Goal: Information Seeking & Learning: Learn about a topic

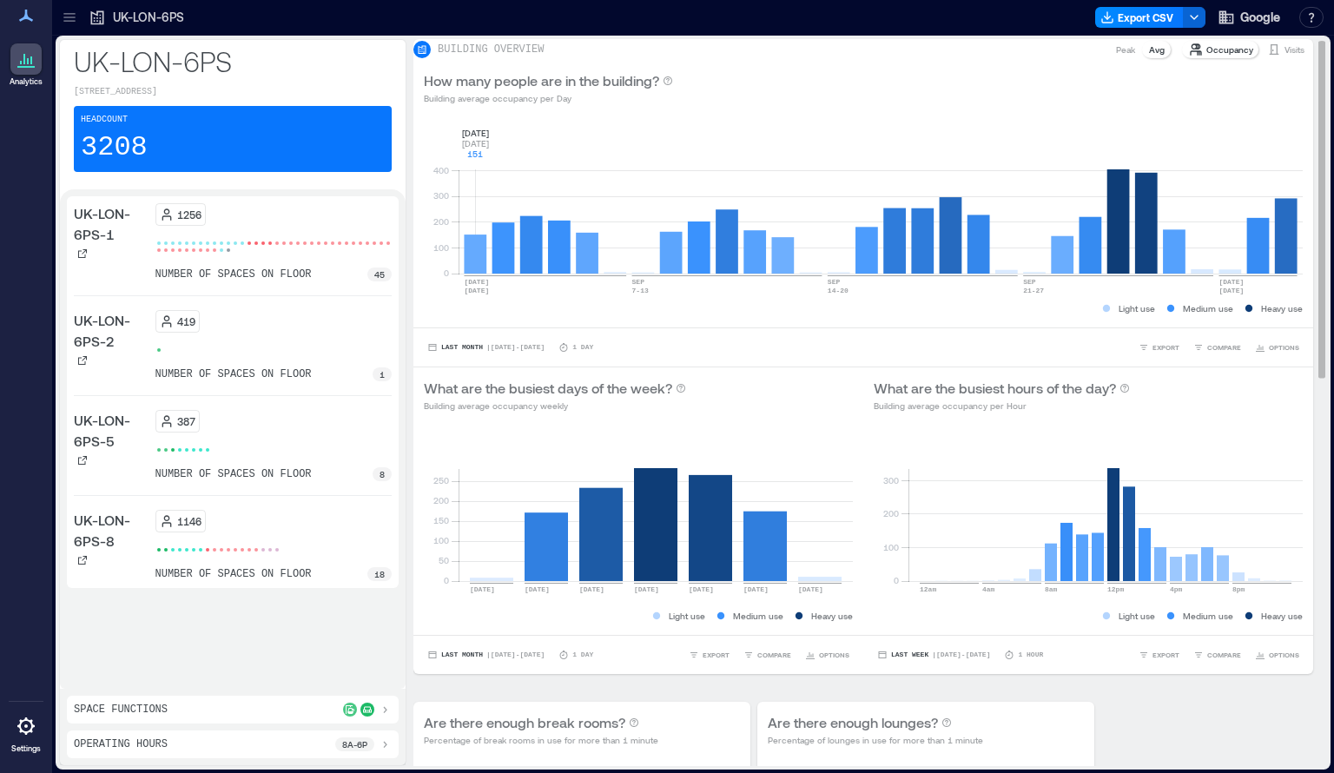
drag, startPoint x: 602, startPoint y: 768, endPoint x: 890, endPoint y: 640, distance: 315.6
click at [794, 770] on div "UK-[GEOGRAPHIC_DATA]-6PS [STREET_ADDRESS] Headcount 3208 [GEOGRAPHIC_DATA]-[GEO…" at bounding box center [692, 404] width 1281 height 737
click at [475, 347] on span "Last Month" at bounding box center [462, 347] width 42 height 0
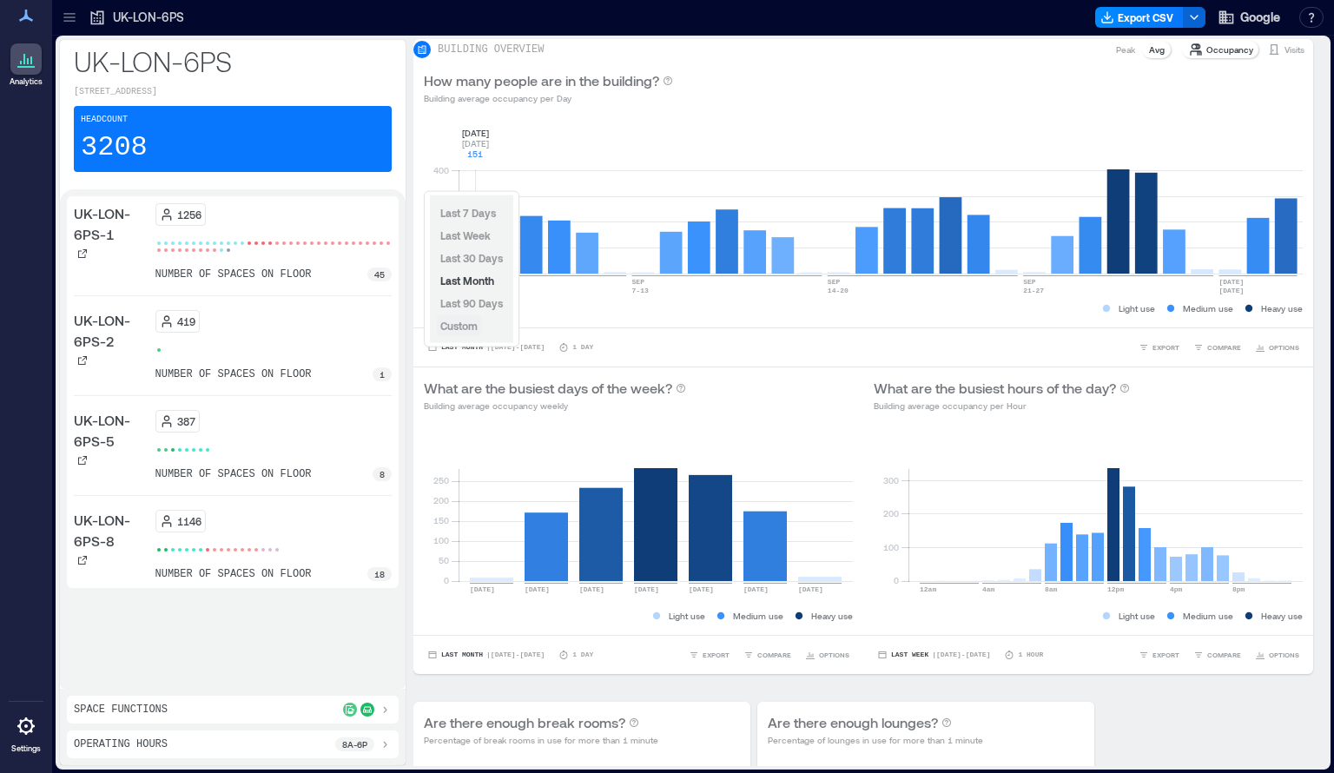
click at [459, 333] on button "Custom" at bounding box center [459, 325] width 44 height 21
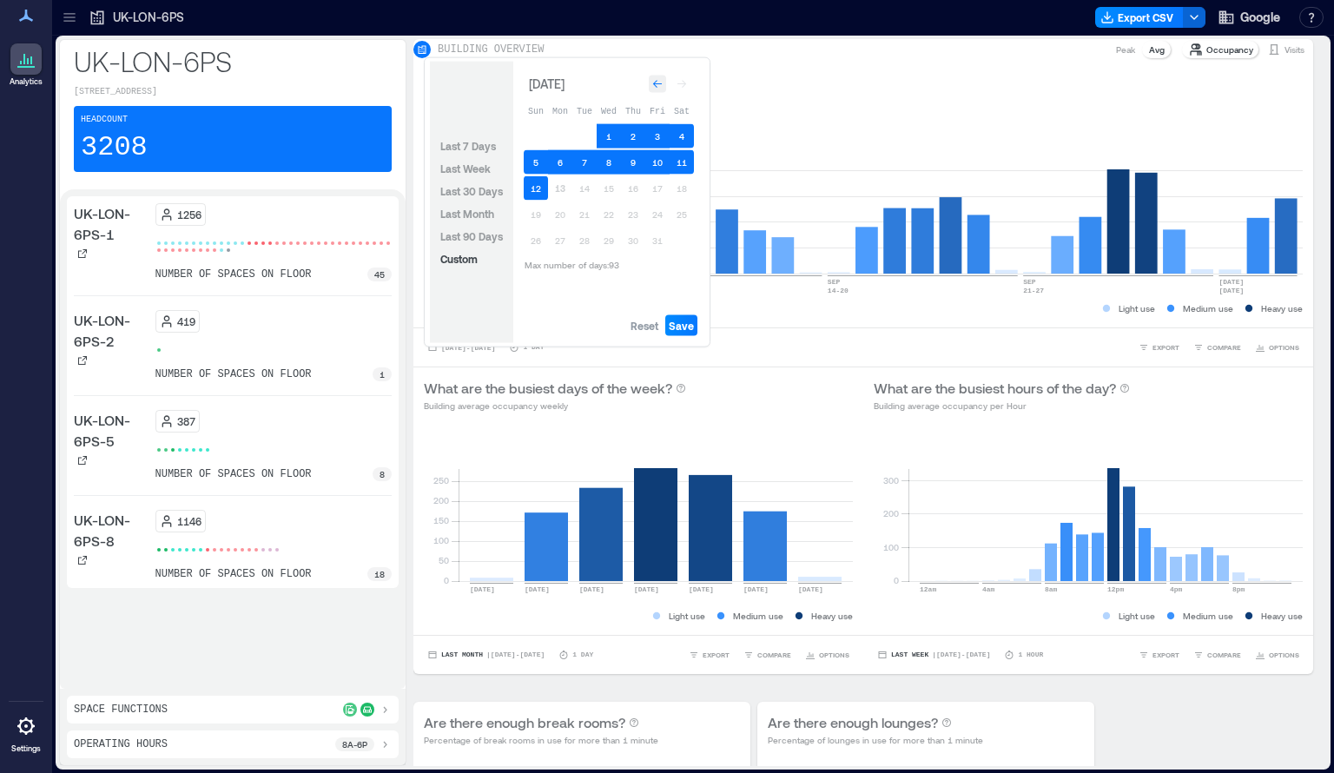
click at [654, 86] on icon "Go to previous month" at bounding box center [657, 84] width 10 height 10
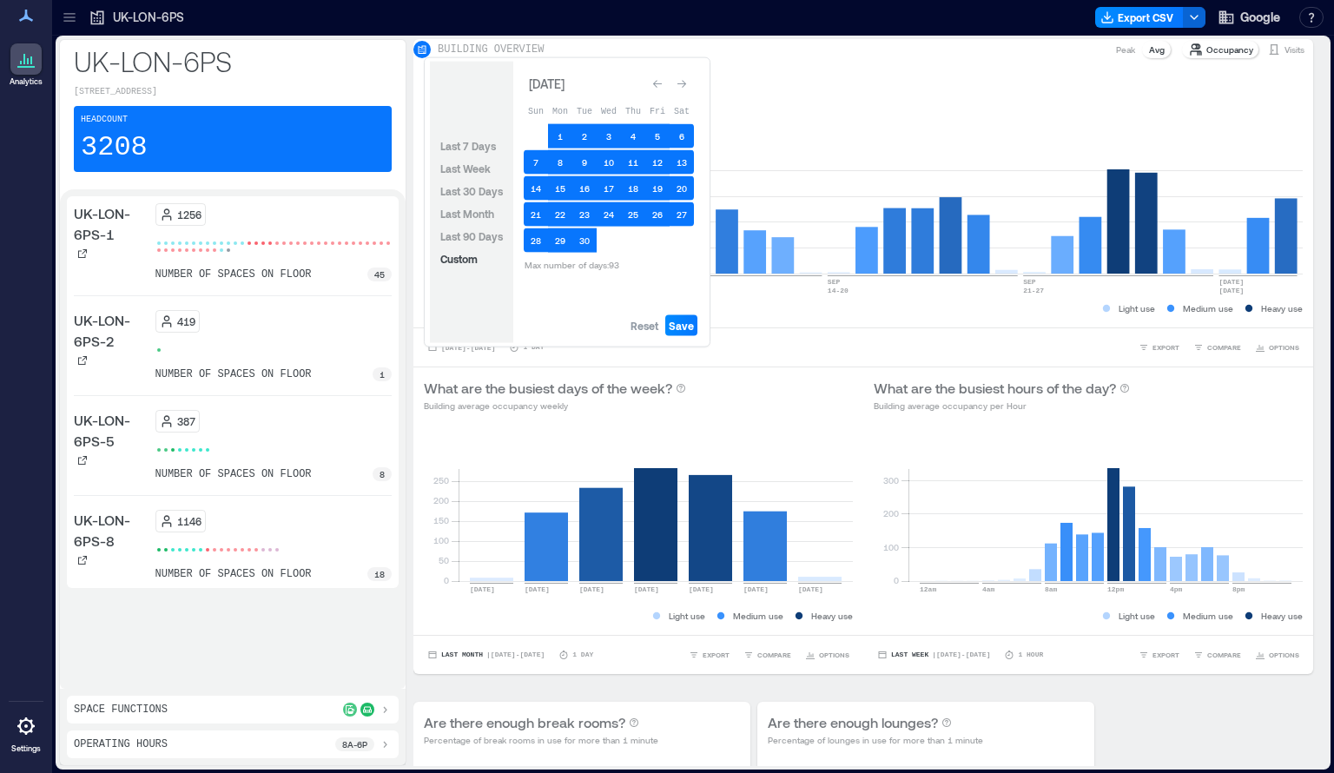
click at [654, 86] on icon "Go to previous month" at bounding box center [657, 84] width 10 height 10
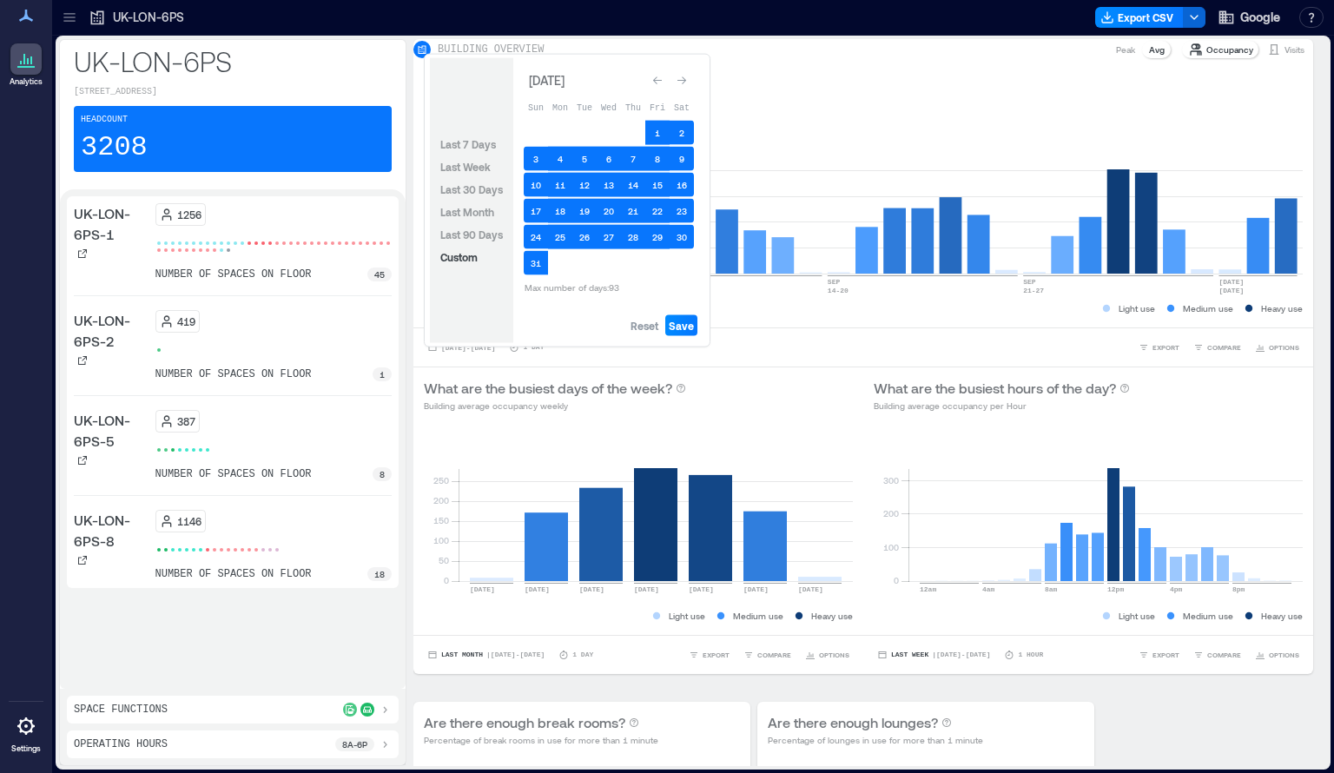
click at [654, 86] on icon "Go to previous month" at bounding box center [657, 81] width 10 height 10
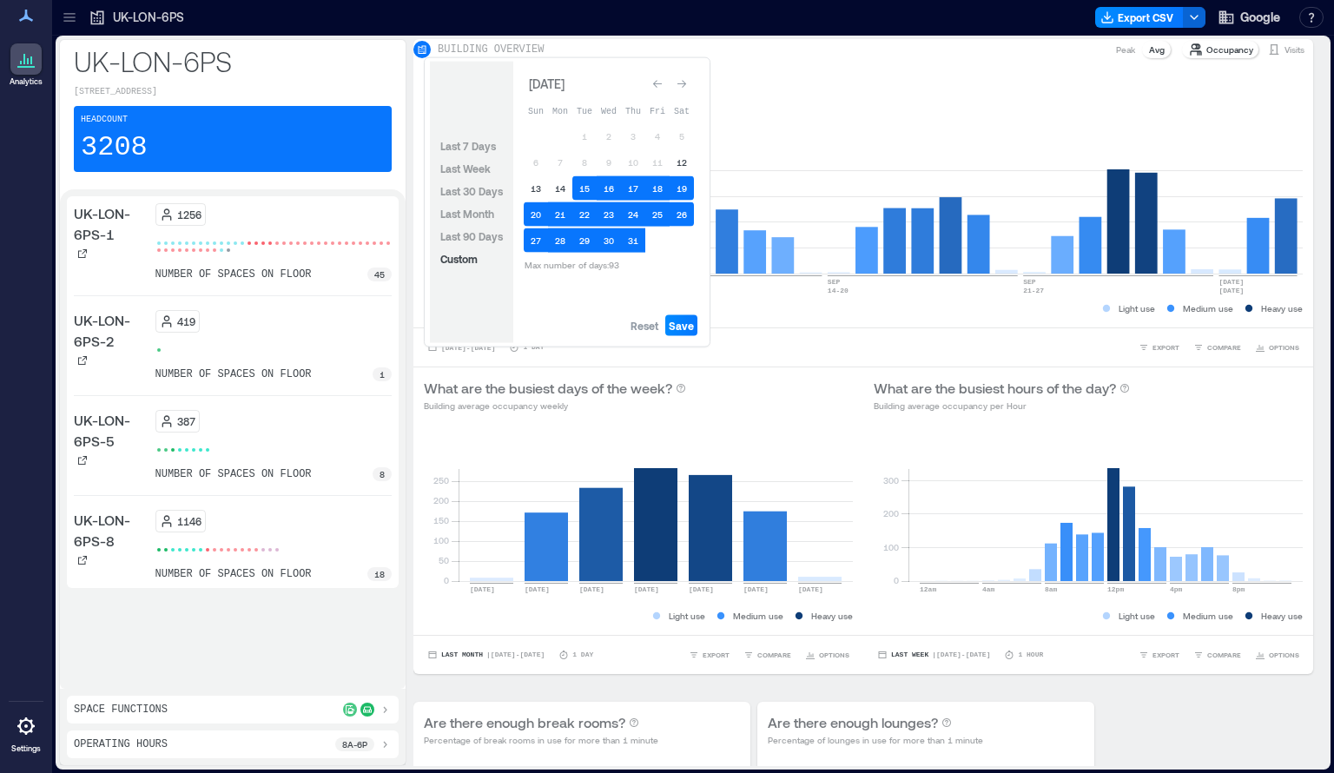
click at [654, 86] on icon "Go to previous month" at bounding box center [657, 84] width 10 height 10
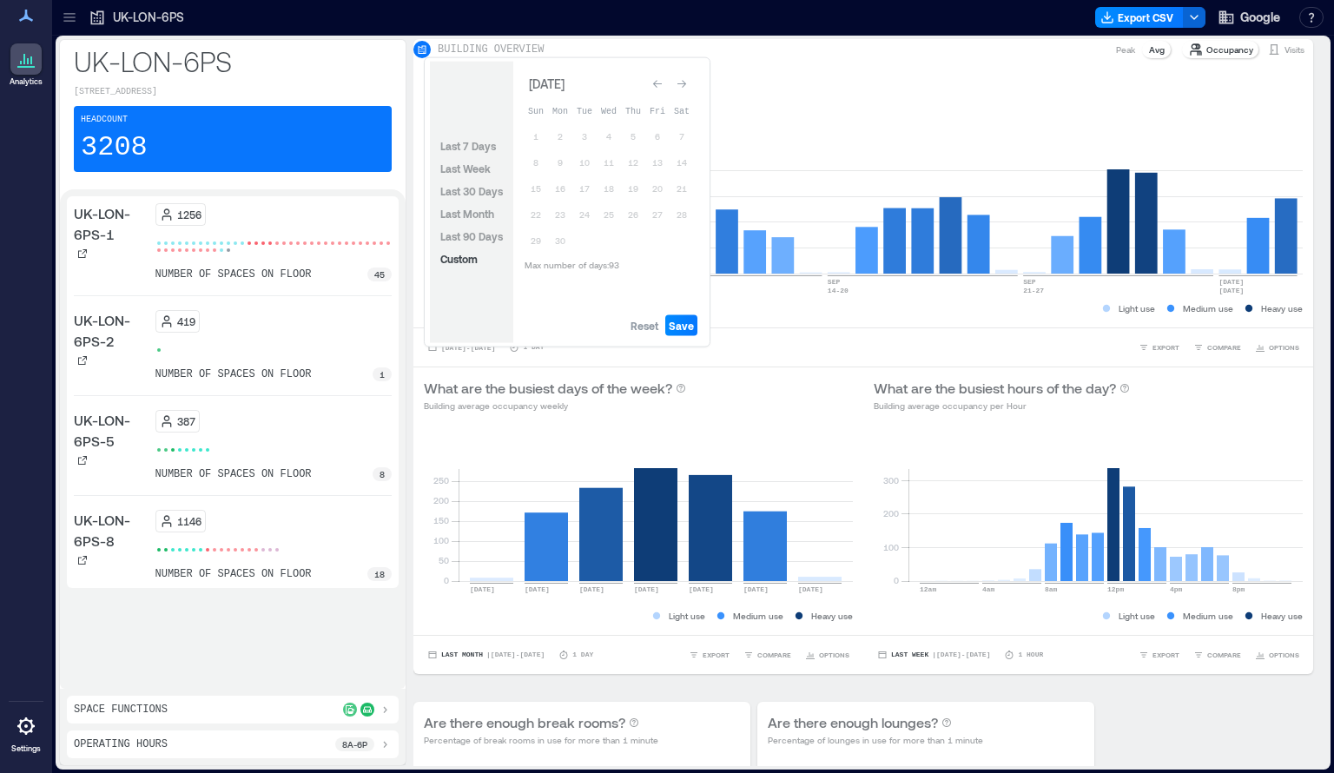
click at [654, 86] on icon "Go to previous month" at bounding box center [657, 84] width 10 height 10
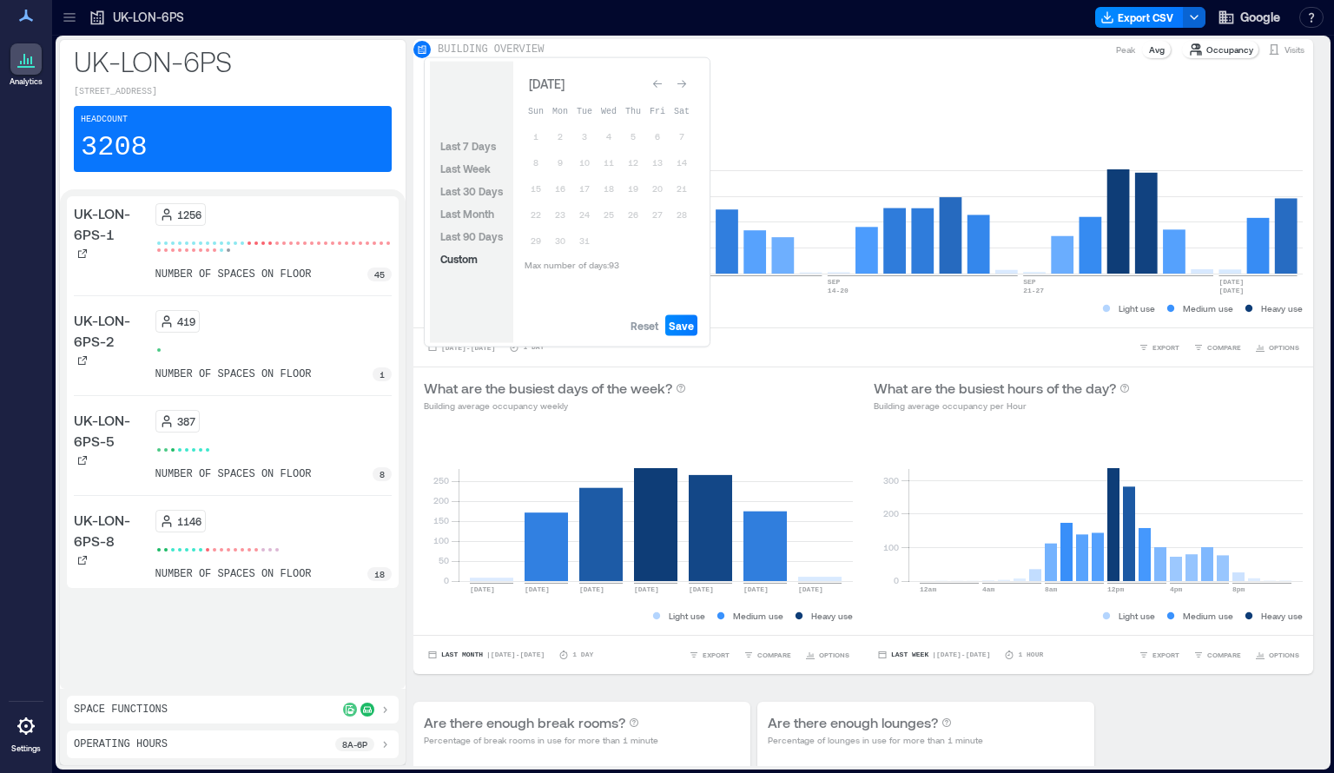
click at [654, 86] on icon "Go to previous month" at bounding box center [657, 84] width 10 height 10
click at [683, 83] on icon "Go to next month" at bounding box center [681, 84] width 9 height 8
click at [683, 81] on icon "Go to next month" at bounding box center [681, 84] width 10 height 10
click at [684, 83] on icon "Go to next month" at bounding box center [681, 84] width 9 height 8
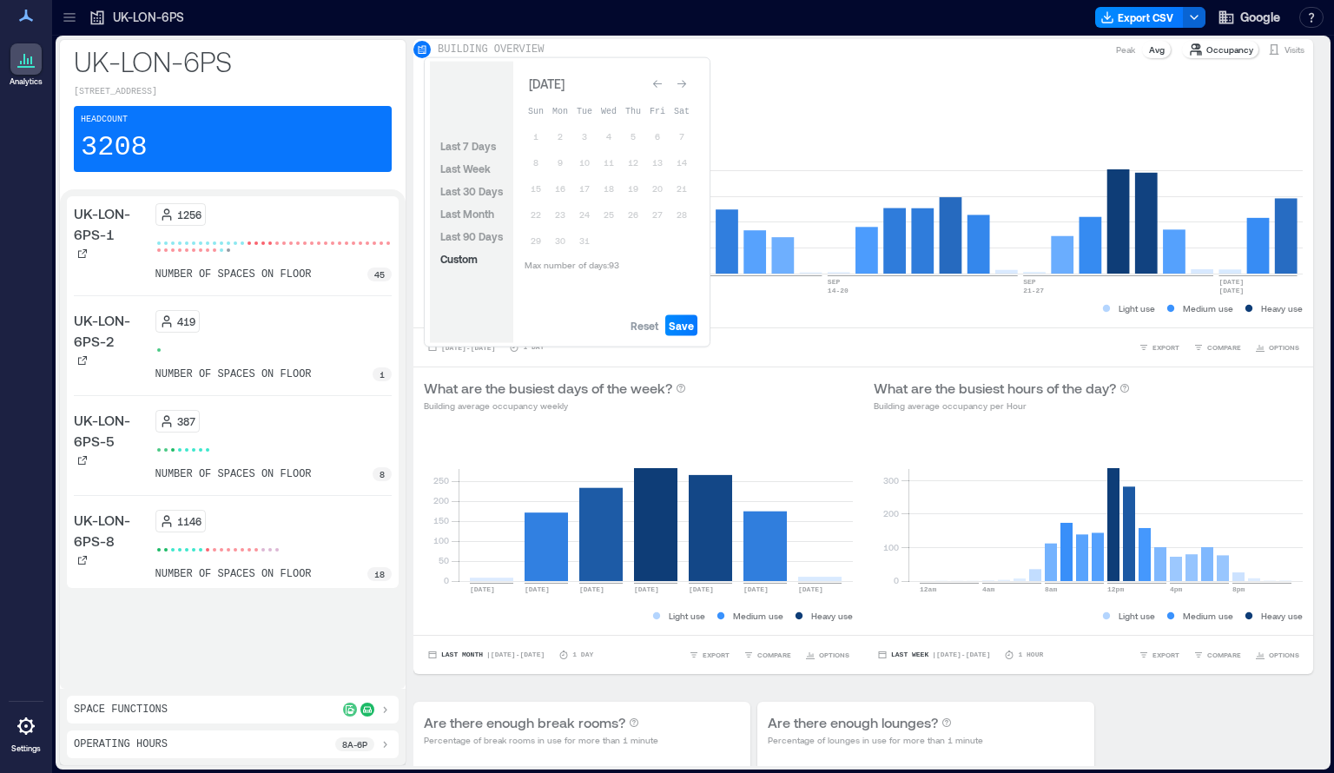
click at [684, 83] on icon "Go to next month" at bounding box center [681, 84] width 9 height 8
click at [682, 84] on icon "Go to next month" at bounding box center [681, 81] width 10 height 10
click at [682, 84] on icon "Go to next month" at bounding box center [681, 84] width 10 height 10
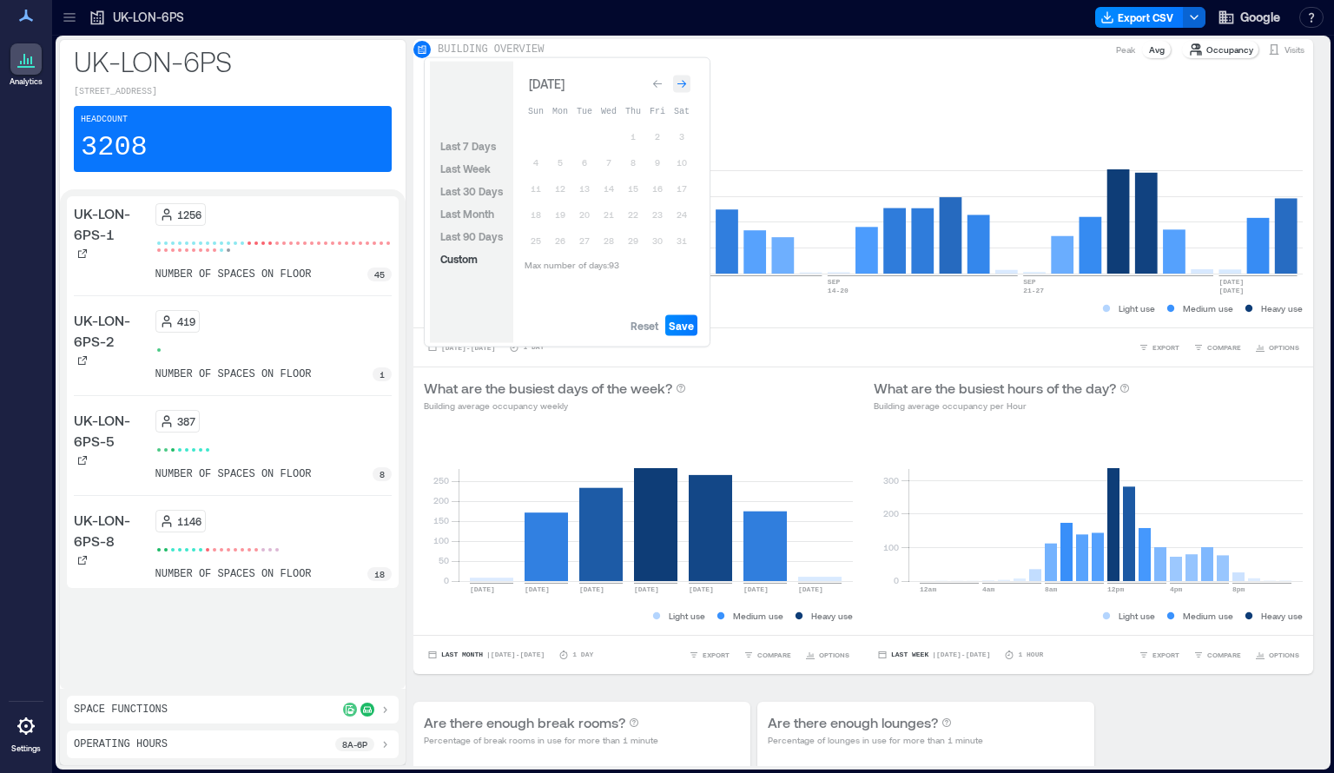
click at [680, 83] on icon "Go to next month" at bounding box center [681, 84] width 9 height 8
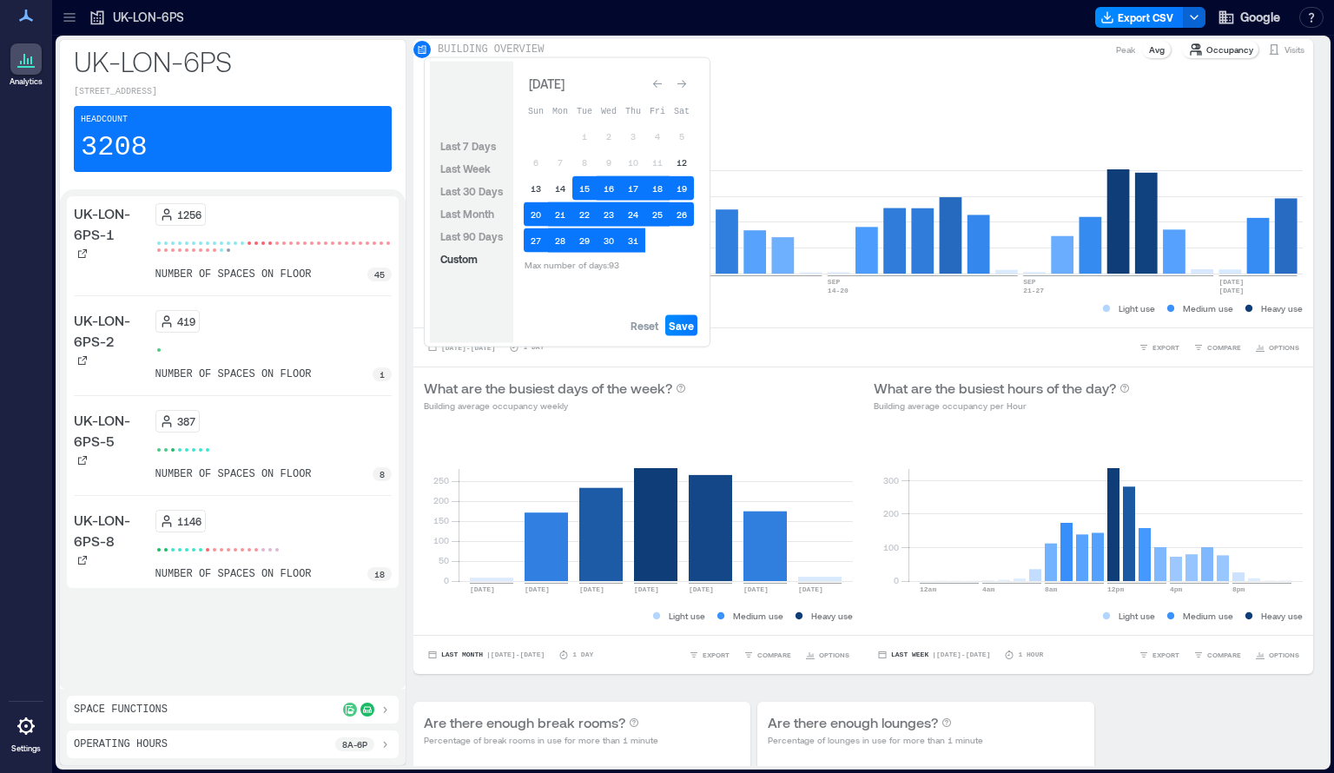
click at [680, 83] on icon "Go to next month" at bounding box center [681, 84] width 9 height 8
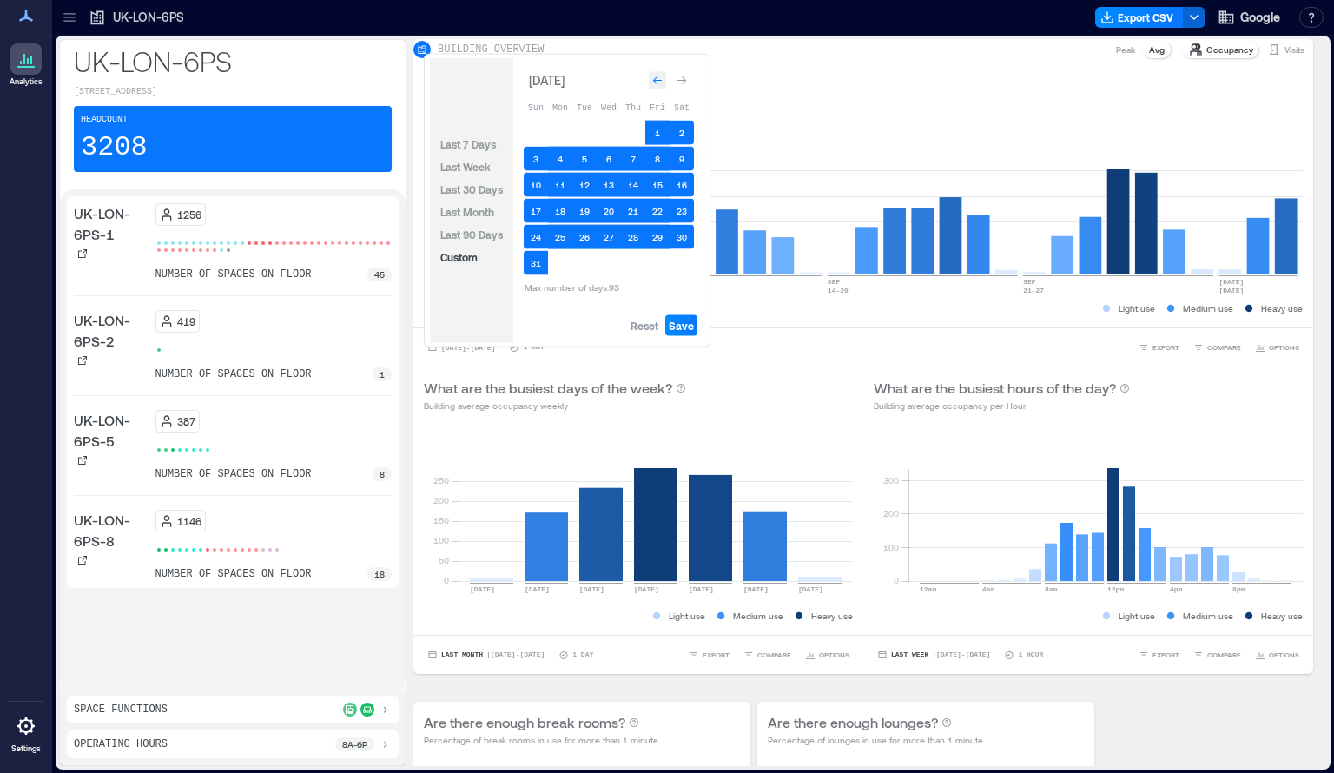
click at [659, 86] on icon "Go to previous month" at bounding box center [657, 81] width 10 height 10
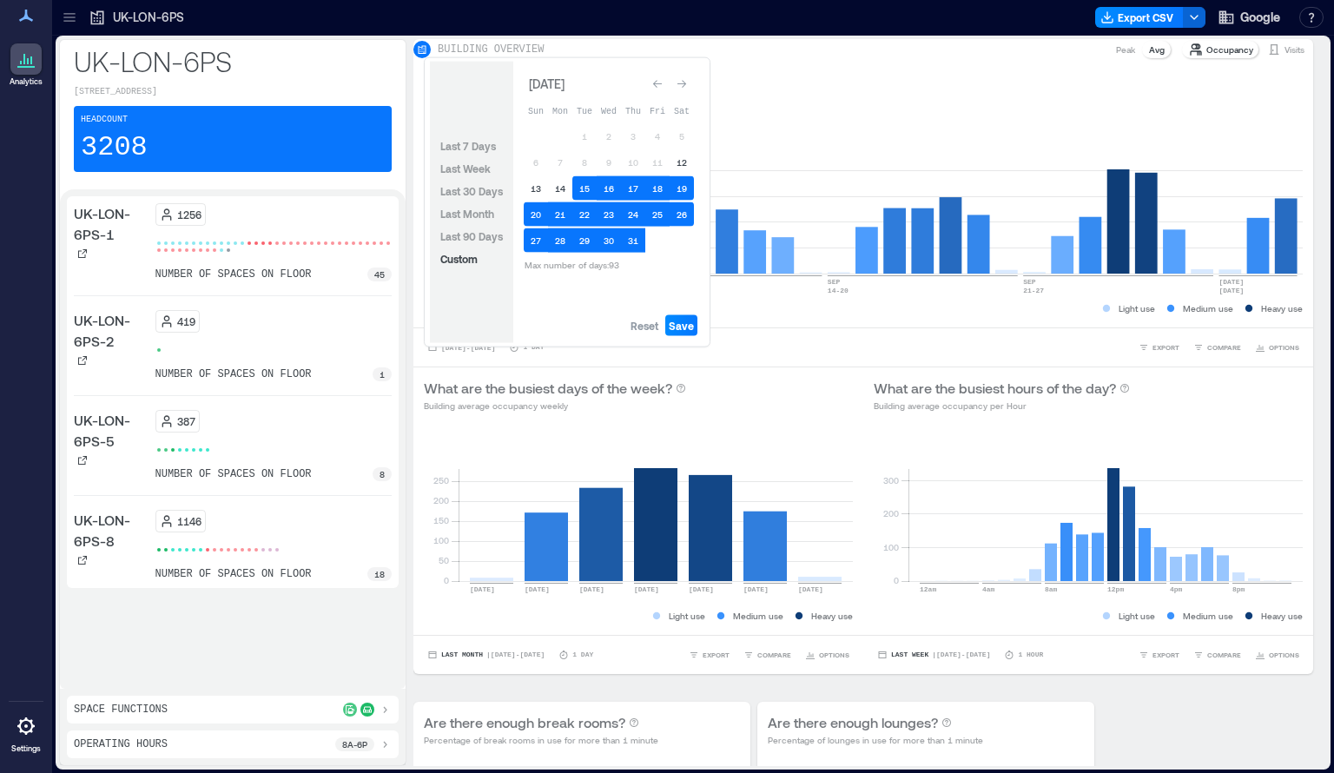
click at [659, 87] on icon "Go to previous month" at bounding box center [657, 84] width 10 height 10
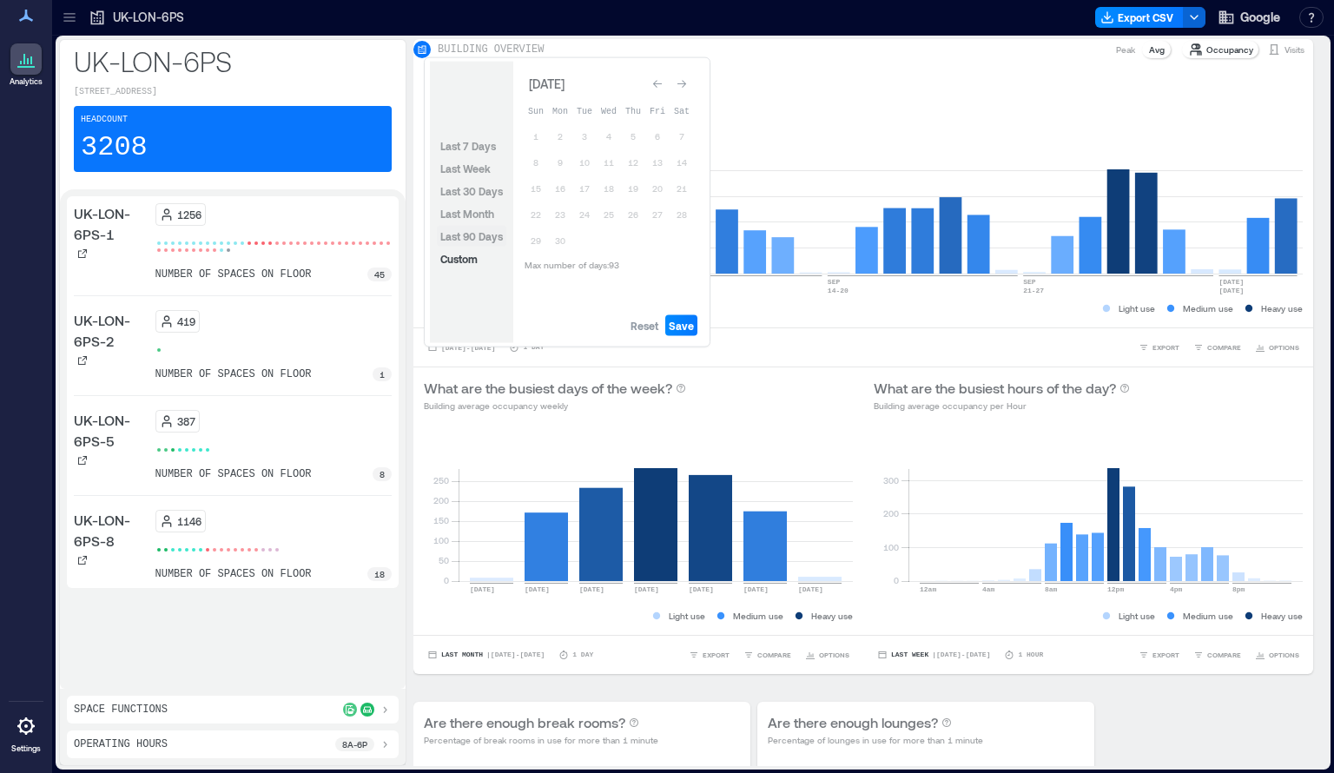
click at [485, 238] on span "Last 90 Days" at bounding box center [471, 236] width 63 height 12
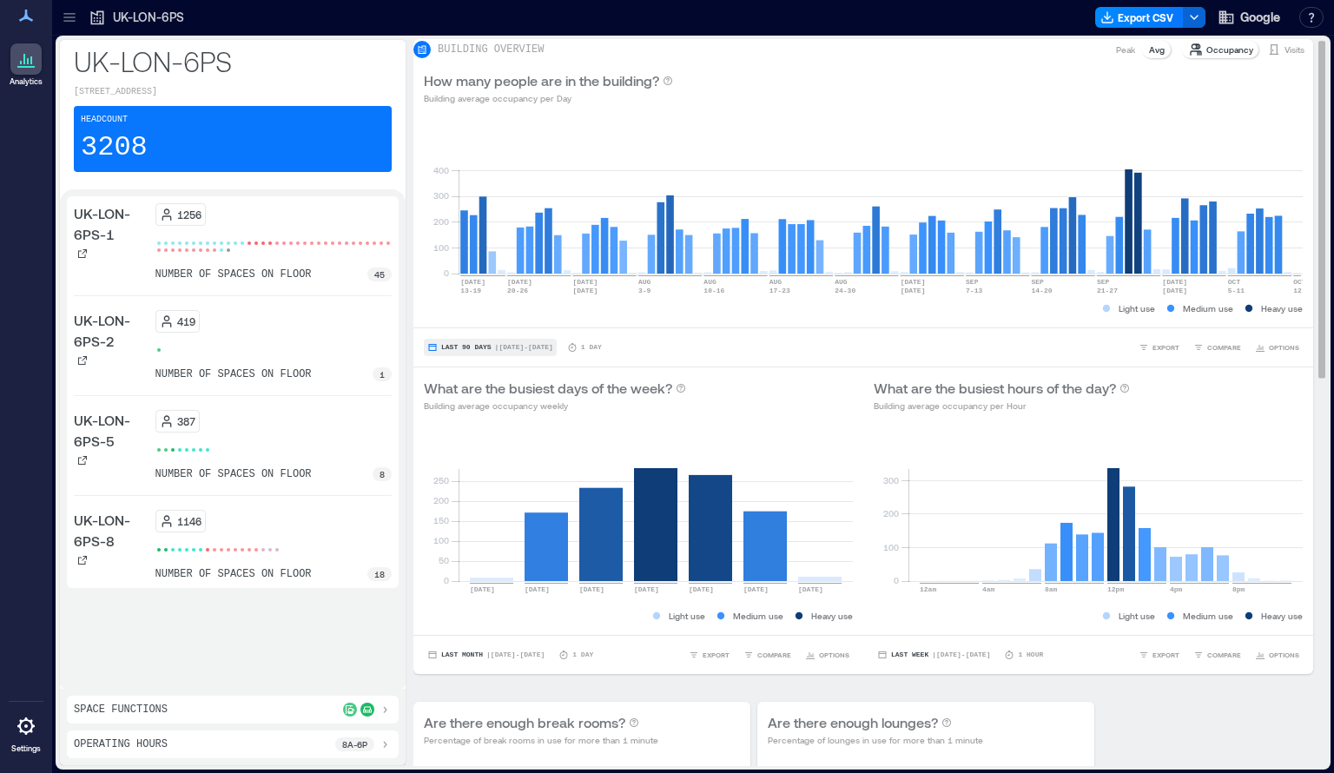
click at [462, 347] on span "Last 90 Days" at bounding box center [466, 347] width 50 height 0
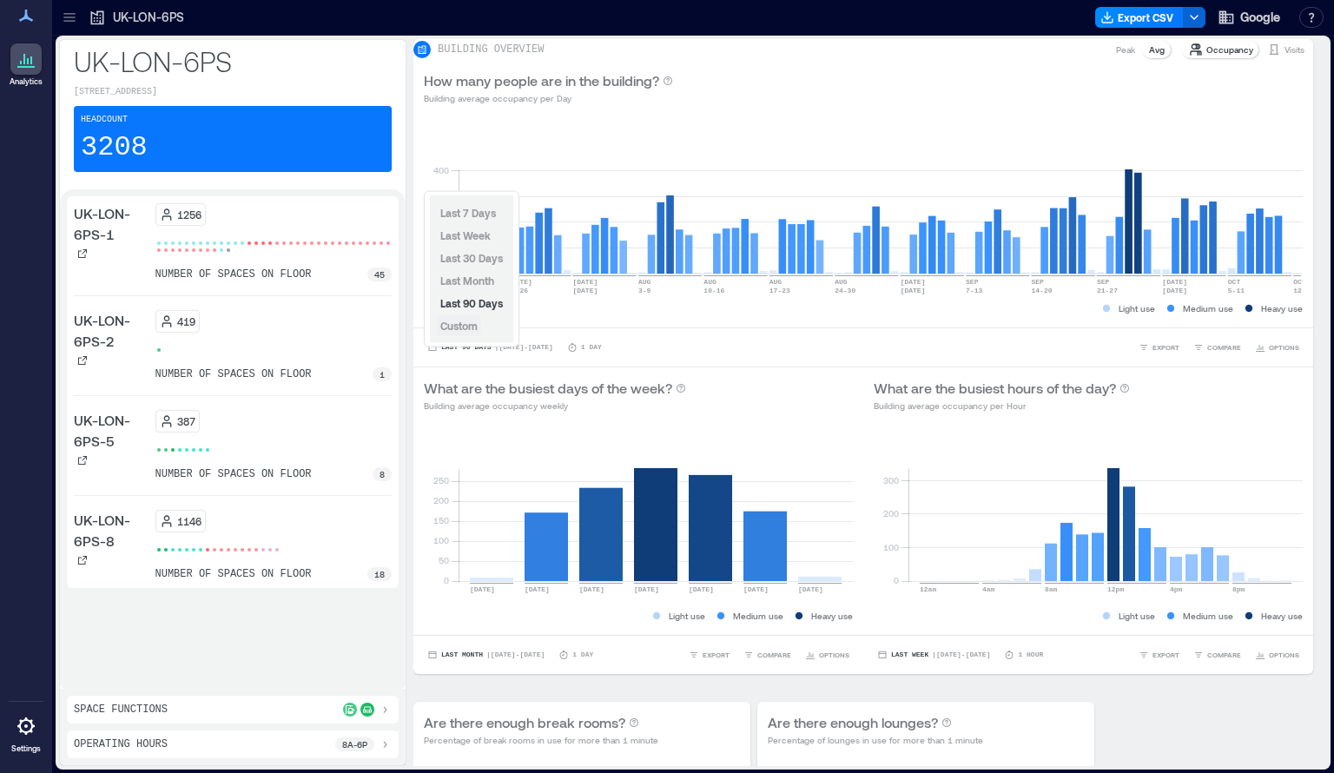
click at [464, 324] on span "Custom" at bounding box center [458, 325] width 37 height 12
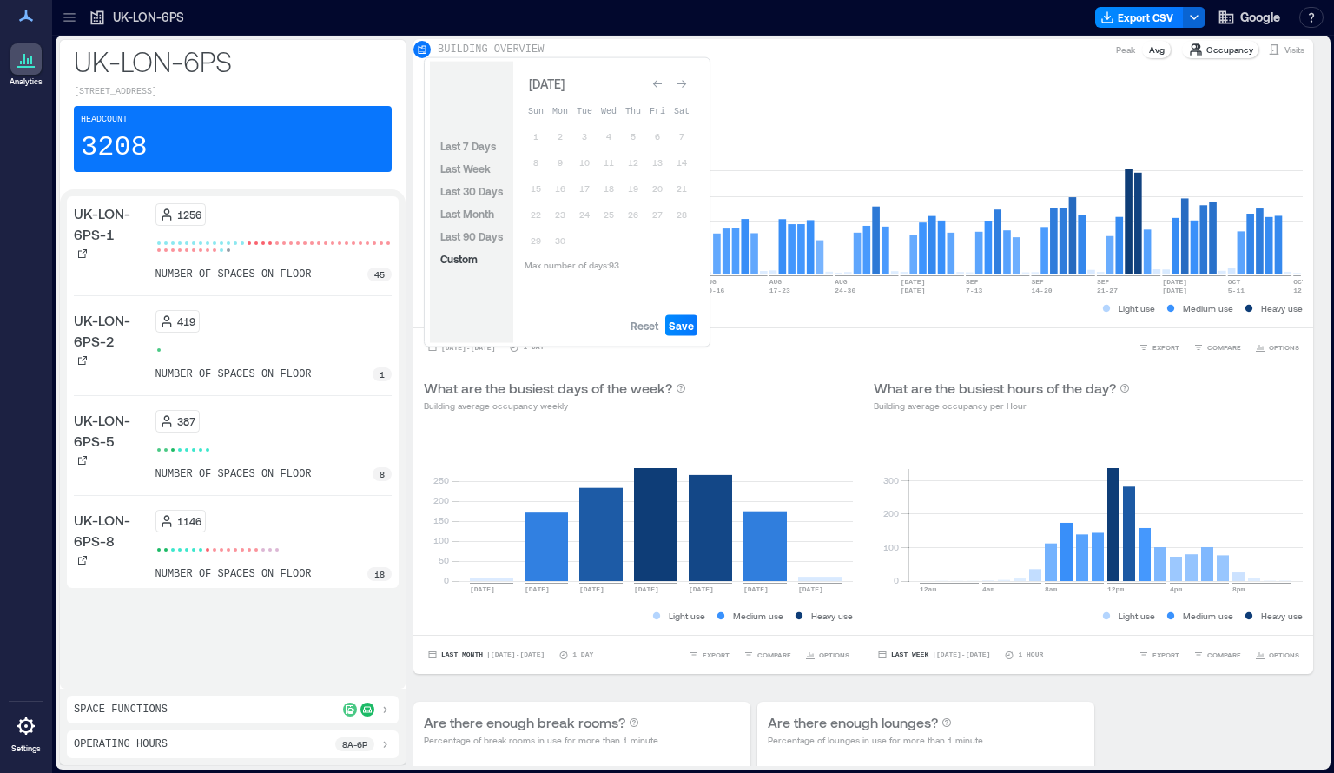
click at [667, 86] on button "Go to previous month" at bounding box center [657, 84] width 24 height 24
click at [665, 83] on div "Go to previous month" at bounding box center [657, 84] width 17 height 17
click at [682, 83] on icon "Go to next month" at bounding box center [681, 84] width 9 height 8
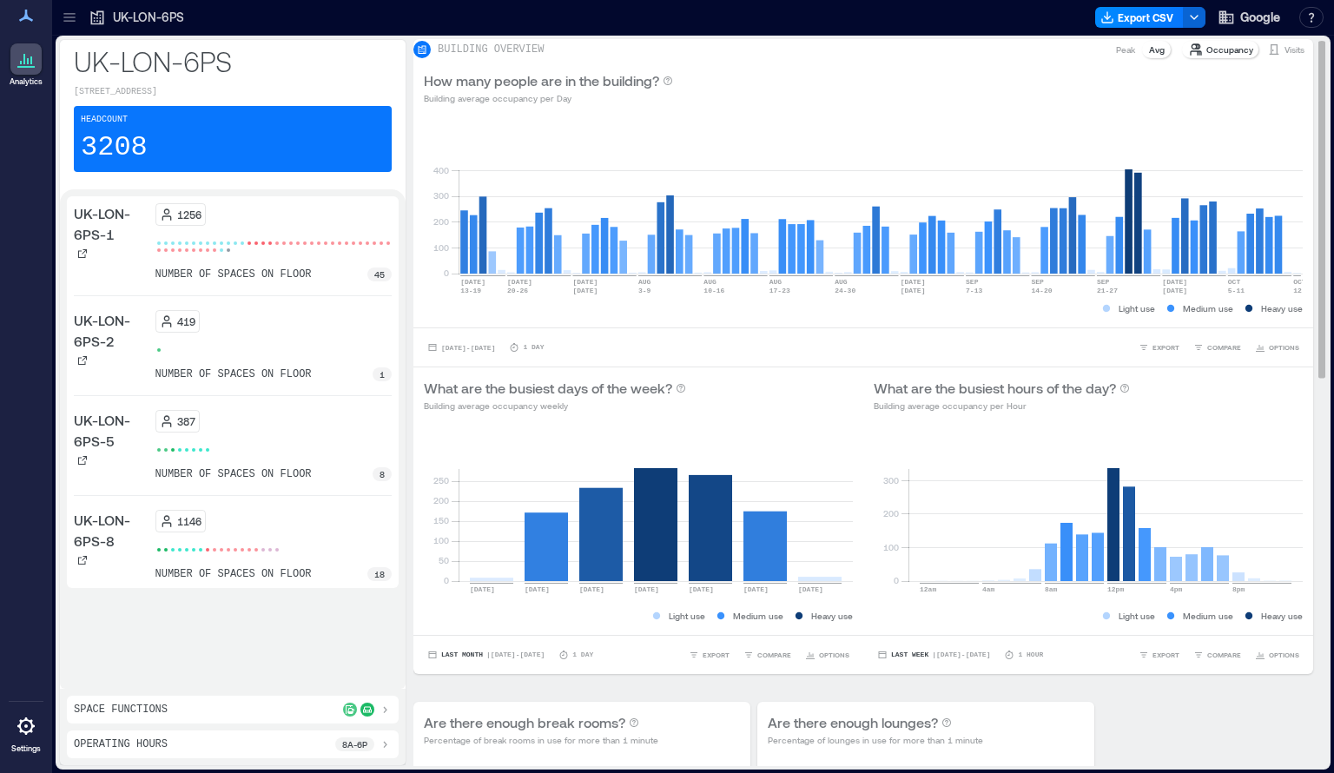
click at [880, 90] on div "How many people are in the building? Building average occupancy per Day" at bounding box center [863, 87] width 879 height 35
click at [41, 739] on link "Settings" at bounding box center [26, 732] width 42 height 54
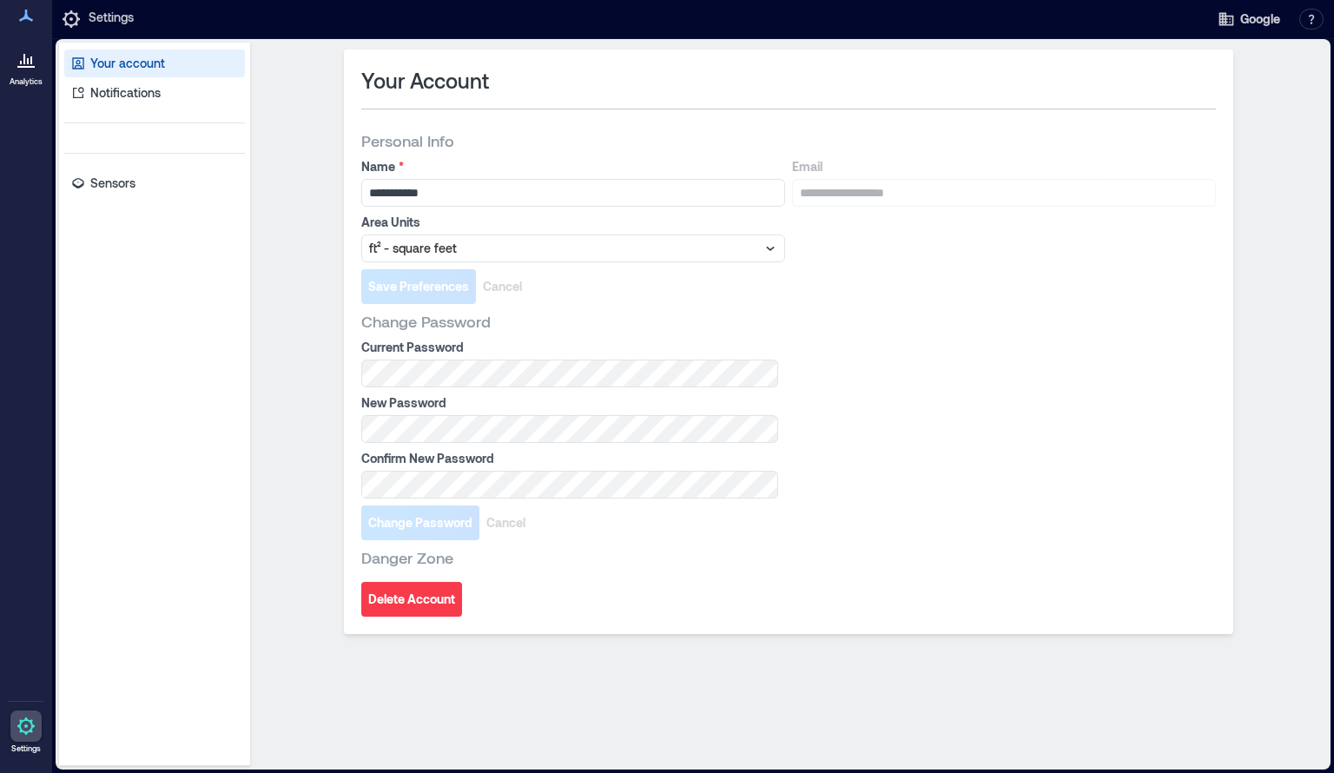
click at [27, 75] on div at bounding box center [25, 58] width 31 height 31
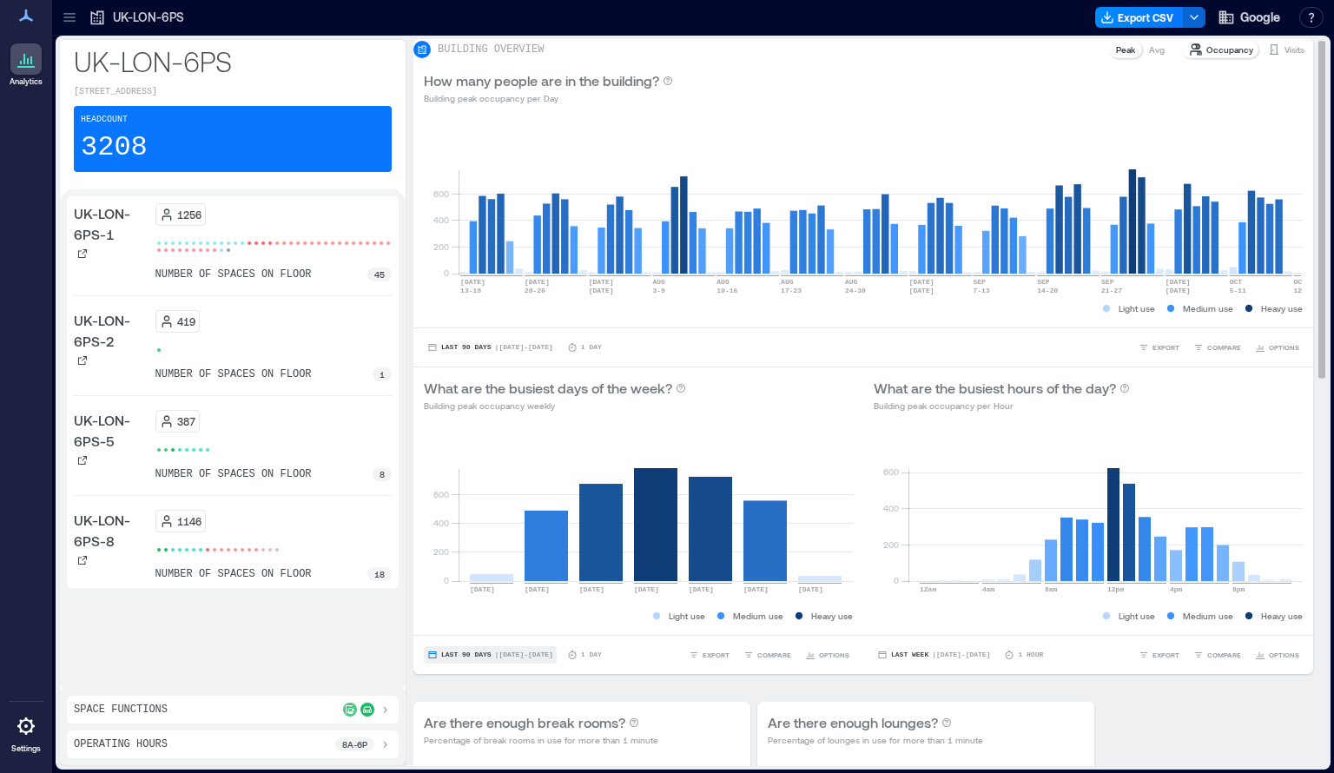
click at [479, 655] on span "Last 90 Days" at bounding box center [466, 655] width 50 height 0
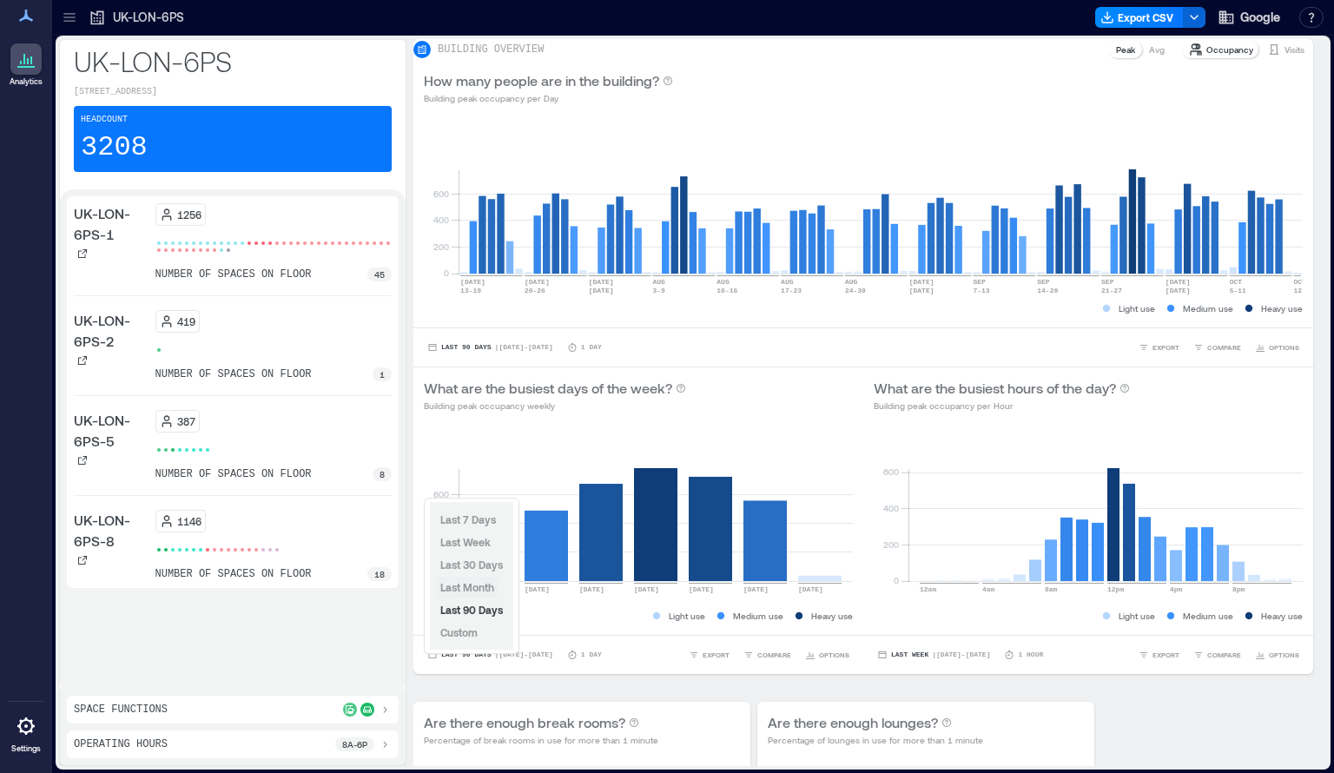
click at [483, 587] on span "Last Month" at bounding box center [467, 587] width 54 height 12
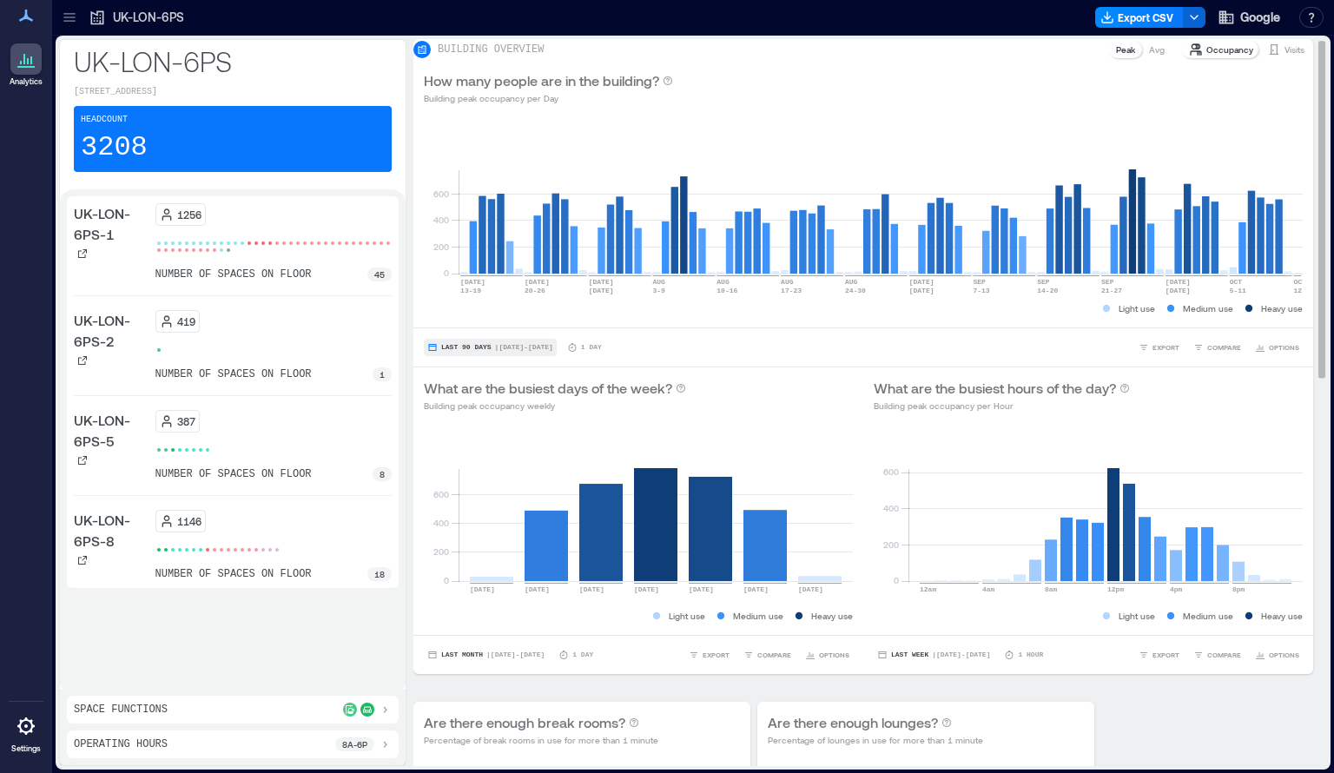
click at [466, 356] on button "Last 90 Days | [DATE] - [DATE]" at bounding box center [490, 347] width 133 height 17
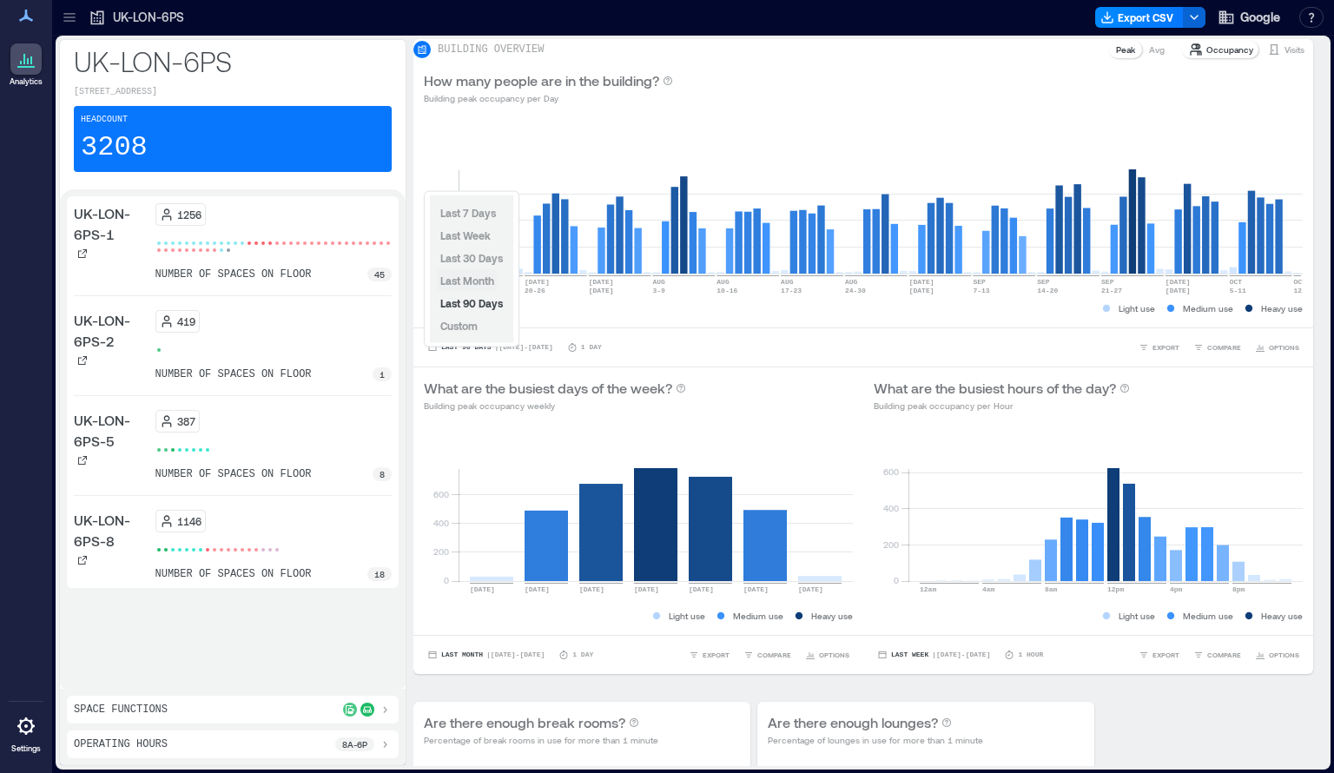
click at [475, 275] on span "Last Month" at bounding box center [467, 280] width 54 height 12
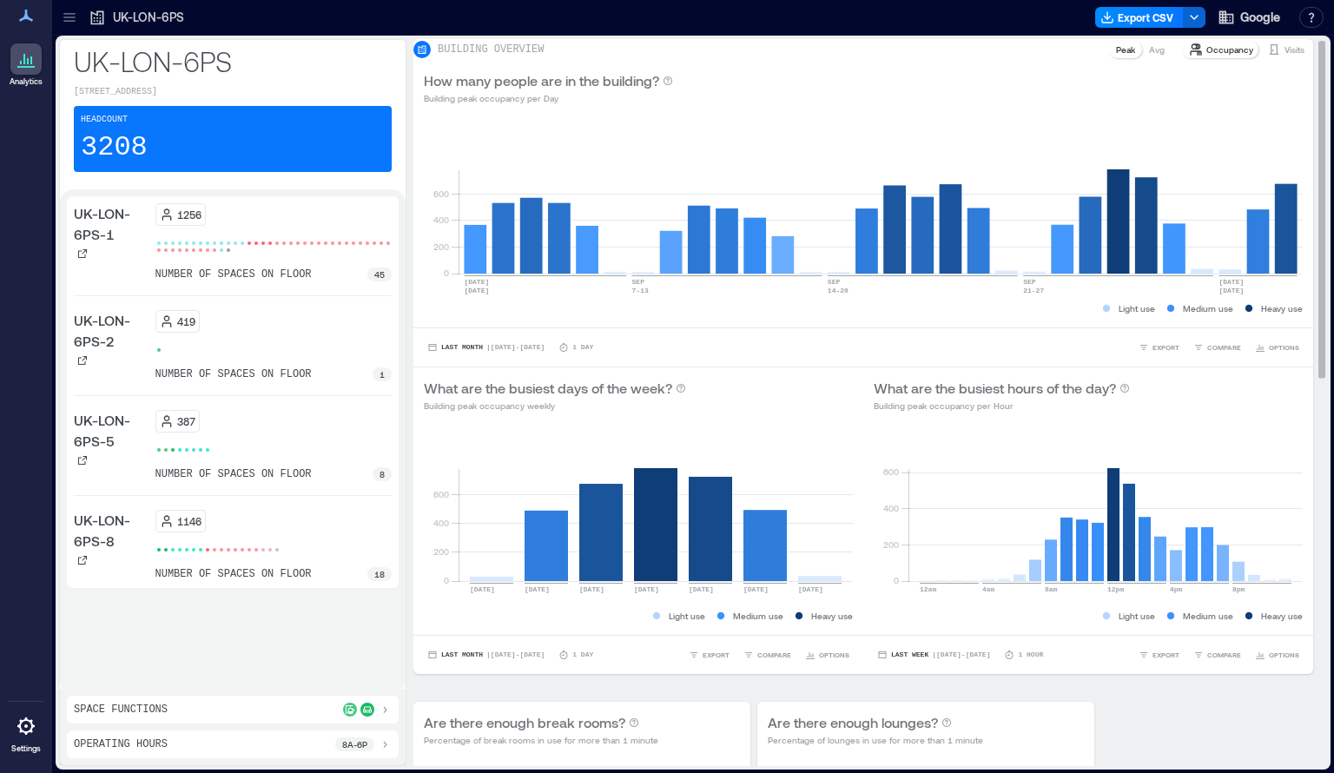
click at [1149, 56] on p "Avg" at bounding box center [1157, 50] width 16 height 14
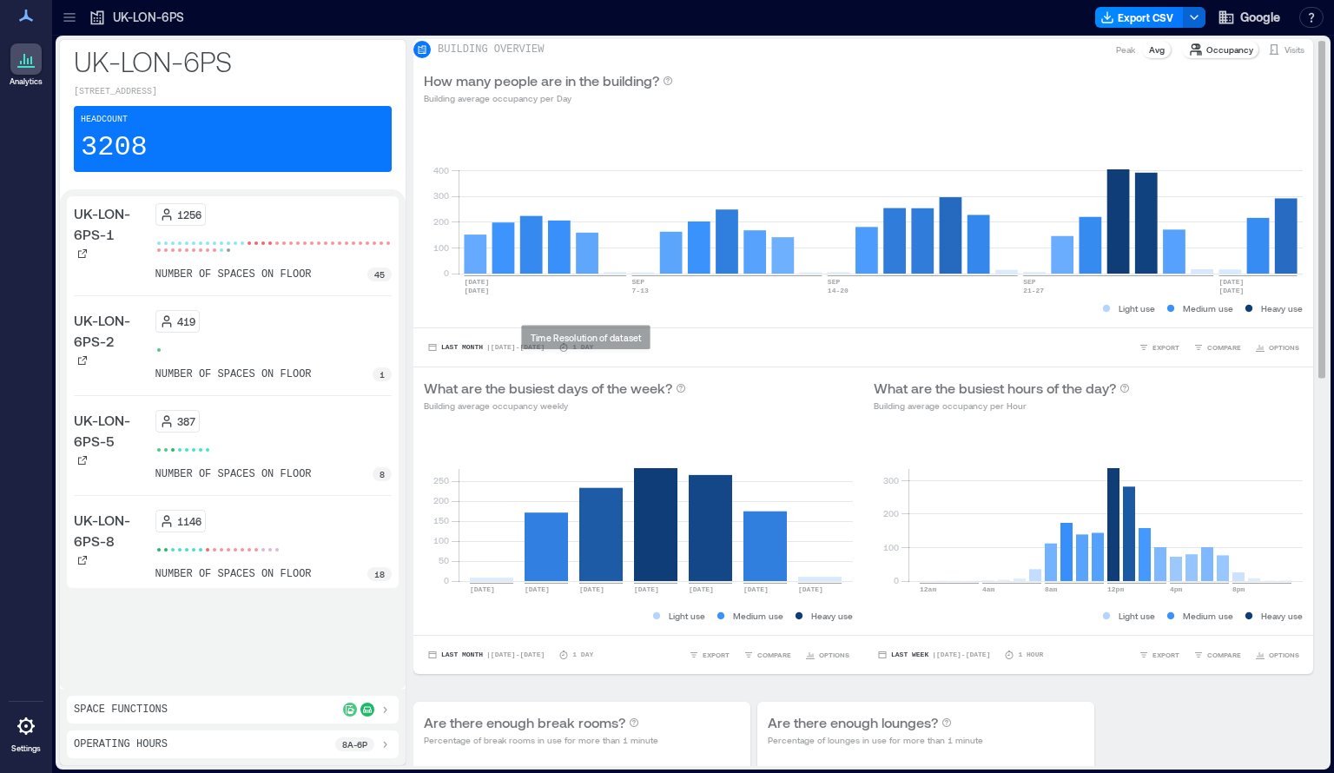
click at [589, 356] on div "Last Month | [DATE] - [DATE] 1 Day" at bounding box center [508, 347] width 169 height 17
click at [568, 352] on icon at bounding box center [564, 347] width 8 height 9
click at [569, 352] on icon at bounding box center [563, 347] width 10 height 10
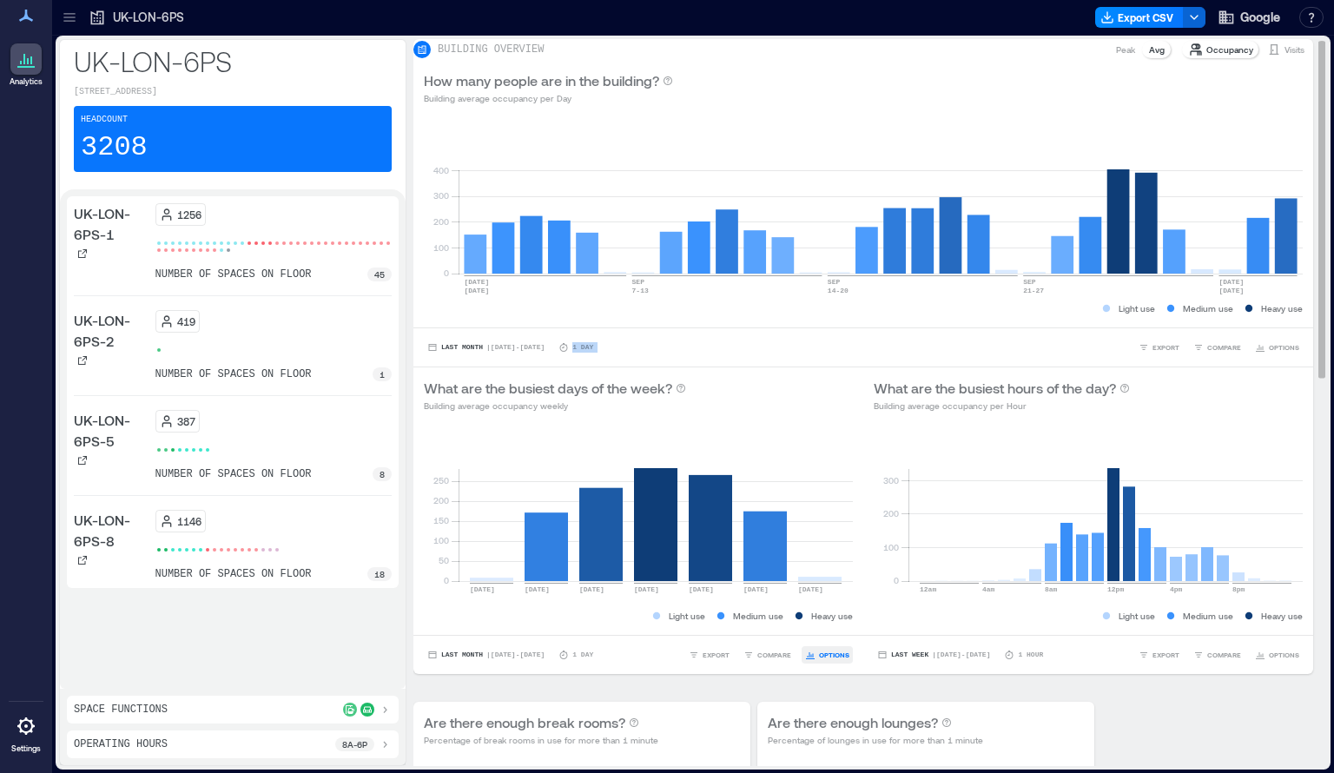
click at [833, 660] on span "OPTIONS" at bounding box center [834, 654] width 30 height 10
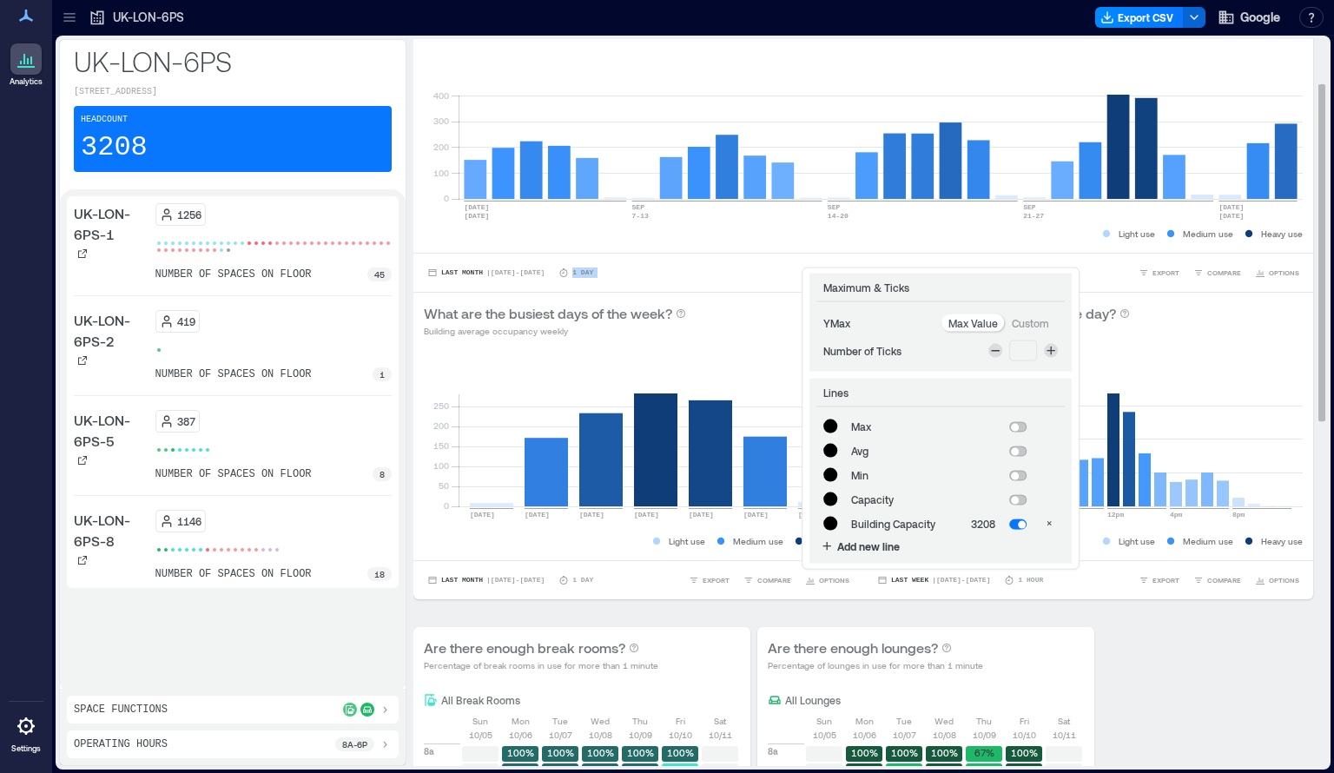
scroll to position [177, 0]
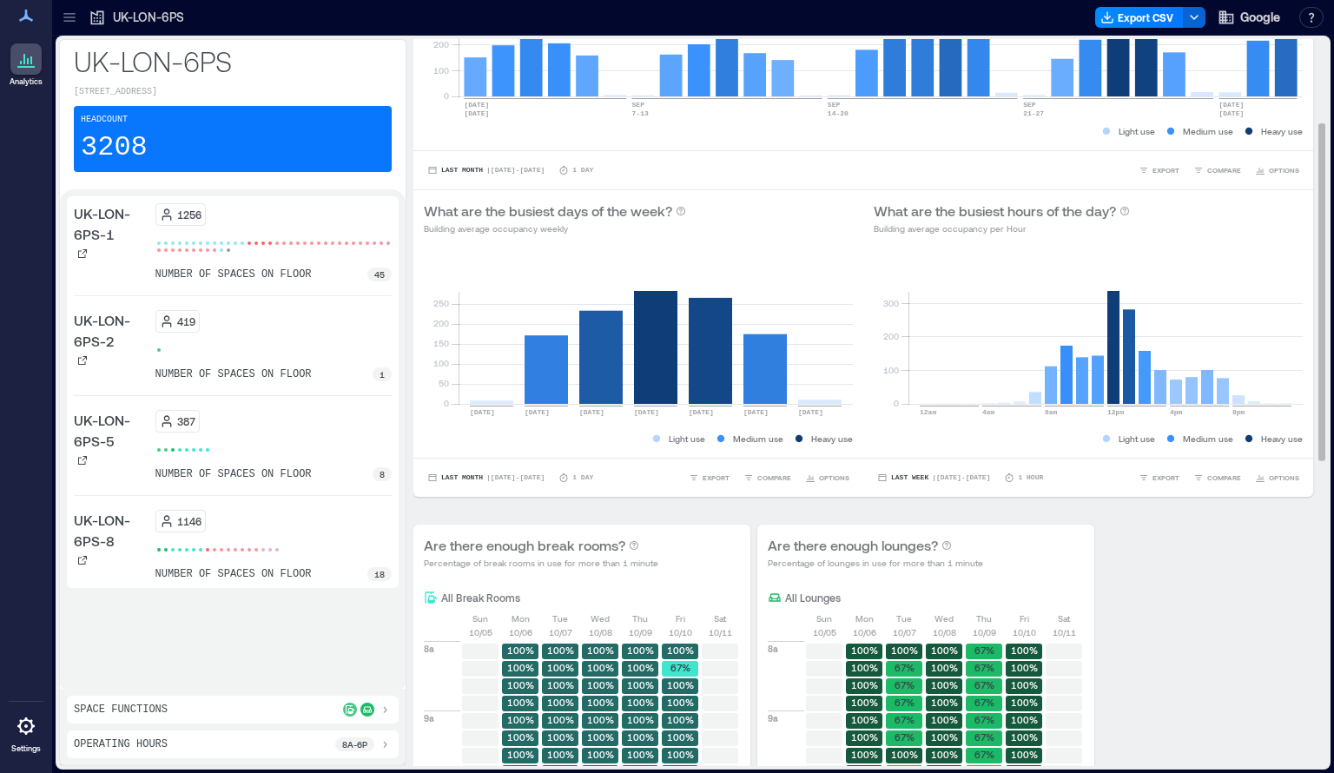
click at [358, 266] on div "1256 number of spaces on floor 45" at bounding box center [273, 242] width 237 height 78
click at [192, 226] on div "1256 number of spaces on floor 45" at bounding box center [273, 242] width 237 height 78
click at [109, 227] on p "UK-LON-6PS-1" at bounding box center [111, 224] width 75 height 42
click at [86, 254] on icon at bounding box center [82, 253] width 10 height 10
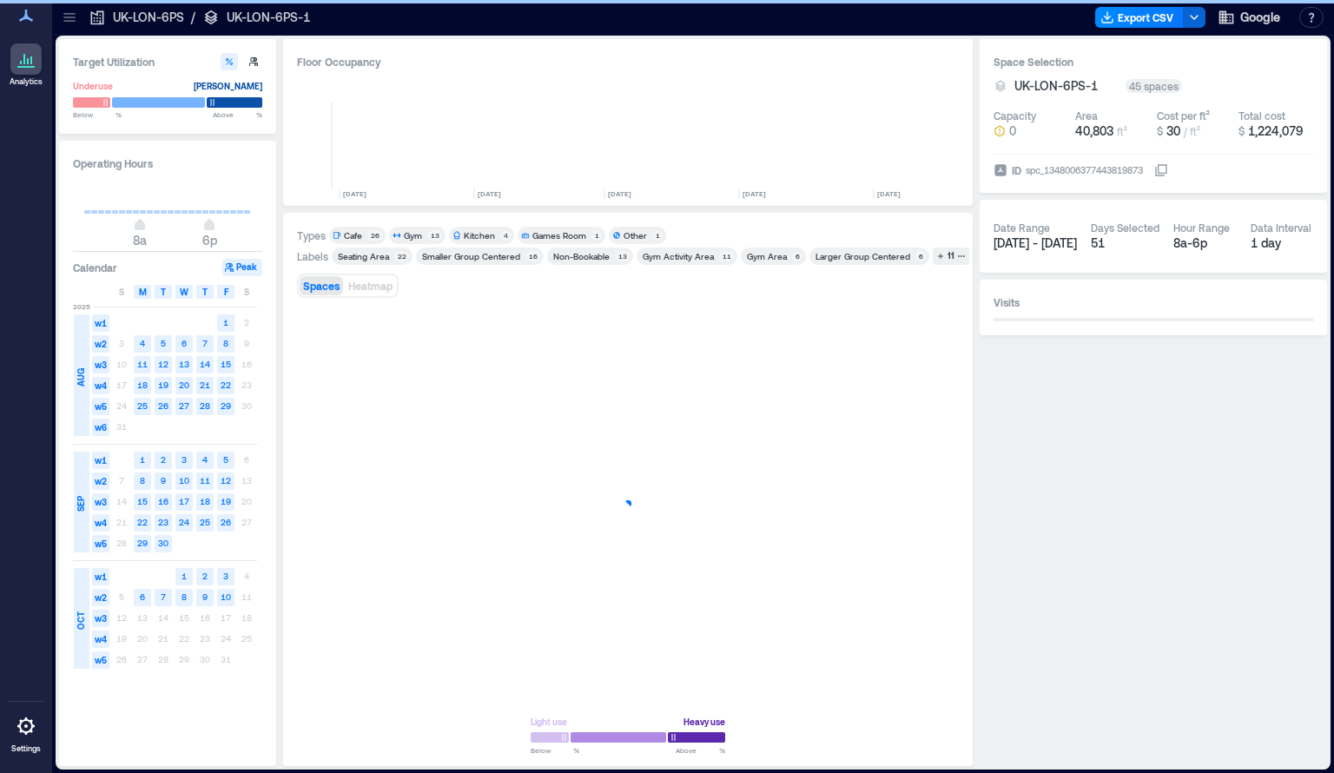
scroll to position [0, 1021]
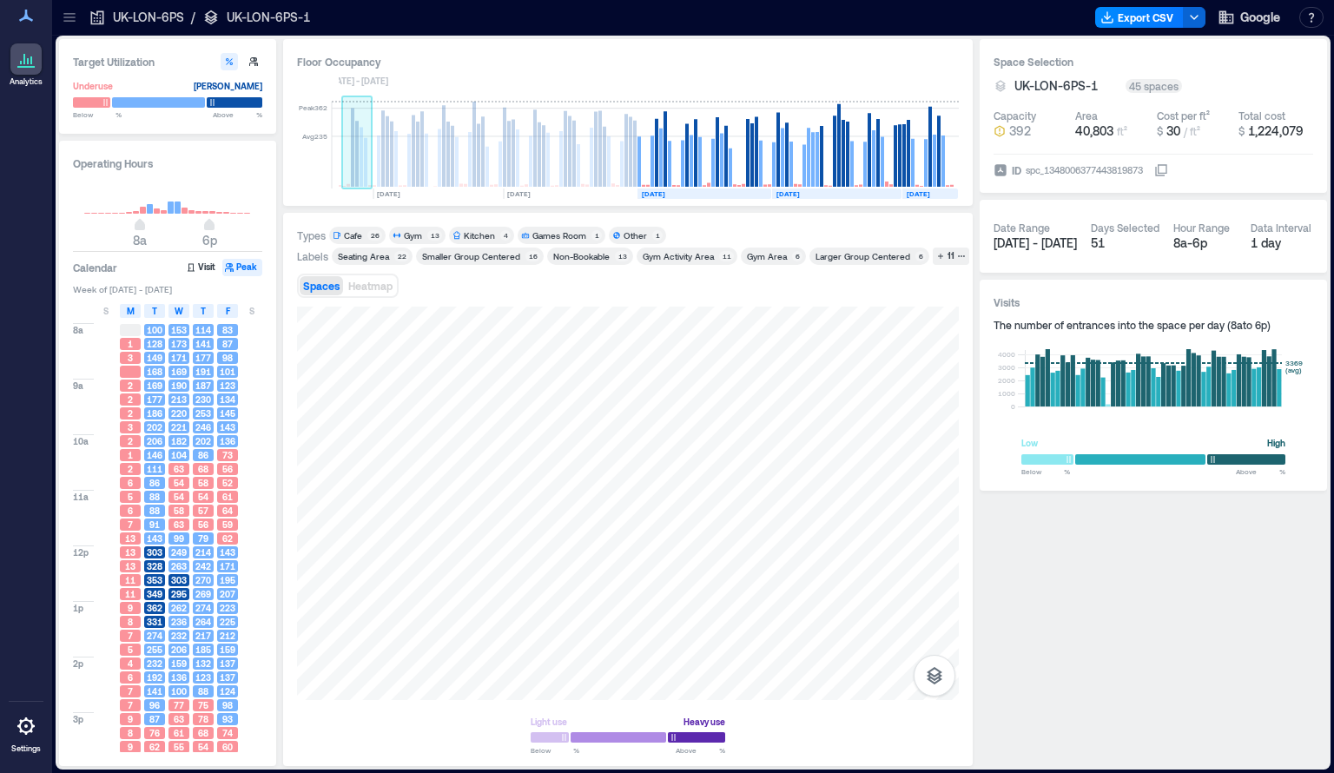
click at [361, 142] on rect at bounding box center [360, 158] width 3 height 60
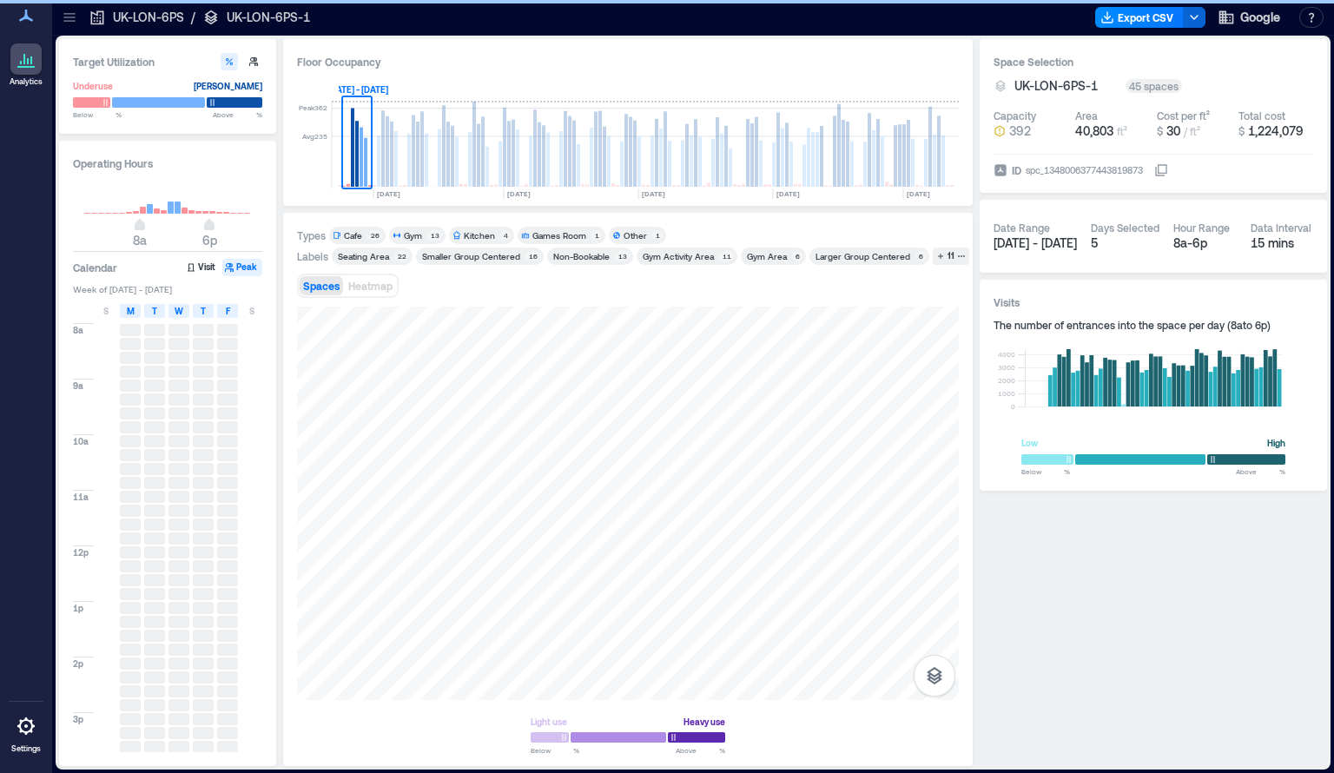
scroll to position [0, 729]
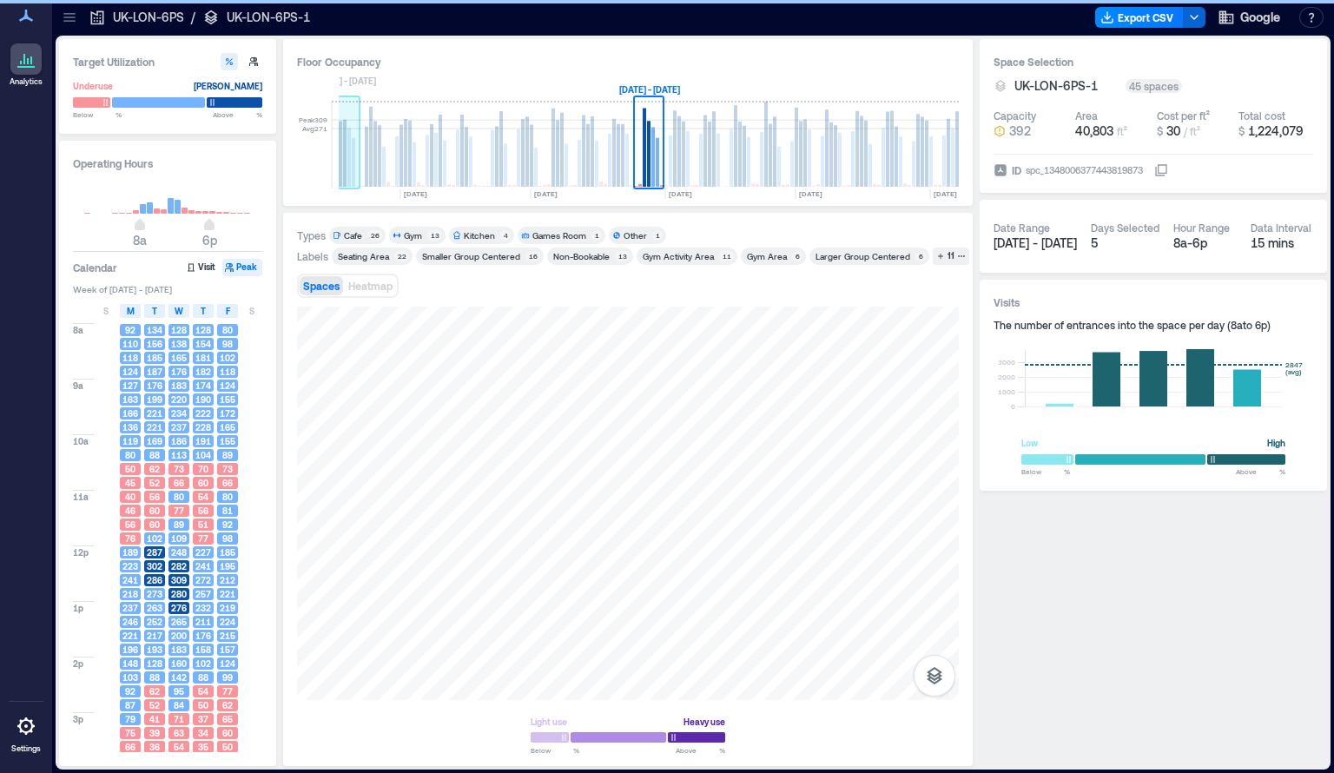
click at [348, 144] on rect at bounding box center [348, 157] width 3 height 59
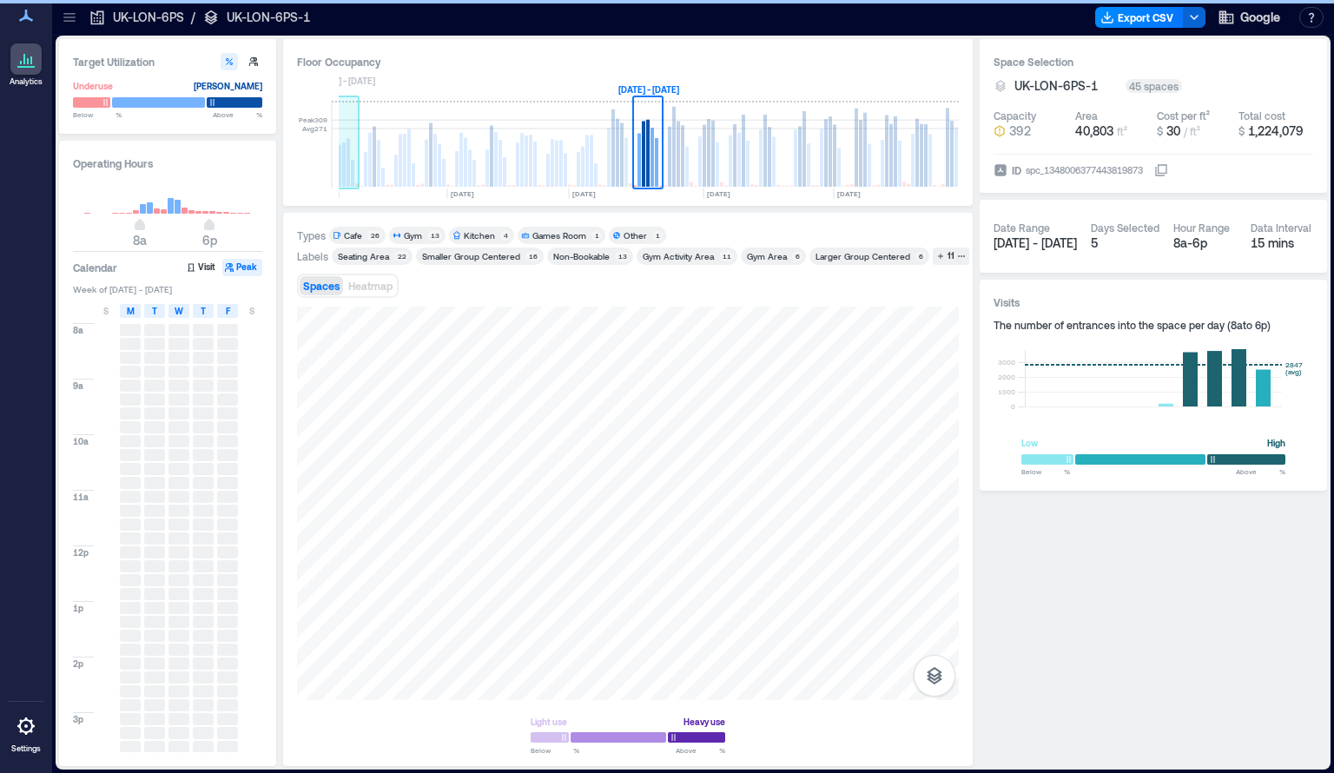
scroll to position [0, 425]
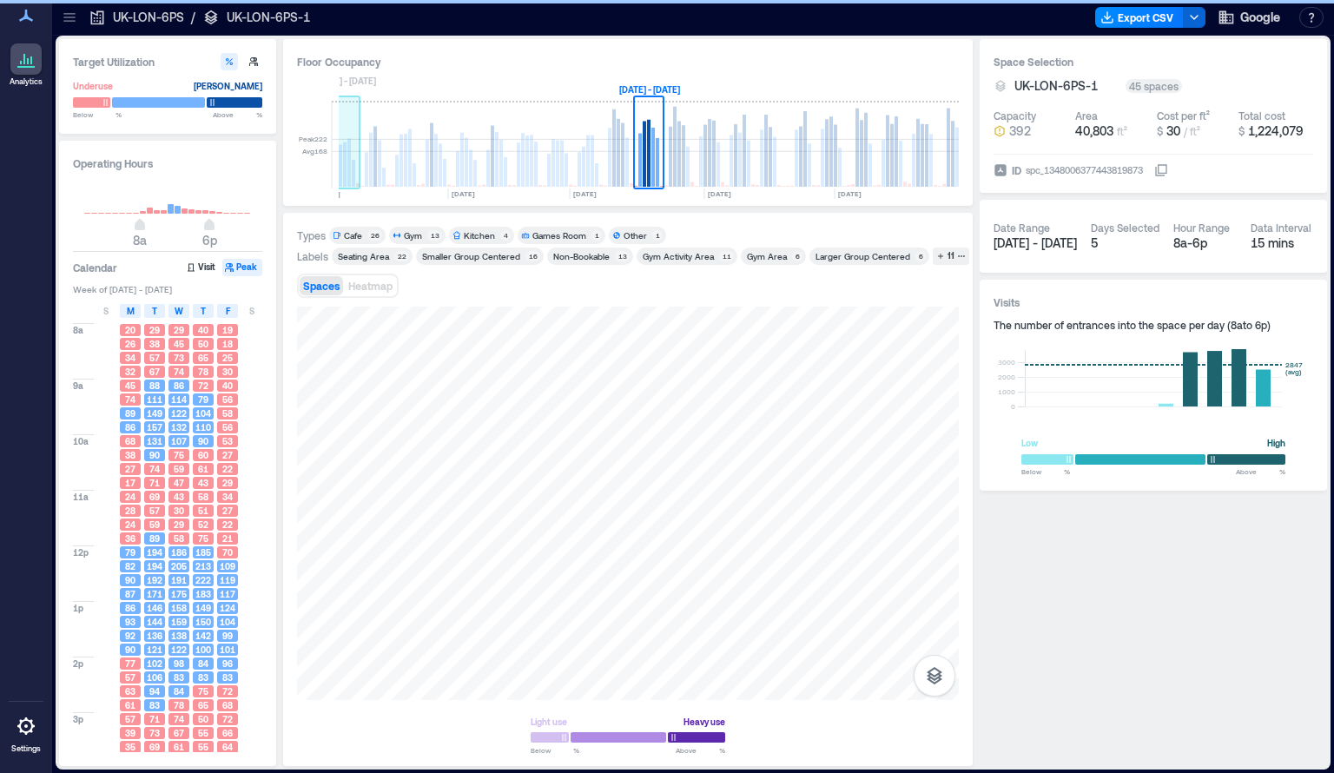
click at [349, 142] on rect at bounding box center [348, 163] width 3 height 49
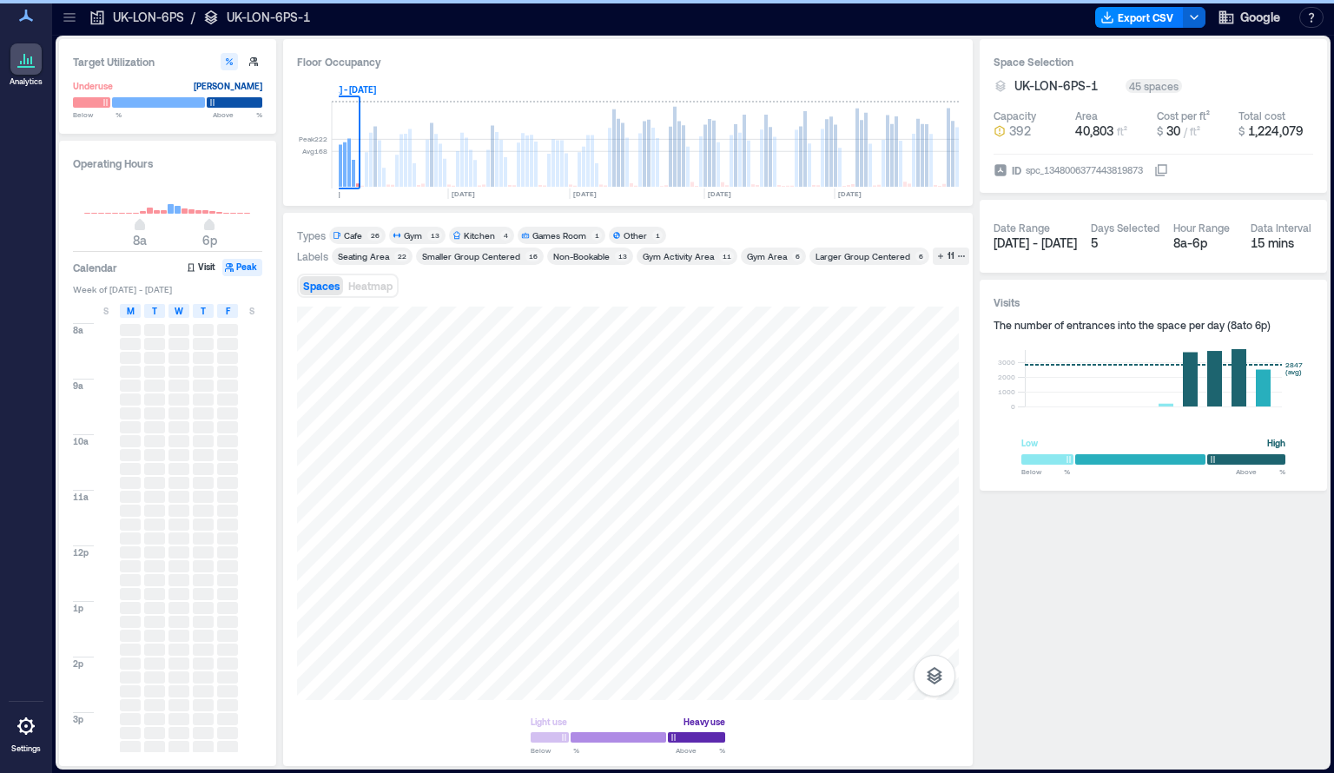
scroll to position [0, 122]
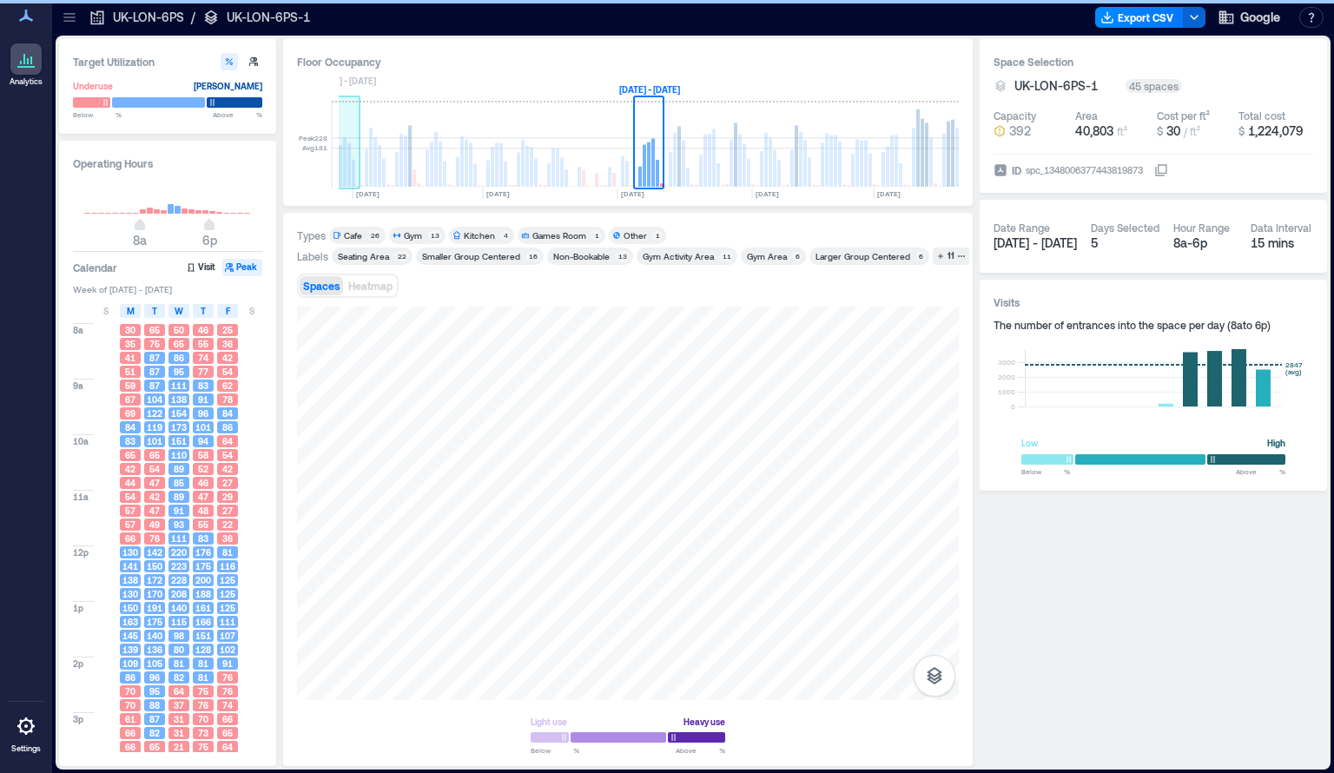
click at [348, 140] on rect at bounding box center [345, 145] width 30 height 87
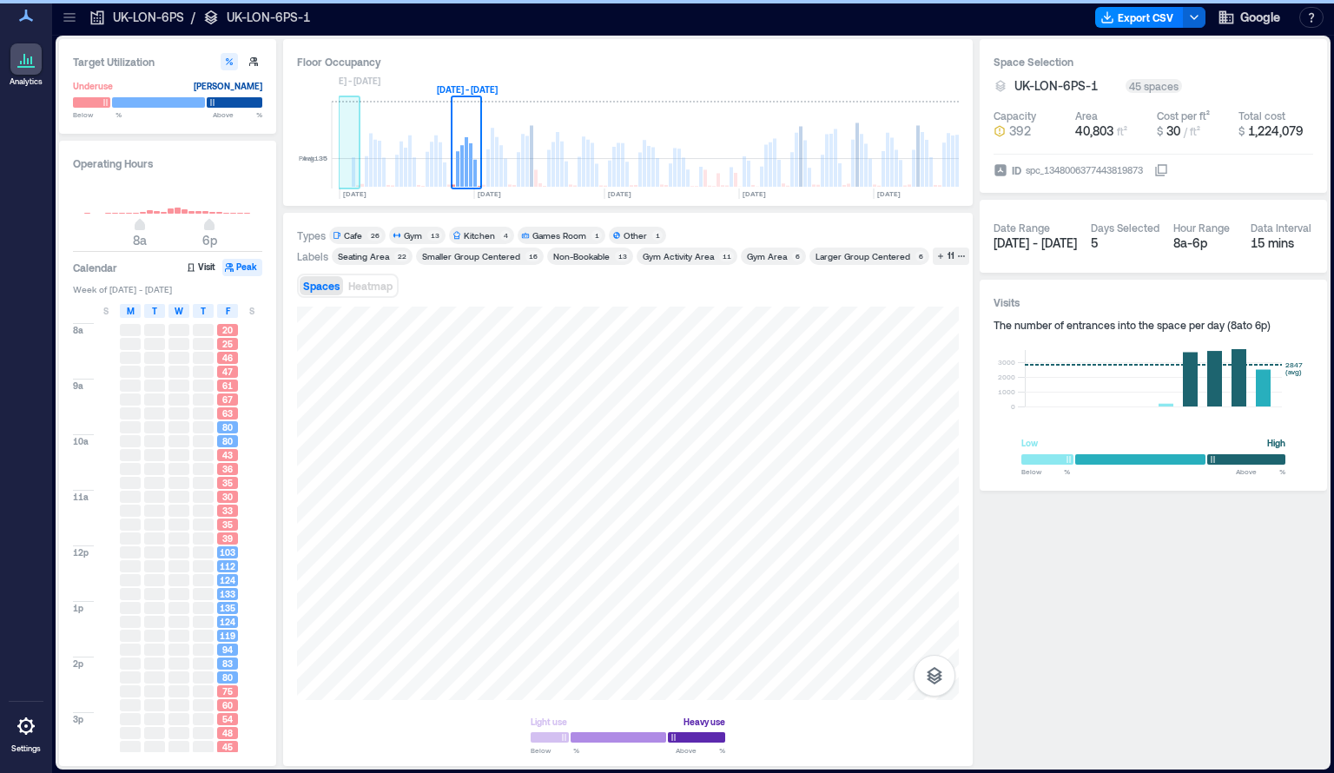
click at [348, 140] on rect at bounding box center [350, 145] width 22 height 87
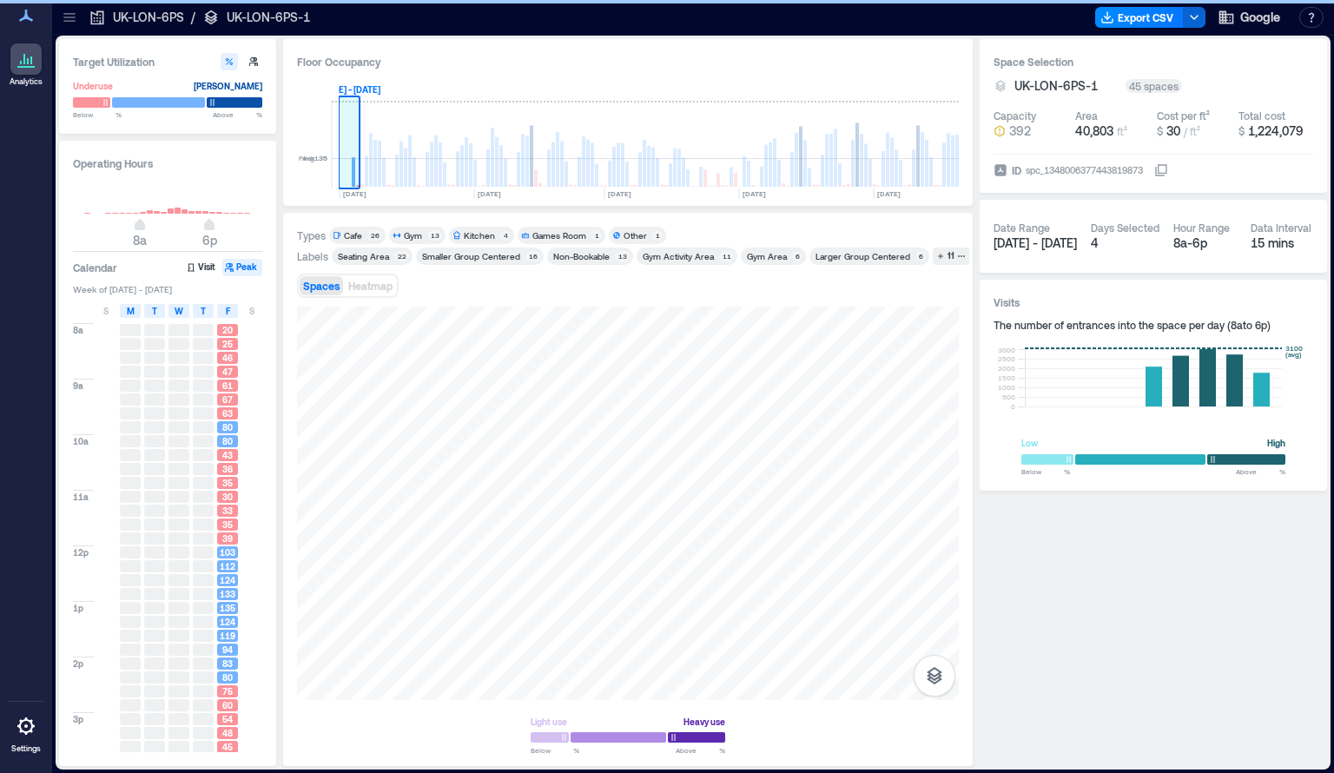
click at [348, 140] on rect at bounding box center [350, 145] width 22 height 87
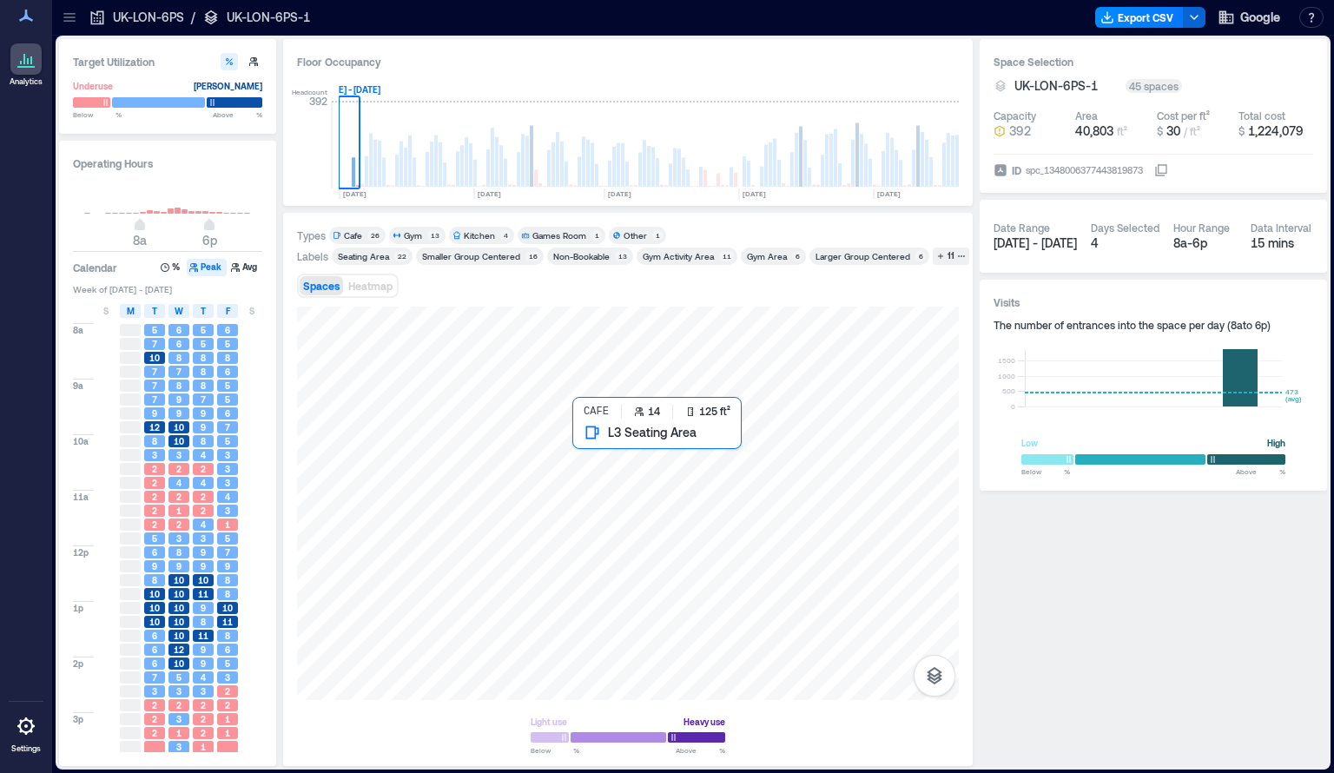
click at [580, 437] on div at bounding box center [628, 502] width 662 height 393
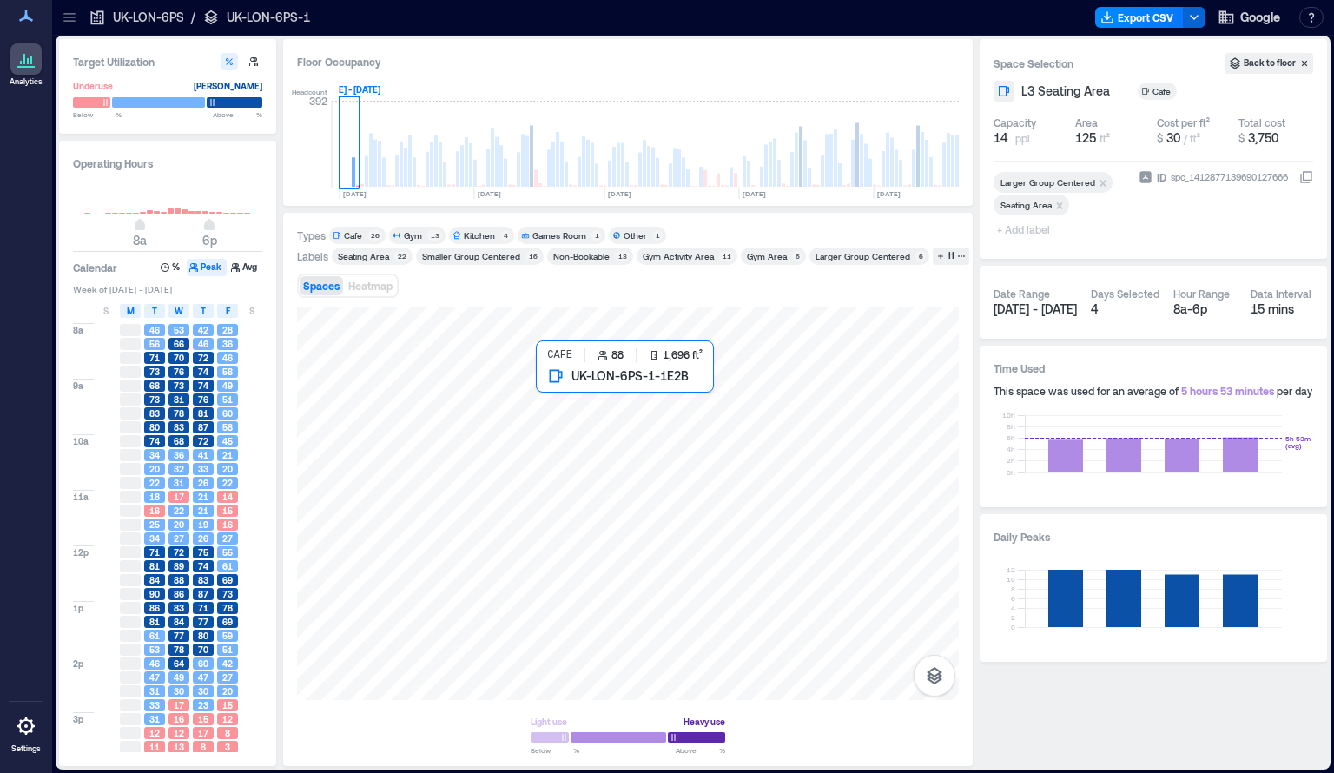
click at [582, 402] on div at bounding box center [628, 502] width 662 height 393
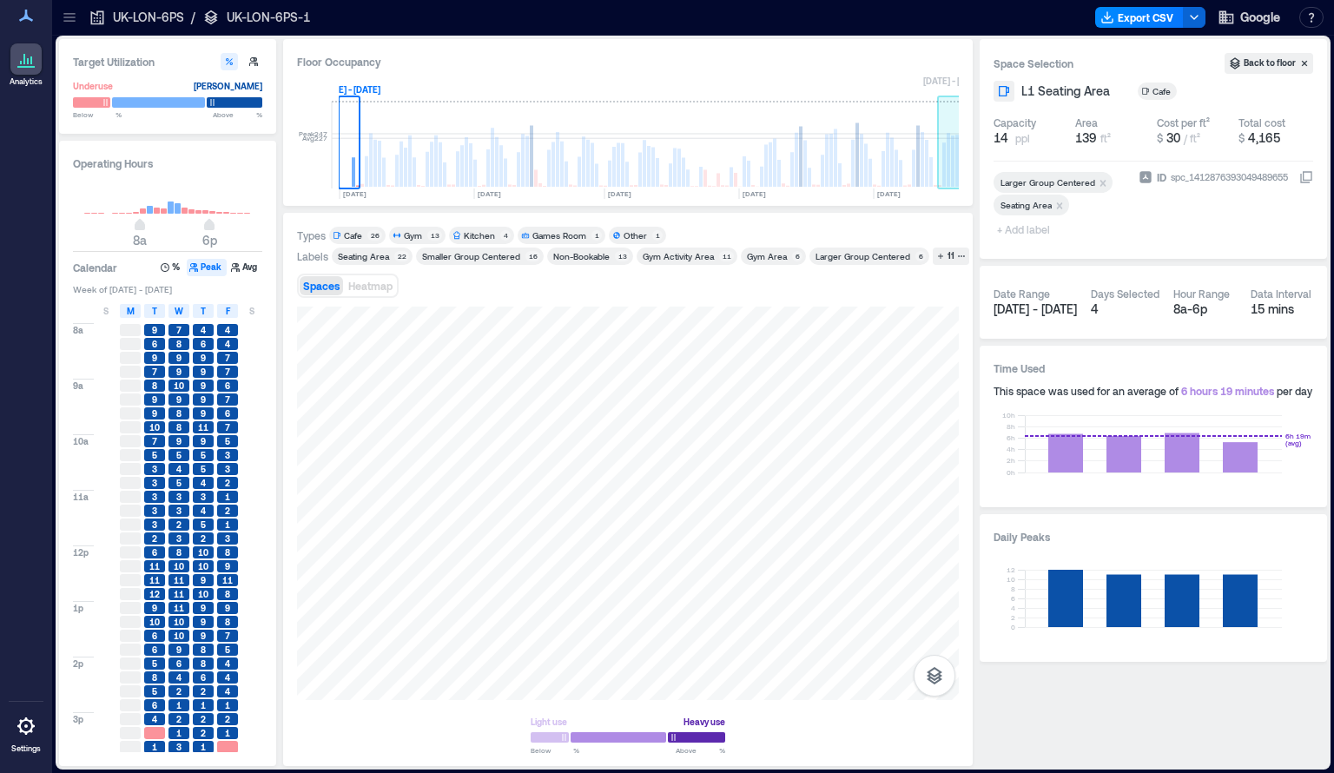
click at [948, 172] on rect at bounding box center [947, 160] width 3 height 54
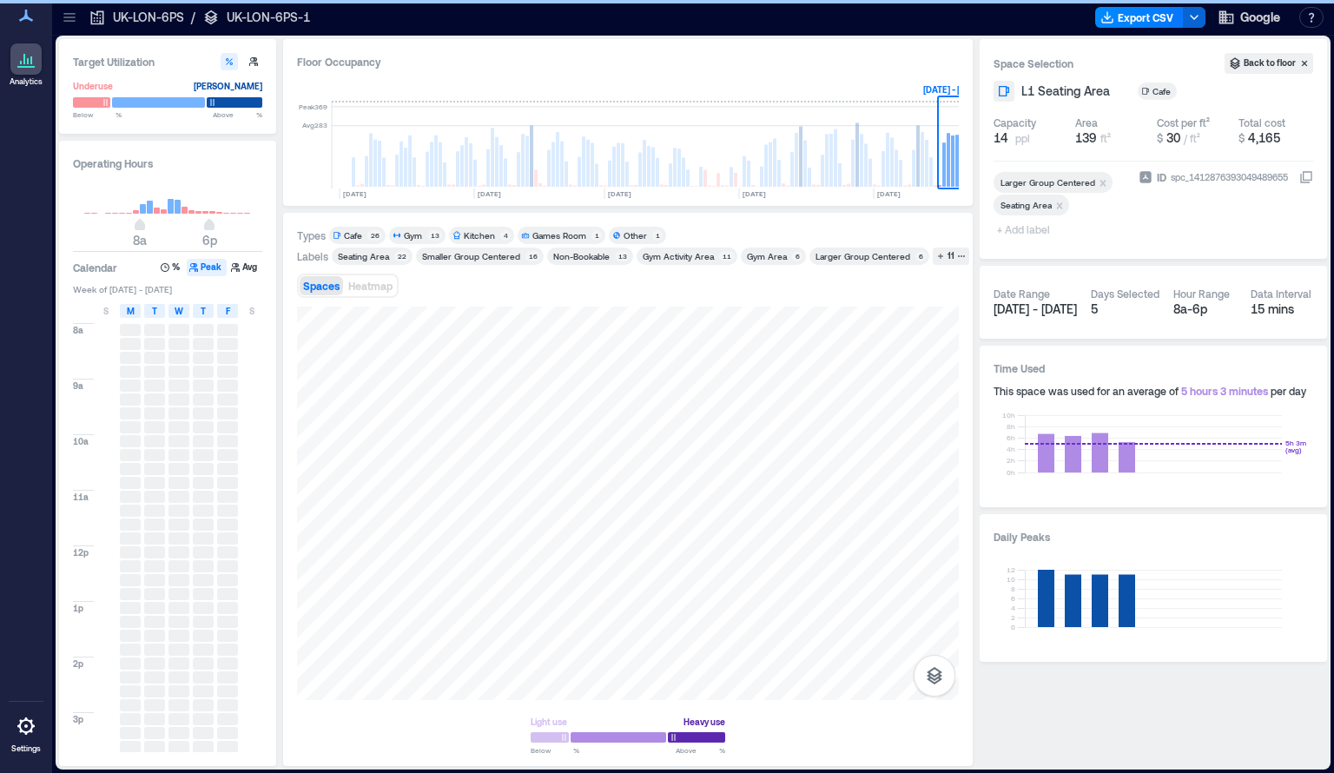
scroll to position [0, 304]
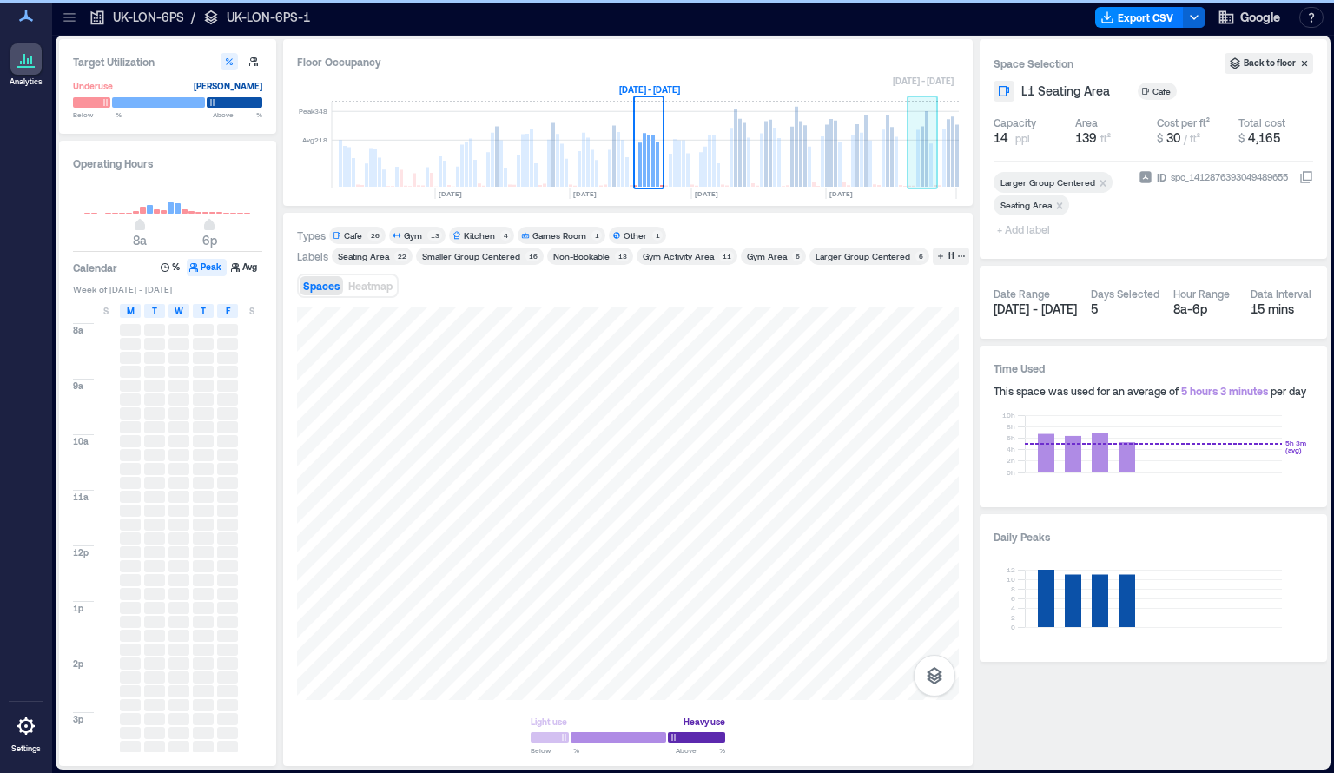
click at [932, 165] on rect at bounding box center [922, 145] width 30 height 87
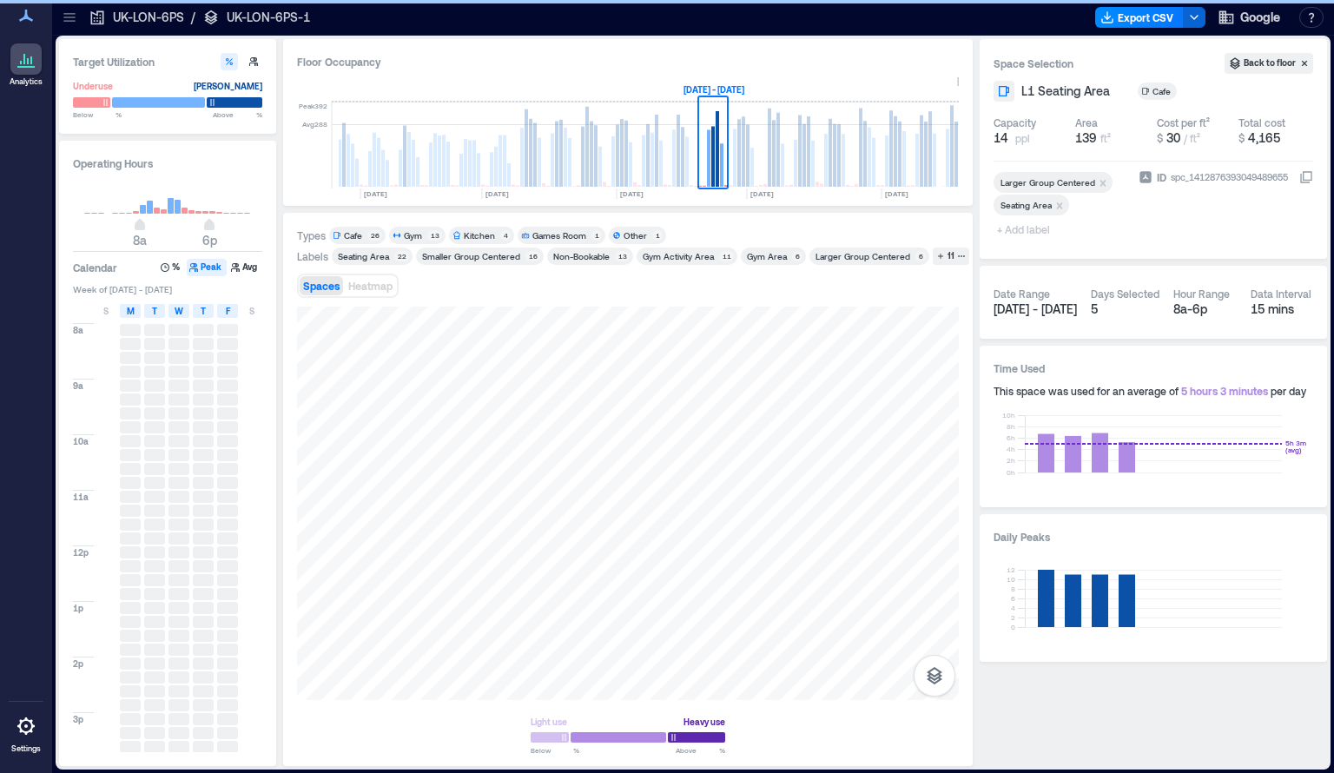
scroll to position [0, 577]
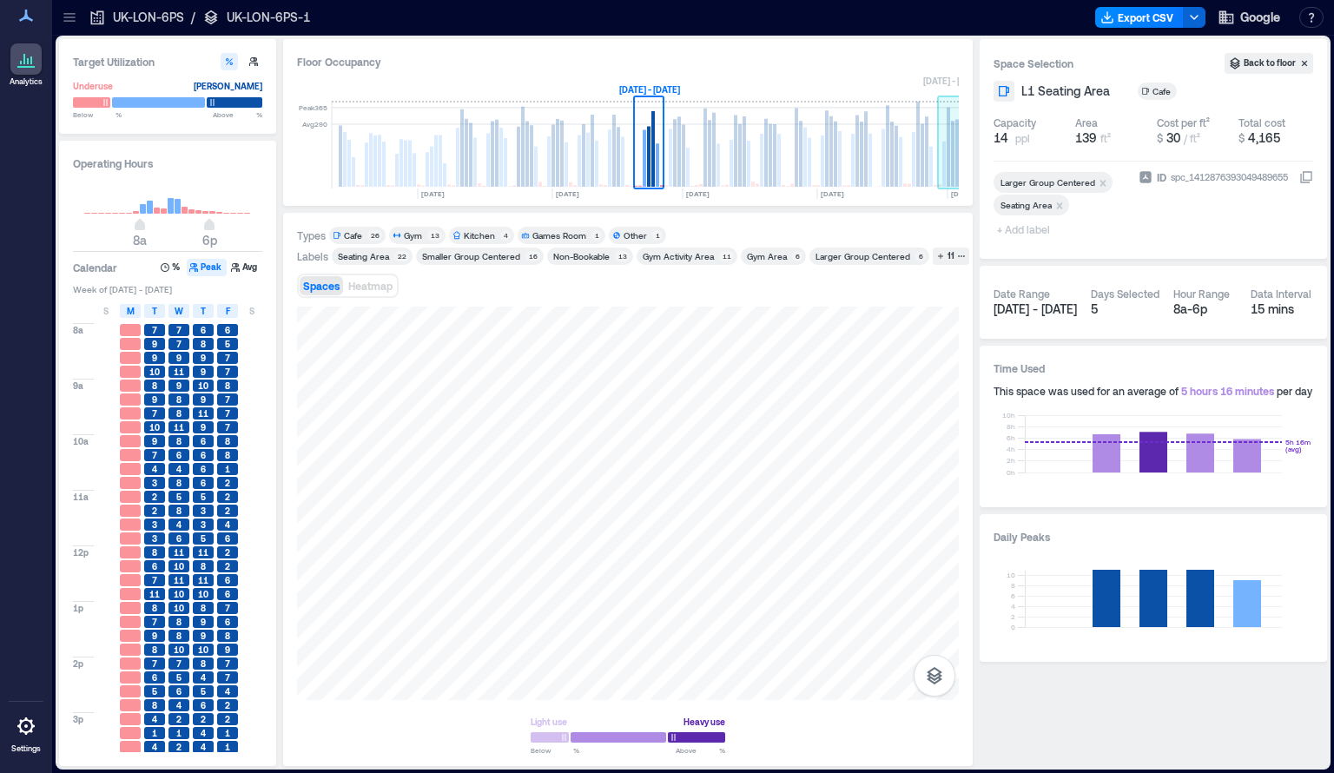
click at [949, 173] on rect at bounding box center [947, 147] width 3 height 79
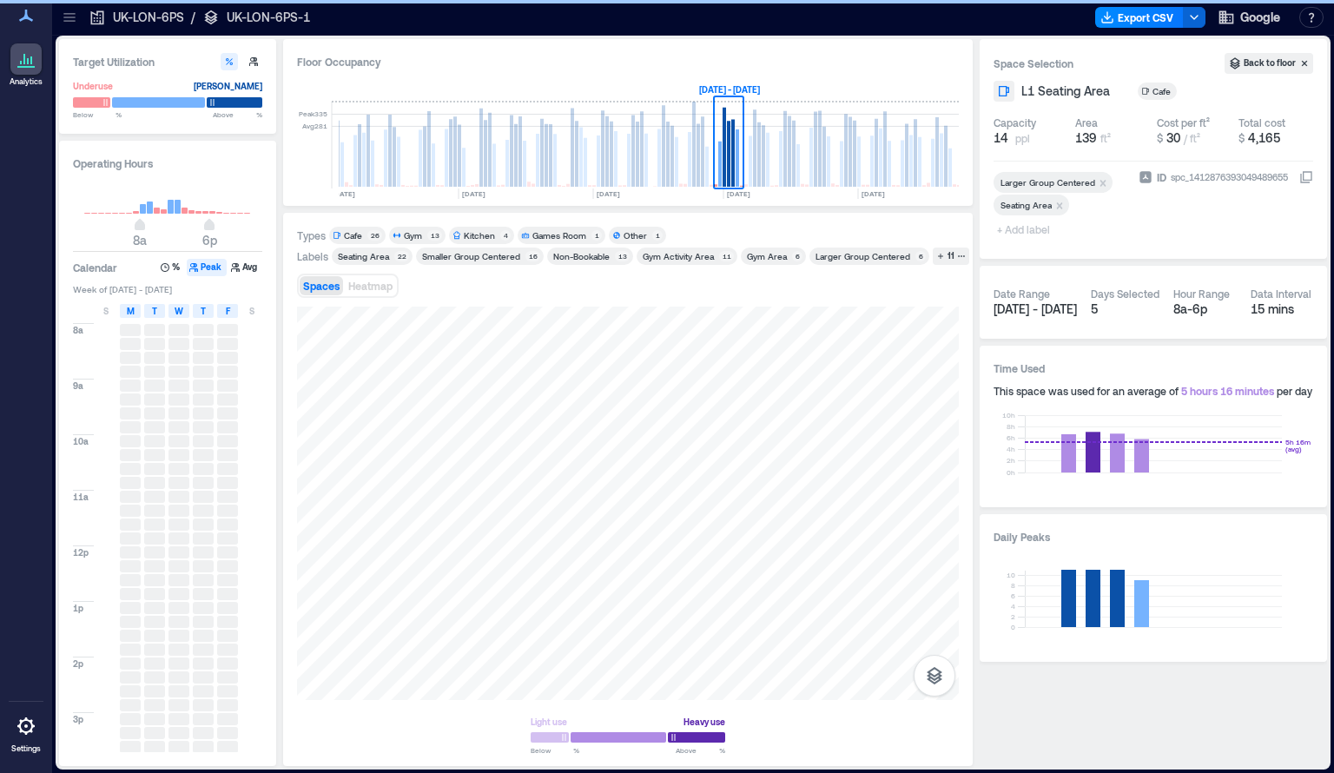
scroll to position [0, 881]
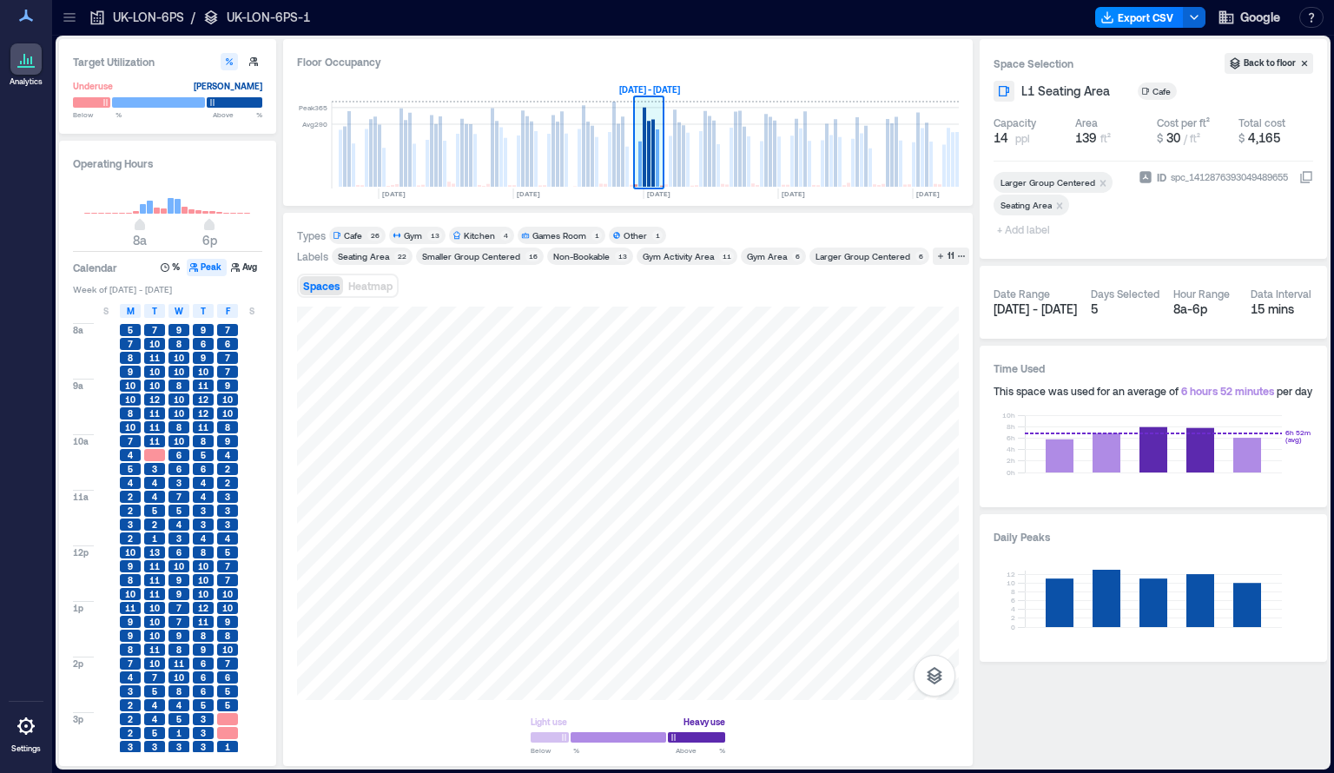
drag, startPoint x: 663, startPoint y: 143, endPoint x: 656, endPoint y: 153, distance: 11.8
click at [656, 153] on g at bounding box center [649, 145] width 30 height 87
click at [236, 262] on icon "button" at bounding box center [235, 267] width 10 height 10
click at [157, 19] on p "UK-LON-6PS" at bounding box center [148, 17] width 71 height 17
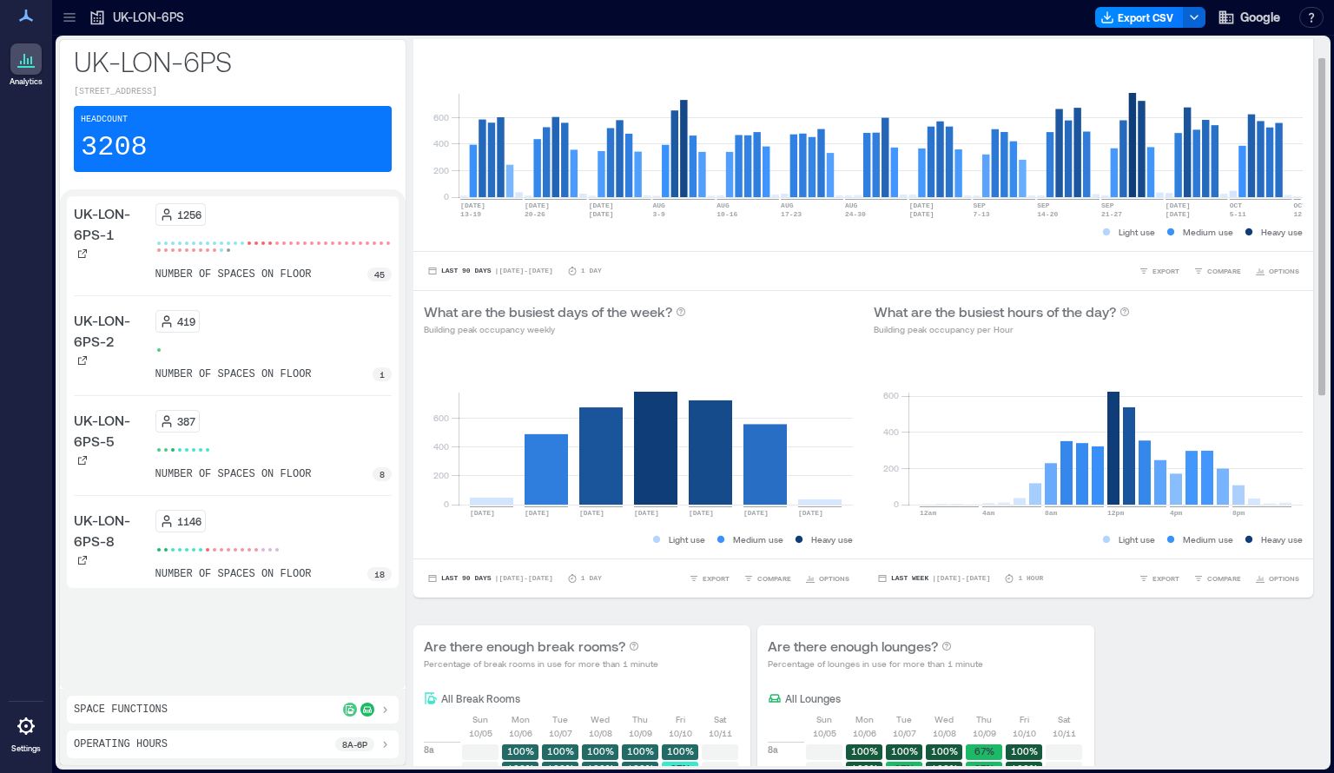
scroll to position [76, 0]
click at [389, 710] on icon at bounding box center [385, 709] width 14 height 14
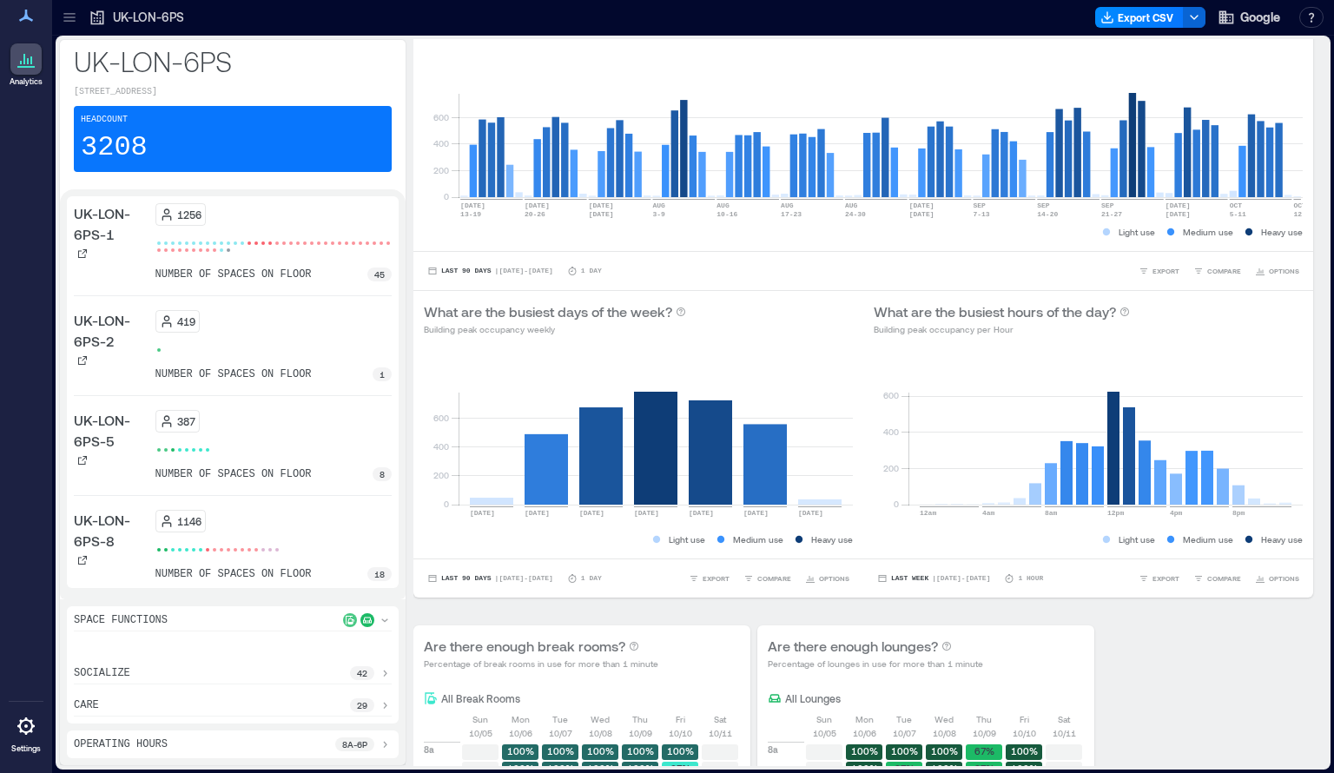
click at [386, 676] on icon at bounding box center [385, 673] width 14 height 14
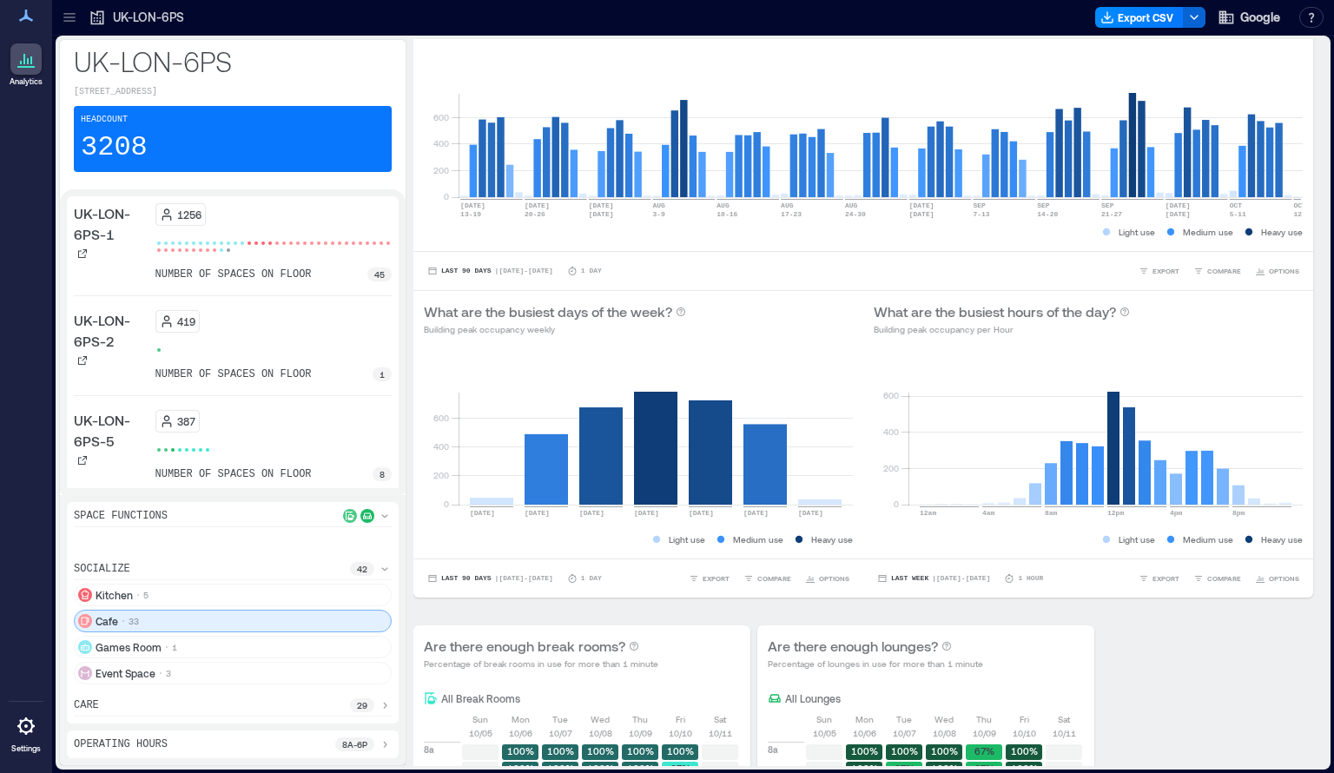
click at [228, 622] on div "Cafe 33" at bounding box center [233, 620] width 318 height 23
click at [379, 571] on icon at bounding box center [385, 569] width 14 height 14
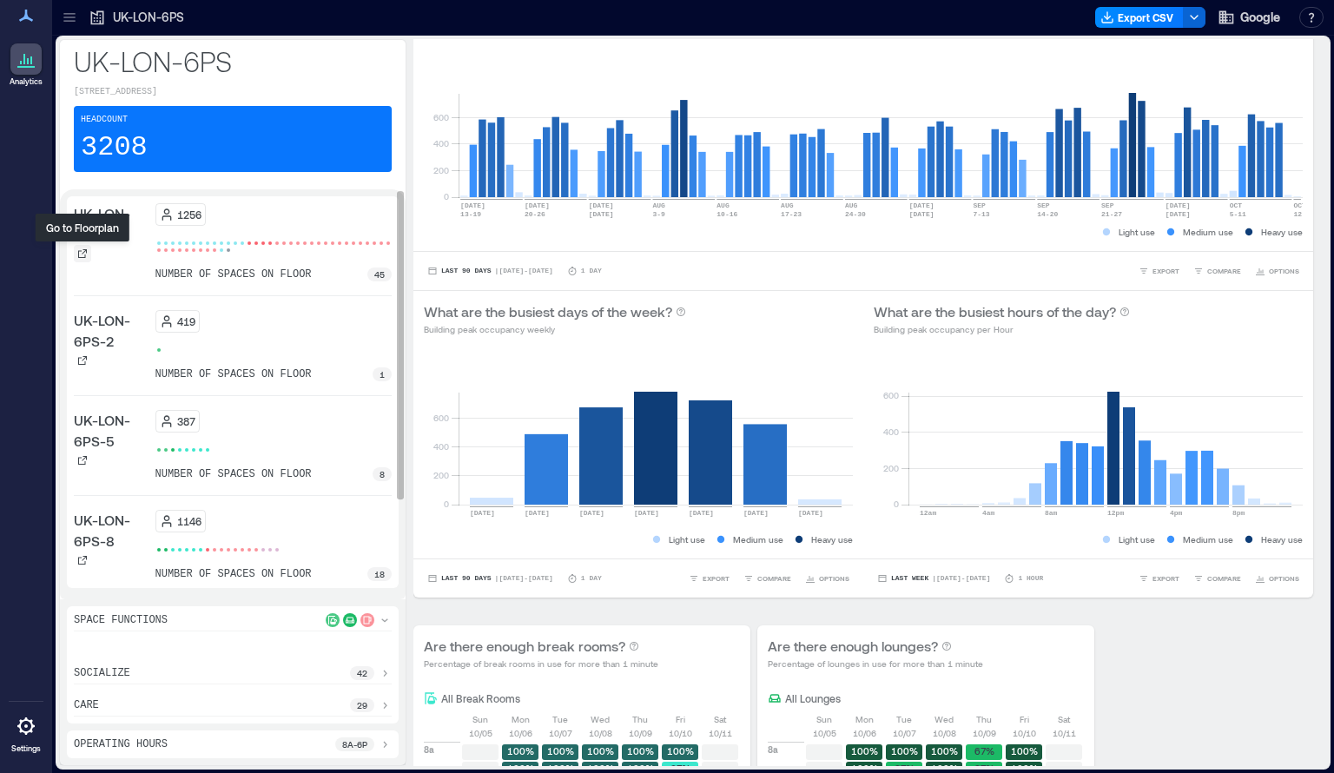
click at [83, 252] on icon at bounding box center [82, 253] width 9 height 9
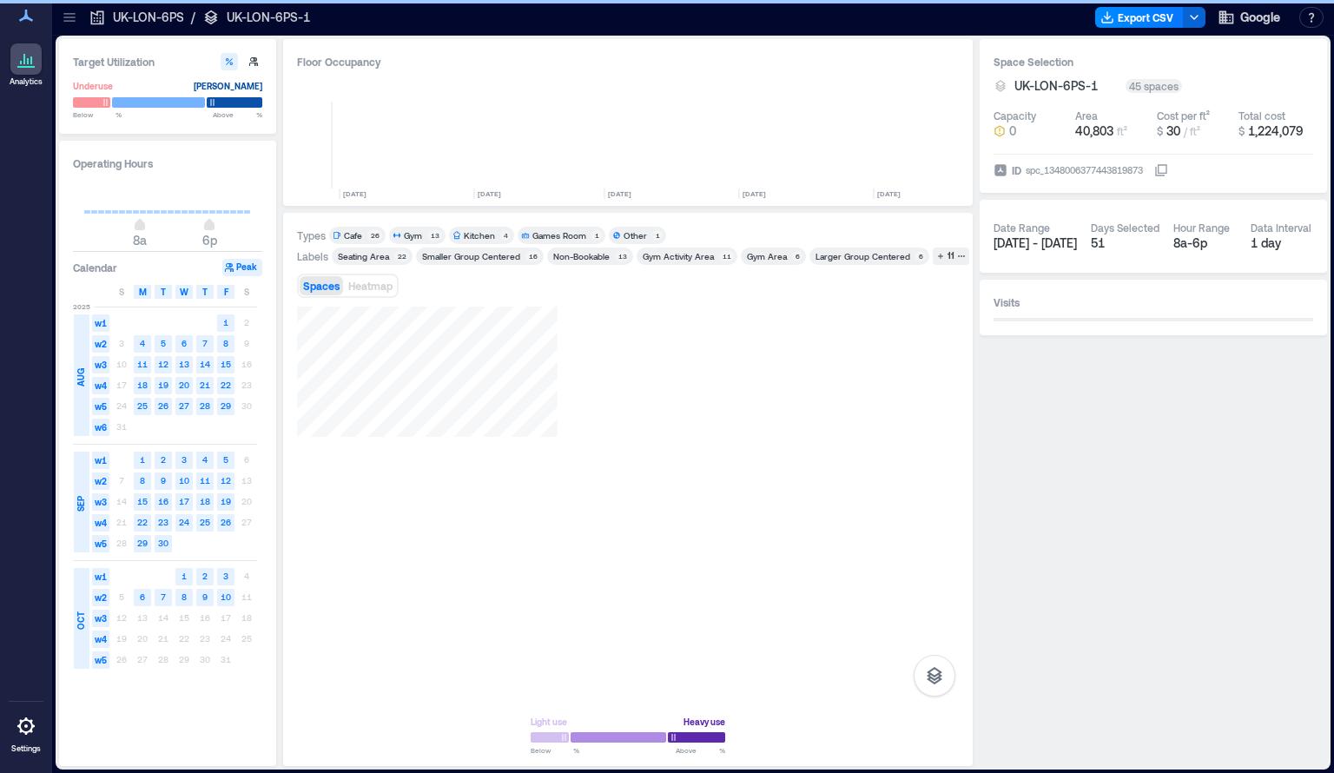
scroll to position [0, 1021]
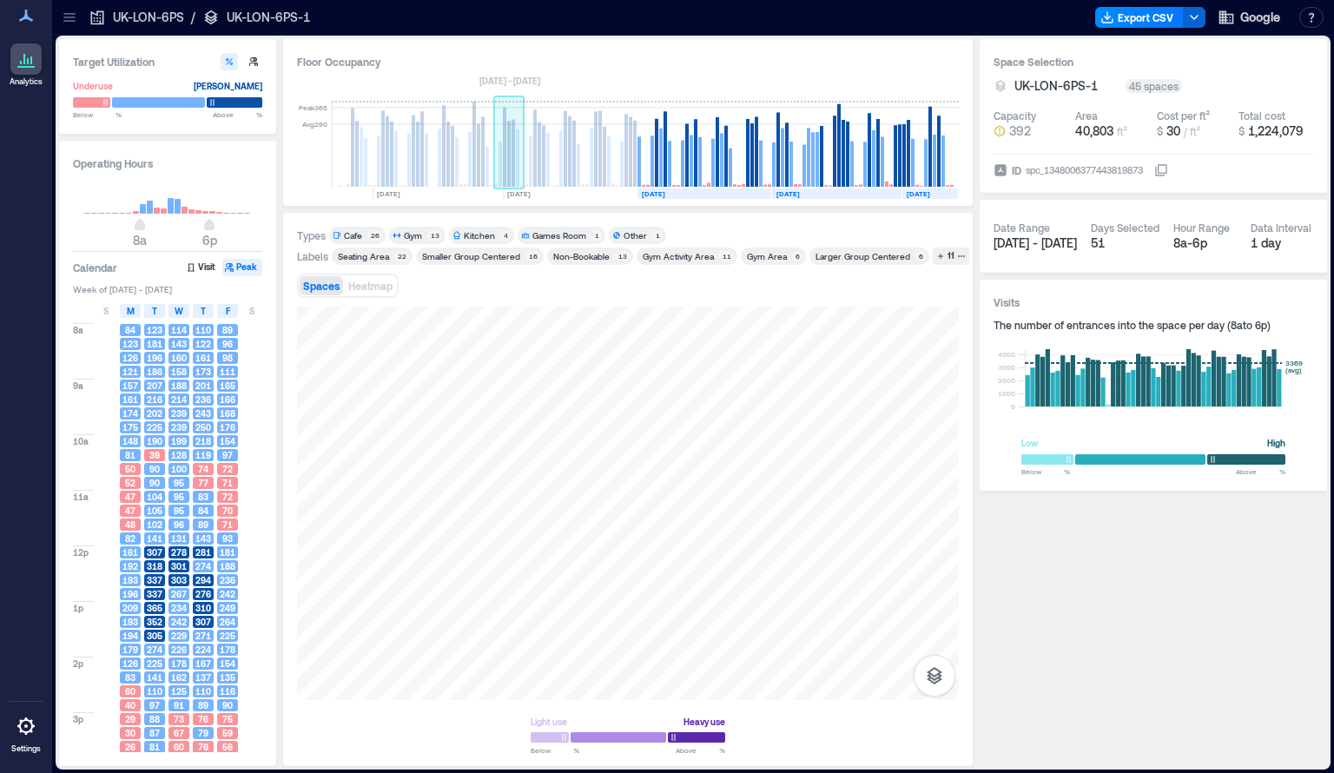
click at [515, 183] on rect at bounding box center [509, 145] width 30 height 87
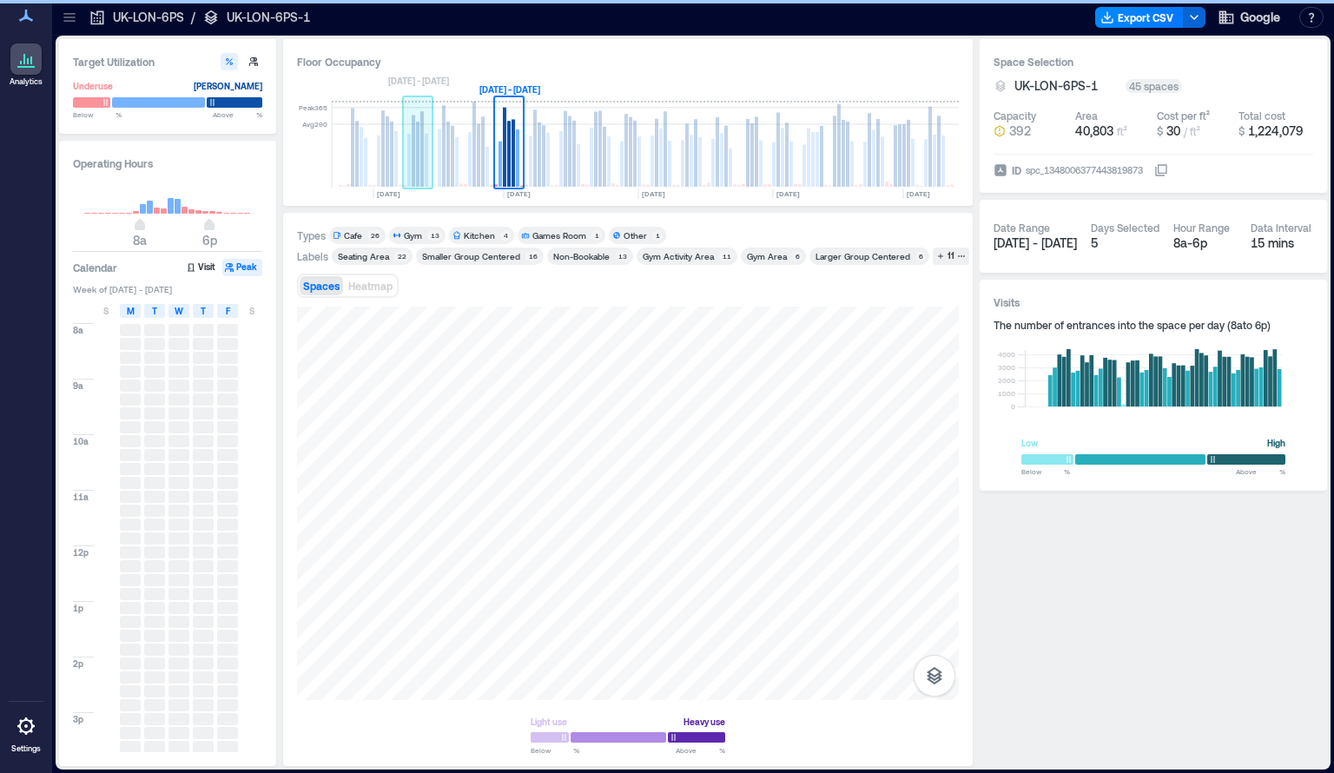
scroll to position [0, 881]
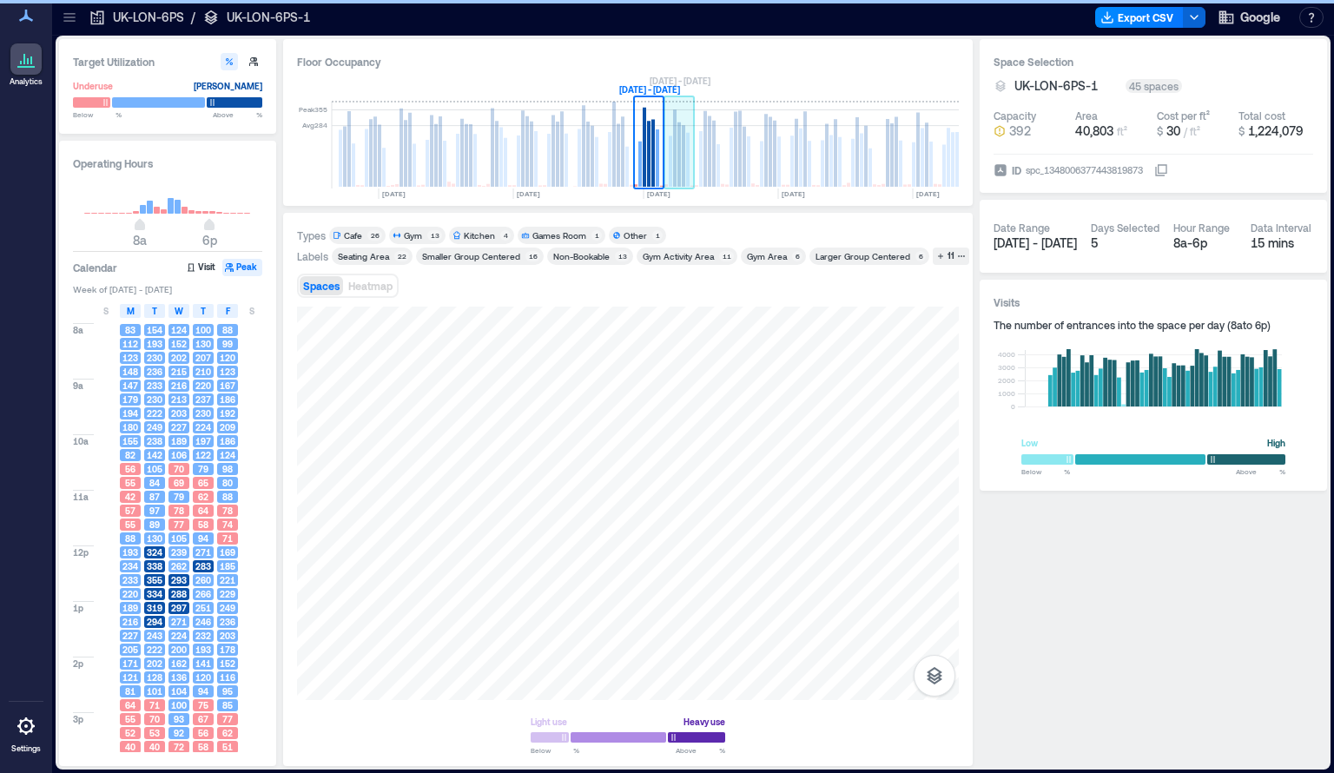
click at [675, 176] on rect at bounding box center [674, 147] width 3 height 77
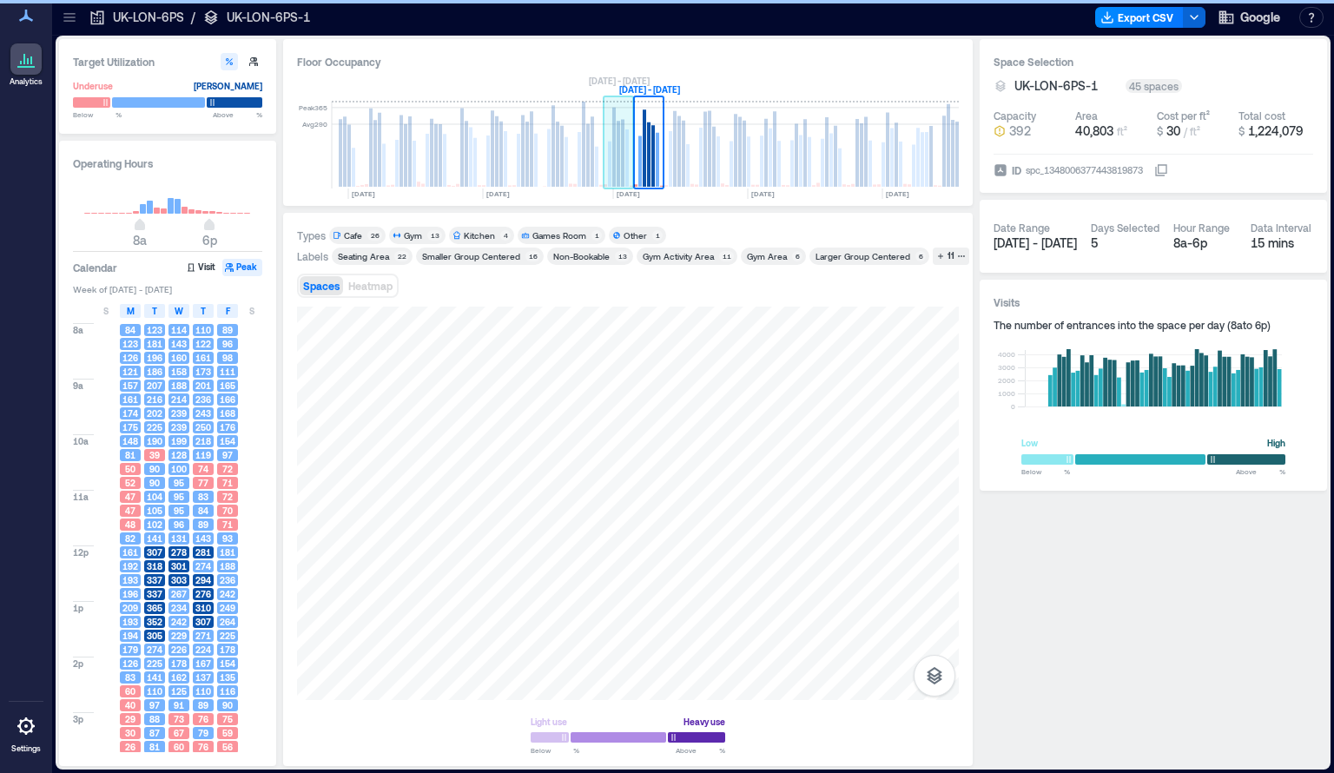
click at [624, 169] on rect at bounding box center [618, 145] width 30 height 87
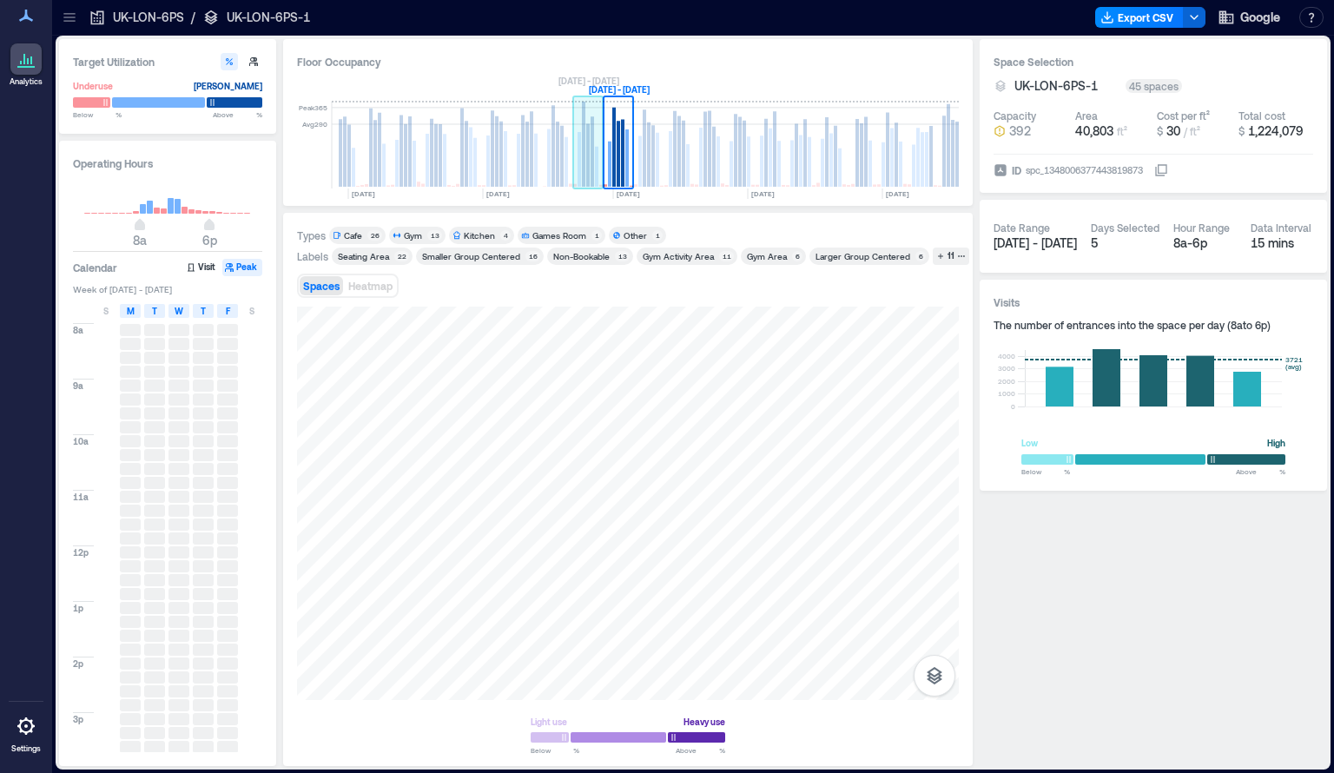
scroll to position [0, 881]
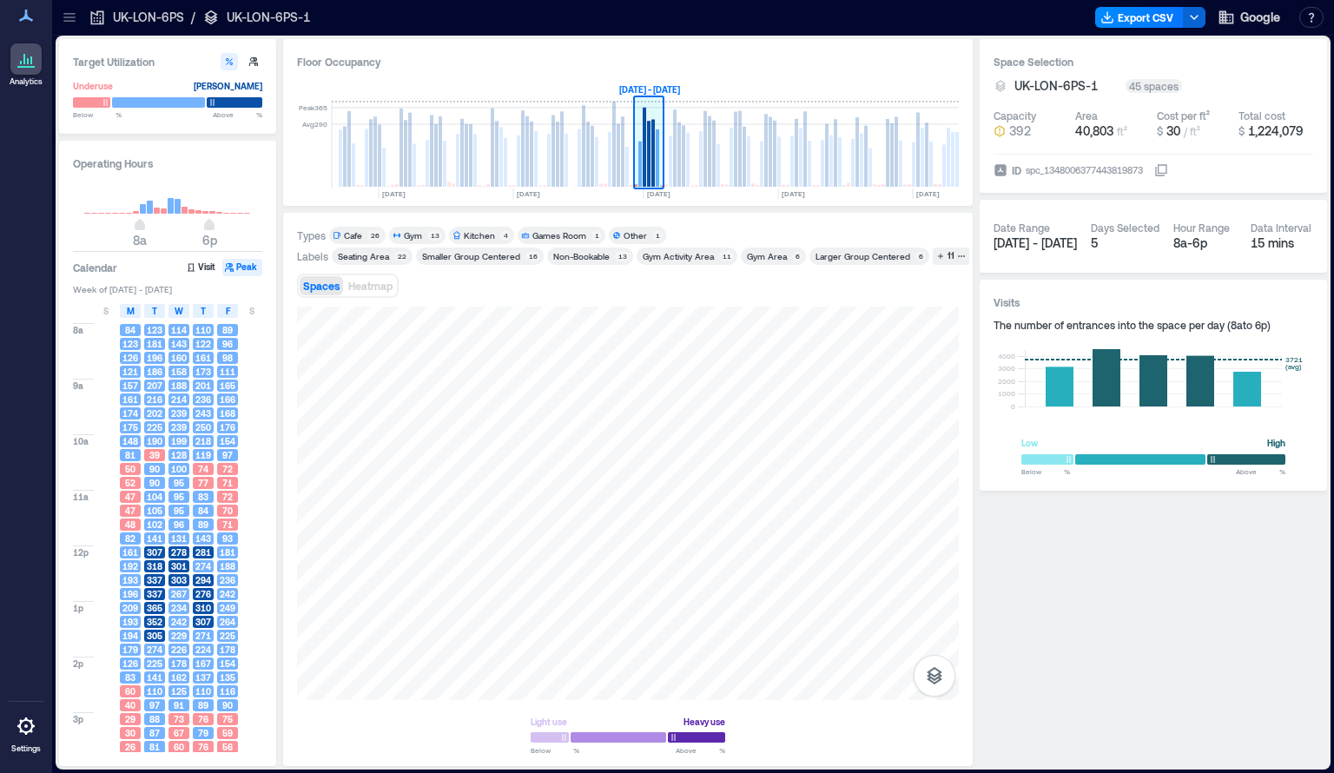
drag, startPoint x: 661, startPoint y: 102, endPoint x: 644, endPoint y: 111, distance: 19.1
click at [644, 111] on g at bounding box center [649, 145] width 30 height 87
click at [1014, 241] on span "[DATE] - [DATE]" at bounding box center [1034, 242] width 83 height 15
click at [1022, 221] on div "Date Range" at bounding box center [1021, 228] width 56 height 14
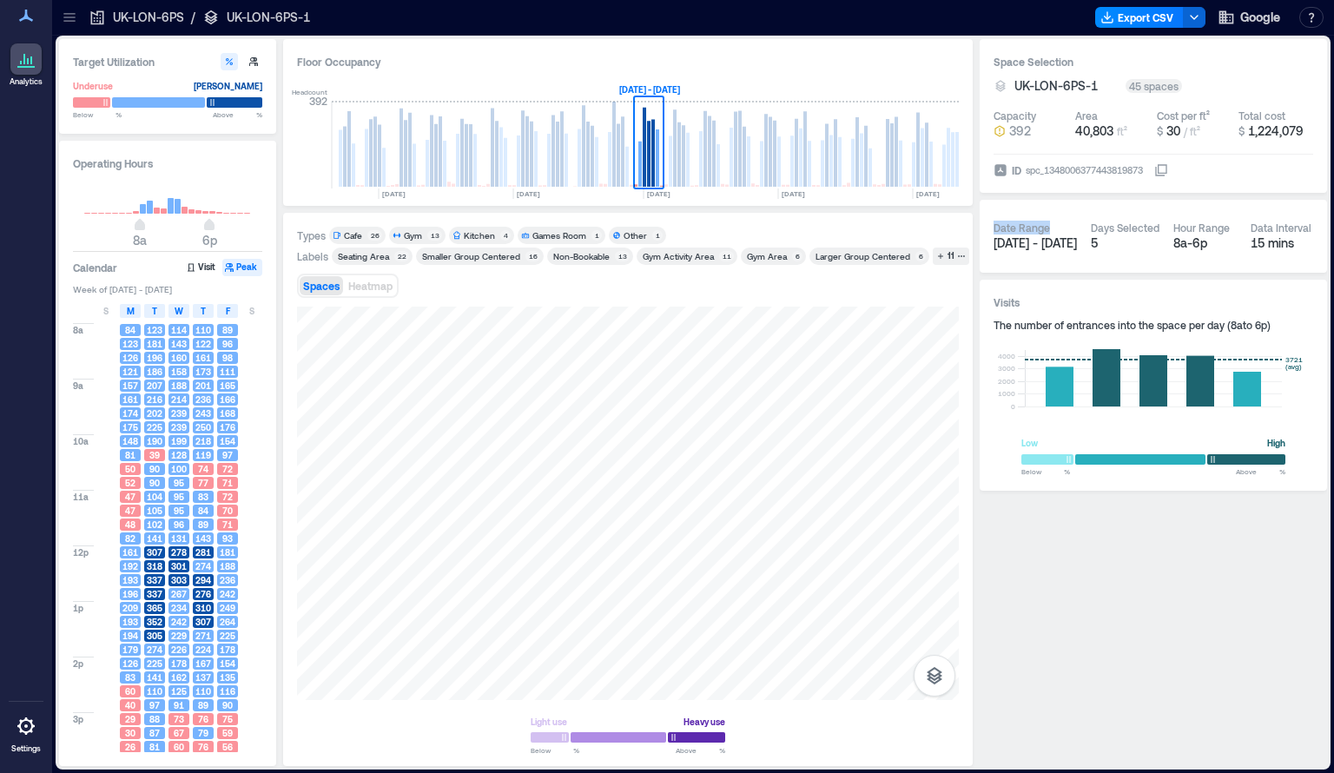
click at [1022, 221] on div "Date Range" at bounding box center [1021, 228] width 56 height 14
click at [1234, 227] on div "Date Range [DATE] - [DATE] Days Selected 5 Hour Range 8a - 6p Data Interval 15 …" at bounding box center [1152, 236] width 319 height 45
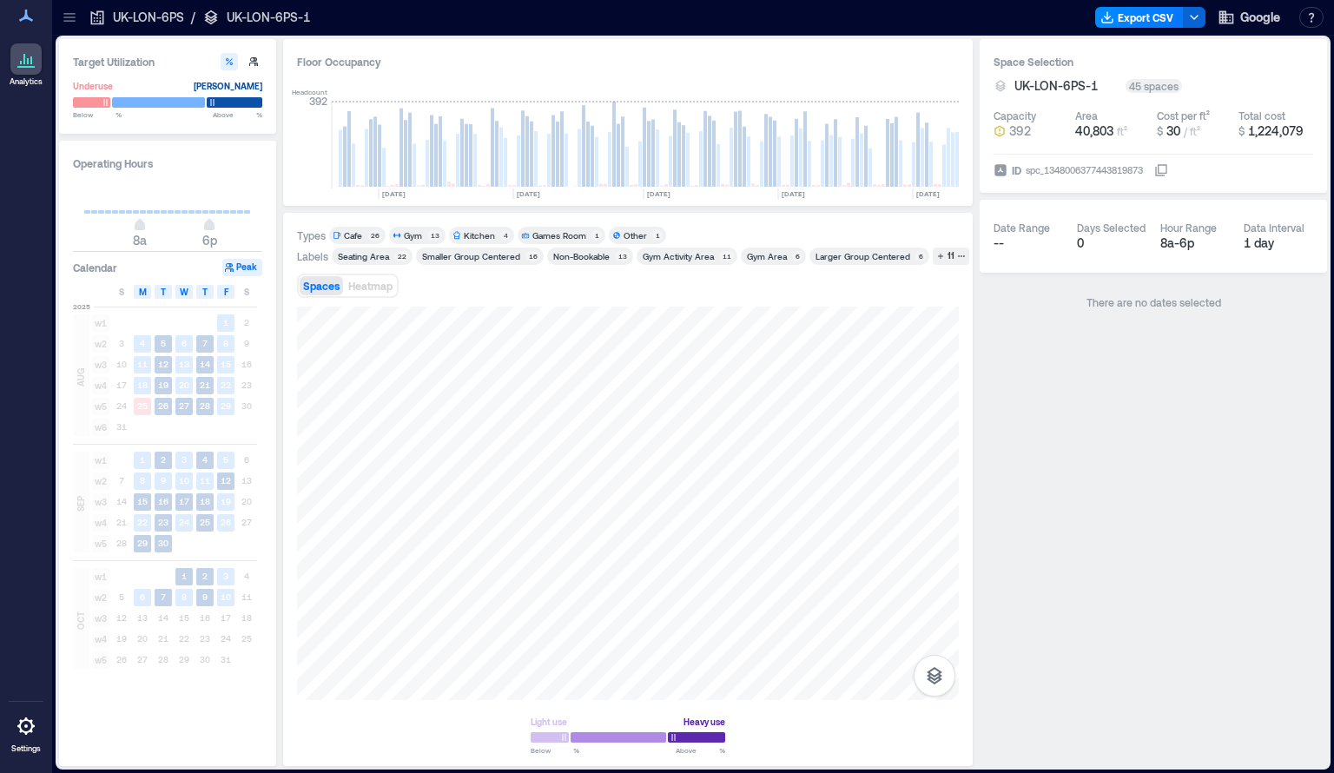
click at [175, 19] on p "UK-LON-6PS" at bounding box center [148, 17] width 71 height 17
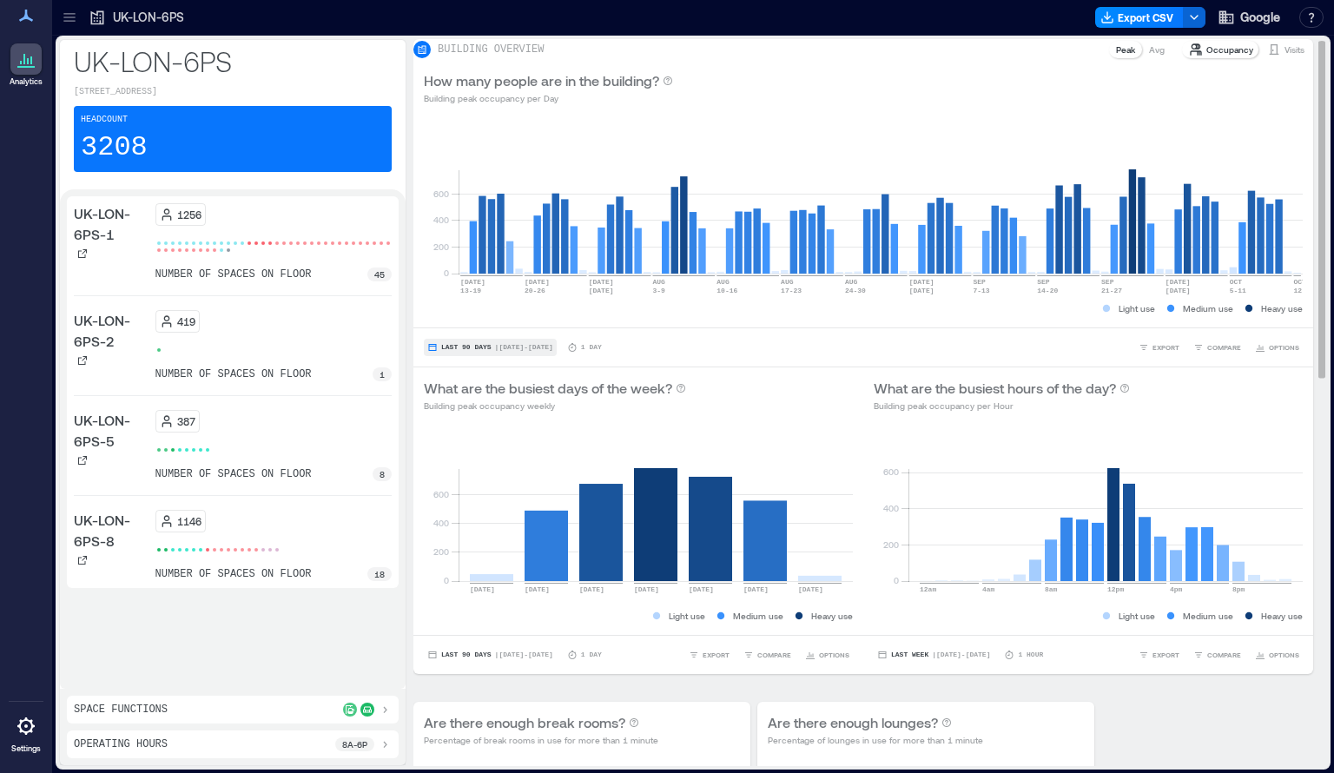
click at [468, 347] on span "Last 90 Days" at bounding box center [466, 347] width 50 height 0
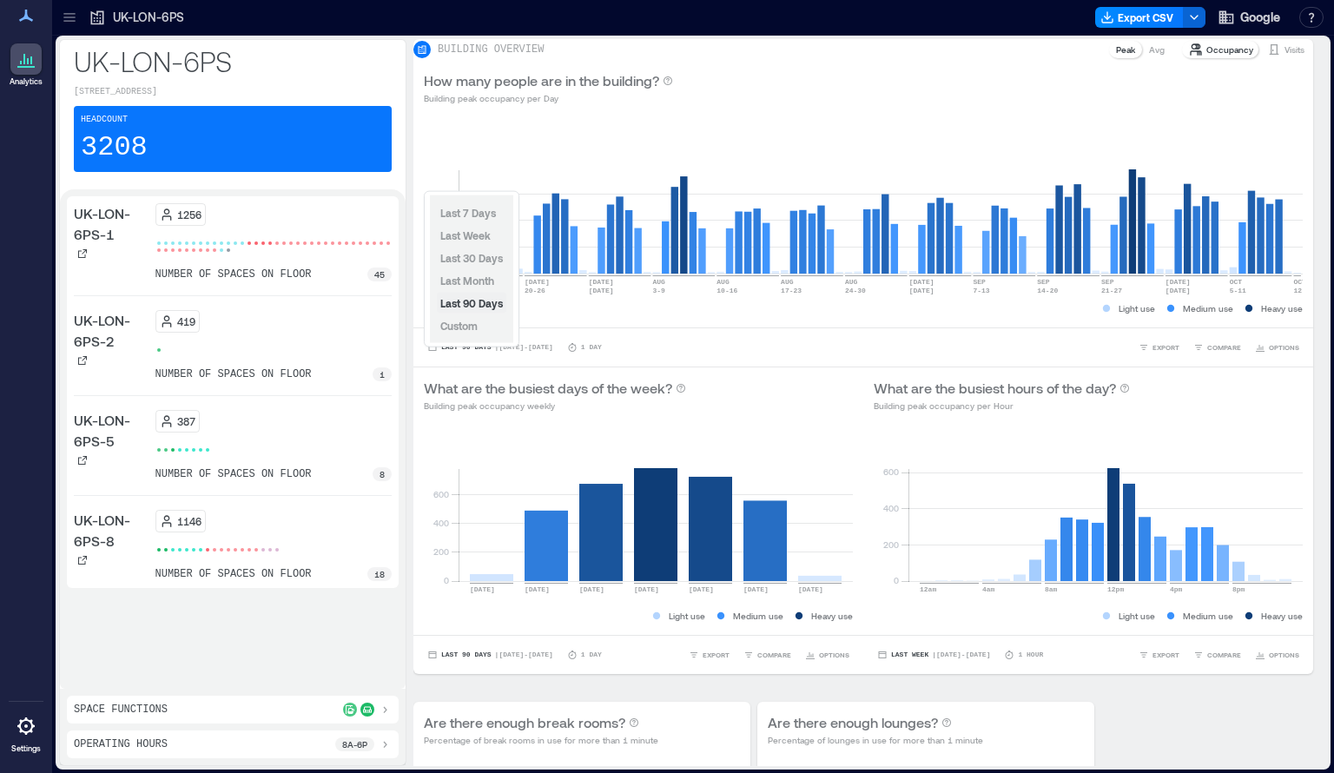
click at [468, 303] on span "Last 90 Days" at bounding box center [471, 303] width 63 height 12
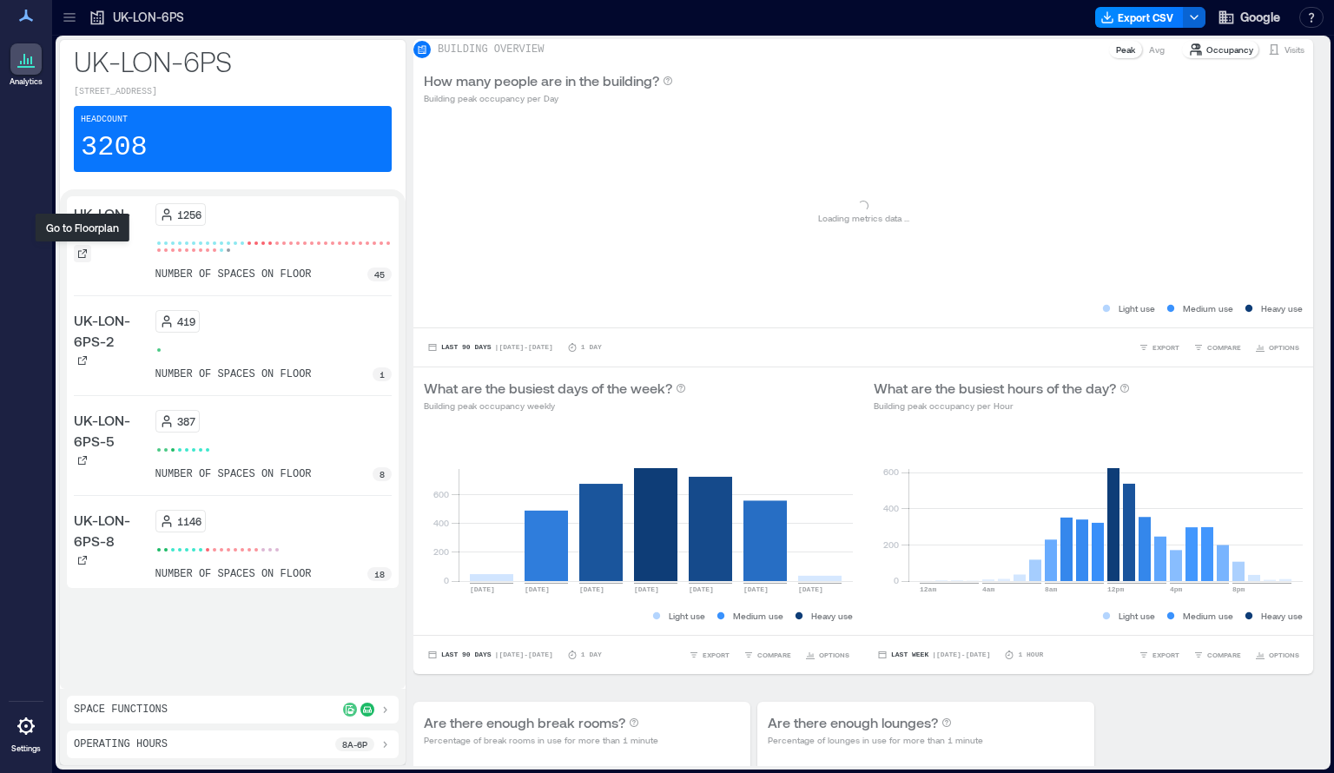
click at [86, 255] on icon at bounding box center [82, 253] width 10 height 10
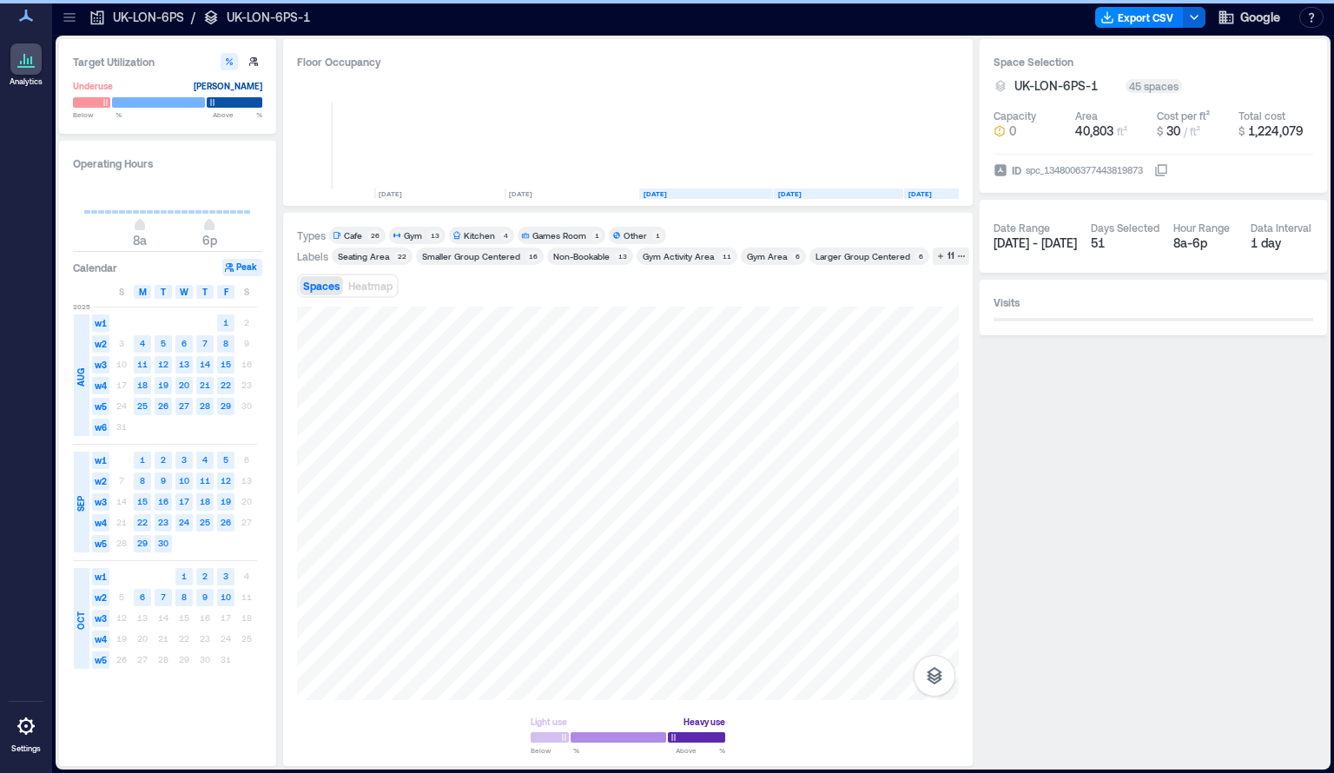
scroll to position [0, 1021]
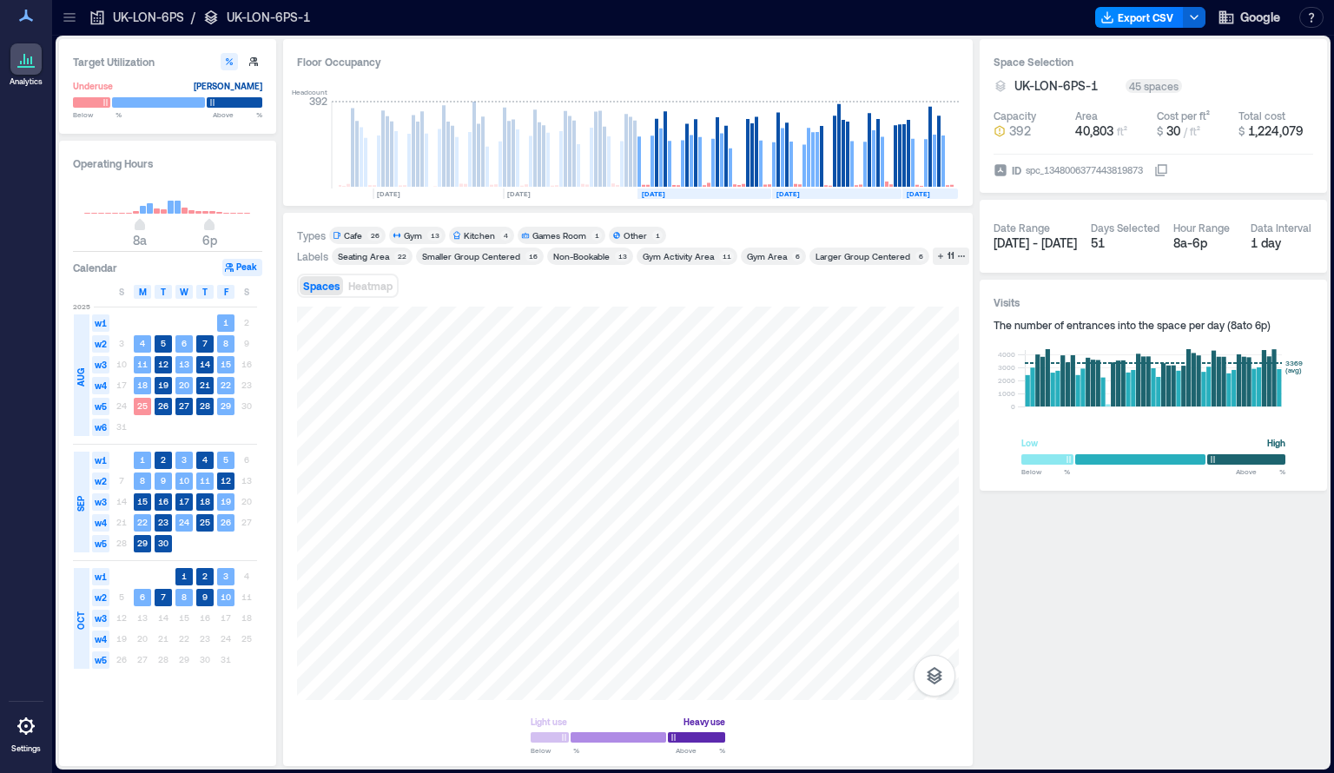
click at [1027, 233] on div "Date Range" at bounding box center [1021, 228] width 56 height 14
click at [599, 194] on rect at bounding box center [570, 193] width 134 height 10
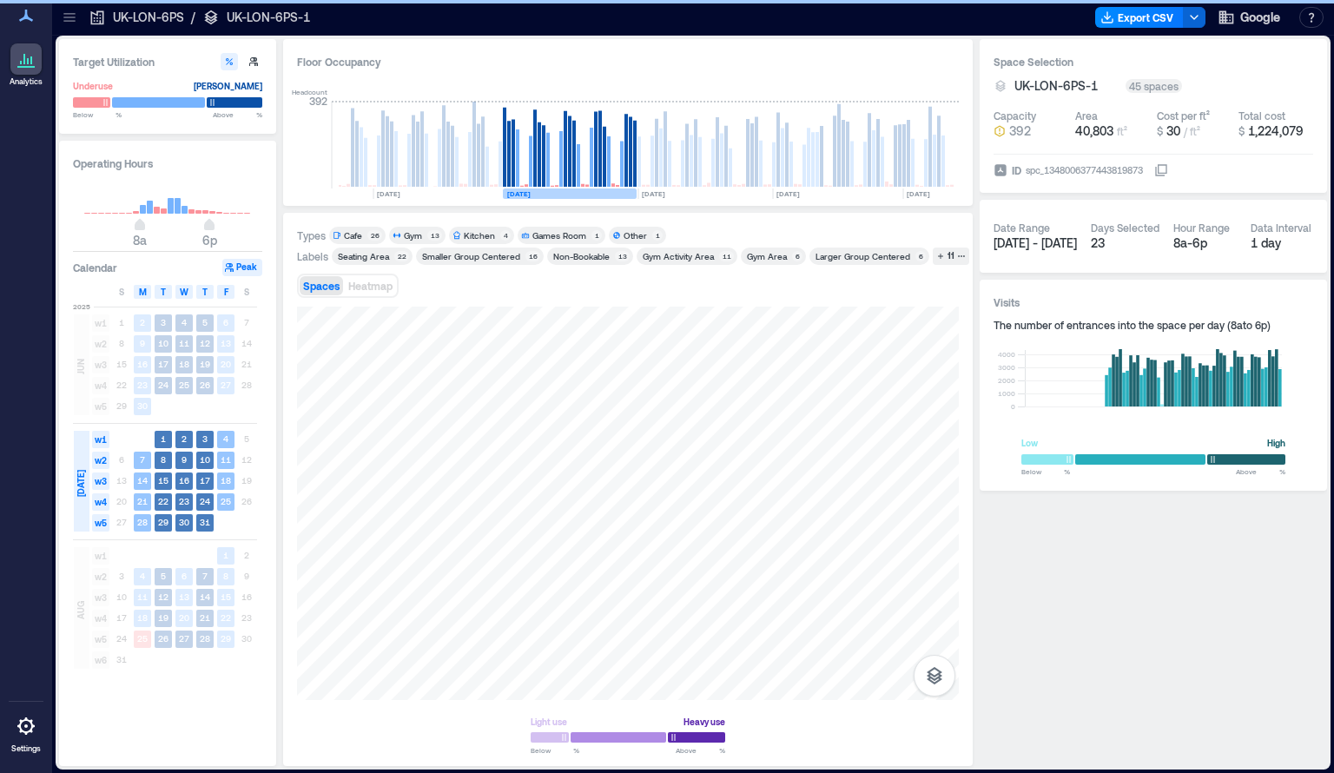
scroll to position [0, 942]
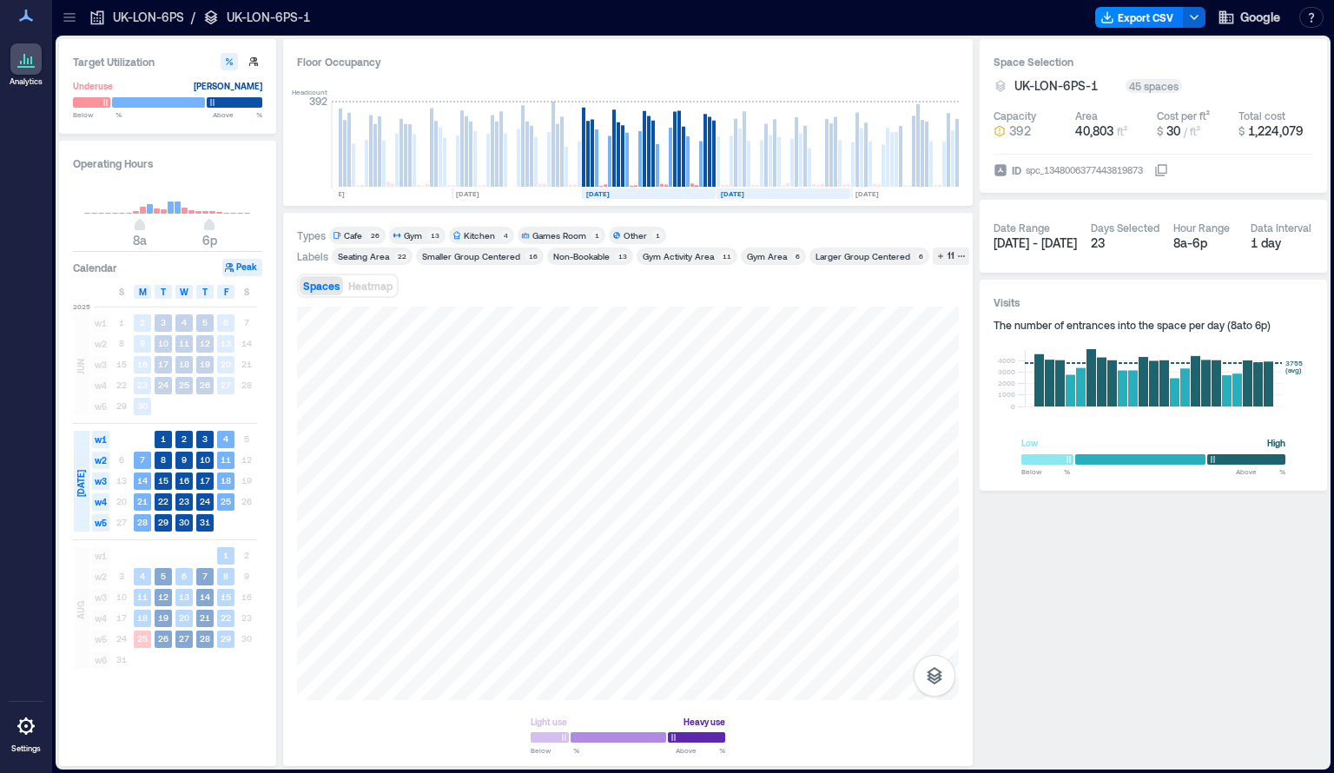
click at [744, 189] on text "[DATE]" at bounding box center [732, 193] width 23 height 9
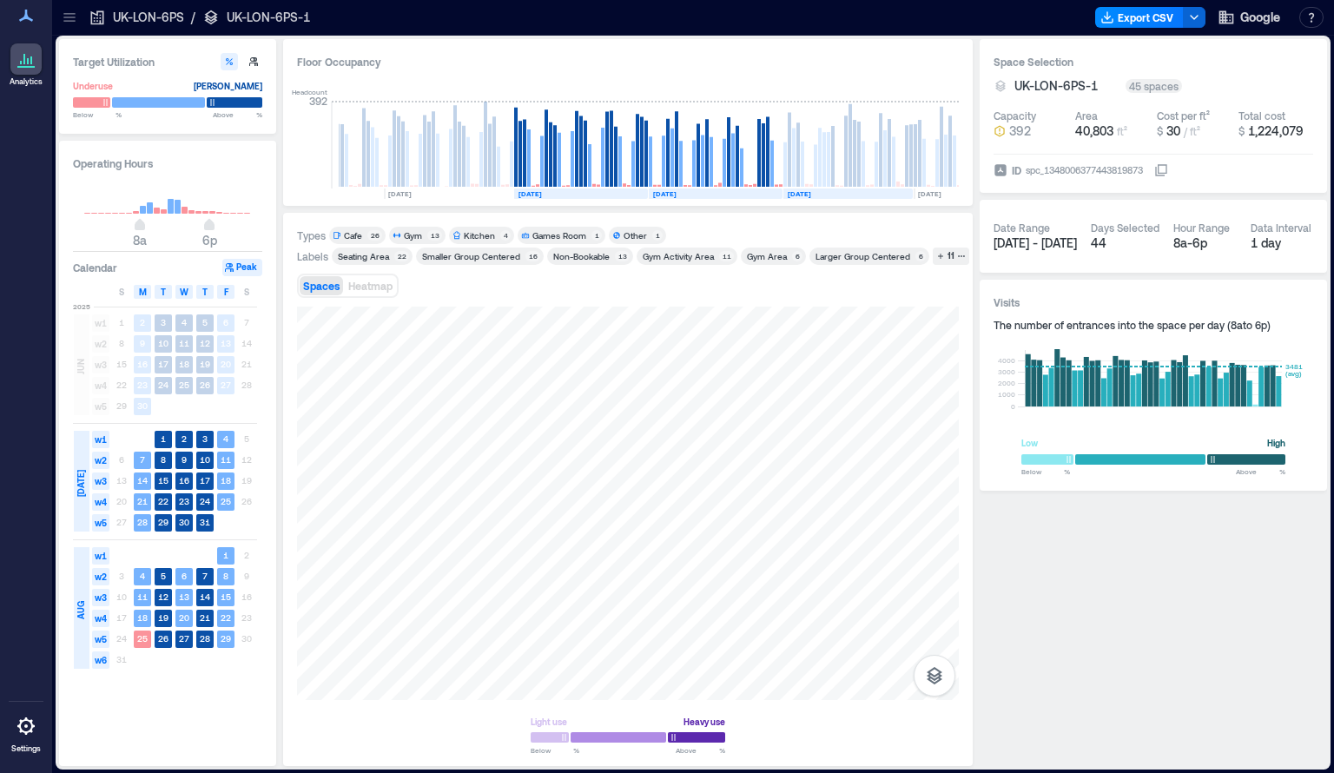
click at [823, 196] on rect at bounding box center [847, 193] width 129 height 10
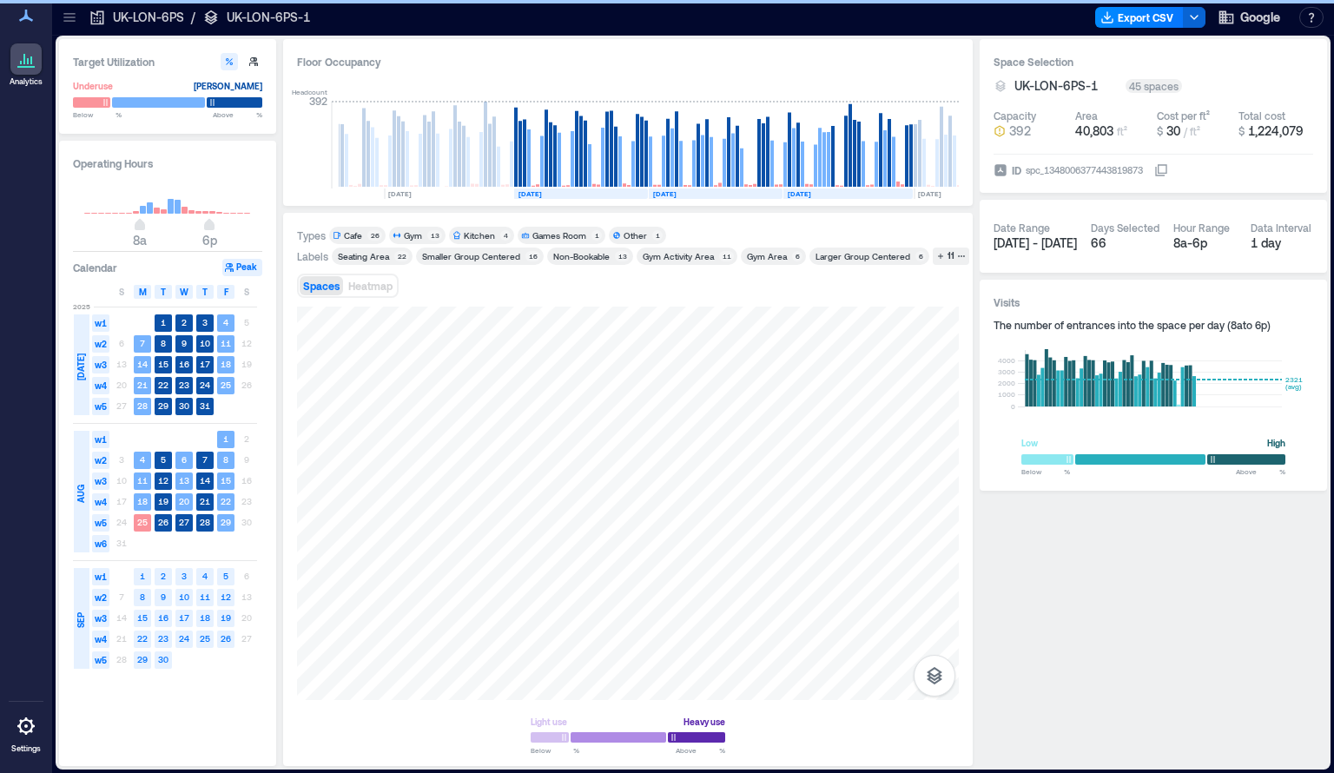
scroll to position [0, 1021]
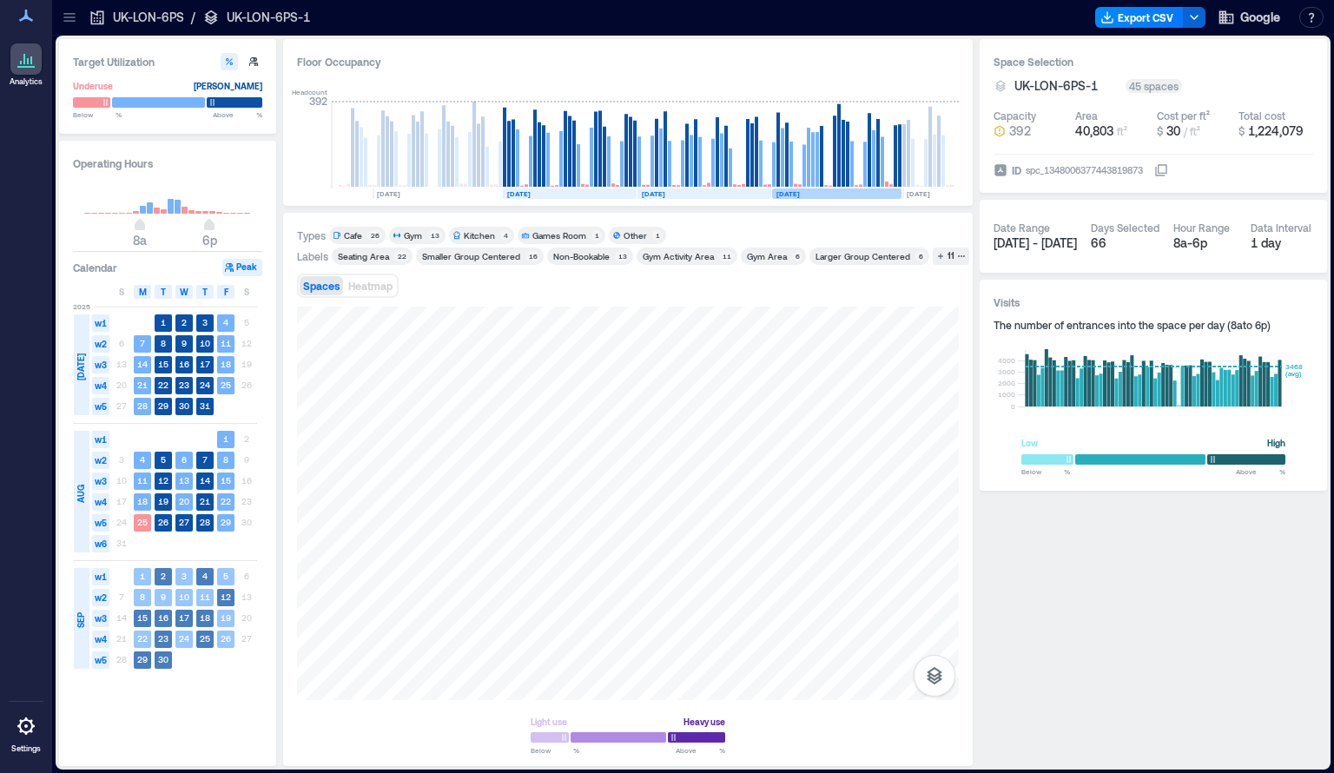
click at [823, 194] on rect at bounding box center [836, 193] width 129 height 10
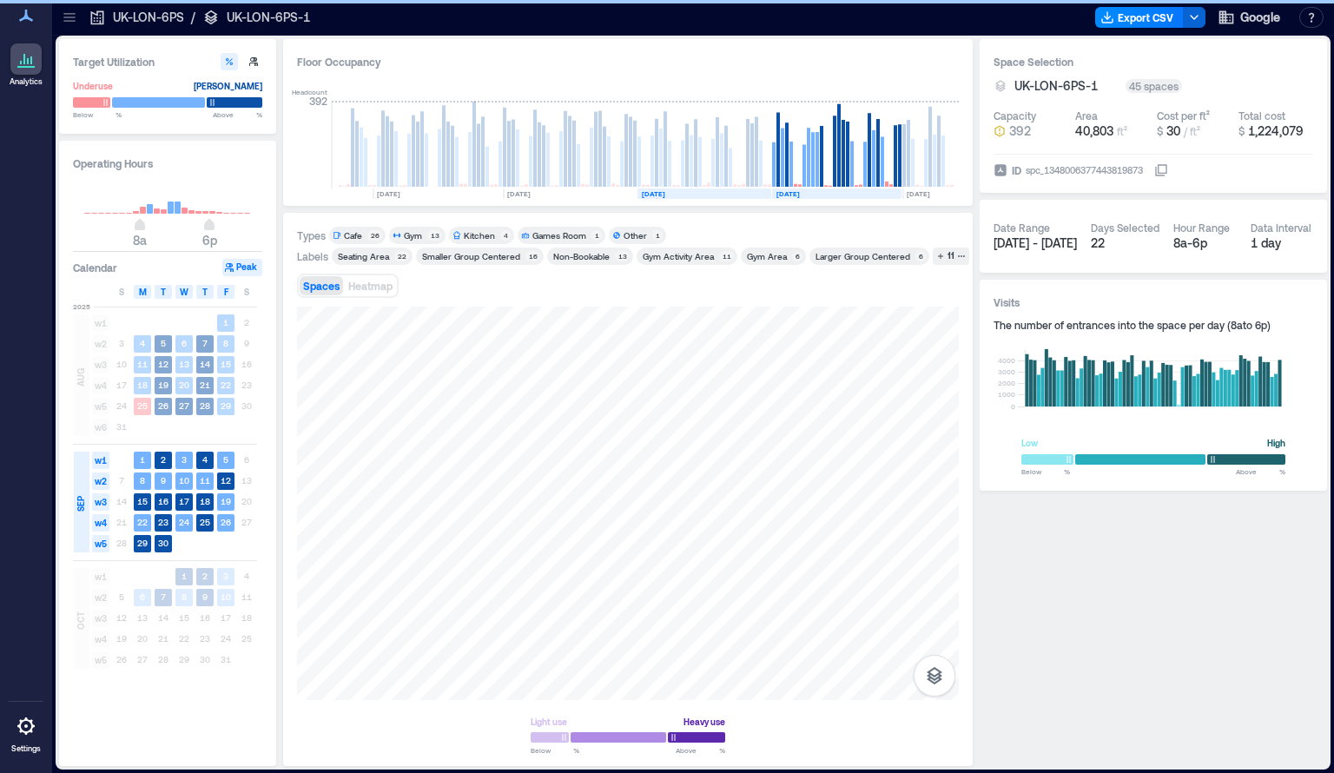
click at [719, 195] on rect at bounding box center [704, 193] width 134 height 10
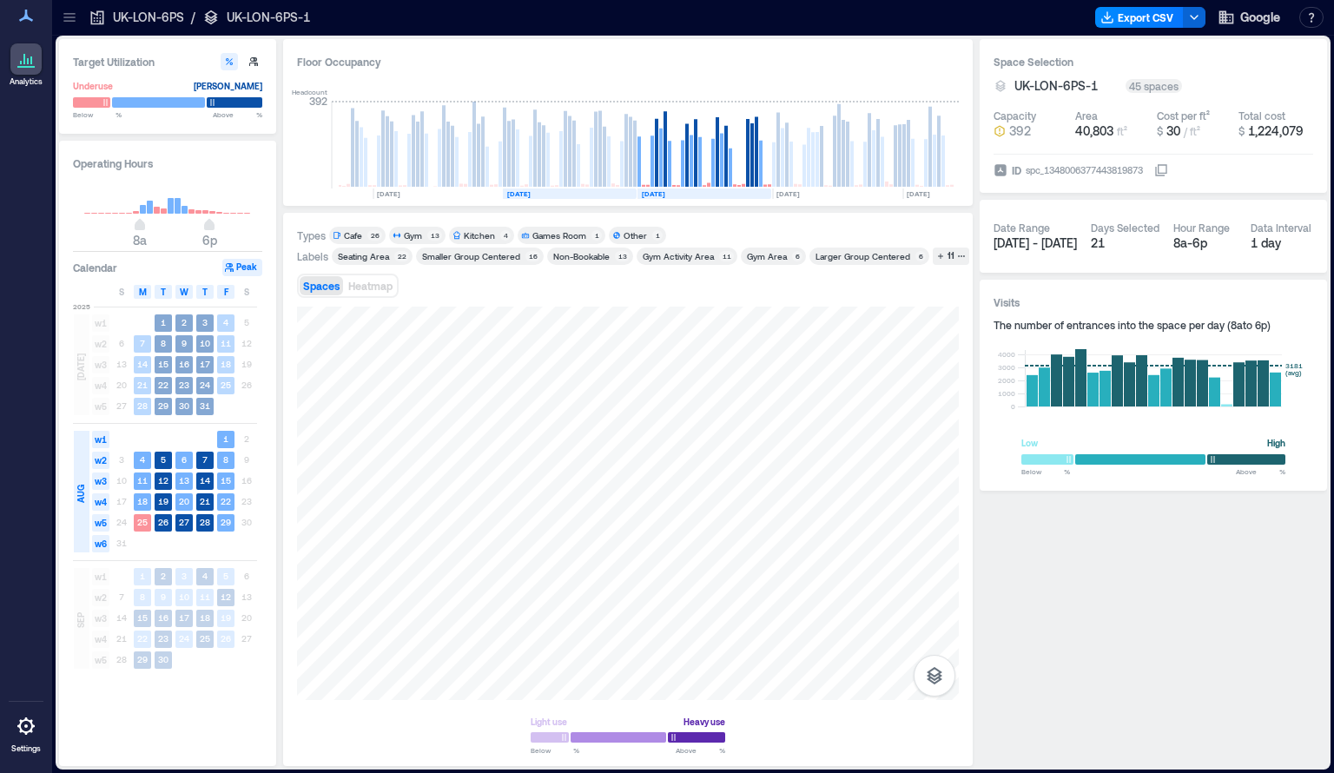
click at [576, 192] on rect at bounding box center [570, 193] width 134 height 10
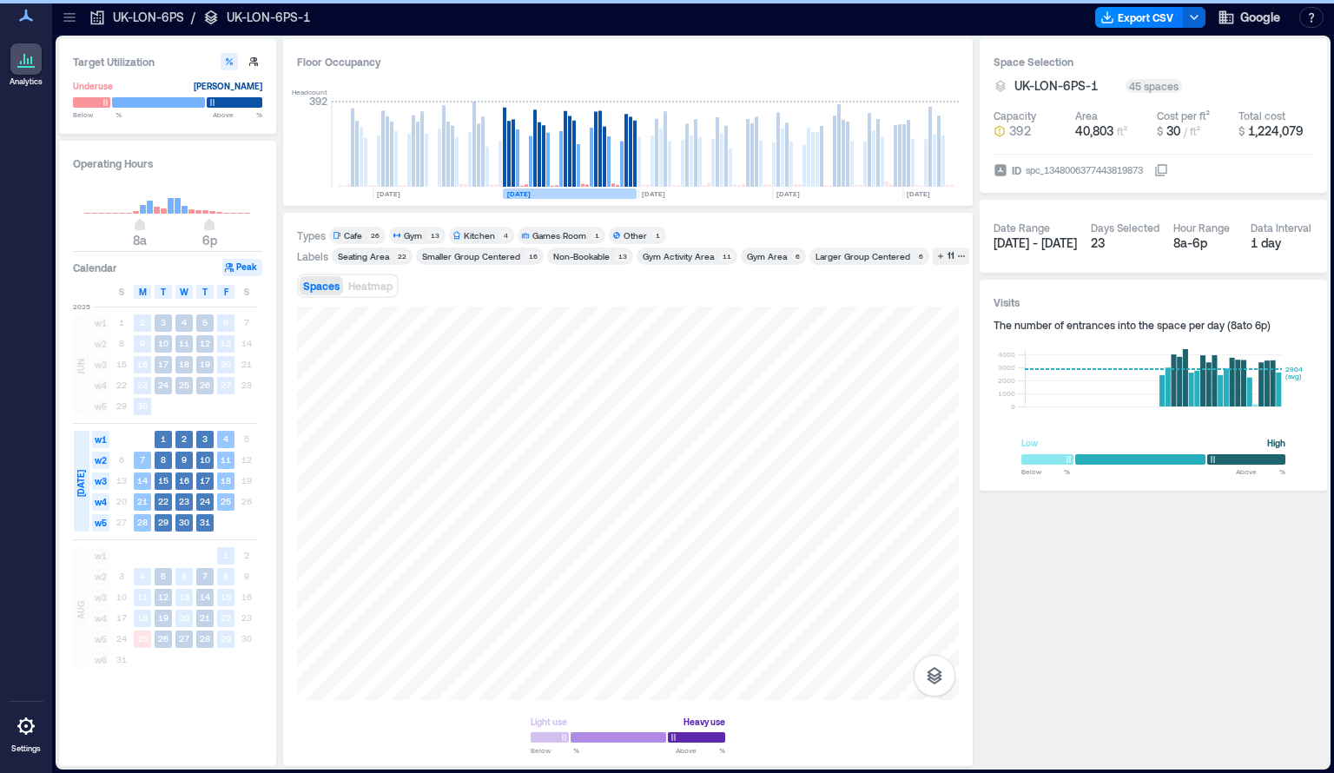
scroll to position [0, 942]
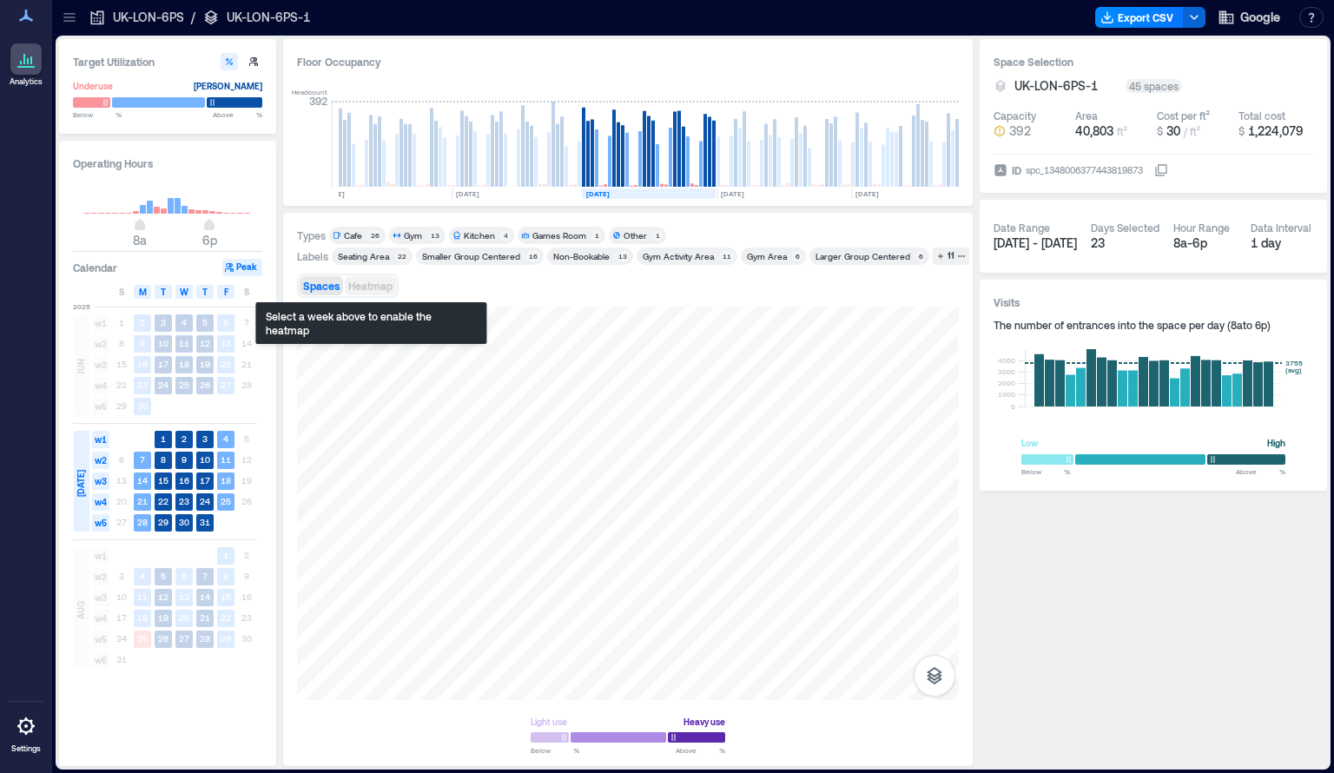
click at [383, 288] on span "Heatmap" at bounding box center [370, 286] width 44 height 12
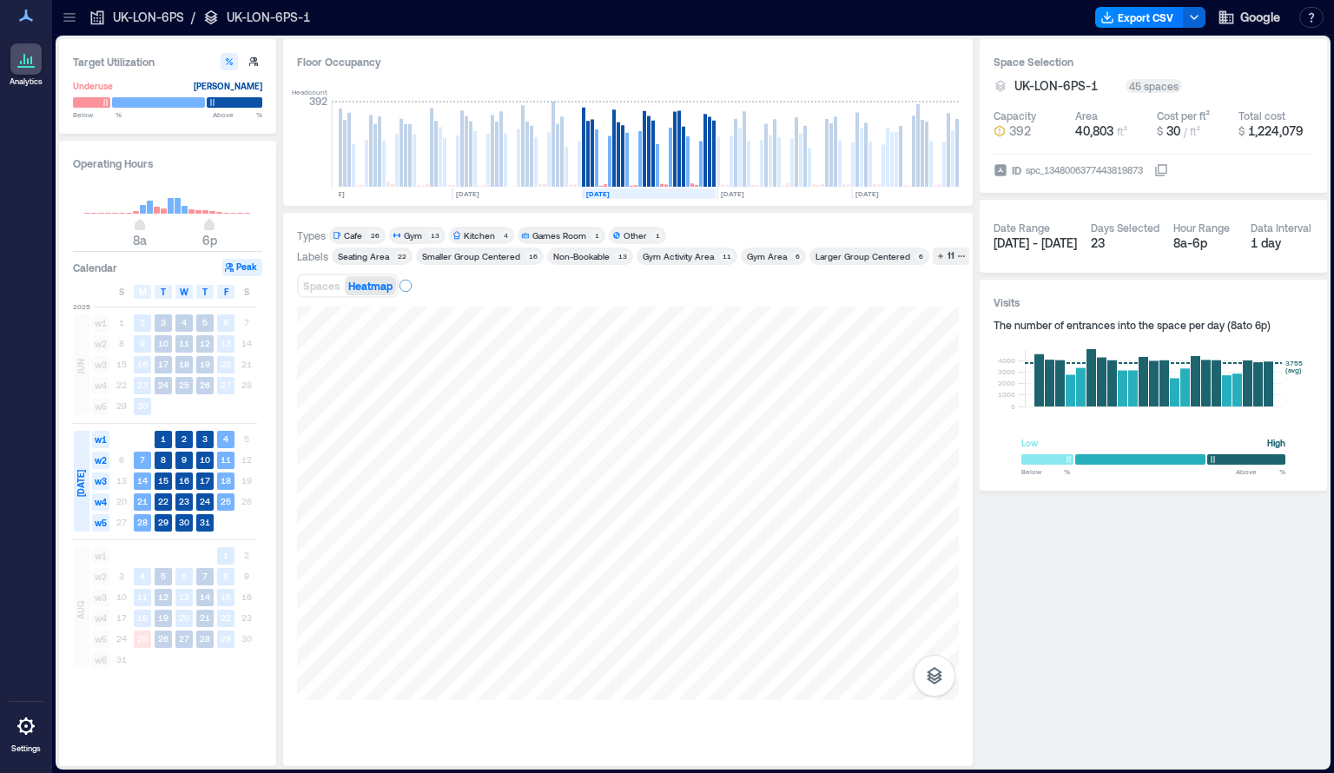
click at [326, 273] on div "Spaces Heatmap" at bounding box center [348, 285] width 102 height 24
click at [319, 282] on span "Spaces" at bounding box center [321, 286] width 36 height 12
drag, startPoint x: 1245, startPoint y: 244, endPoint x: 1313, endPoint y: 240, distance: 67.9
click at [1313, 240] on div "Date Range [DATE] - [DATE] Days Selected 23 Hour Range 8a - 6p Data Interval 1 …" at bounding box center [1152, 236] width 347 height 73
click at [1242, 509] on div "Space Selection UK-LON-6PS-1 45 spaces Capacity 392 Area 40,803 ft² Cost per ft…" at bounding box center [1152, 402] width 347 height 727
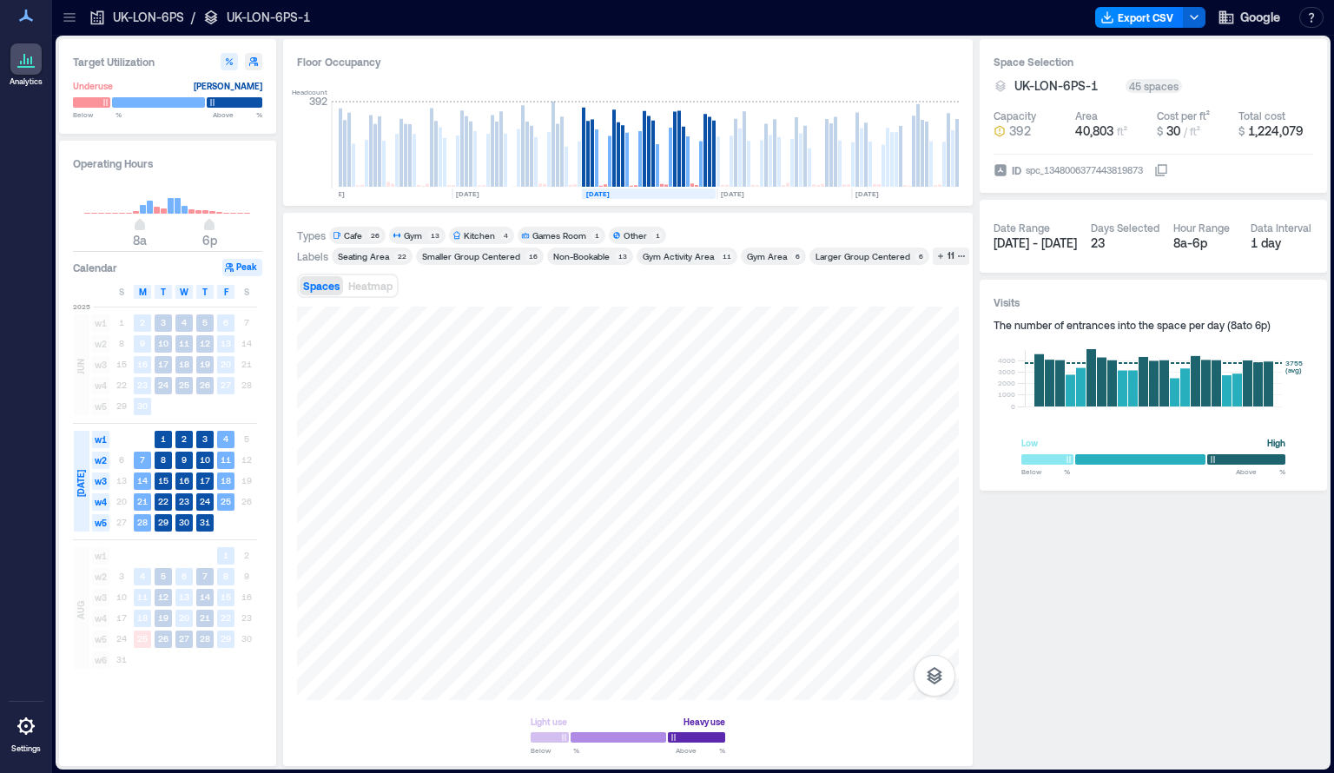
click at [254, 64] on icon "button" at bounding box center [253, 61] width 9 height 9
type input "**"
type input "***"
click at [229, 65] on icon "button" at bounding box center [229, 61] width 10 height 10
type input "**"
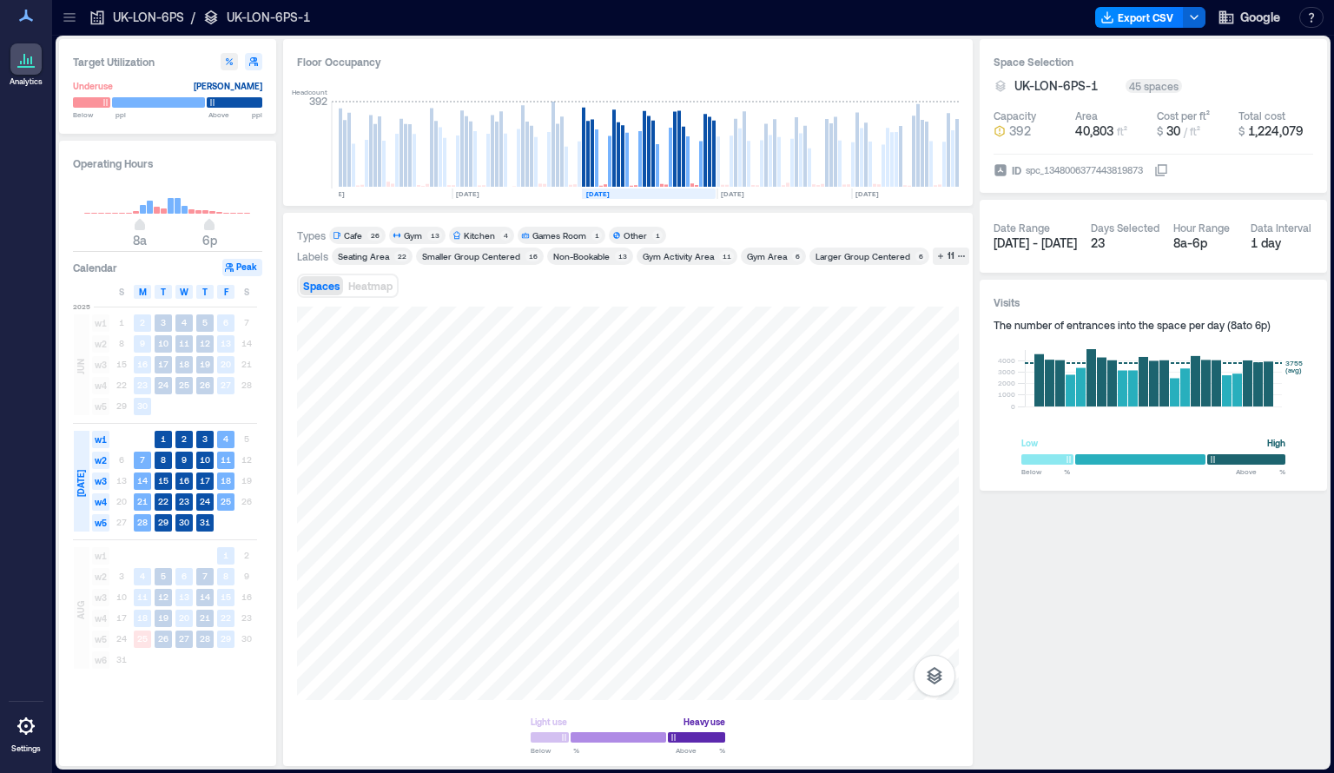
type input "**"
click at [258, 60] on icon "button" at bounding box center [253, 61] width 10 height 10
type input "**"
type input "***"
click at [236, 63] on button "button" at bounding box center [229, 61] width 17 height 17
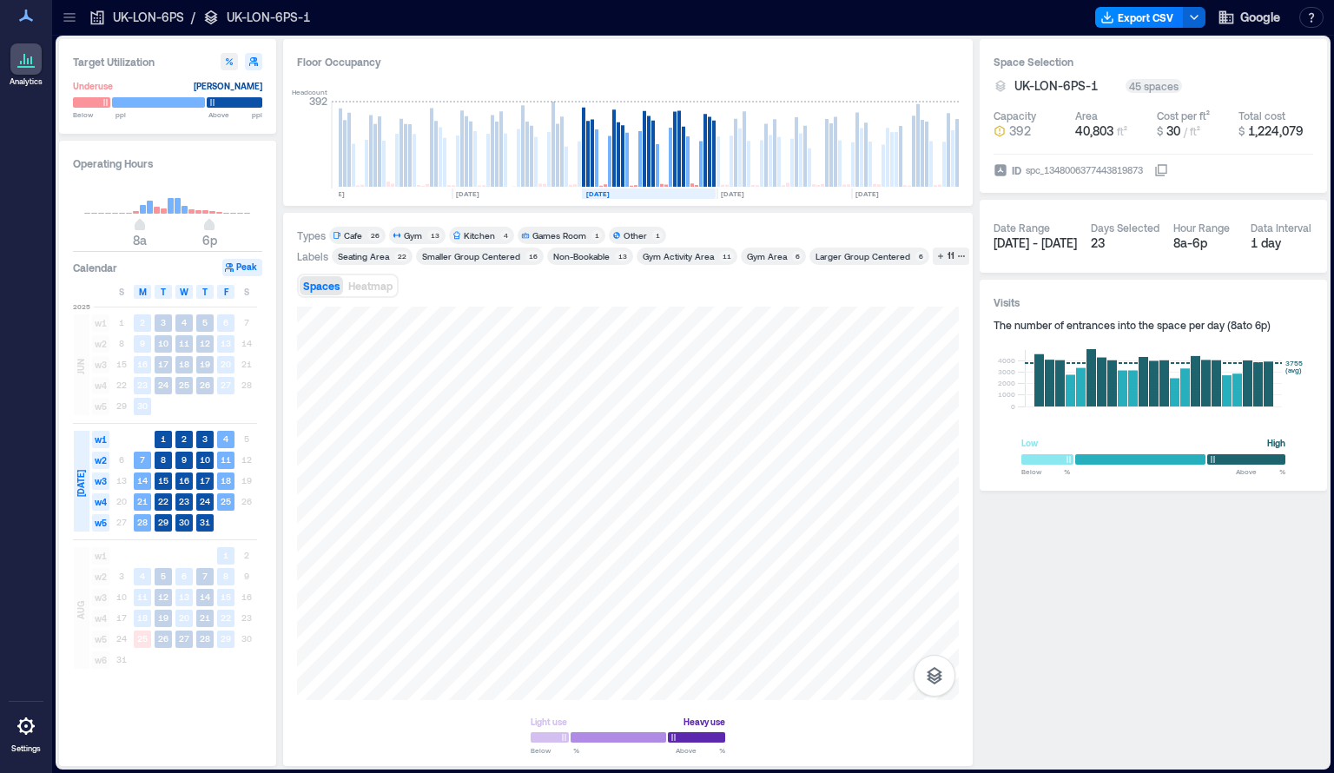
type input "**"
click at [102, 445] on span "w1" at bounding box center [100, 439] width 17 height 17
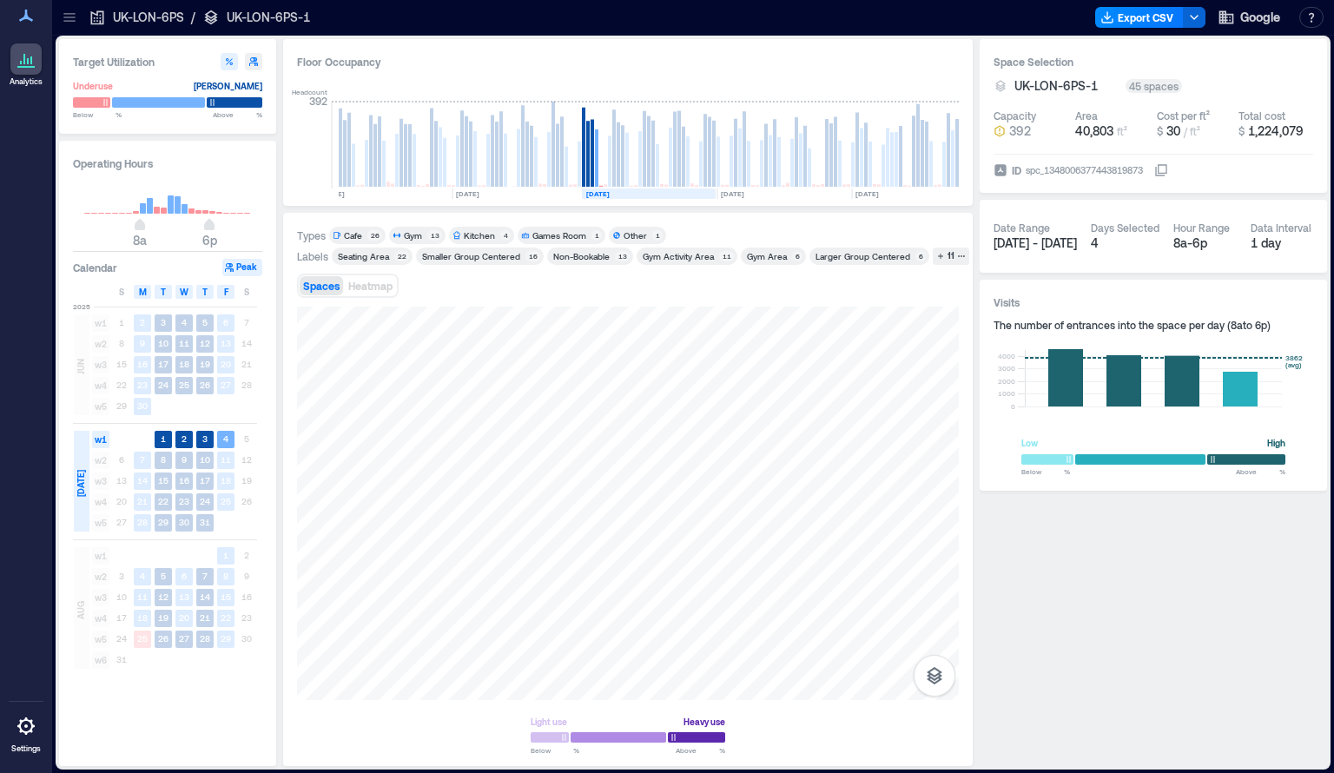
click at [412, 234] on div "Gym" at bounding box center [413, 235] width 18 height 12
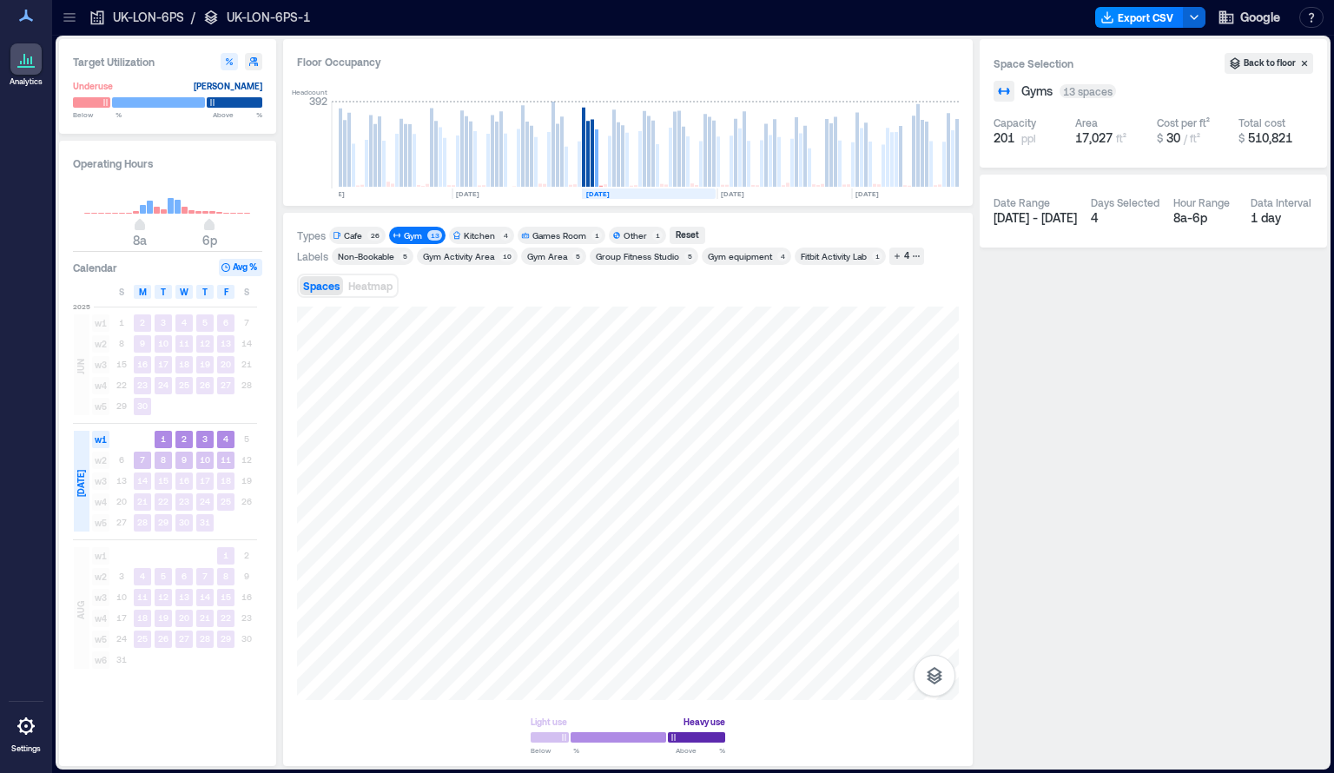
click at [96, 465] on span "w2" at bounding box center [100, 459] width 17 height 17
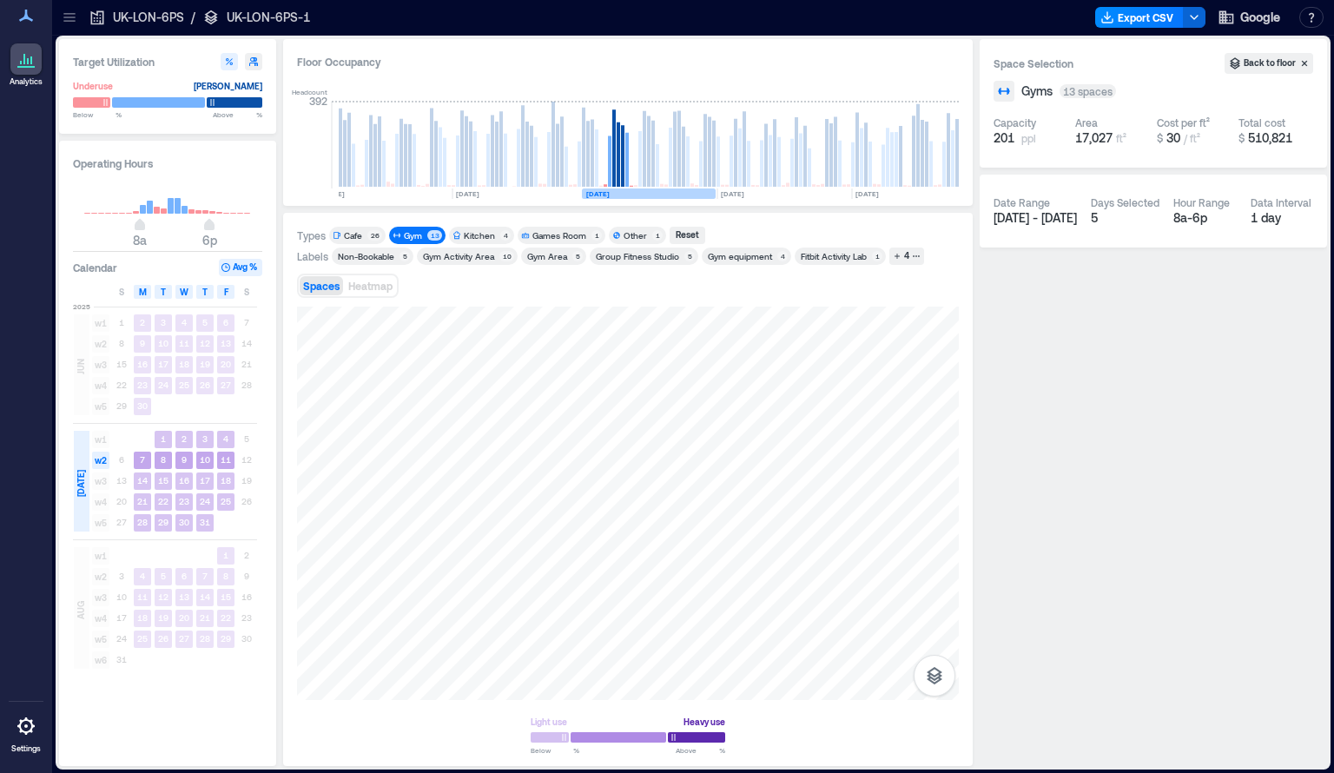
click at [608, 194] on text "[DATE]" at bounding box center [597, 193] width 23 height 9
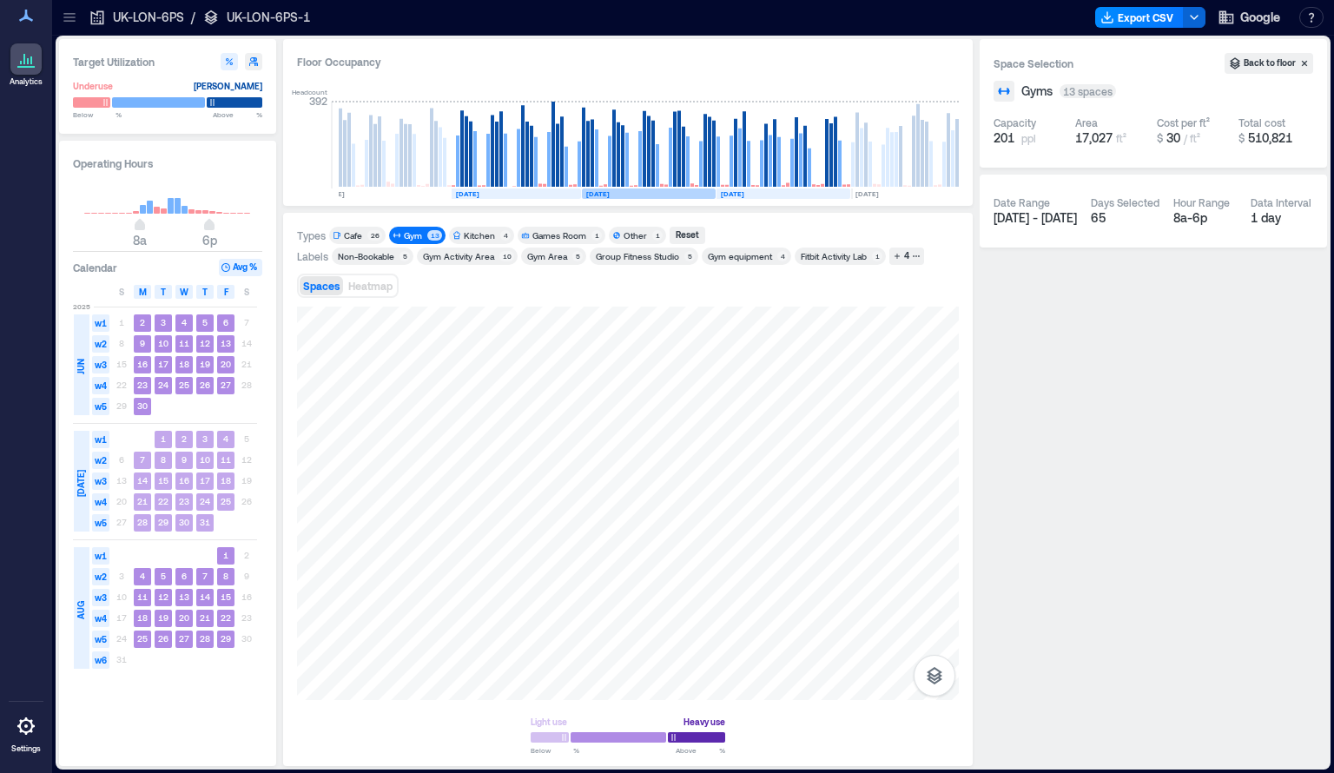
scroll to position [0, 945]
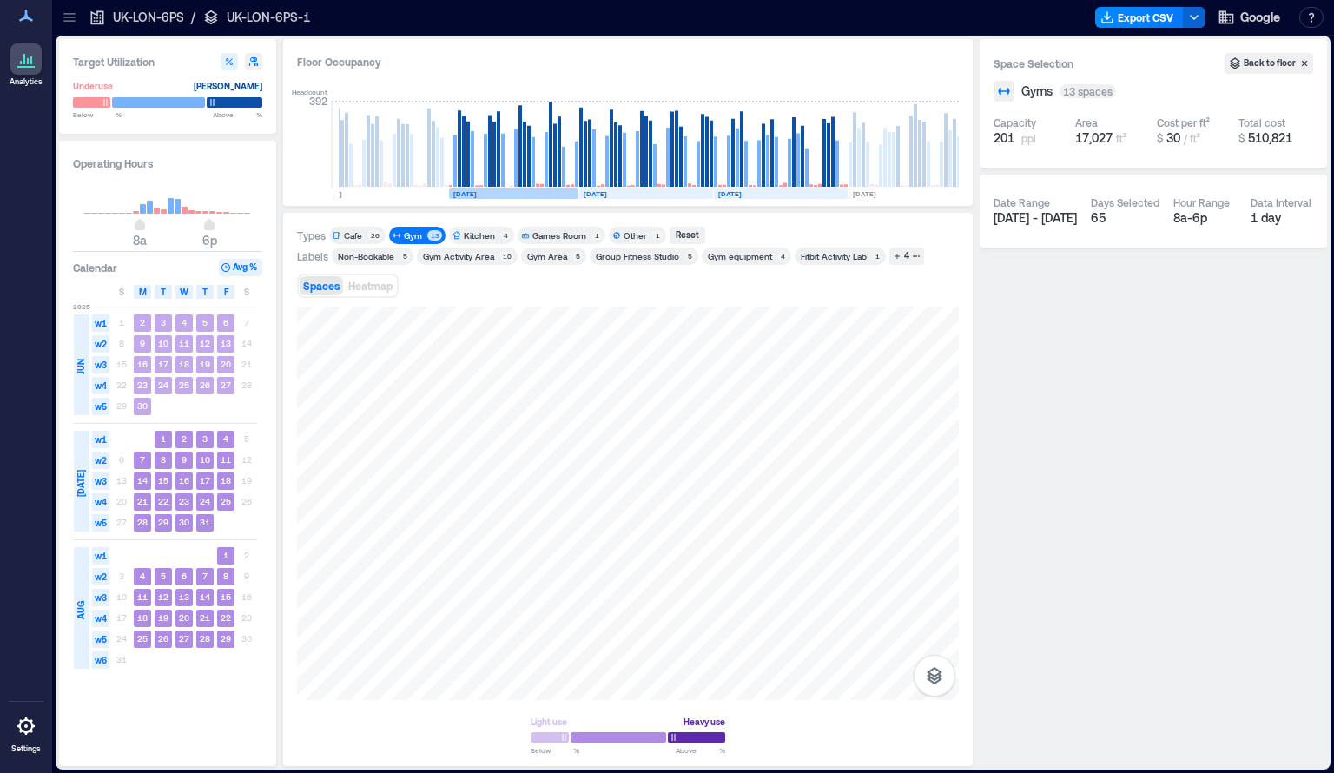
click at [81, 382] on div "JUN" at bounding box center [82, 364] width 16 height 101
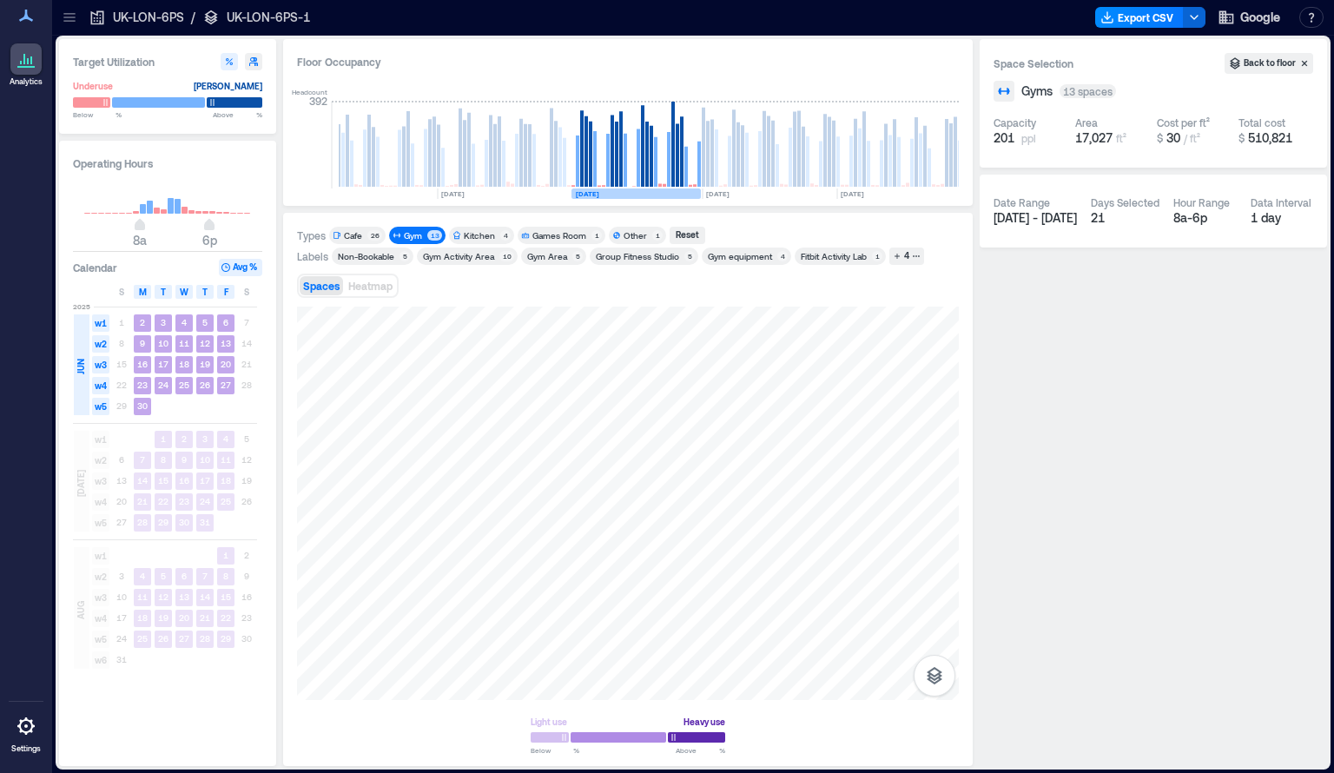
scroll to position [0, 809]
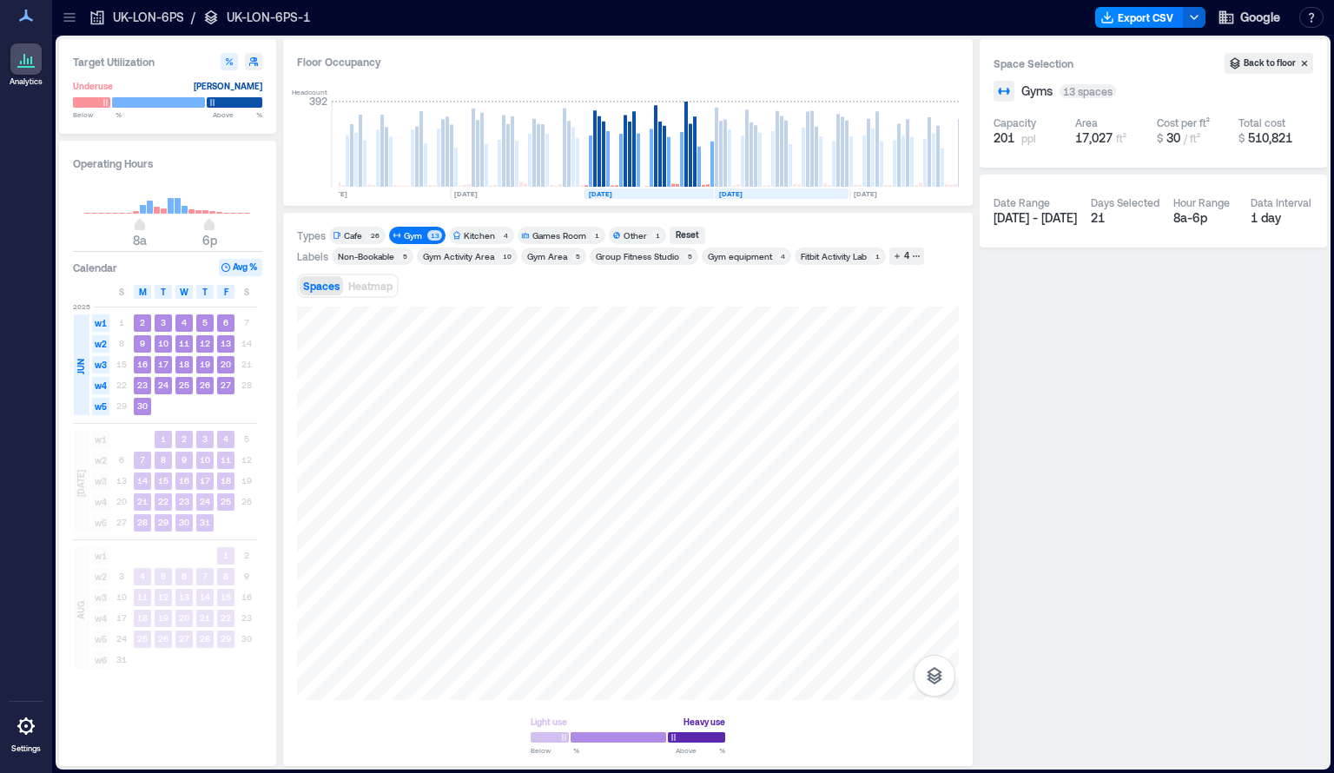
click at [75, 504] on div "[DATE]" at bounding box center [82, 481] width 16 height 101
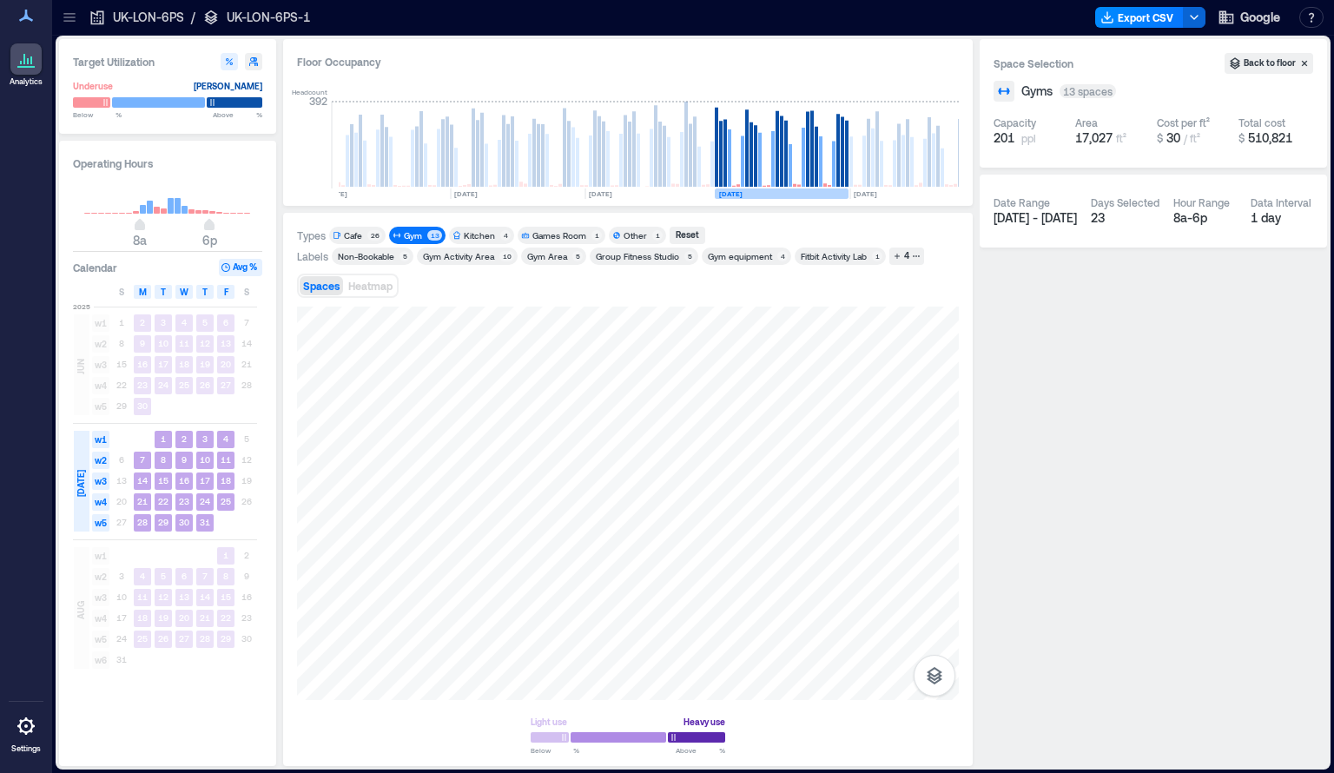
scroll to position [0, 942]
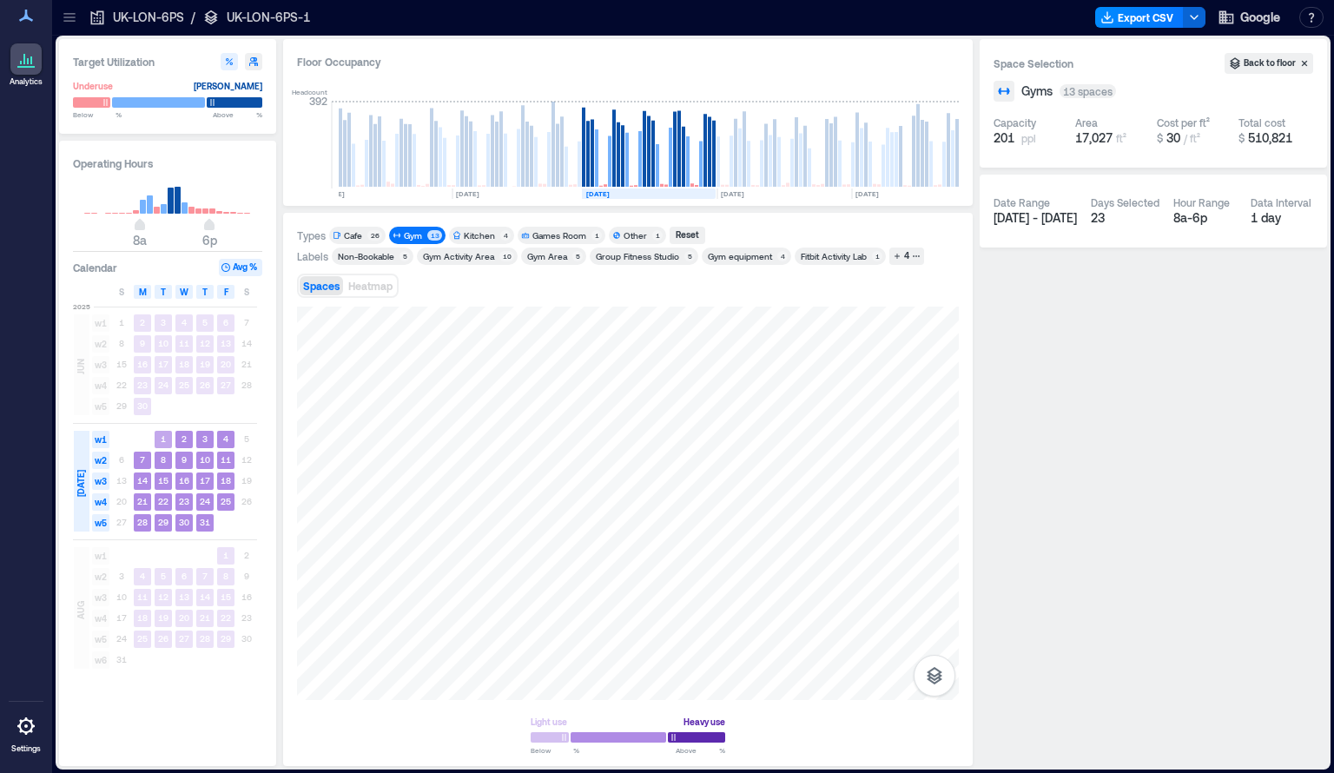
click at [168, 439] on rect at bounding box center [163, 439] width 17 height 17
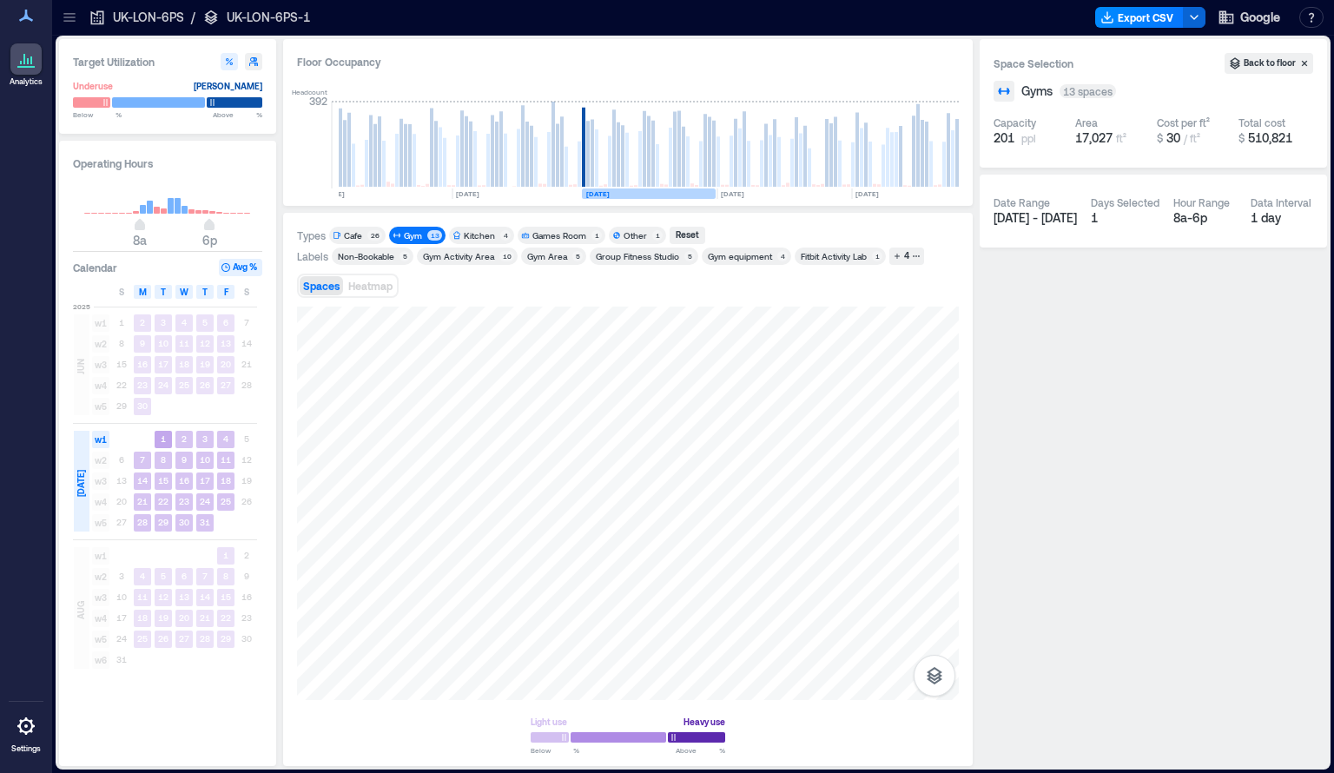
click at [609, 195] on text "[DATE]" at bounding box center [597, 193] width 23 height 9
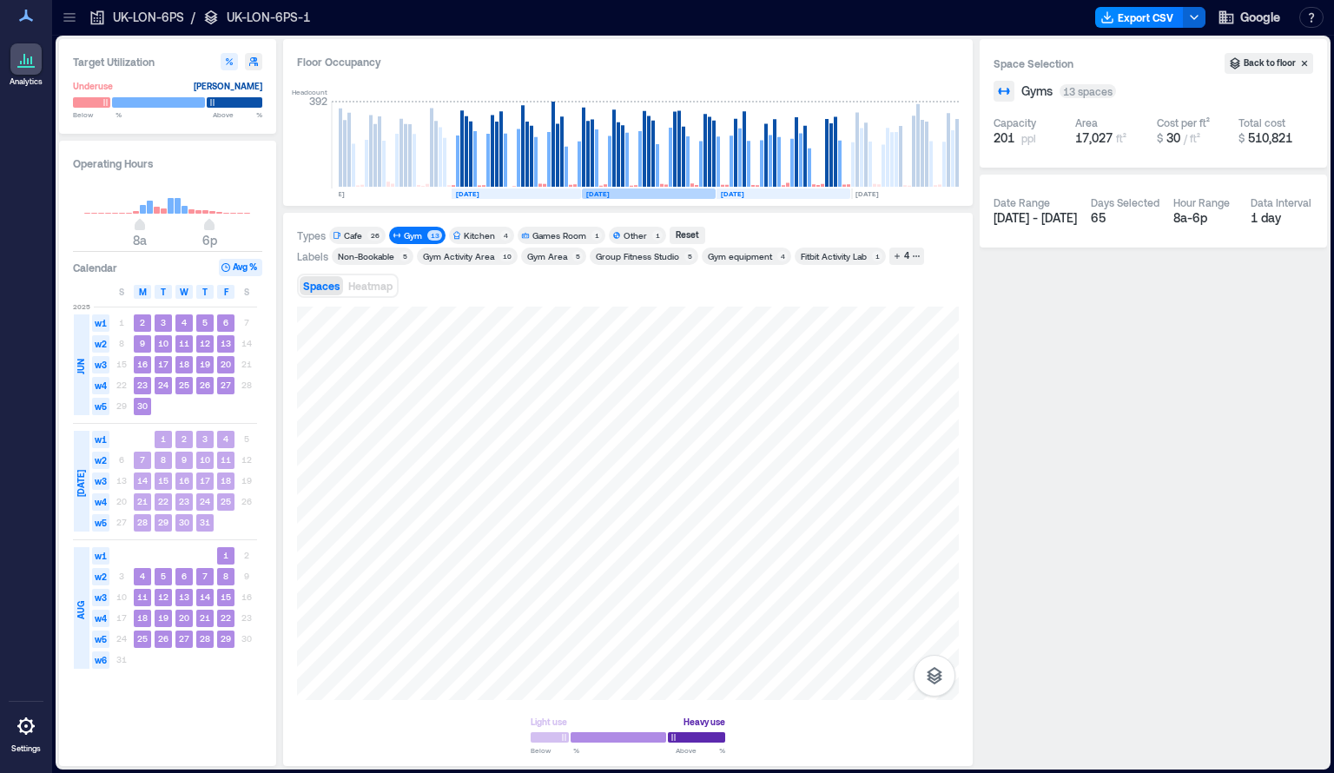
scroll to position [0, 945]
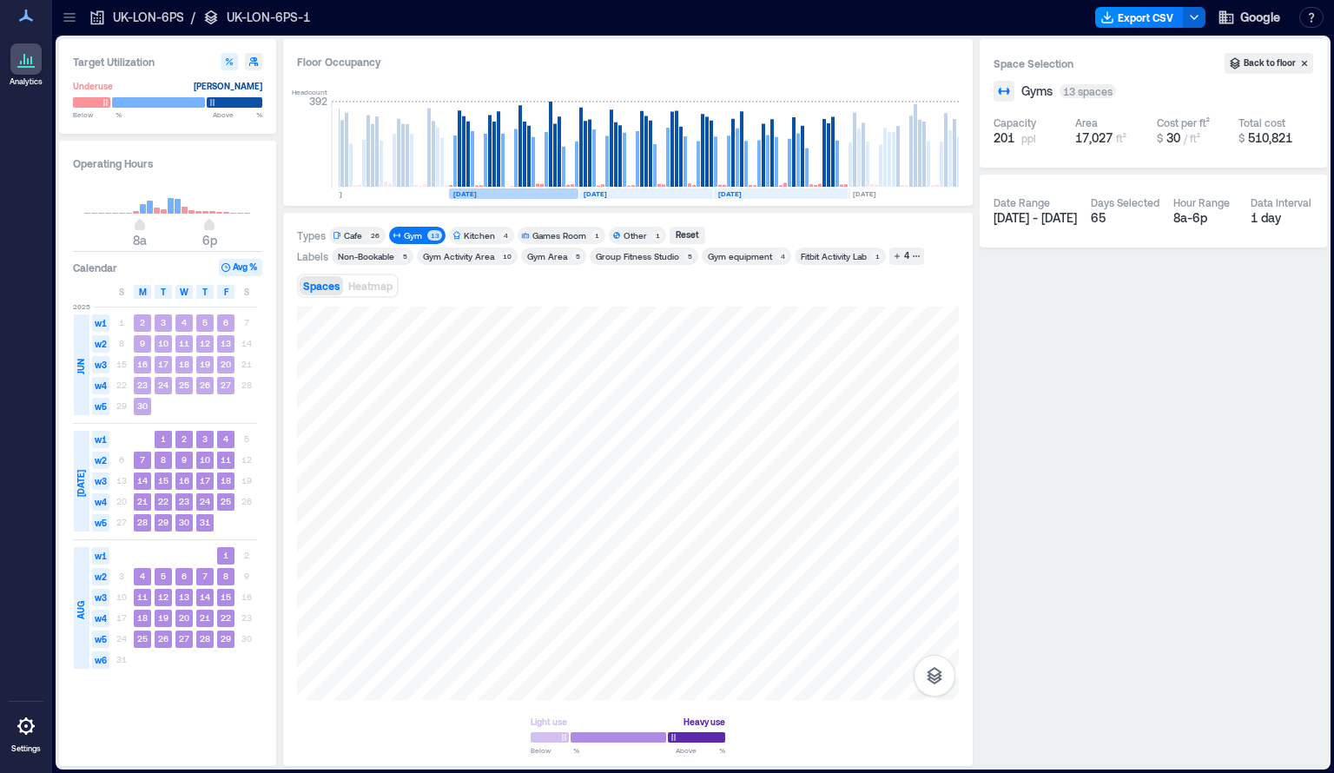
click at [485, 194] on rect at bounding box center [513, 193] width 129 height 10
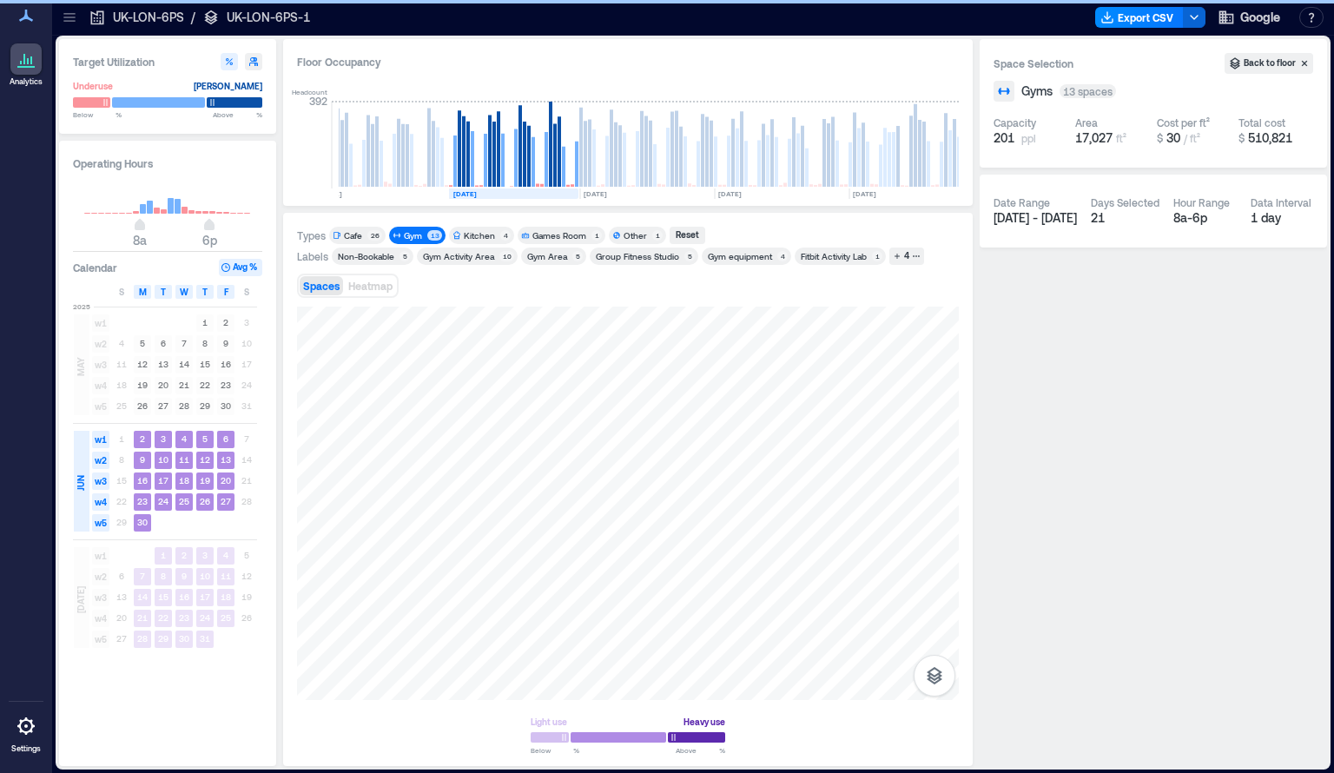
scroll to position [0, 809]
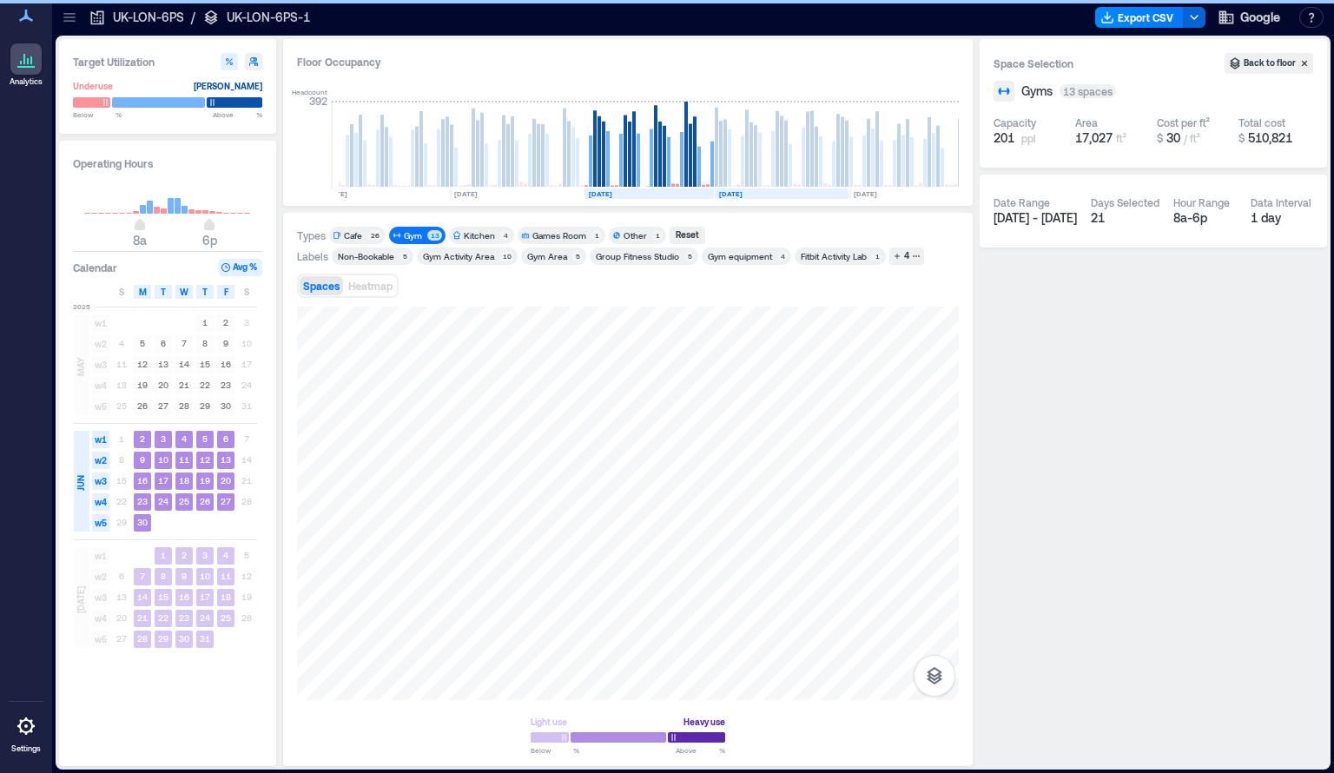
click at [771, 193] on rect at bounding box center [782, 193] width 134 height 10
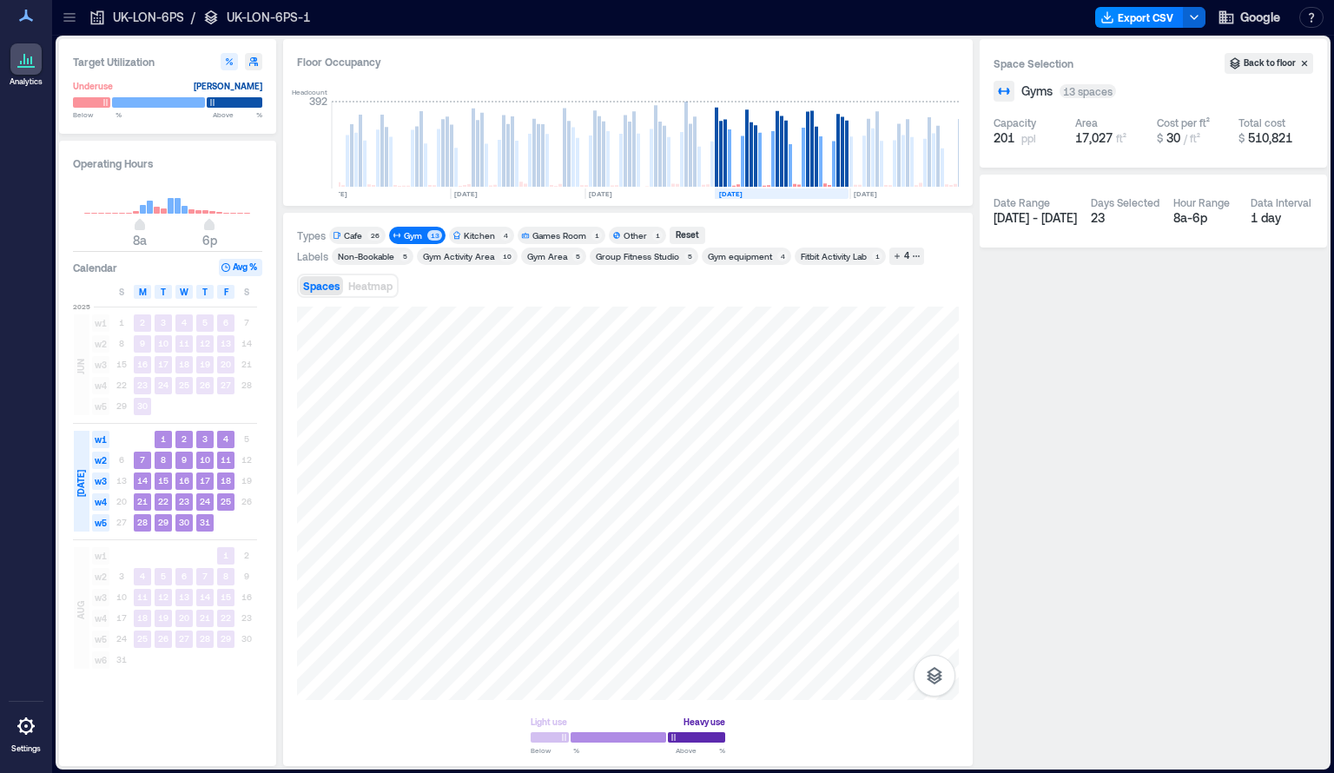
scroll to position [0, 942]
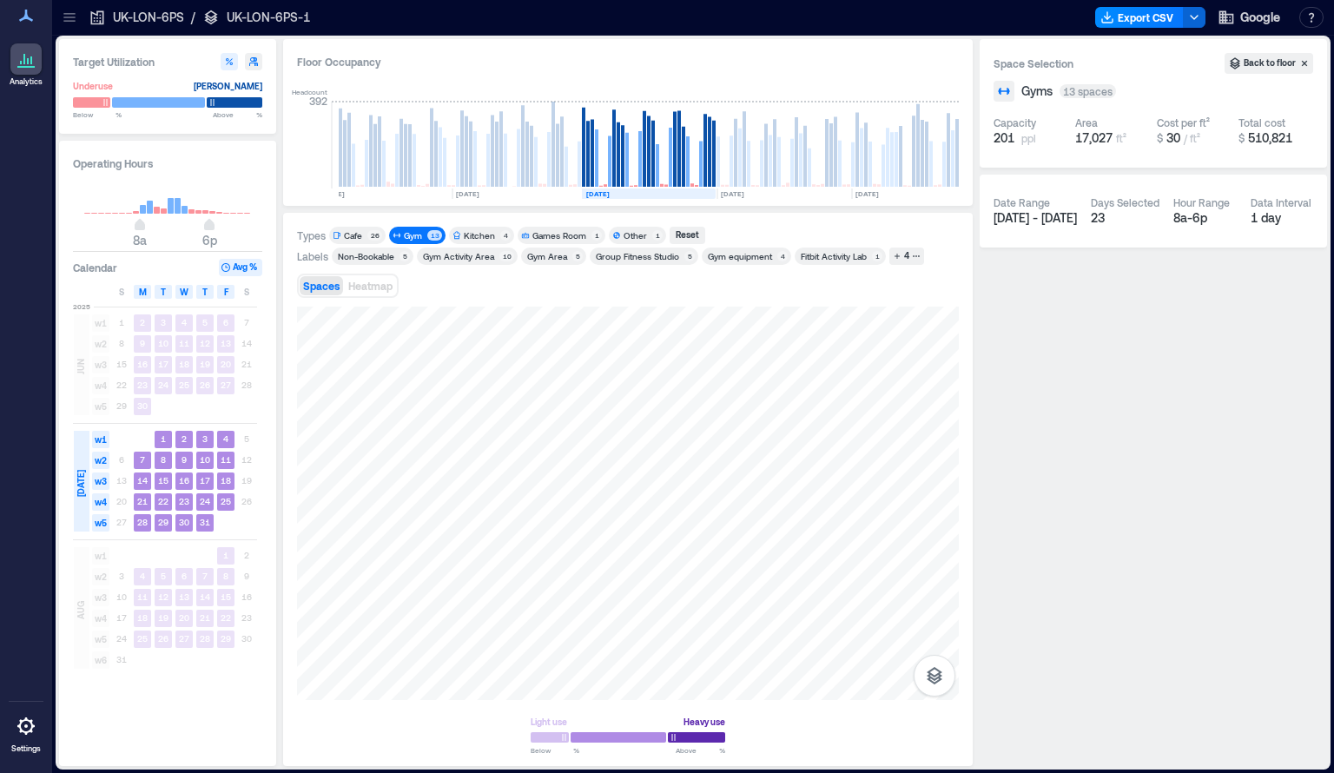
click at [707, 738] on div at bounding box center [627, 737] width 194 height 15
click at [941, 680] on icon "button" at bounding box center [934, 675] width 21 height 21
click at [944, 642] on p "Spaces" at bounding box center [934, 641] width 30 height 10
click at [932, 669] on icon "button" at bounding box center [934, 675] width 21 height 21
click at [942, 683] on icon "button" at bounding box center [934, 675] width 21 height 21
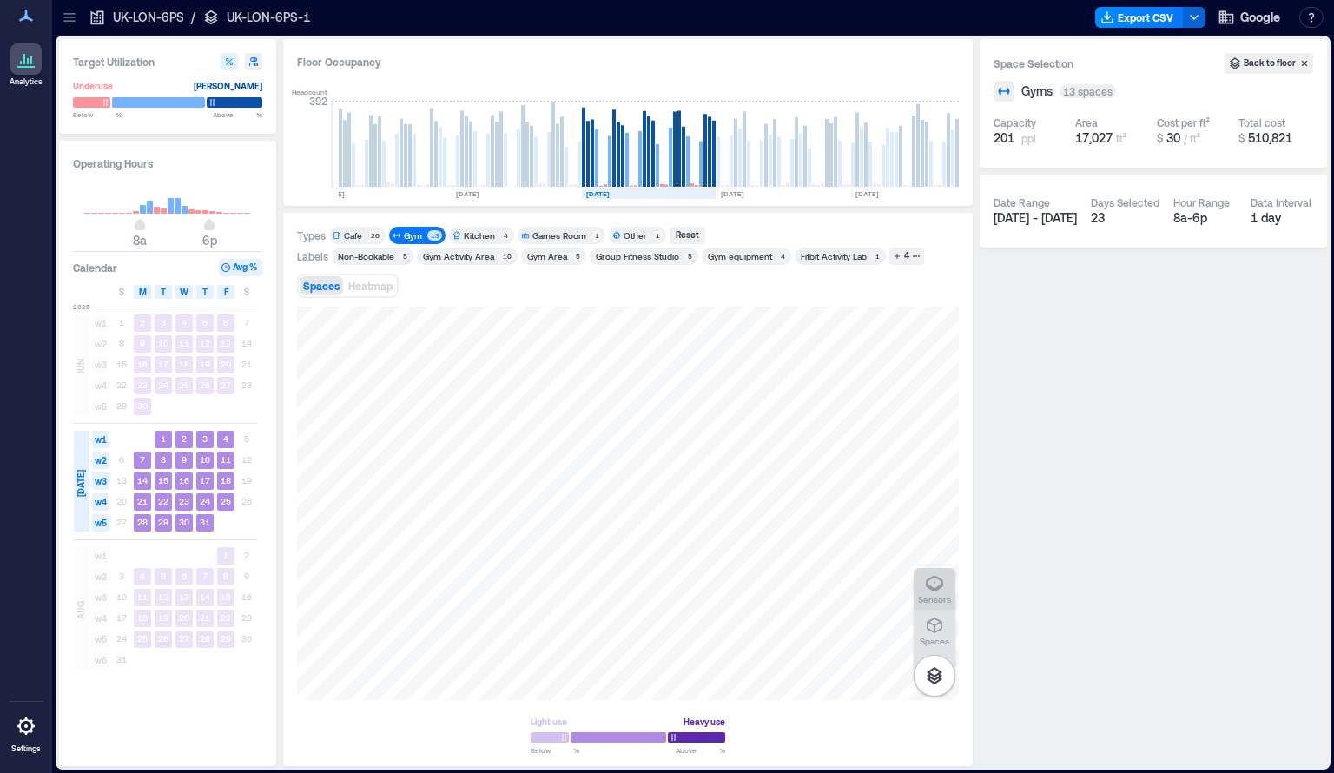
click at [944, 591] on icon "button" at bounding box center [934, 583] width 21 height 21
click at [947, 632] on div "Spaces" at bounding box center [934, 630] width 30 height 31
click at [589, 168] on rect at bounding box center [588, 145] width 30 height 87
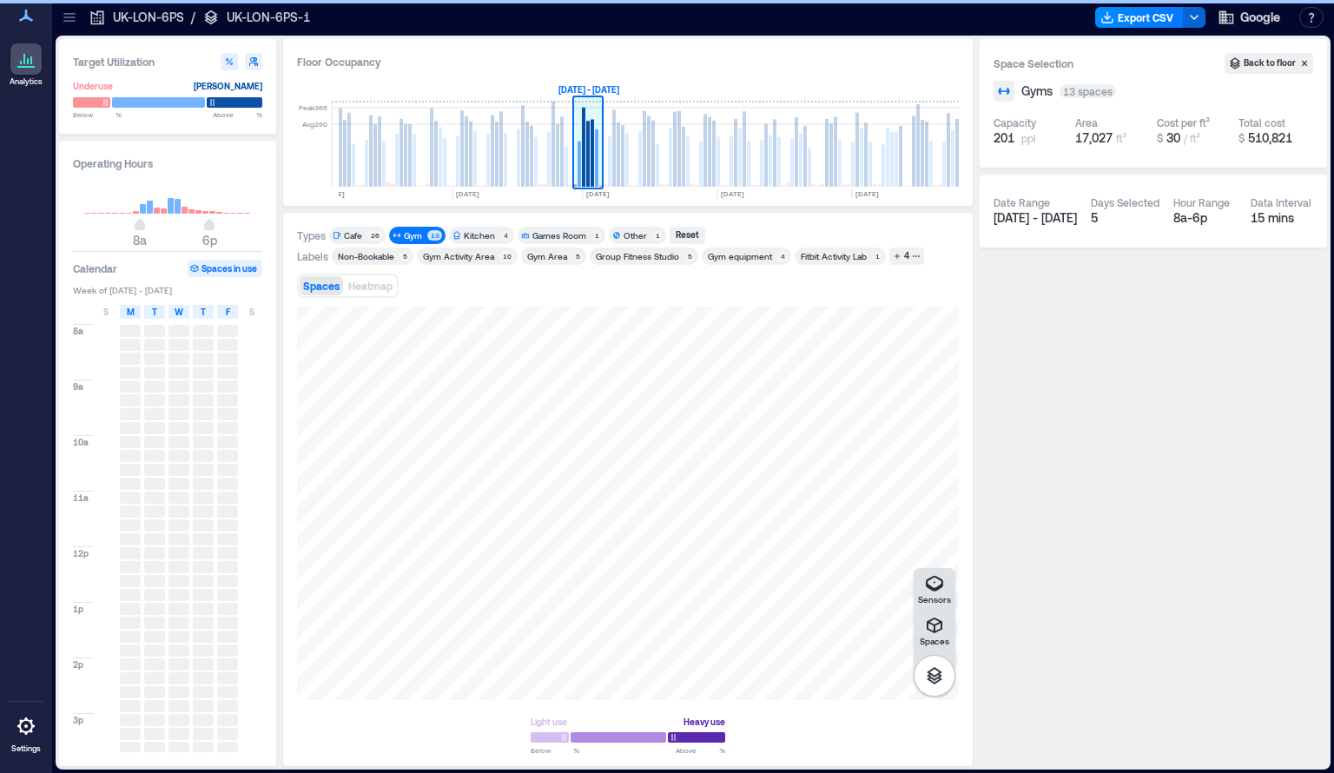
scroll to position [0, 881]
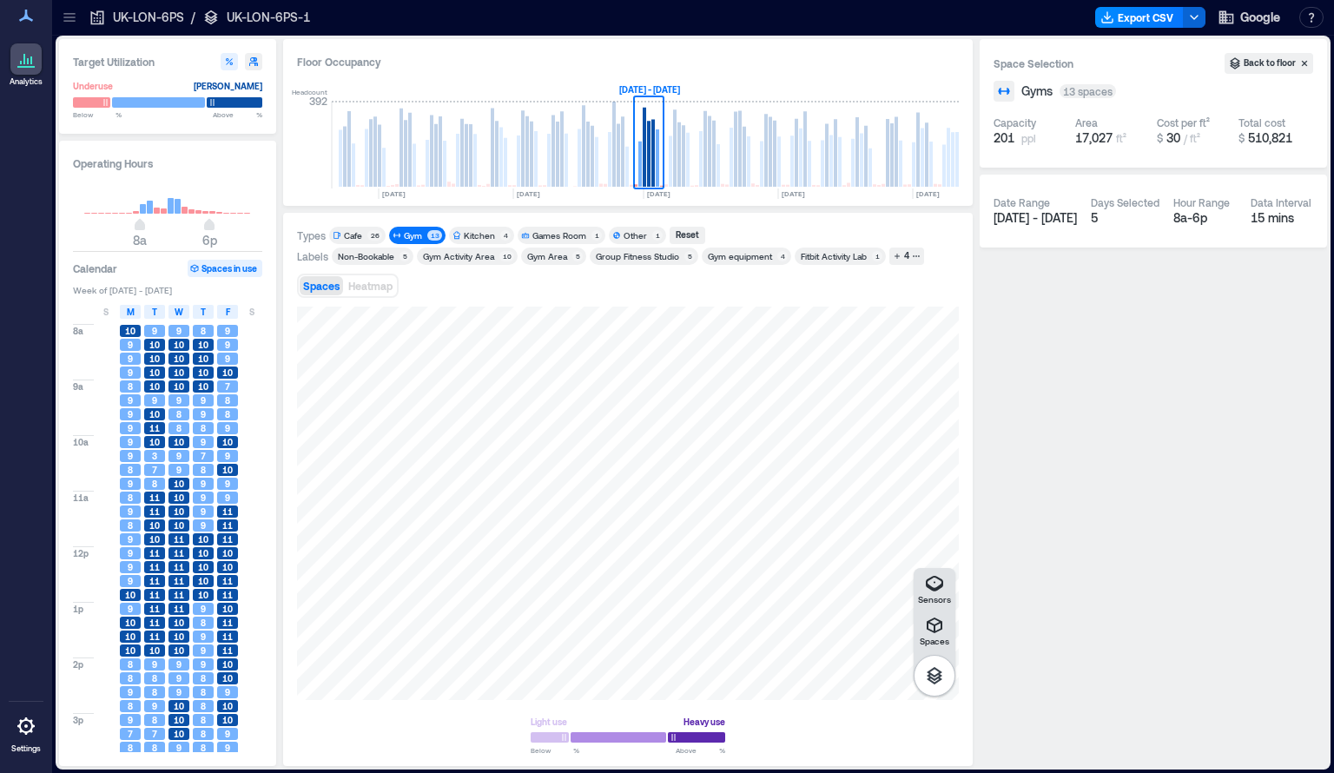
click at [230, 272] on button "Spaces in use" at bounding box center [225, 268] width 75 height 17
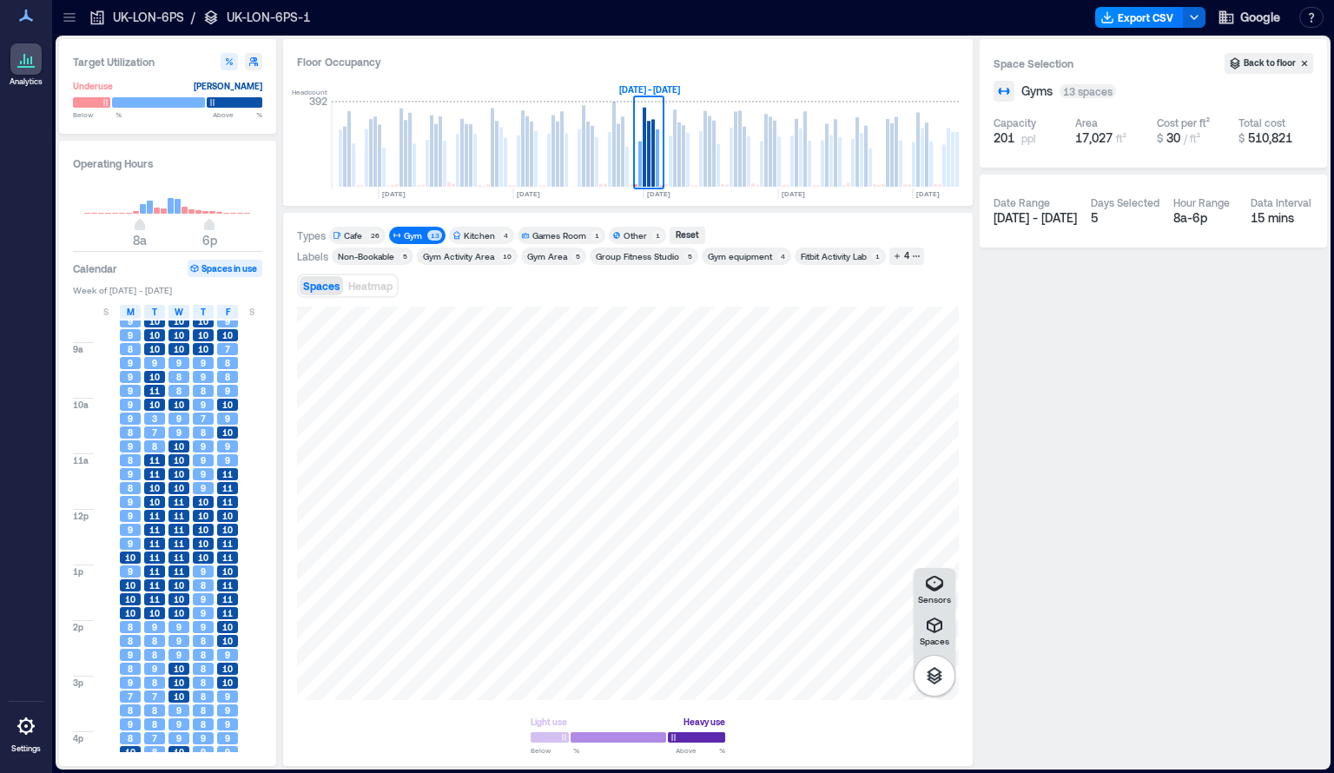
scroll to position [0, 0]
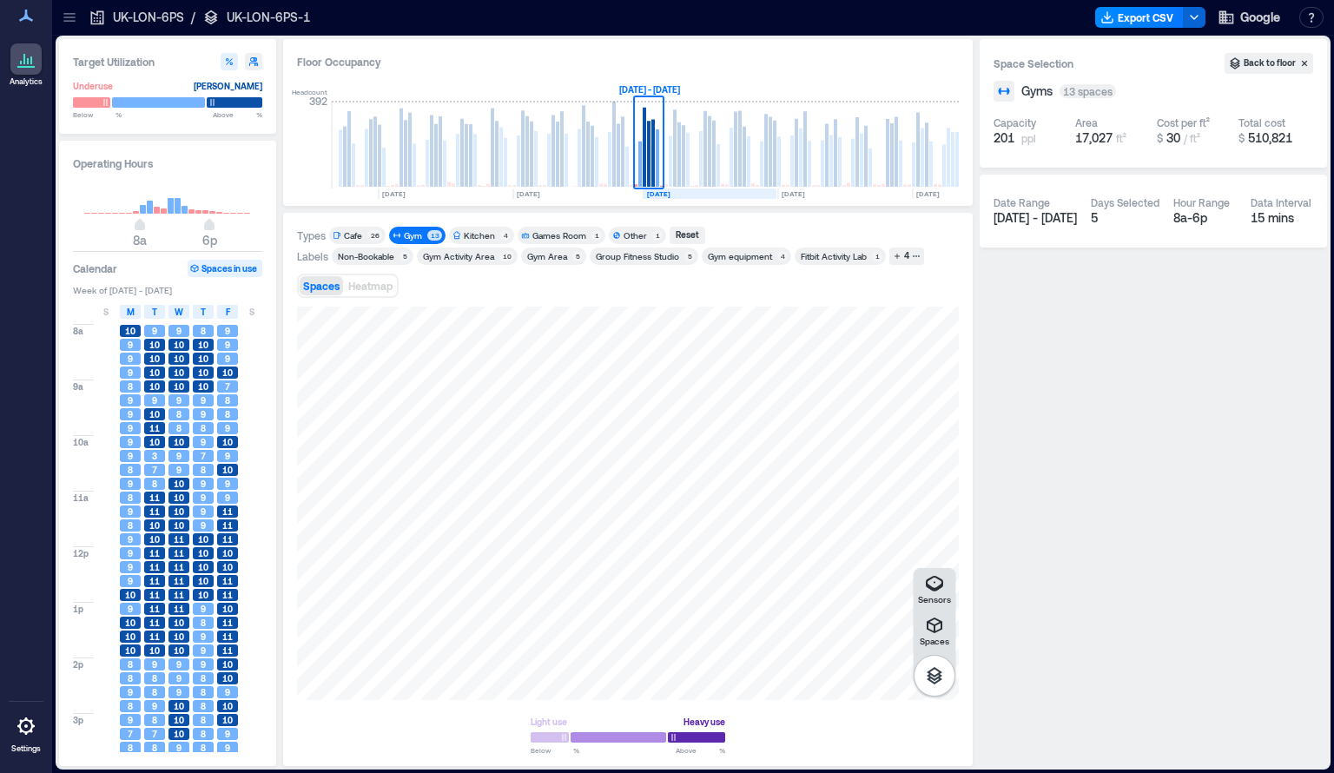
click at [670, 194] on text "[DATE]" at bounding box center [658, 193] width 23 height 9
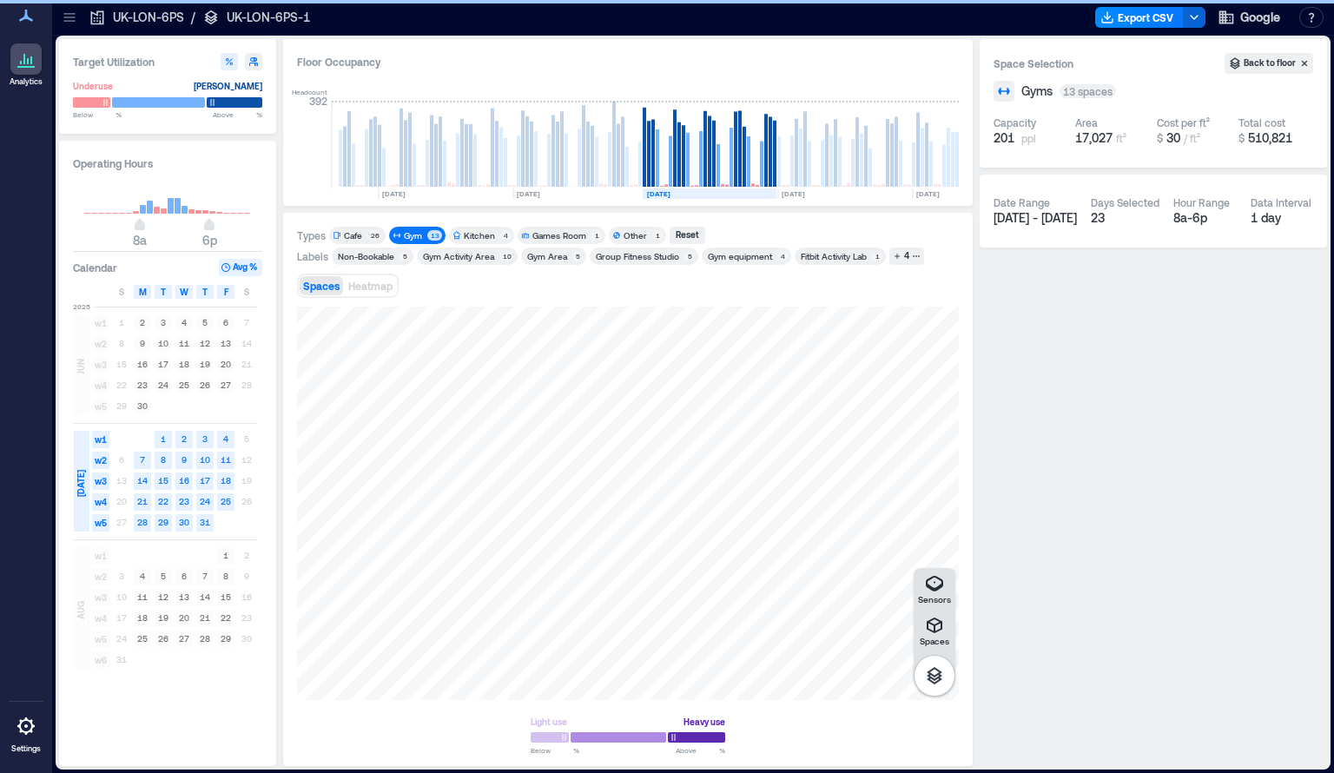
scroll to position [0, 942]
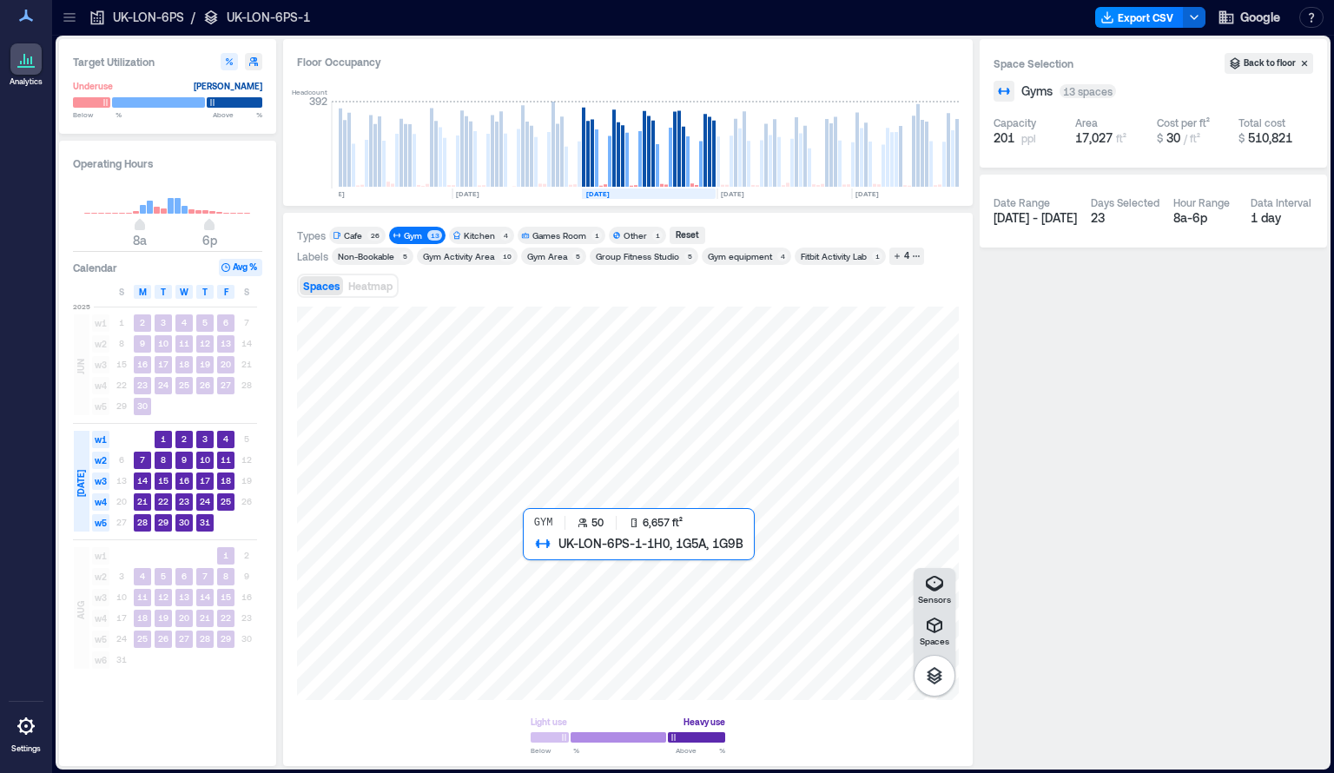
click at [550, 609] on div at bounding box center [628, 502] width 662 height 393
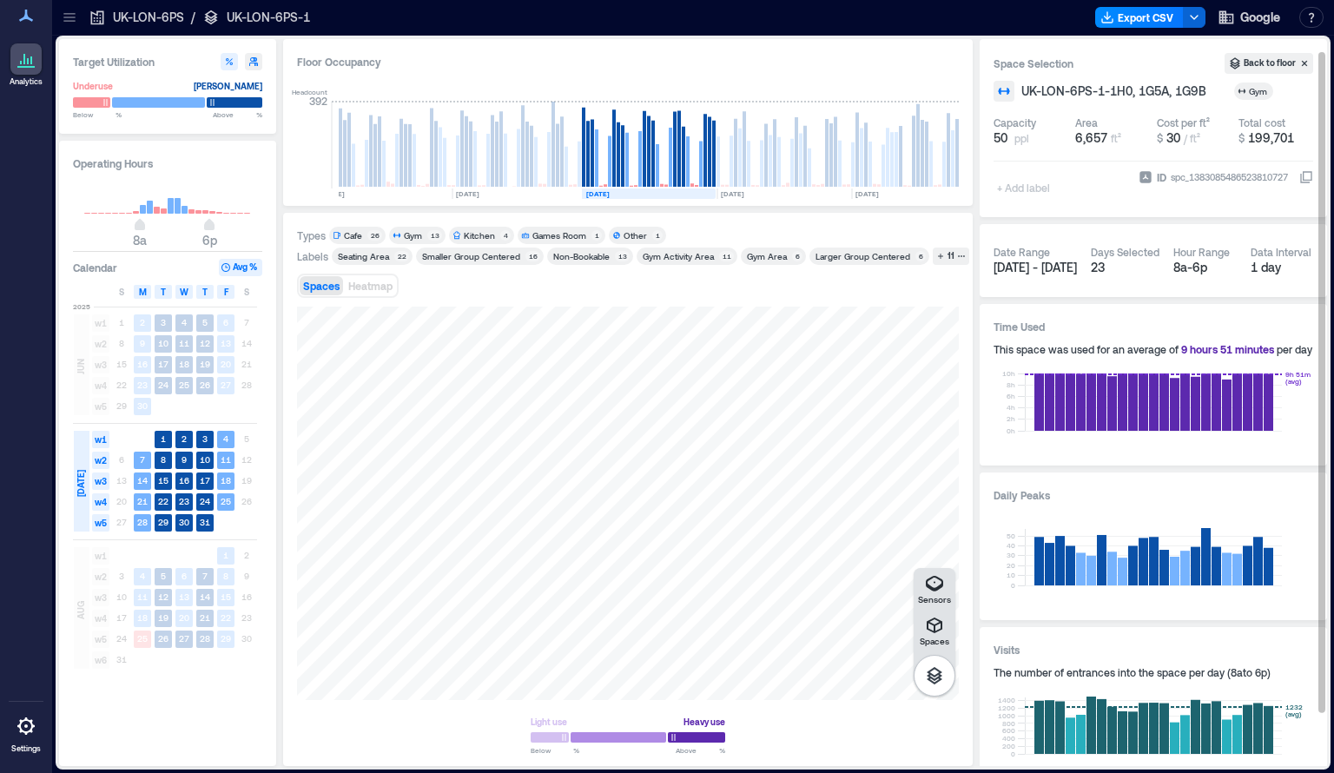
scroll to position [73, 0]
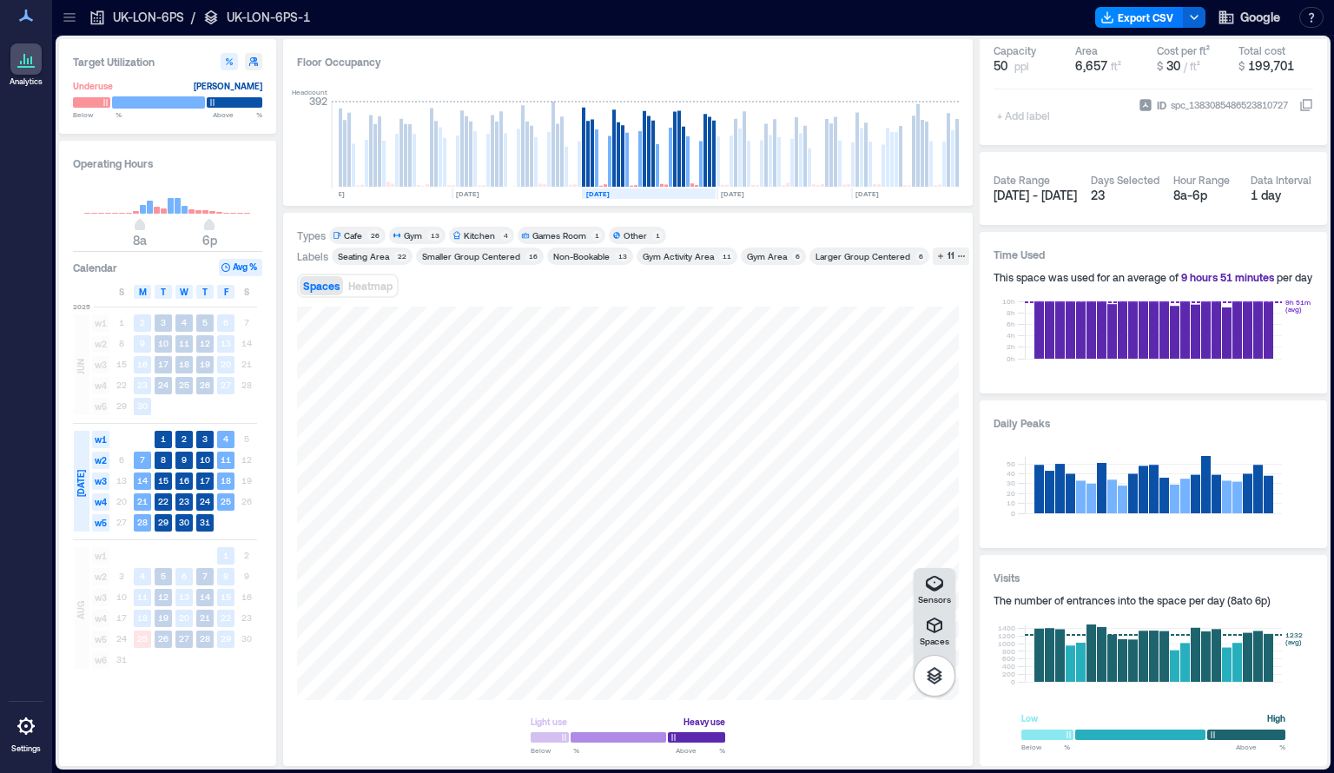
click at [157, 99] on div at bounding box center [158, 102] width 93 height 12
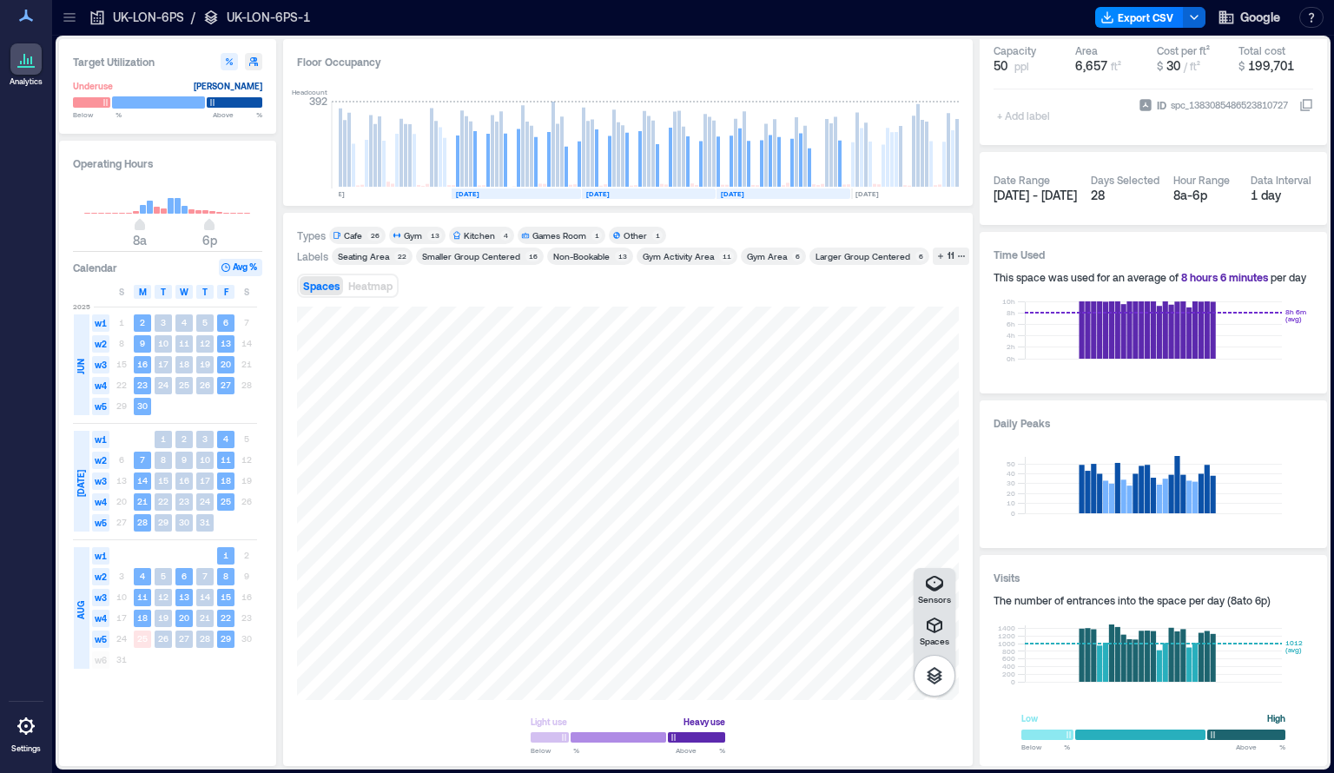
scroll to position [0, 945]
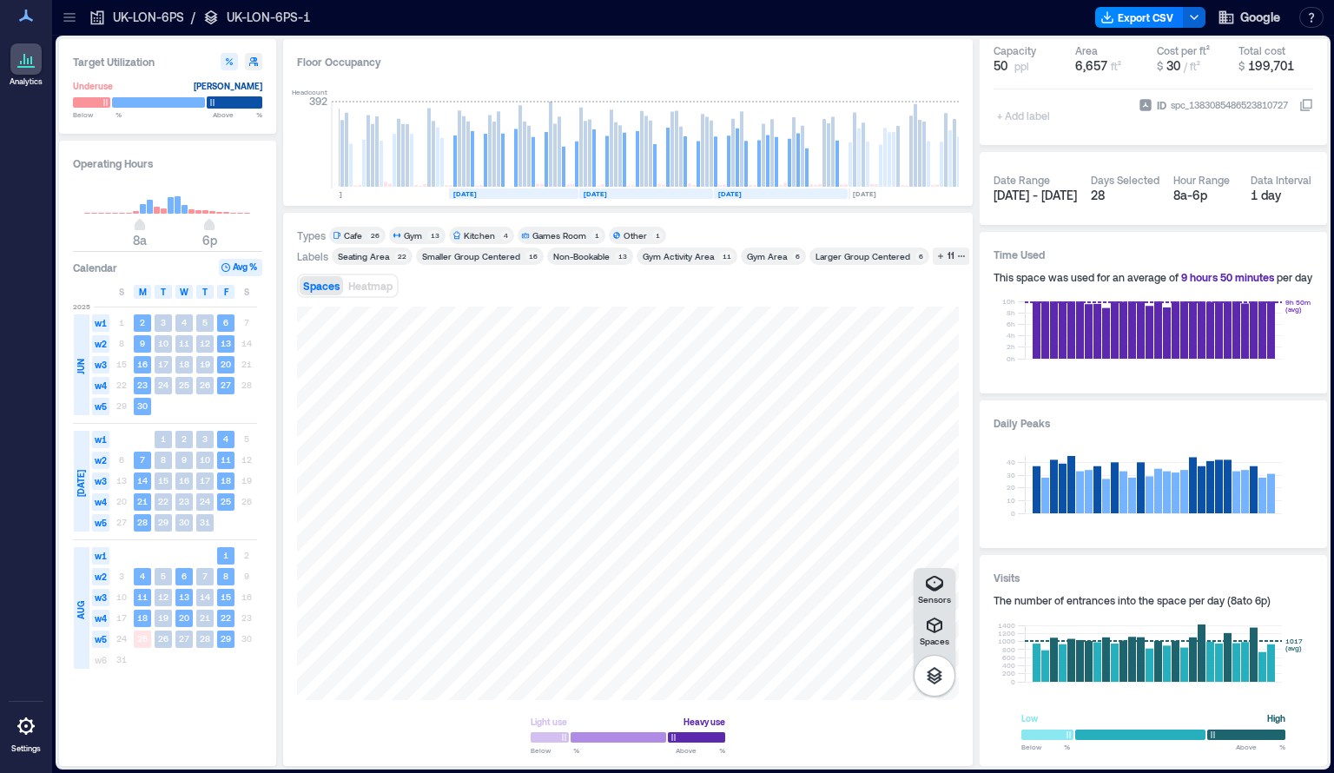
click at [229, 100] on div at bounding box center [235, 102] width 56 height 12
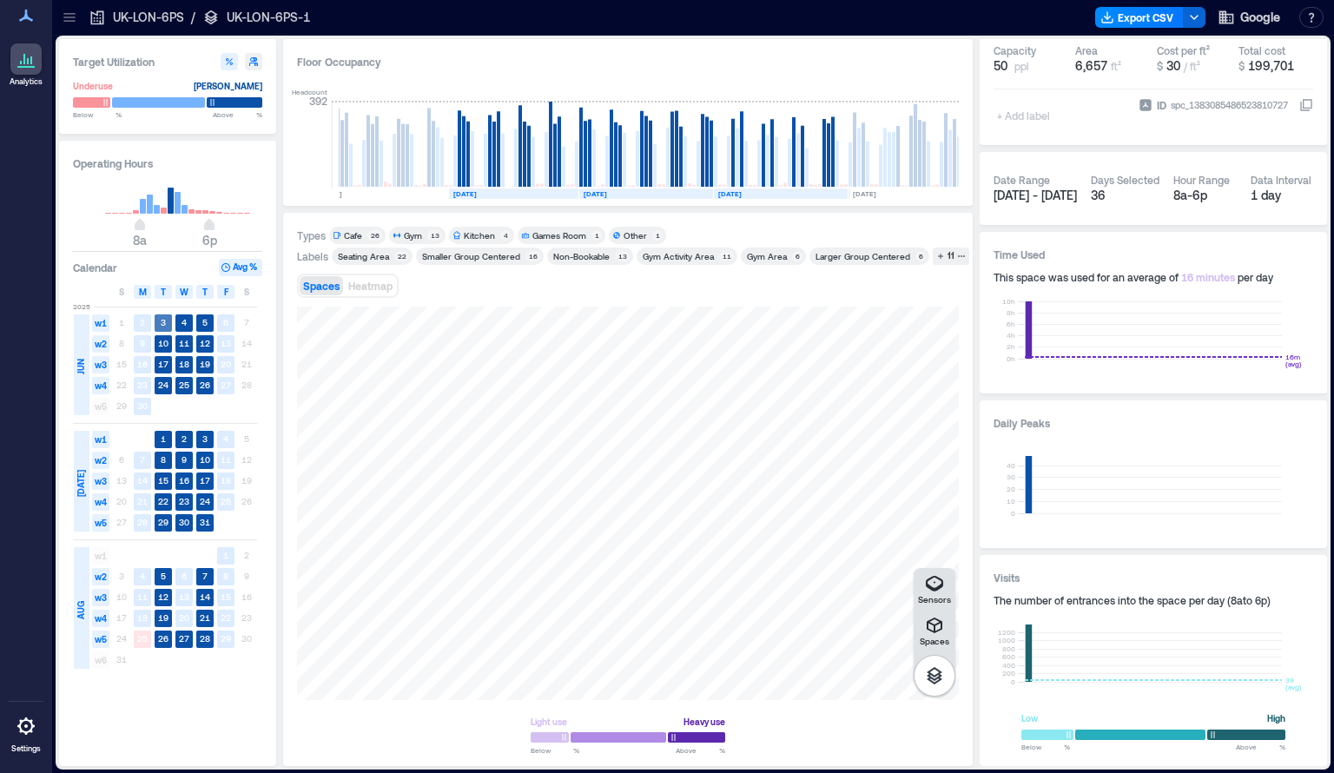
click at [165, 323] on text "3" at bounding box center [163, 322] width 5 height 10
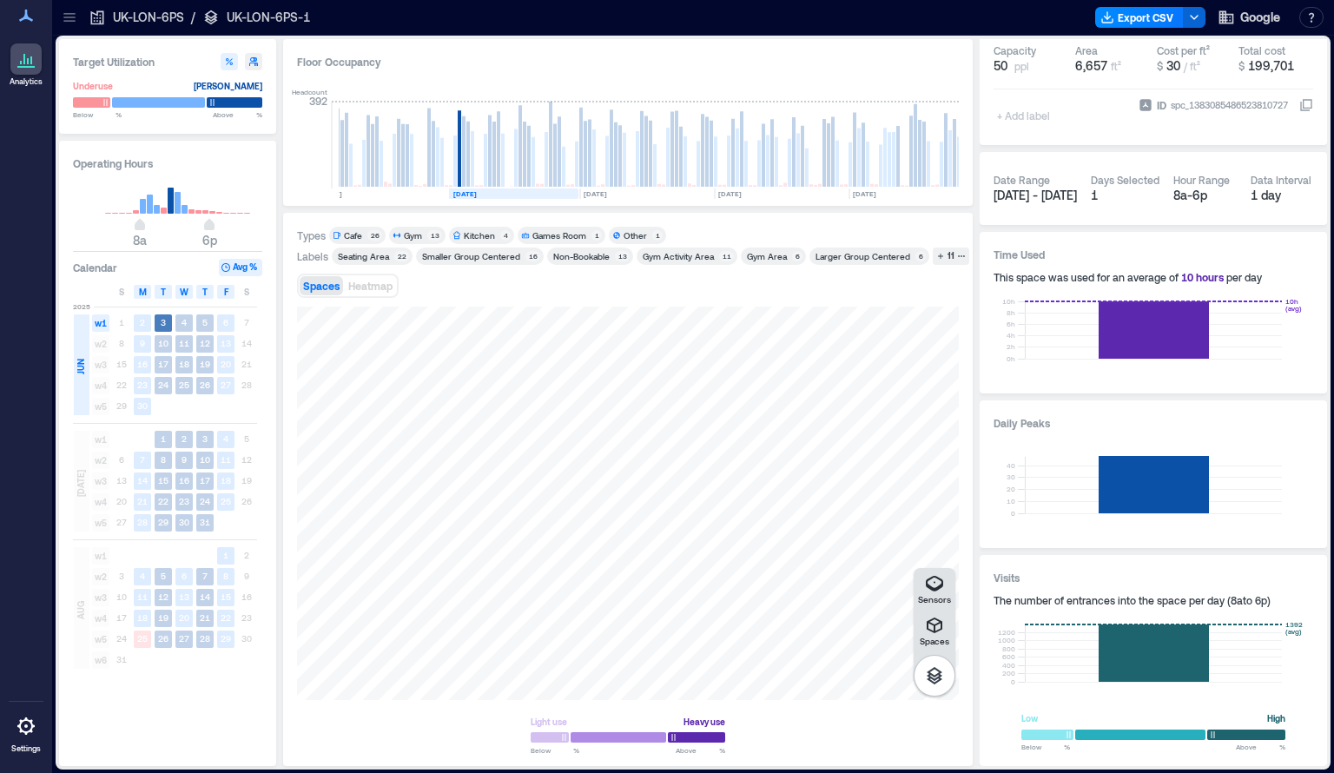
scroll to position [0, 809]
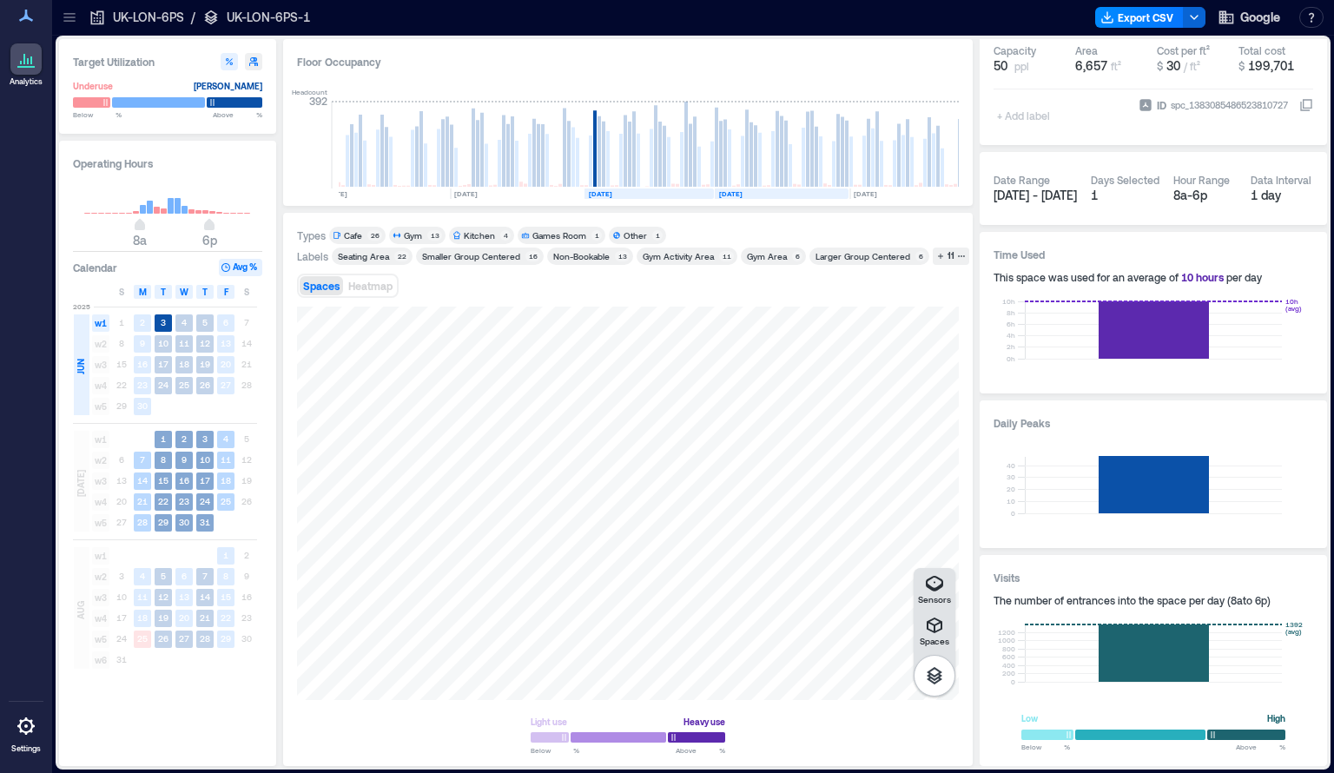
click at [82, 481] on span "[DATE]" at bounding box center [81, 483] width 14 height 27
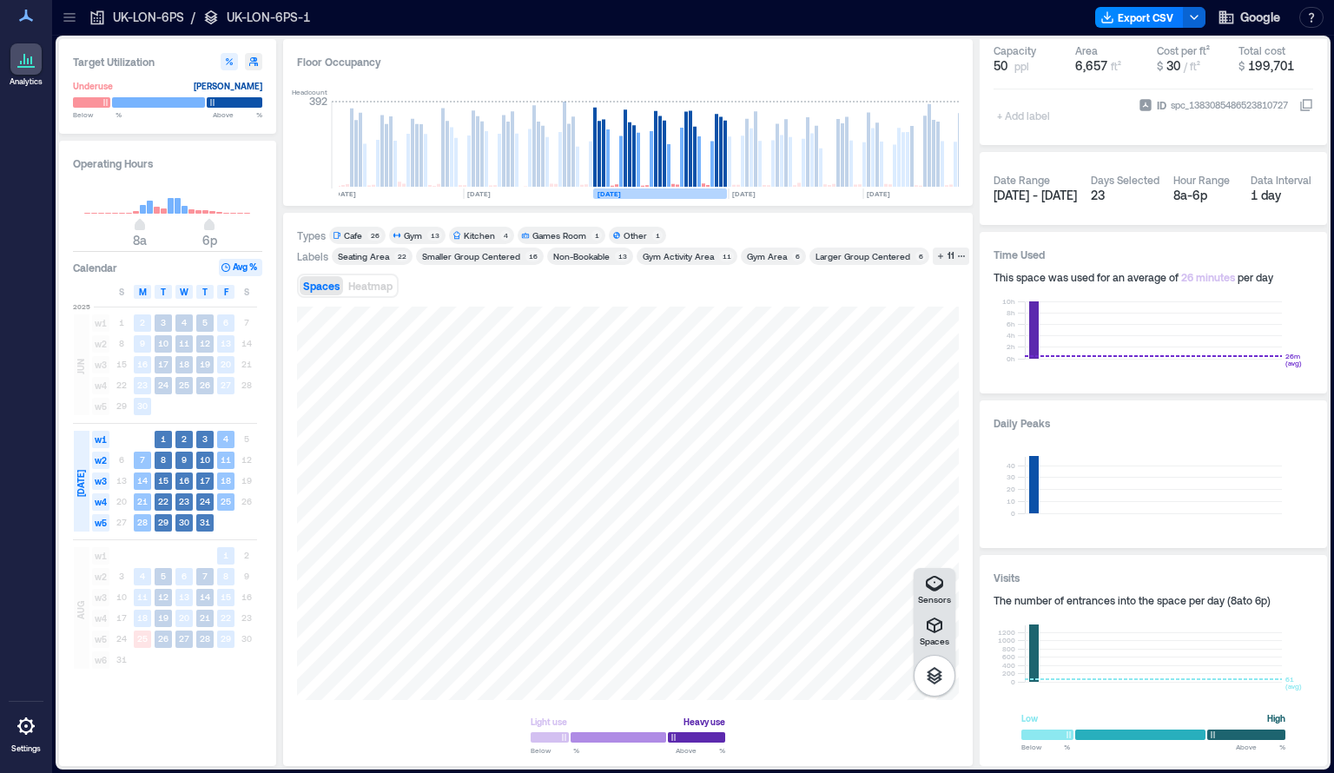
scroll to position [0, 942]
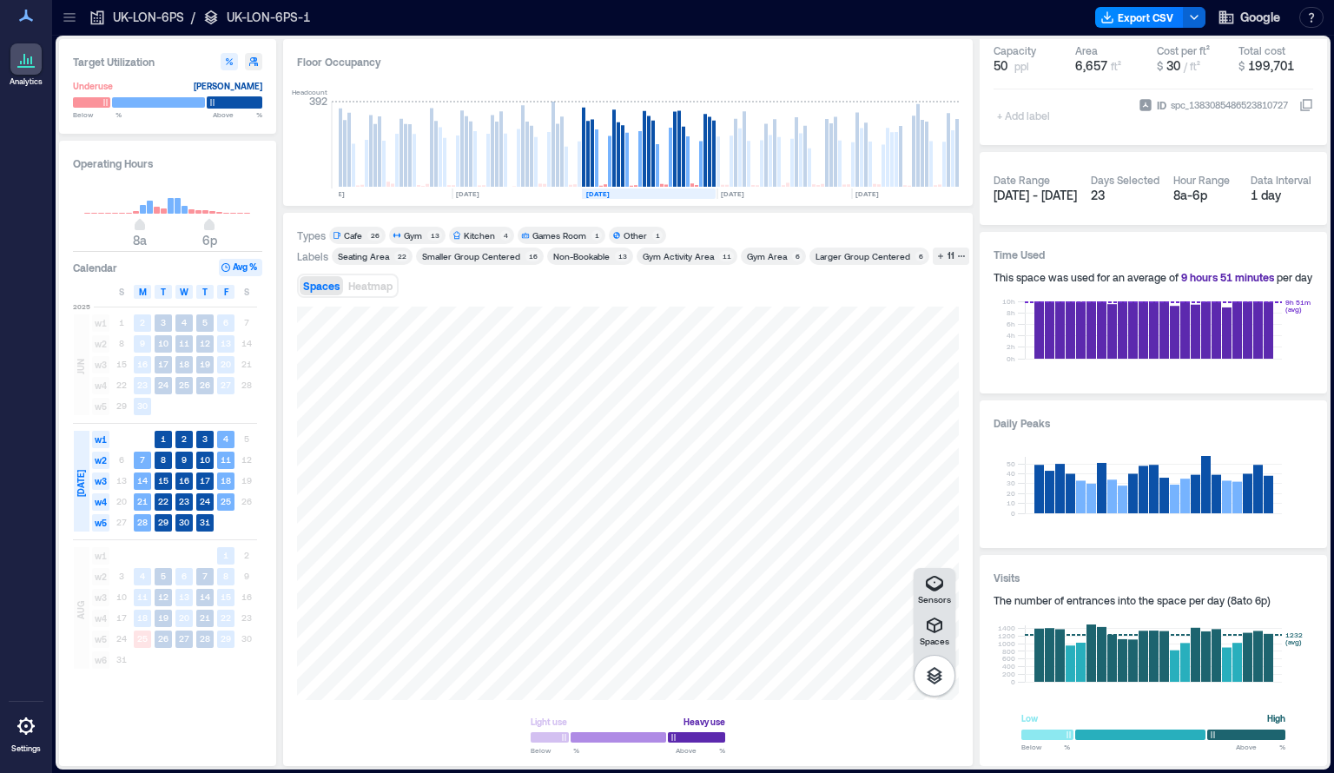
click at [245, 103] on div at bounding box center [235, 102] width 56 height 12
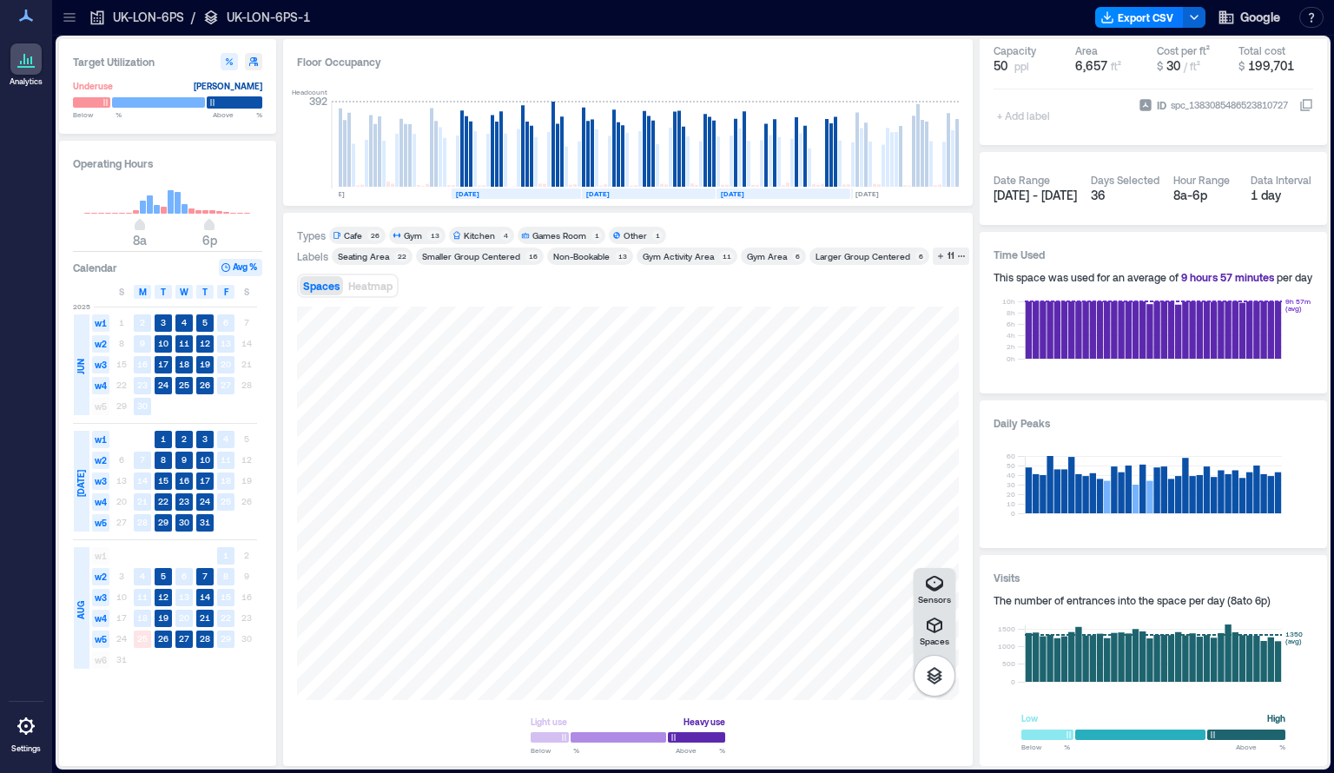
scroll to position [0, 945]
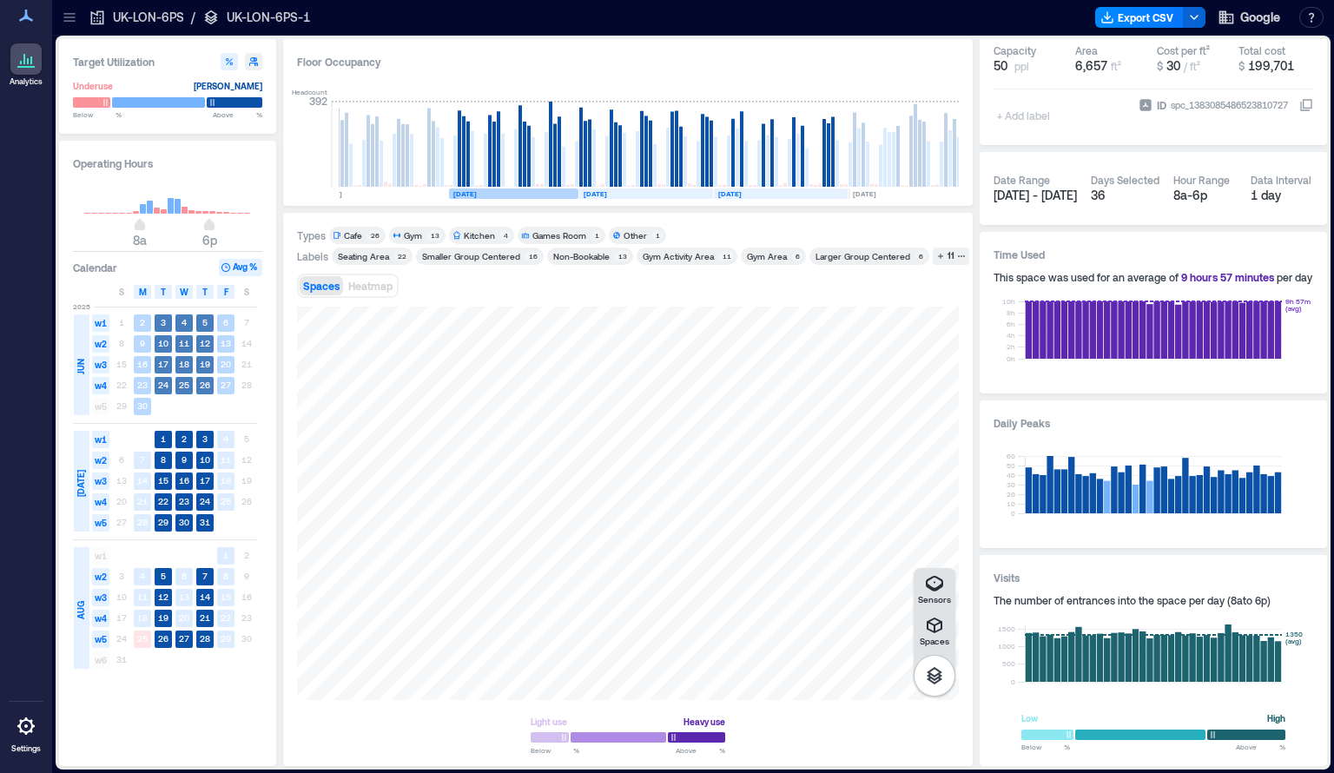
click at [81, 371] on span "JUN" at bounding box center [81, 367] width 14 height 16
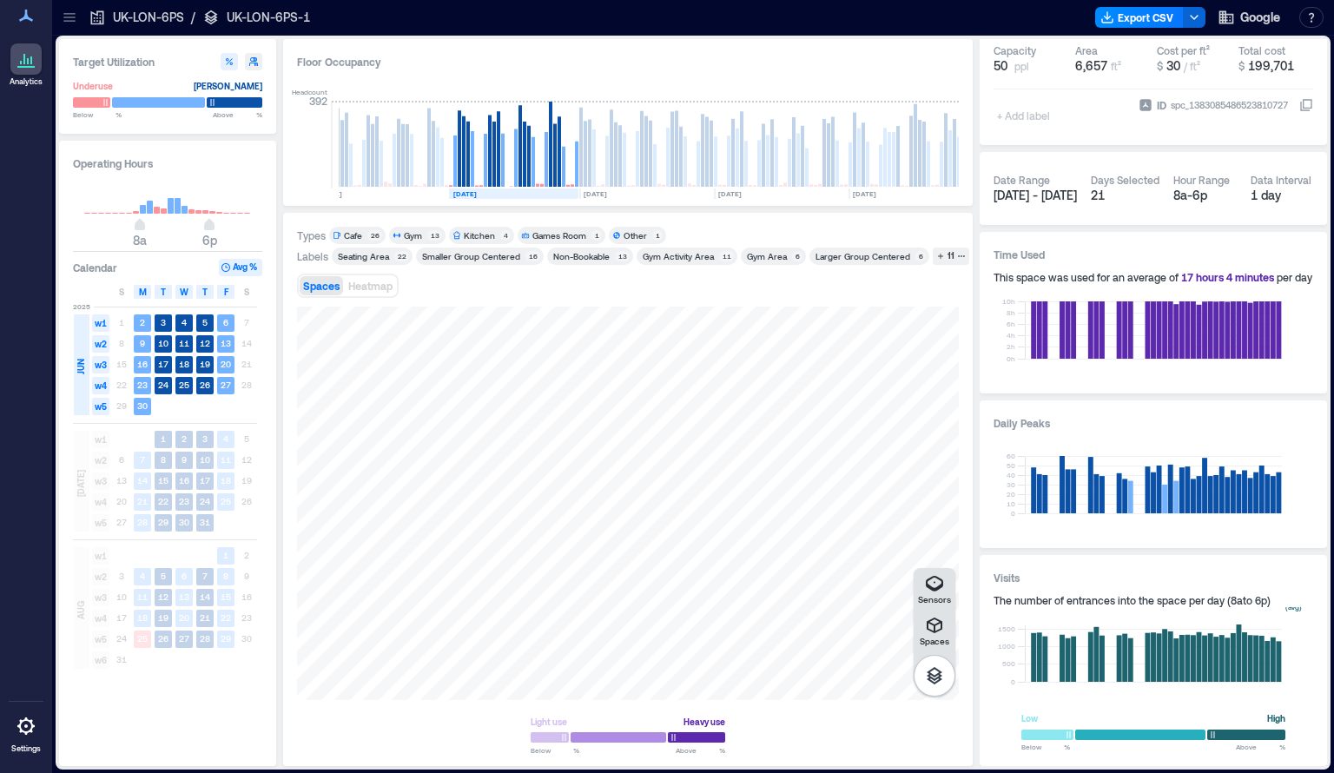
scroll to position [0, 809]
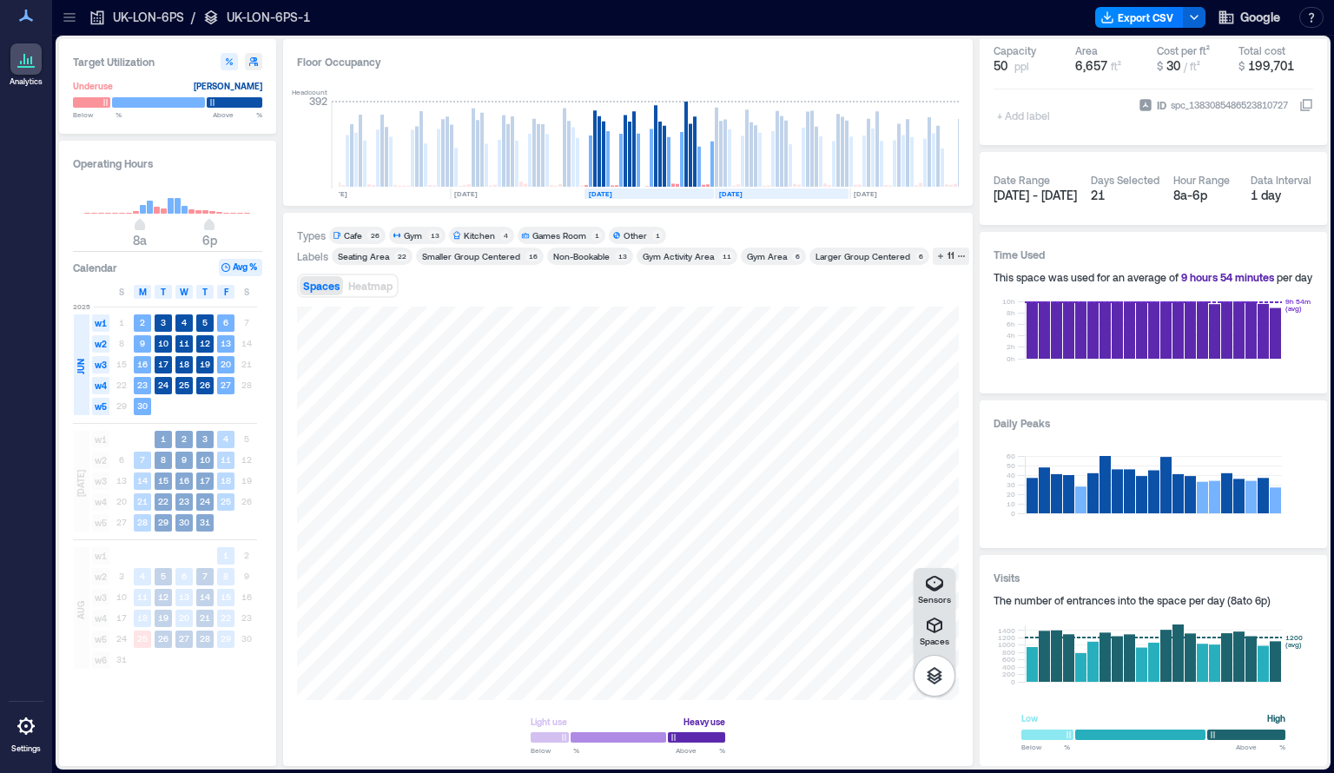
click at [78, 477] on span "[DATE]" at bounding box center [81, 483] width 14 height 27
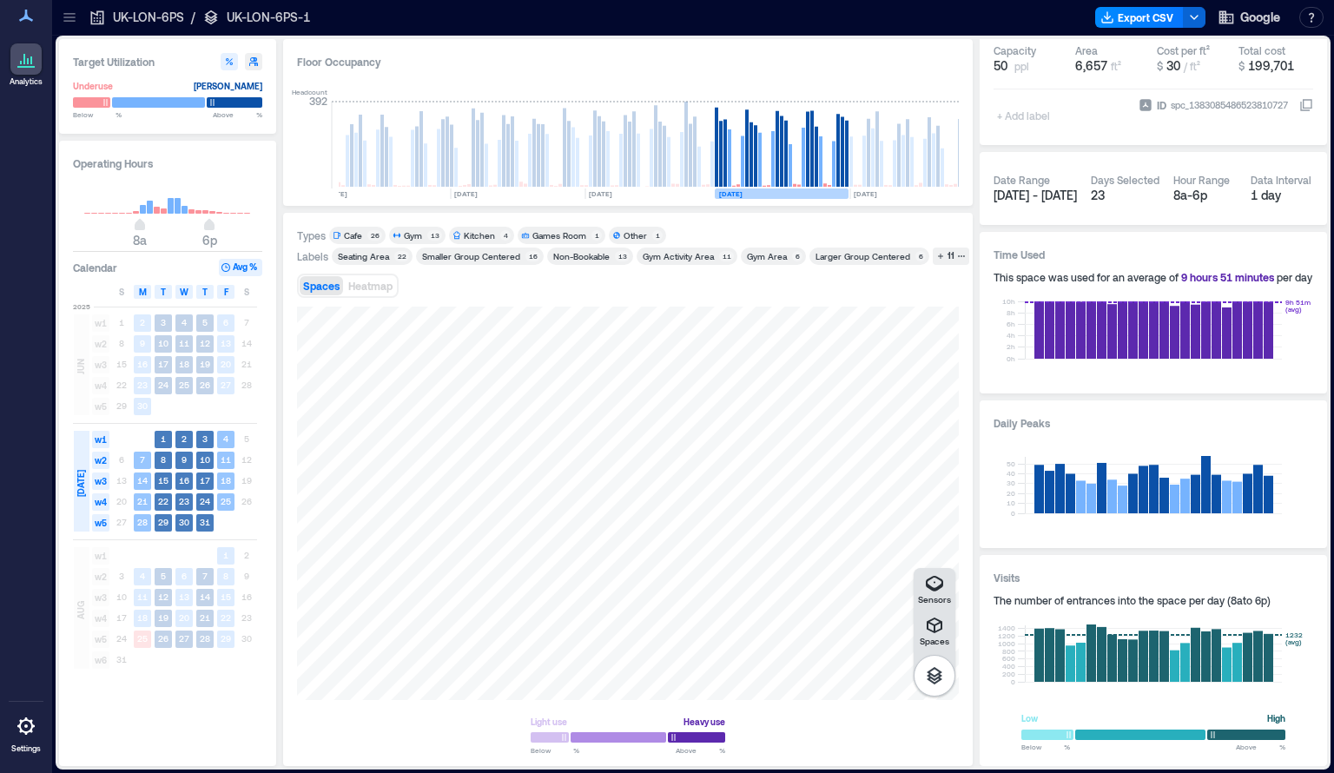
scroll to position [0, 942]
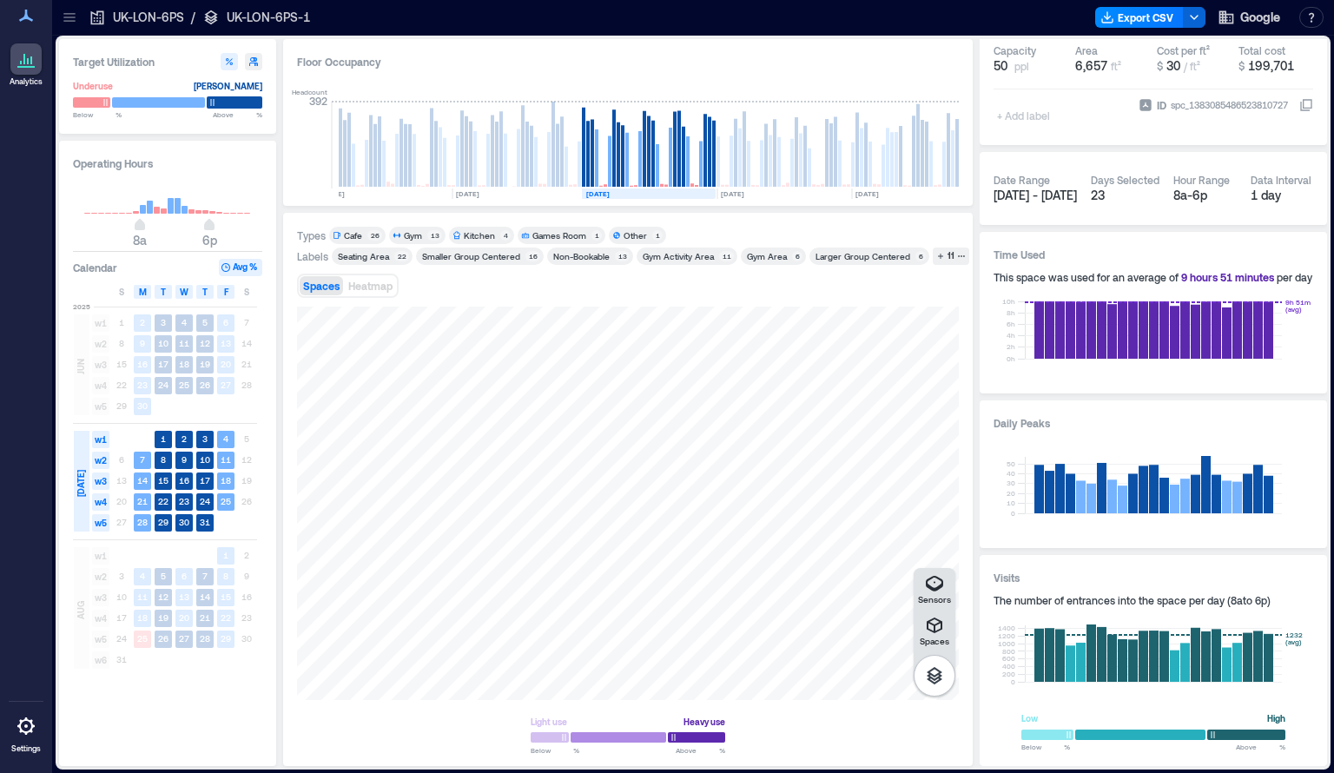
click at [242, 103] on div at bounding box center [235, 102] width 56 height 12
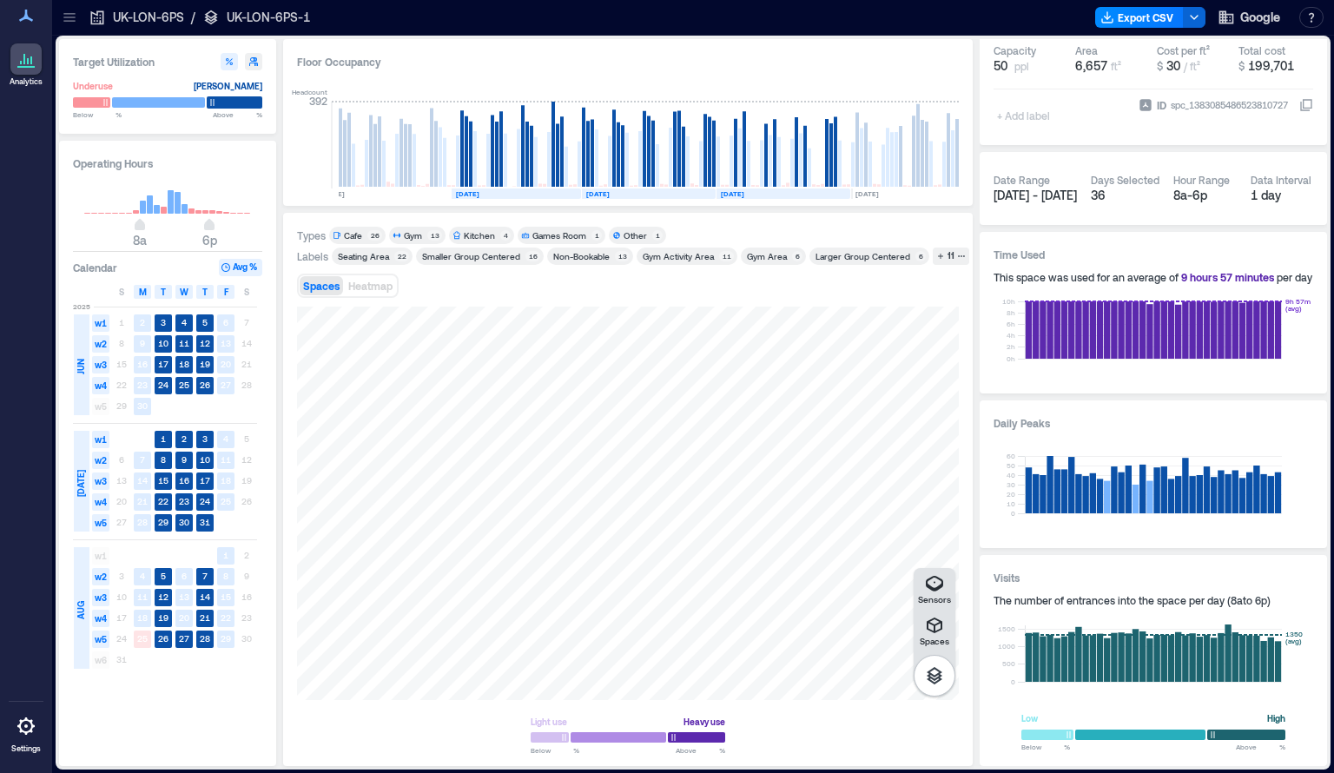
scroll to position [0, 945]
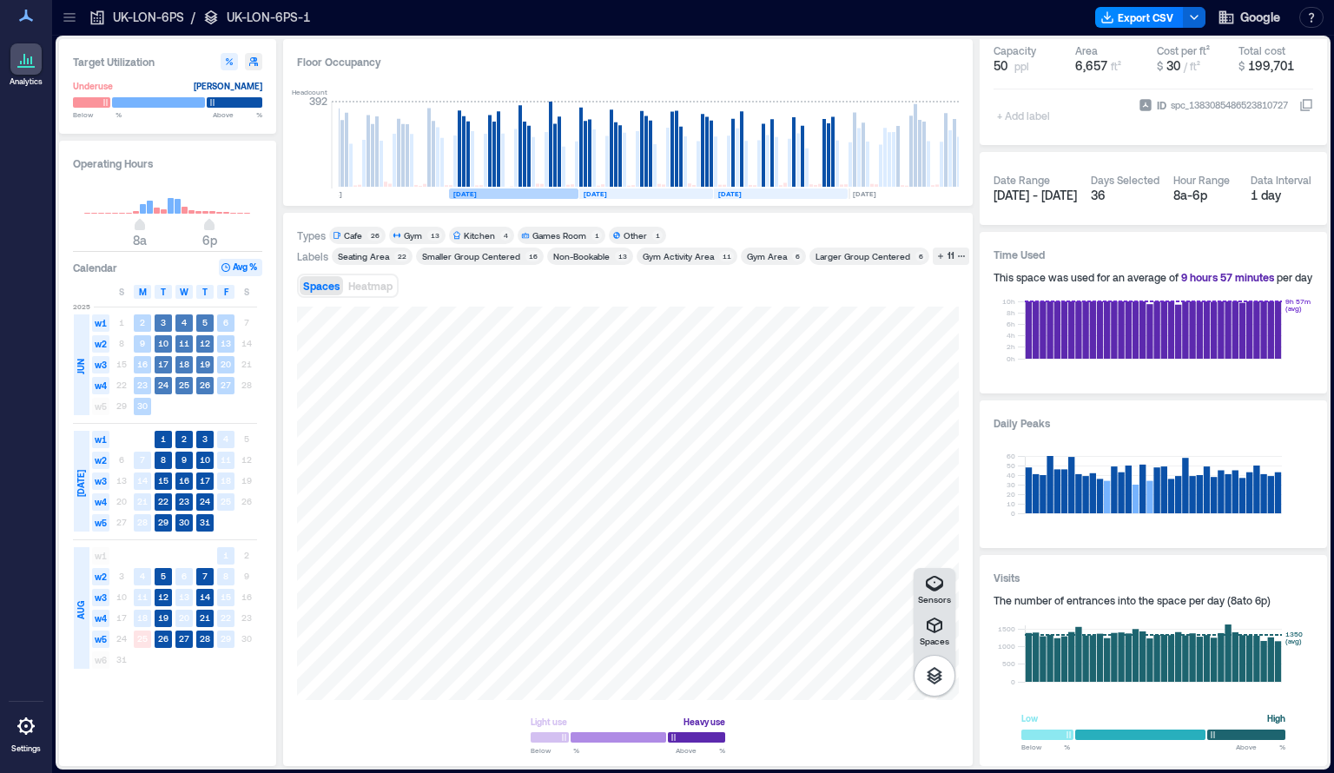
click at [494, 196] on rect at bounding box center [513, 193] width 129 height 10
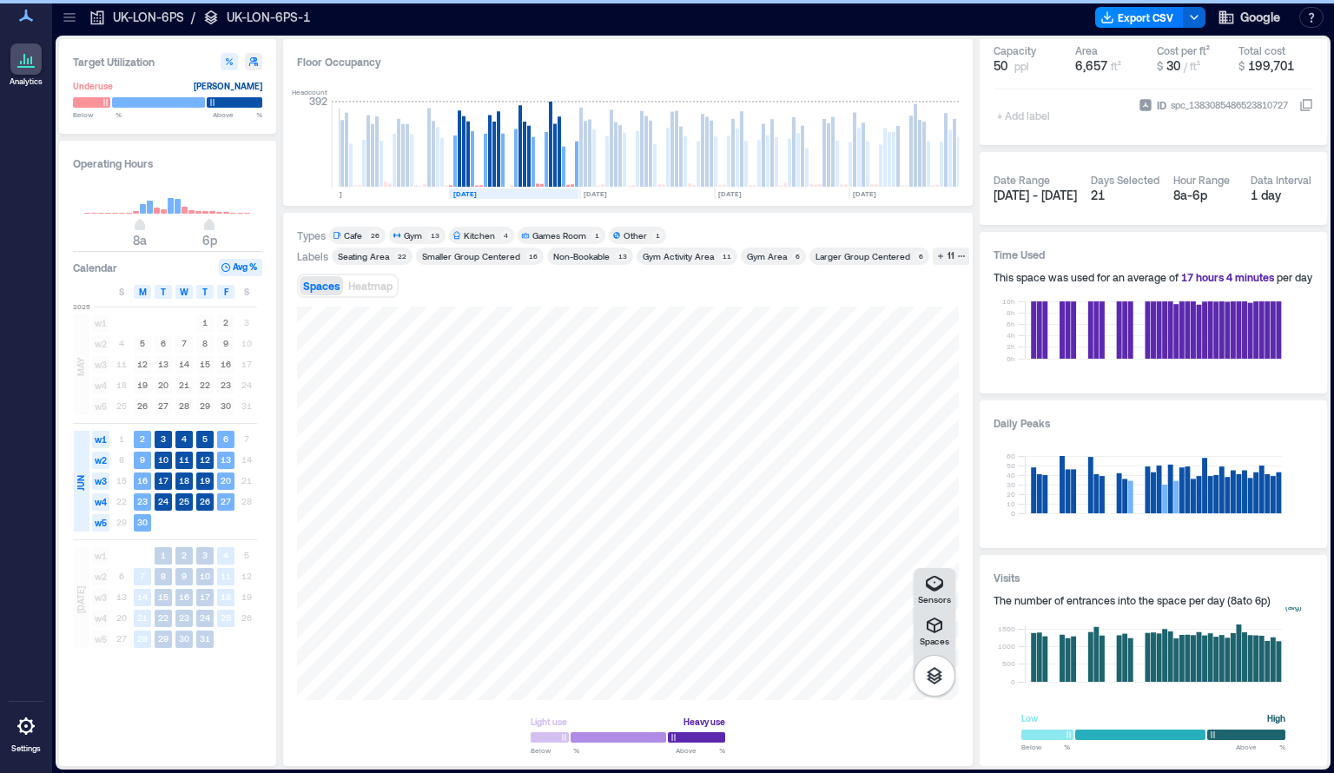
scroll to position [0, 809]
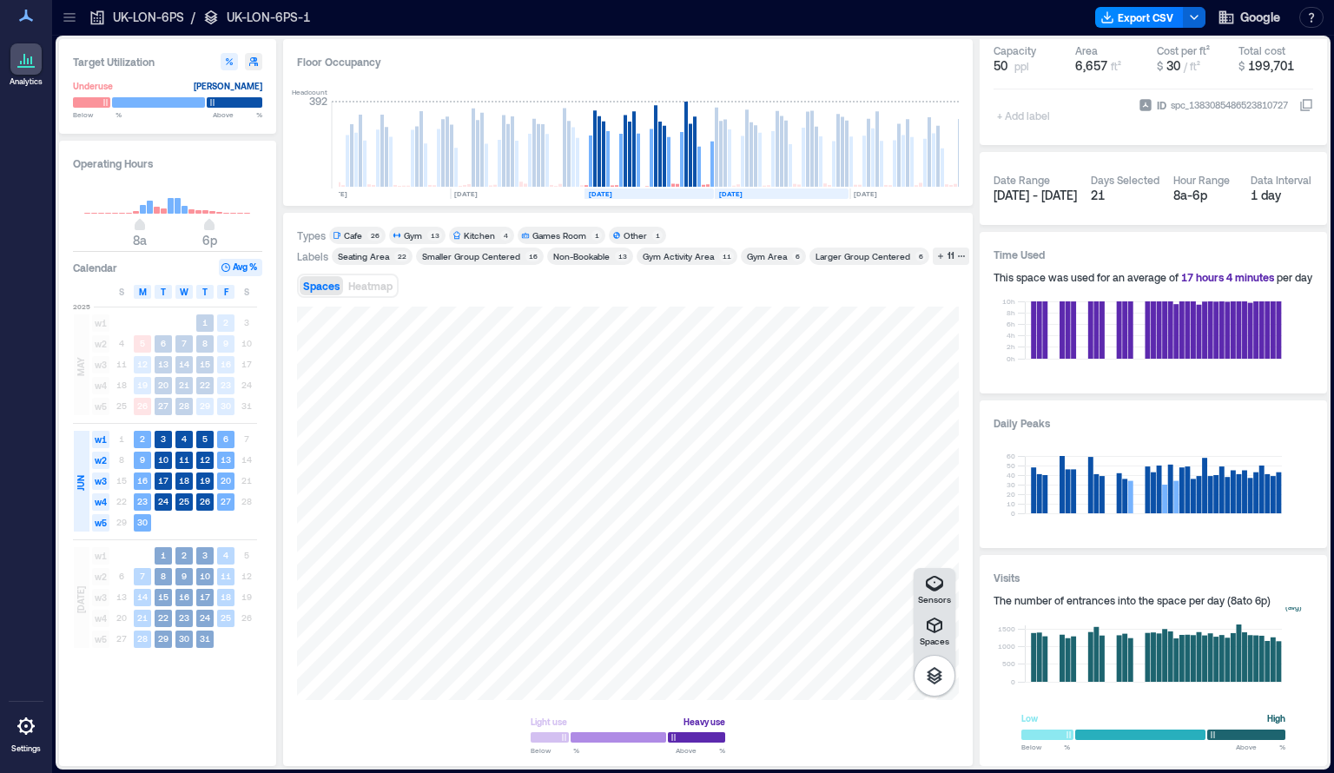
click at [769, 192] on rect at bounding box center [782, 193] width 134 height 10
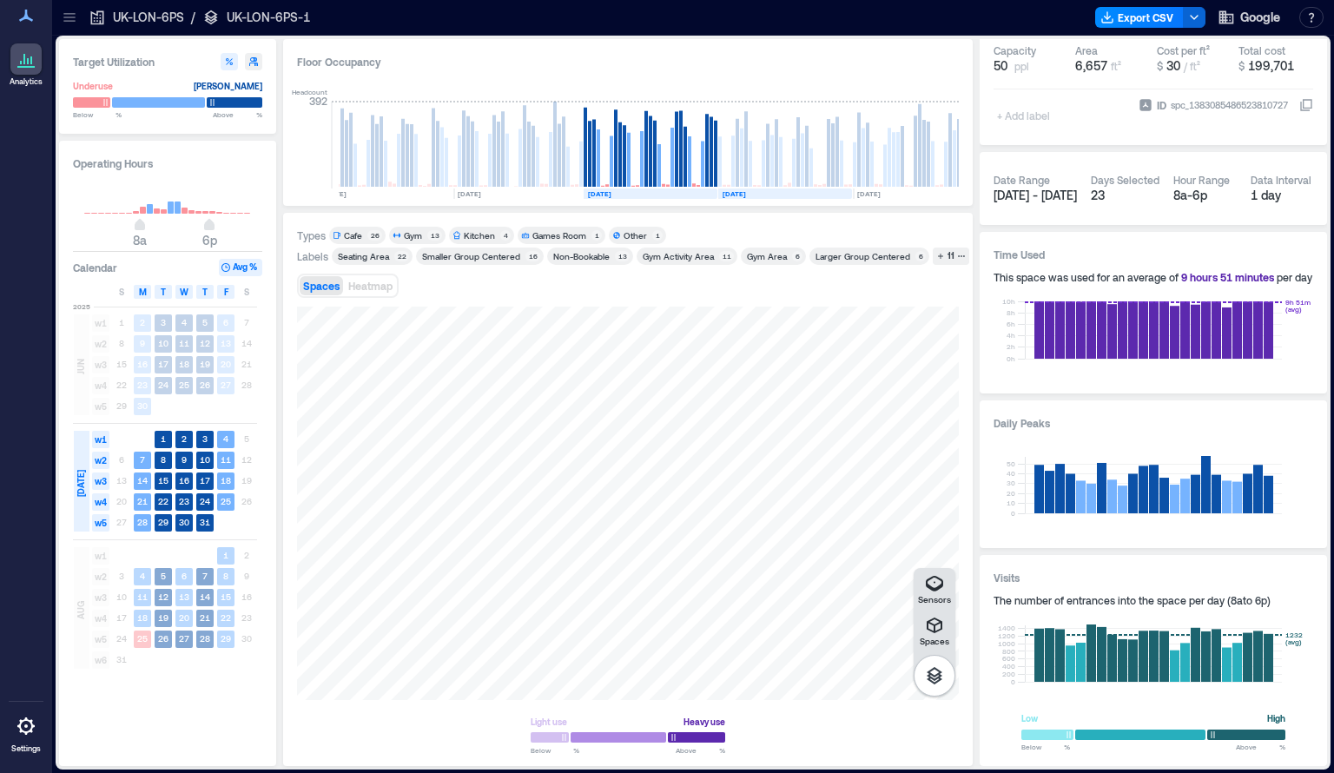
scroll to position [0, 942]
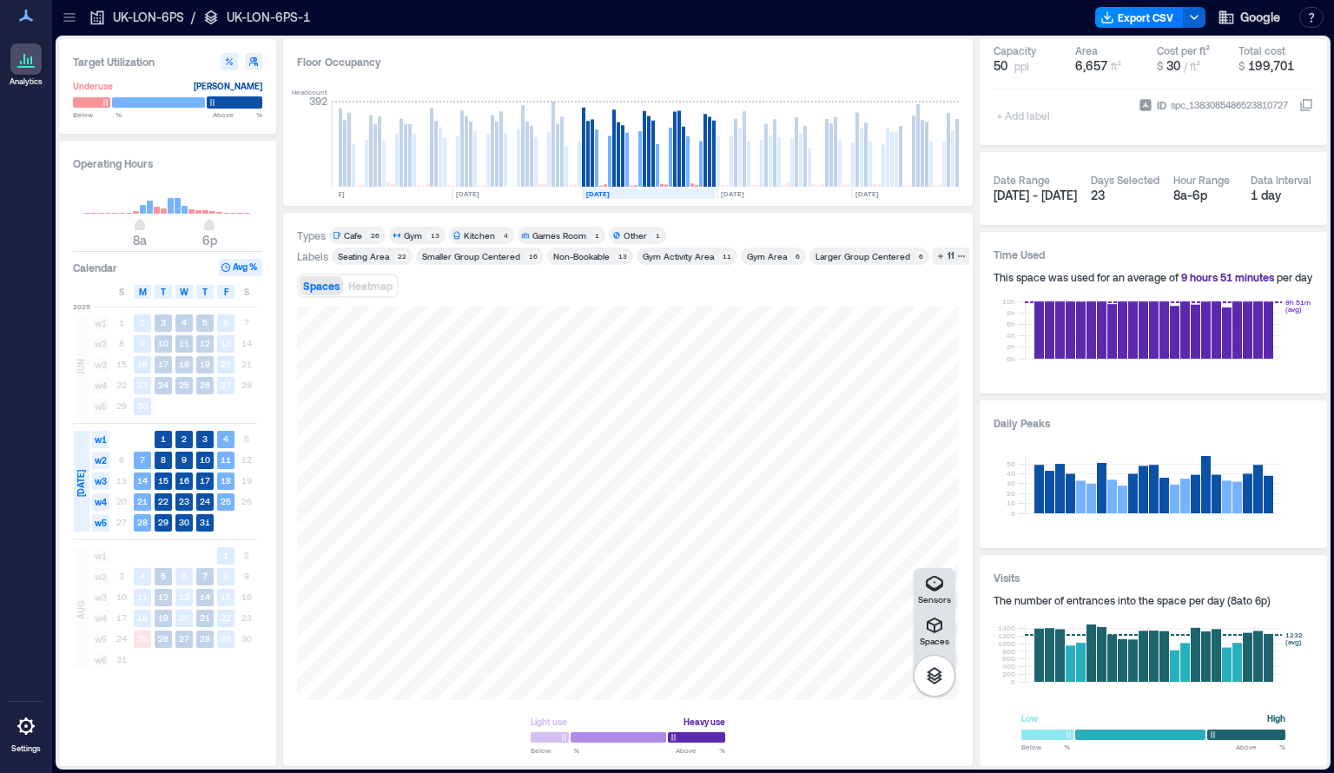
click at [236, 101] on div at bounding box center [235, 102] width 56 height 12
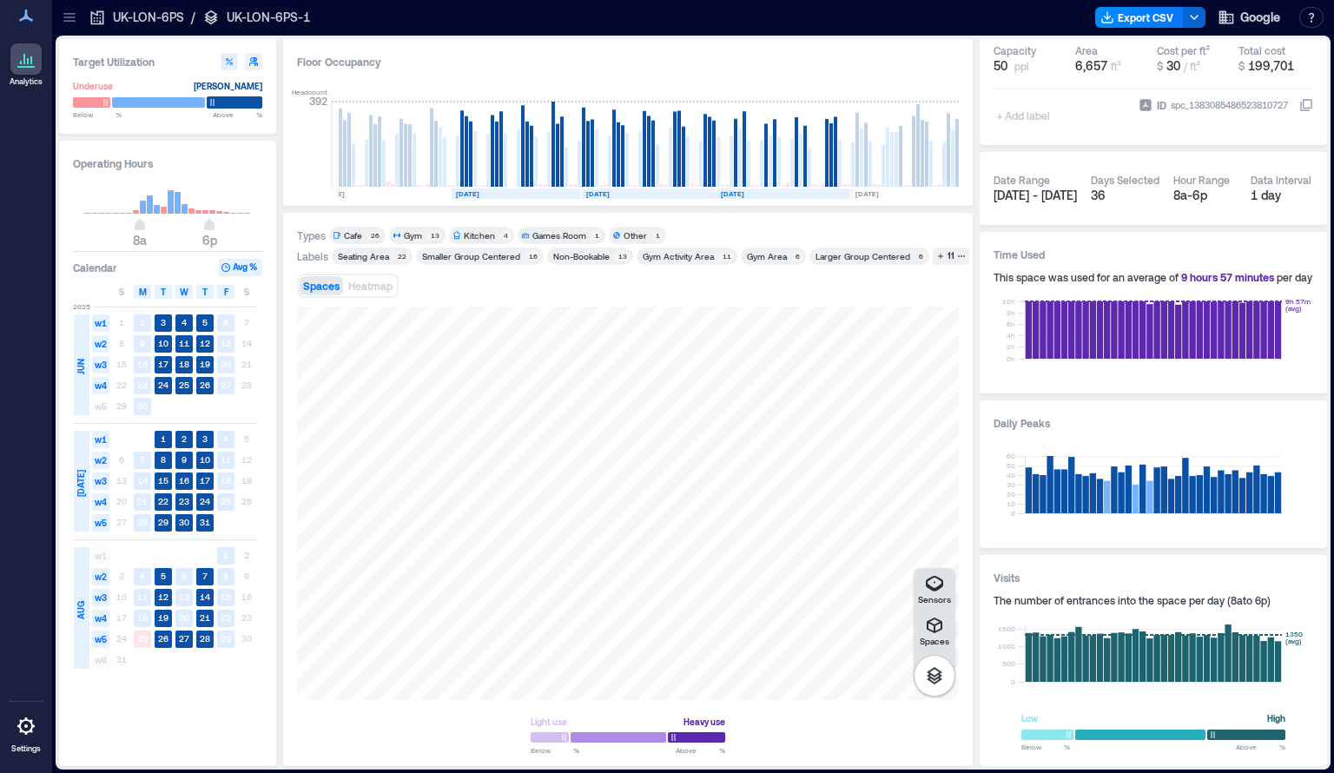
scroll to position [0, 945]
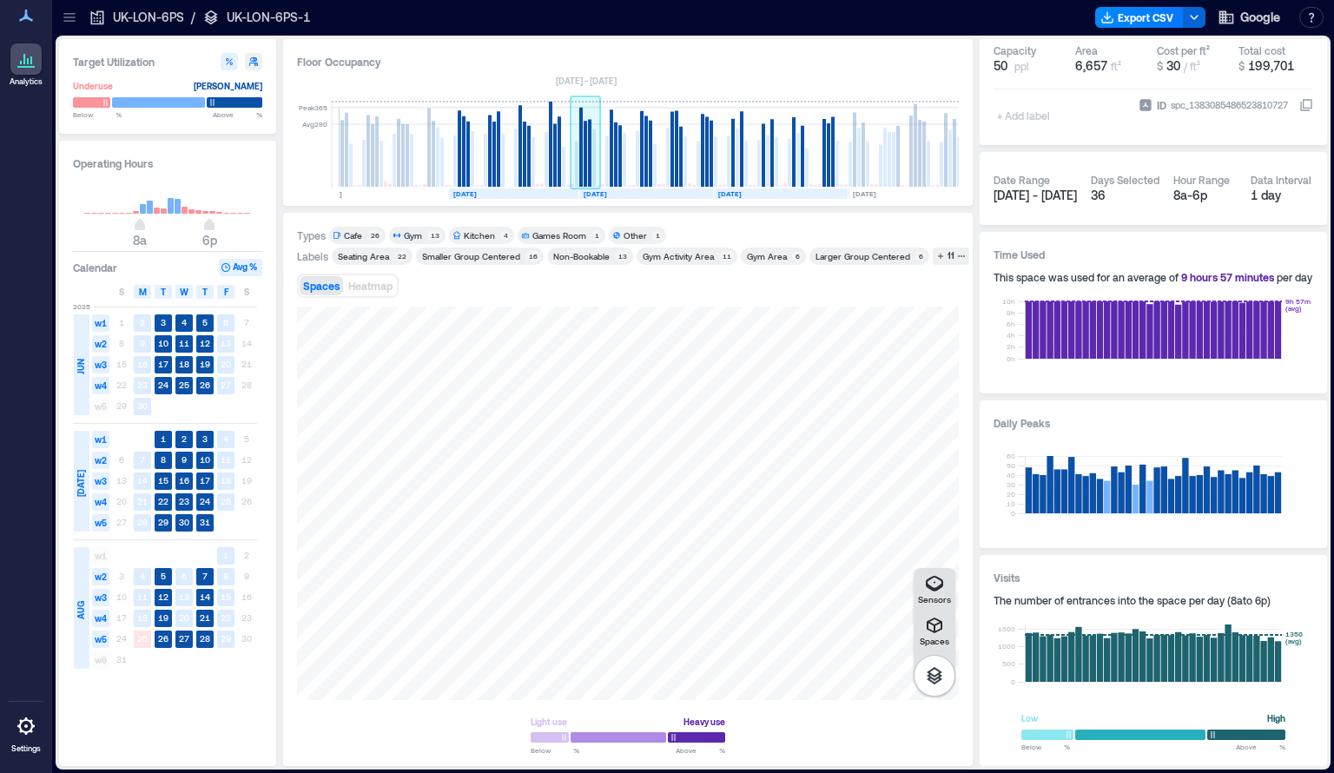
click at [595, 161] on rect at bounding box center [593, 157] width 3 height 57
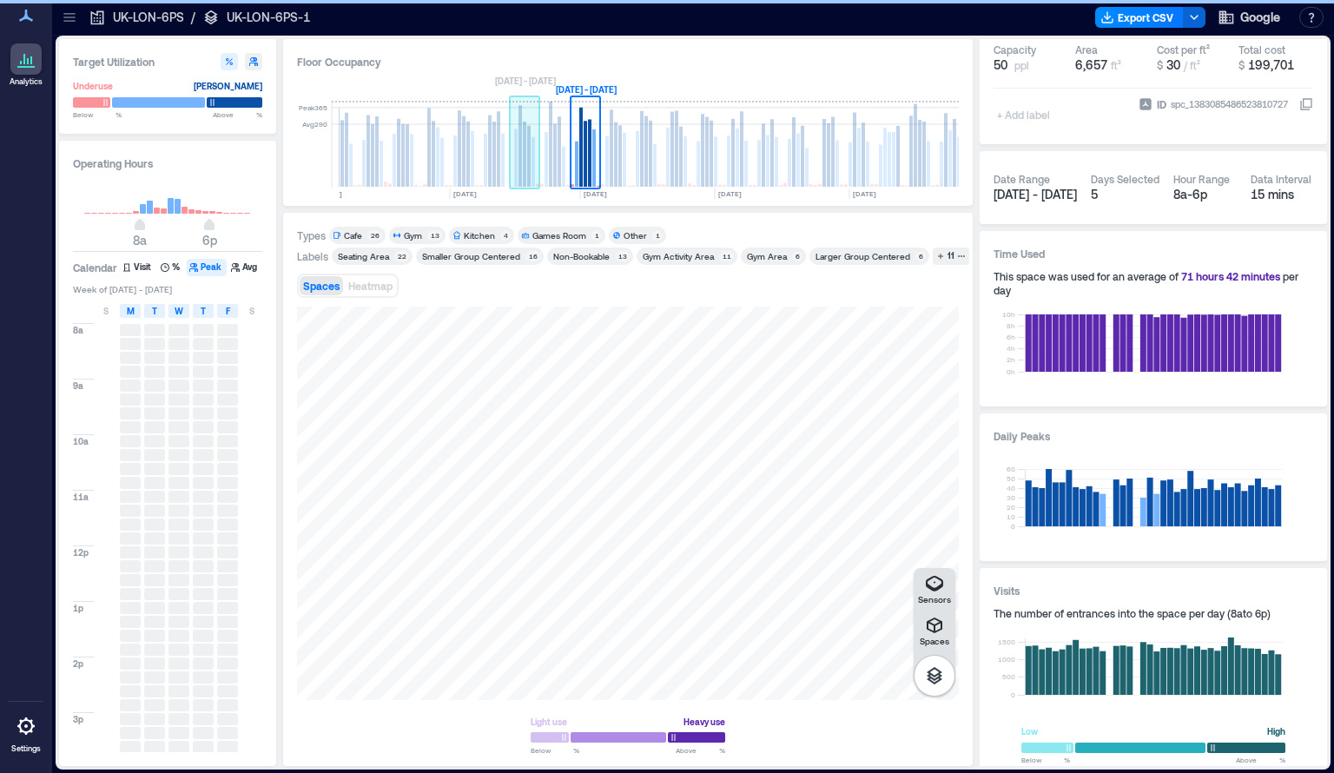
scroll to position [0, 881]
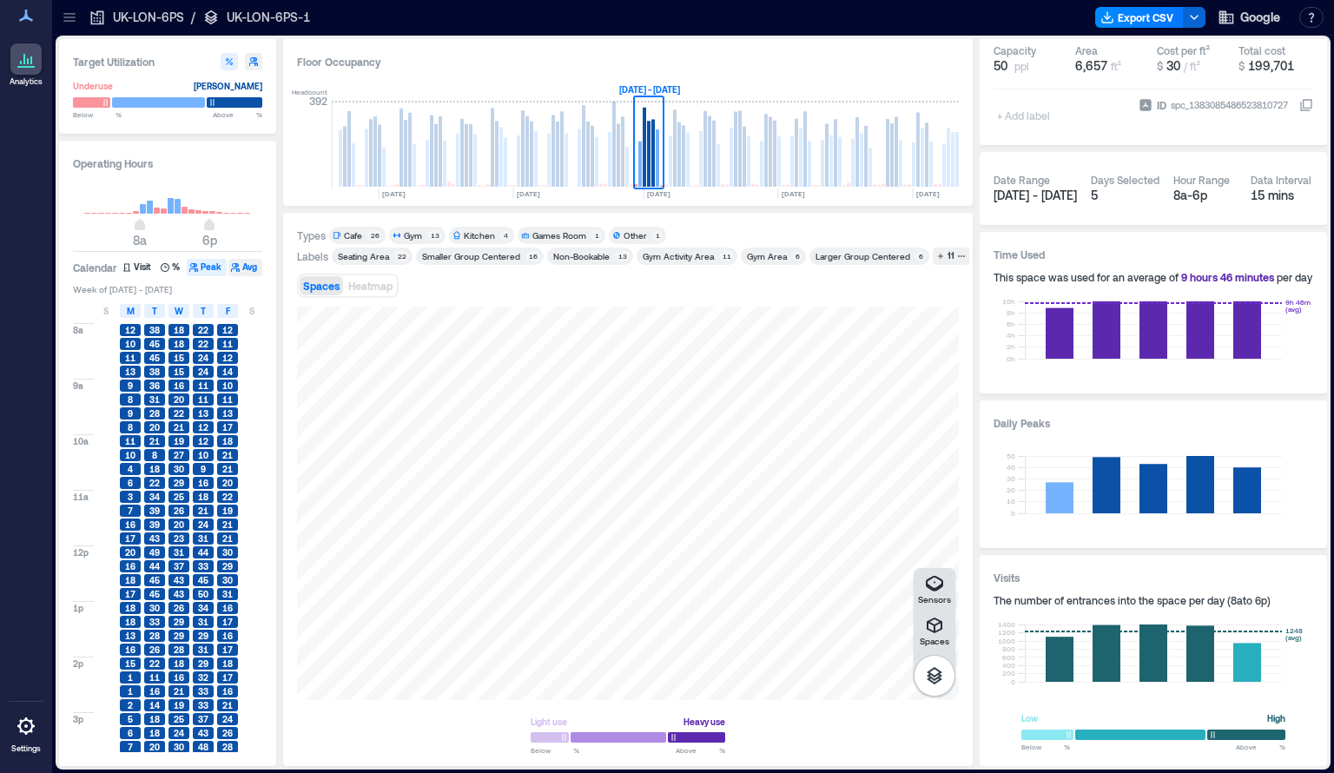
click at [246, 264] on button "Avg" at bounding box center [245, 267] width 34 height 17
click at [207, 642] on span "44" at bounding box center [203, 637] width 10 height 12
click at [237, 108] on div at bounding box center [167, 102] width 189 height 15
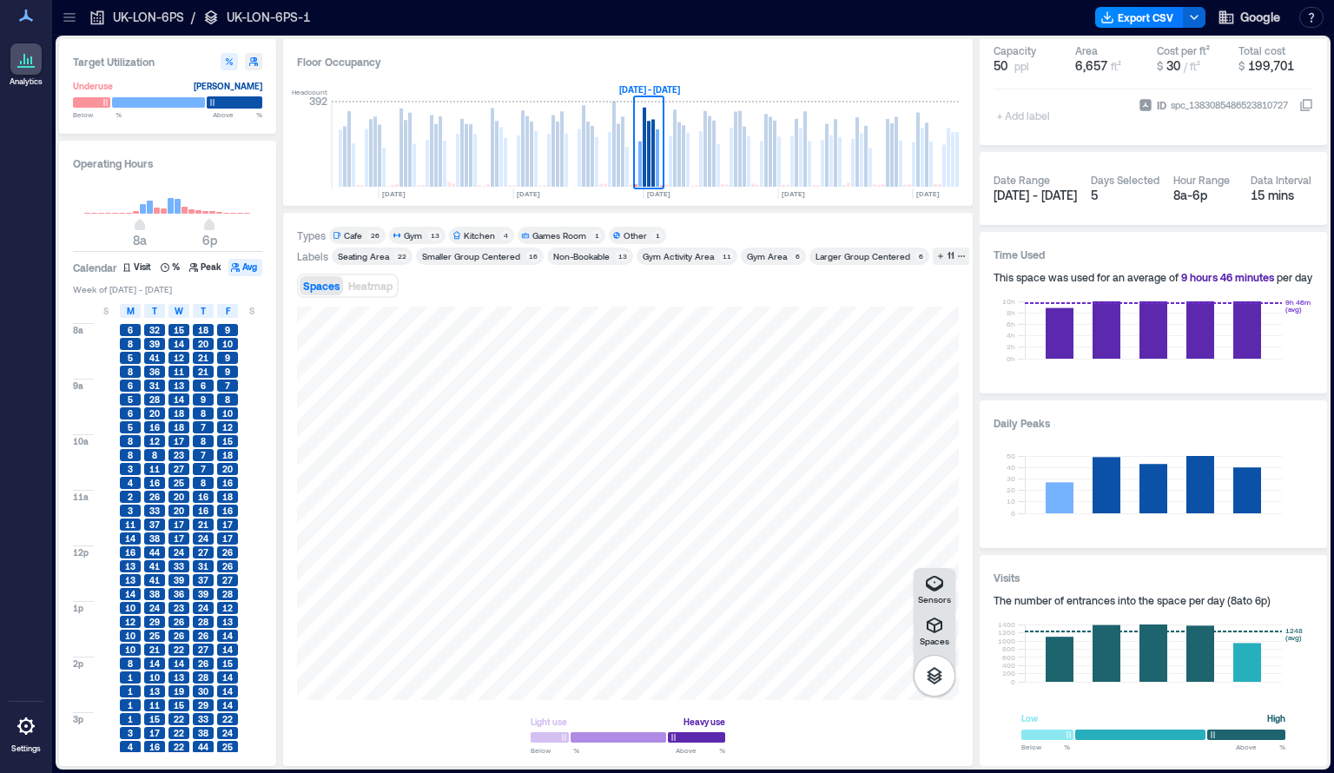
click at [235, 102] on div at bounding box center [235, 102] width 56 height 12
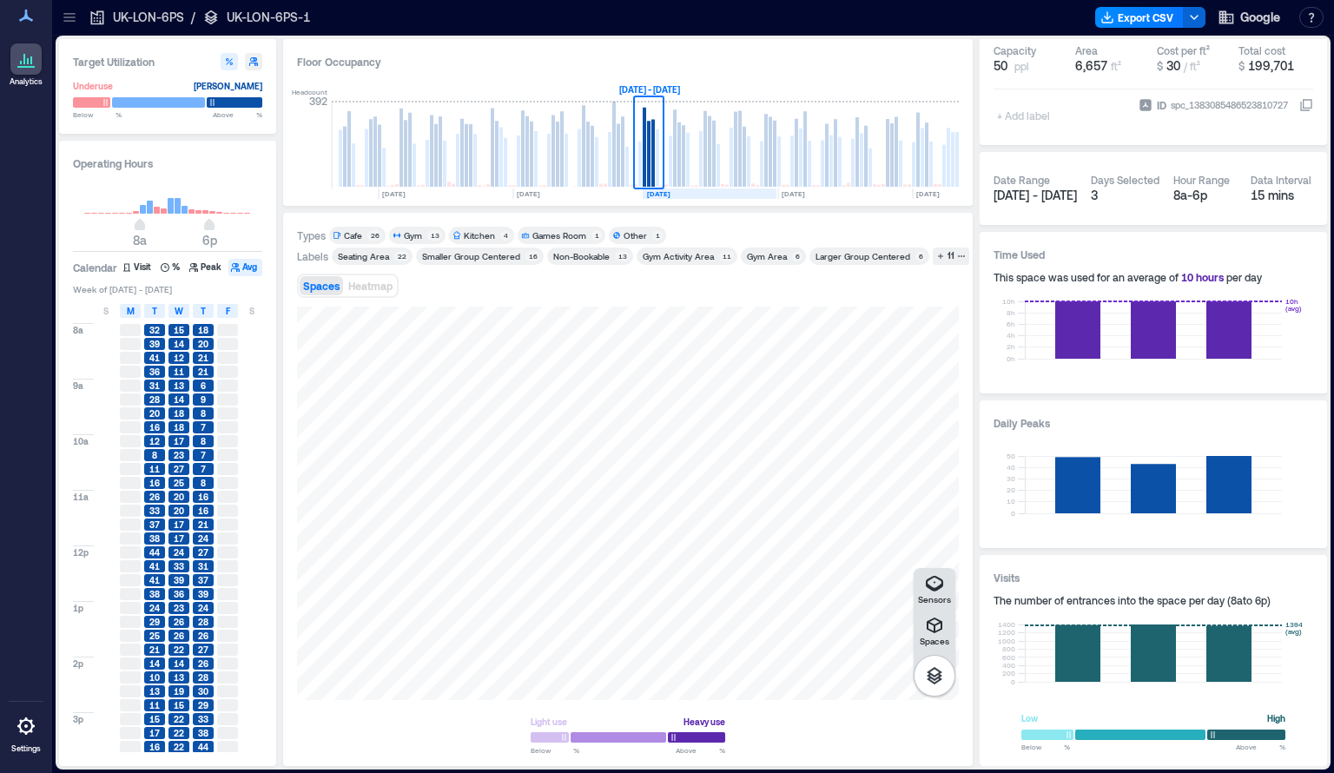
click at [713, 195] on rect at bounding box center [709, 193] width 134 height 10
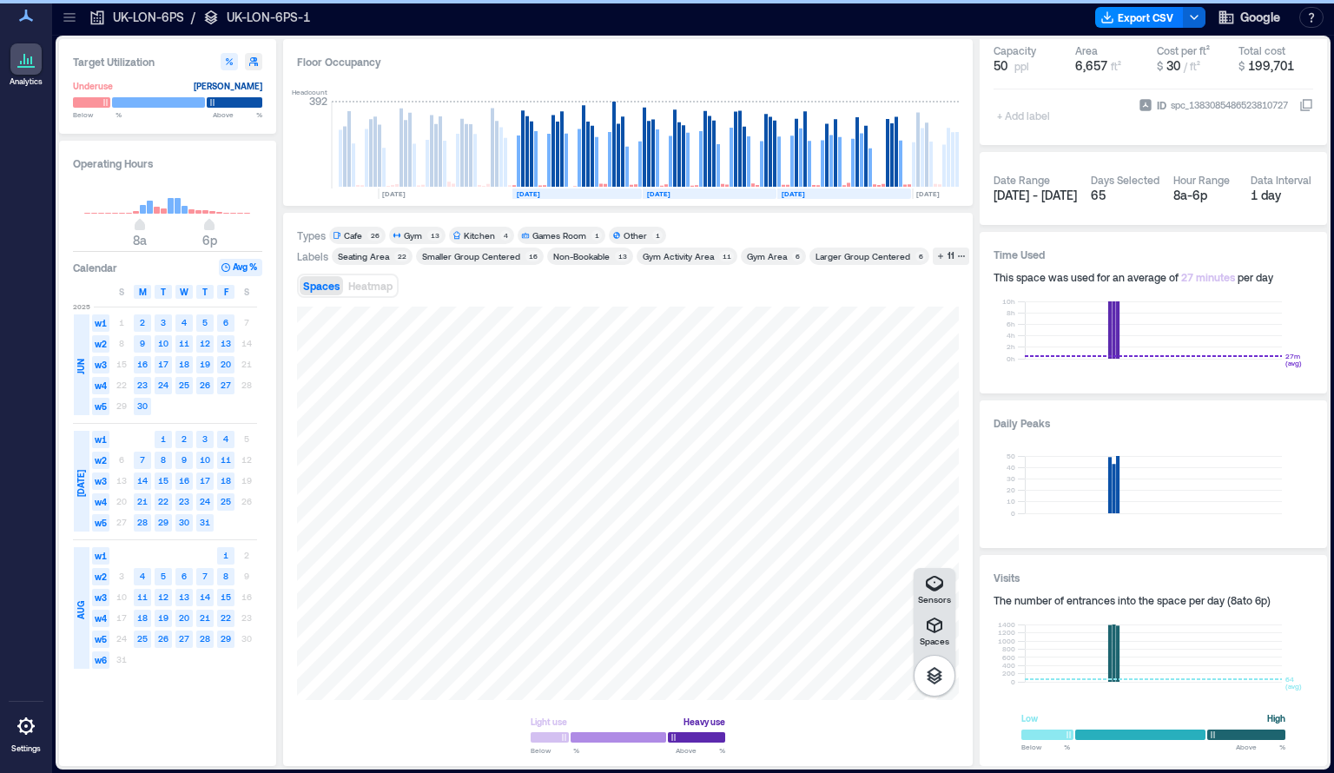
scroll to position [0, 945]
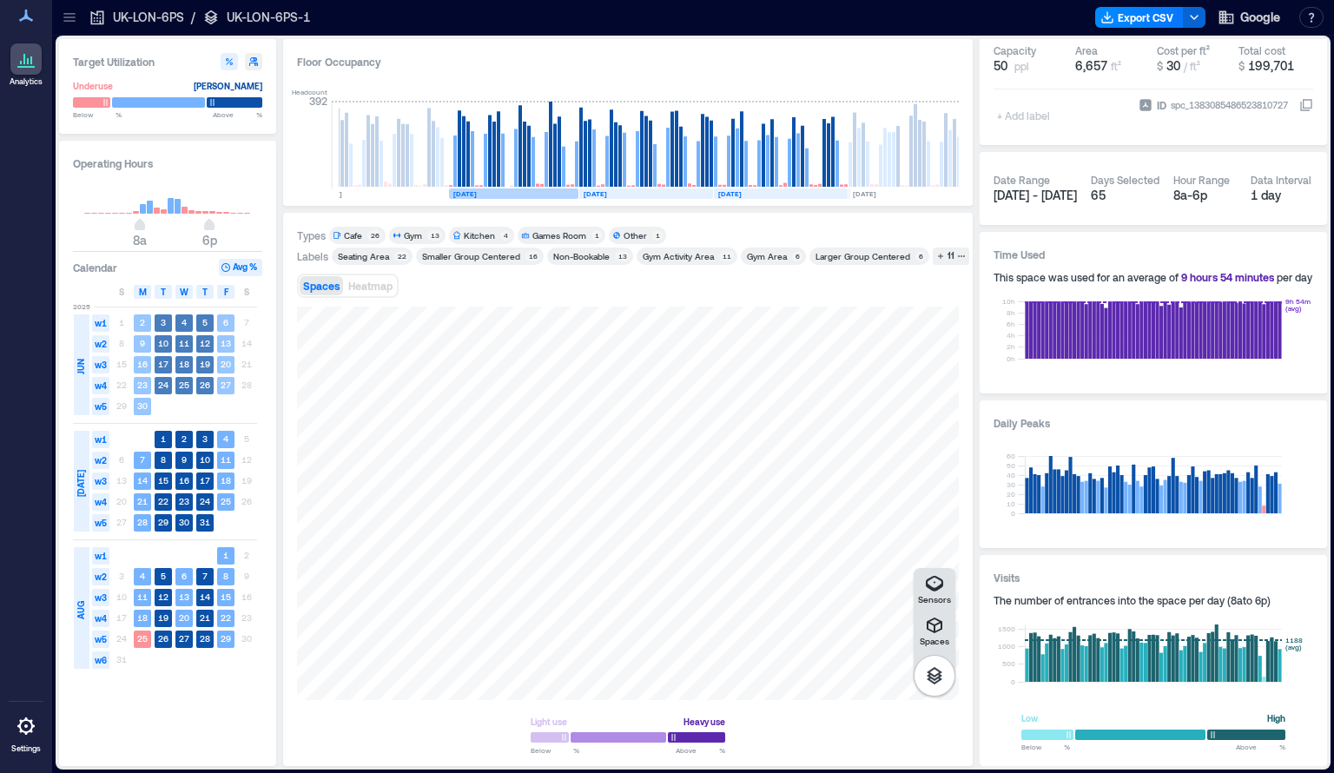
click at [535, 192] on rect at bounding box center [513, 193] width 129 height 10
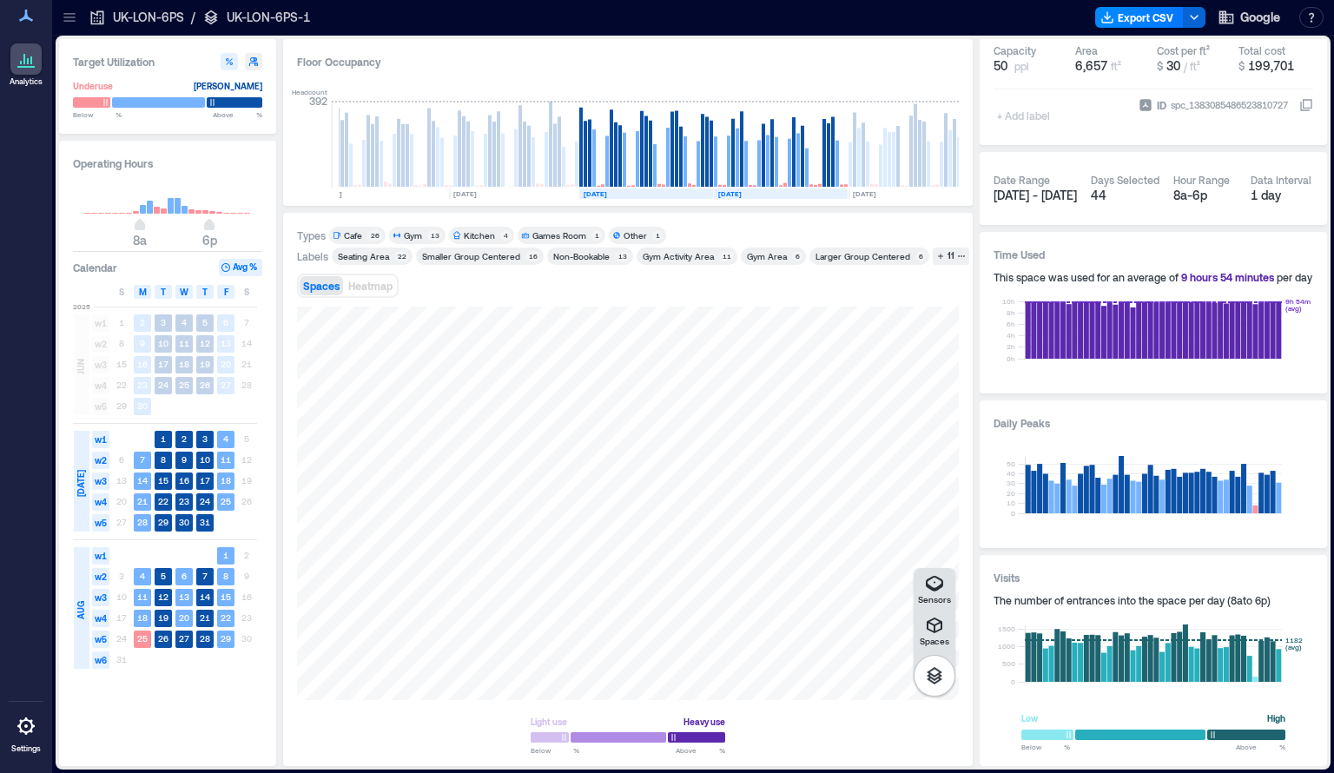
scroll to position [0, 1010]
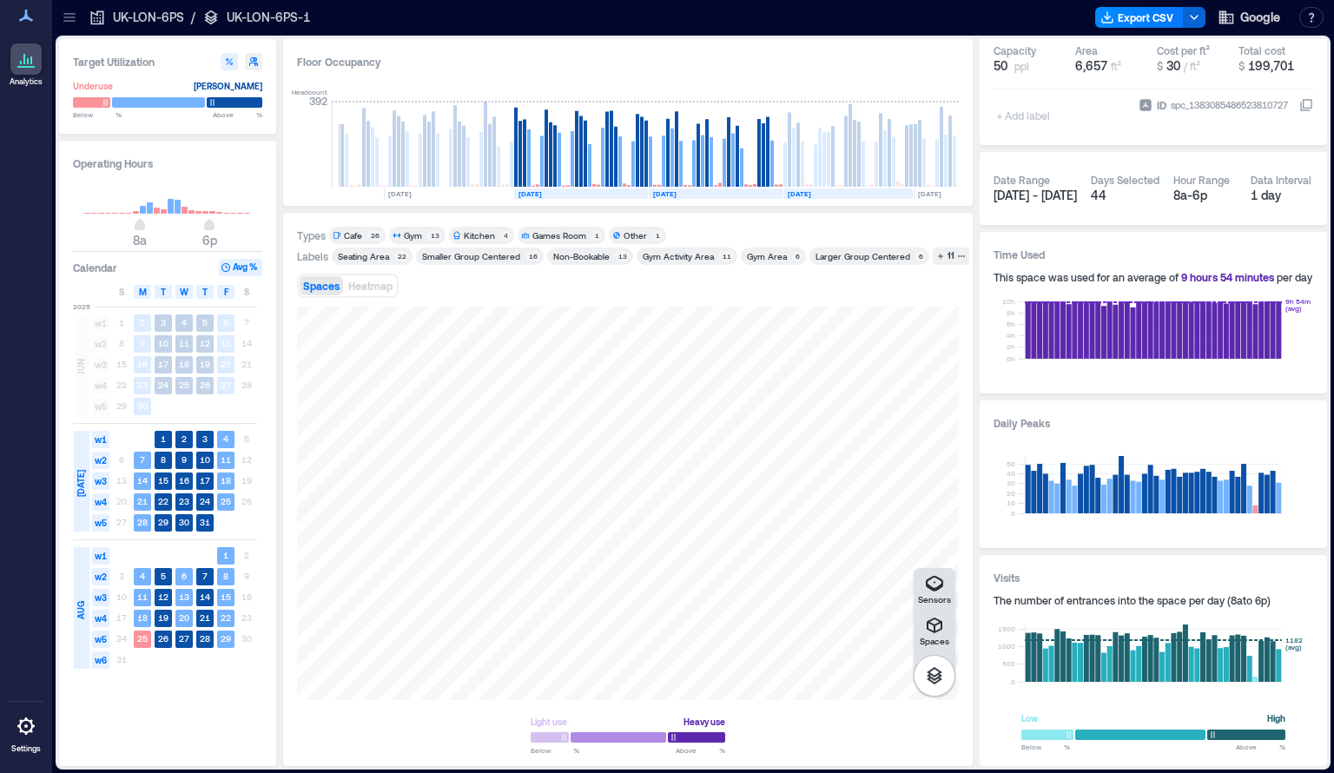
click at [807, 189] on text "[DATE]" at bounding box center [798, 193] width 23 height 9
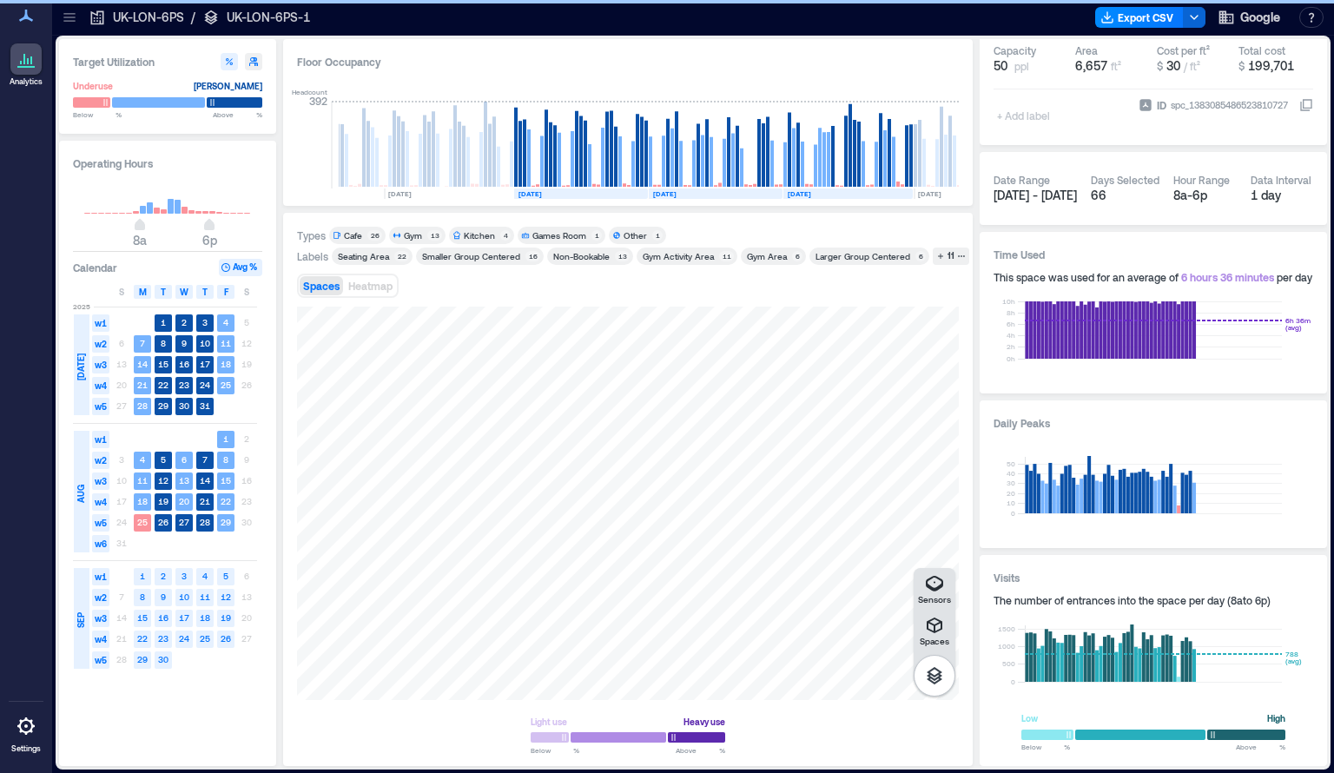
scroll to position [0, 1021]
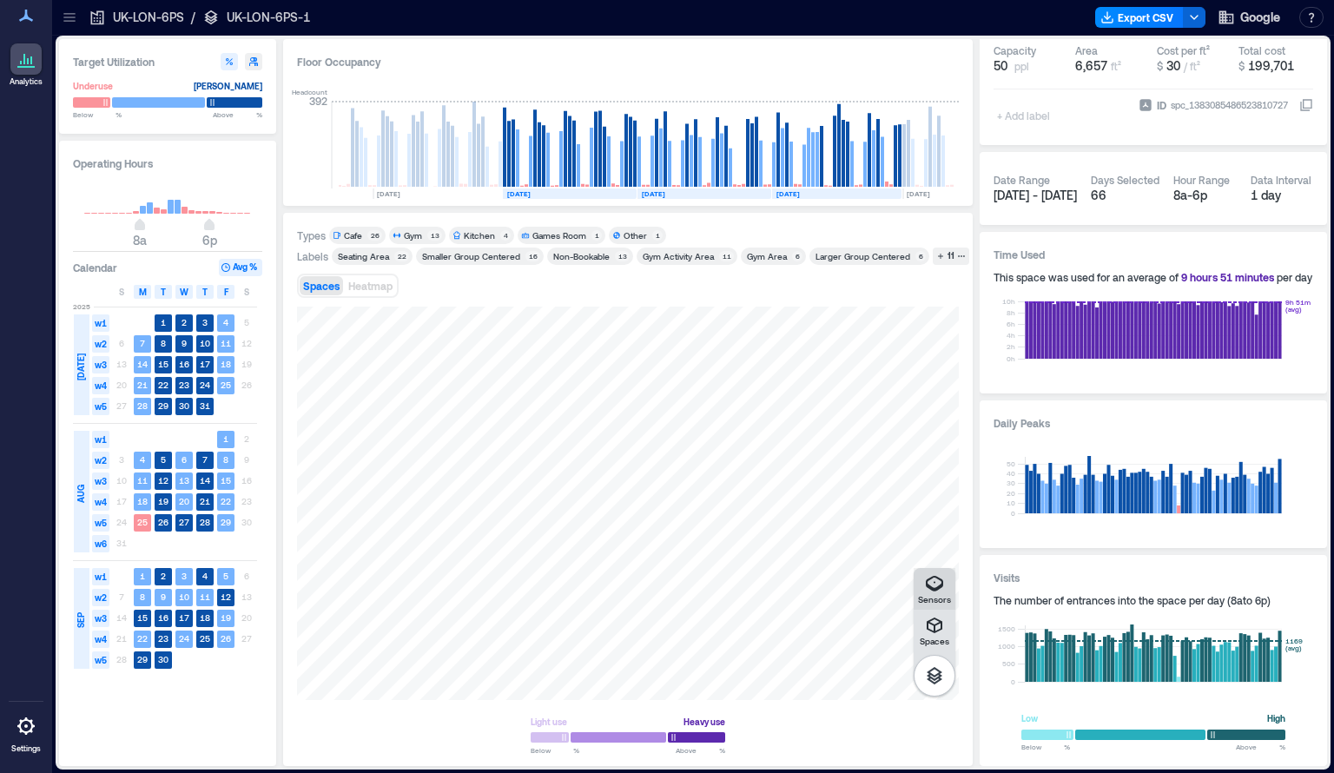
click at [943, 591] on icon "button" at bounding box center [934, 583] width 21 height 21
click at [853, 748] on div "Spaces Sensors Light use Heavy use Below ** % Above ** %" at bounding box center [628, 528] width 662 height 445
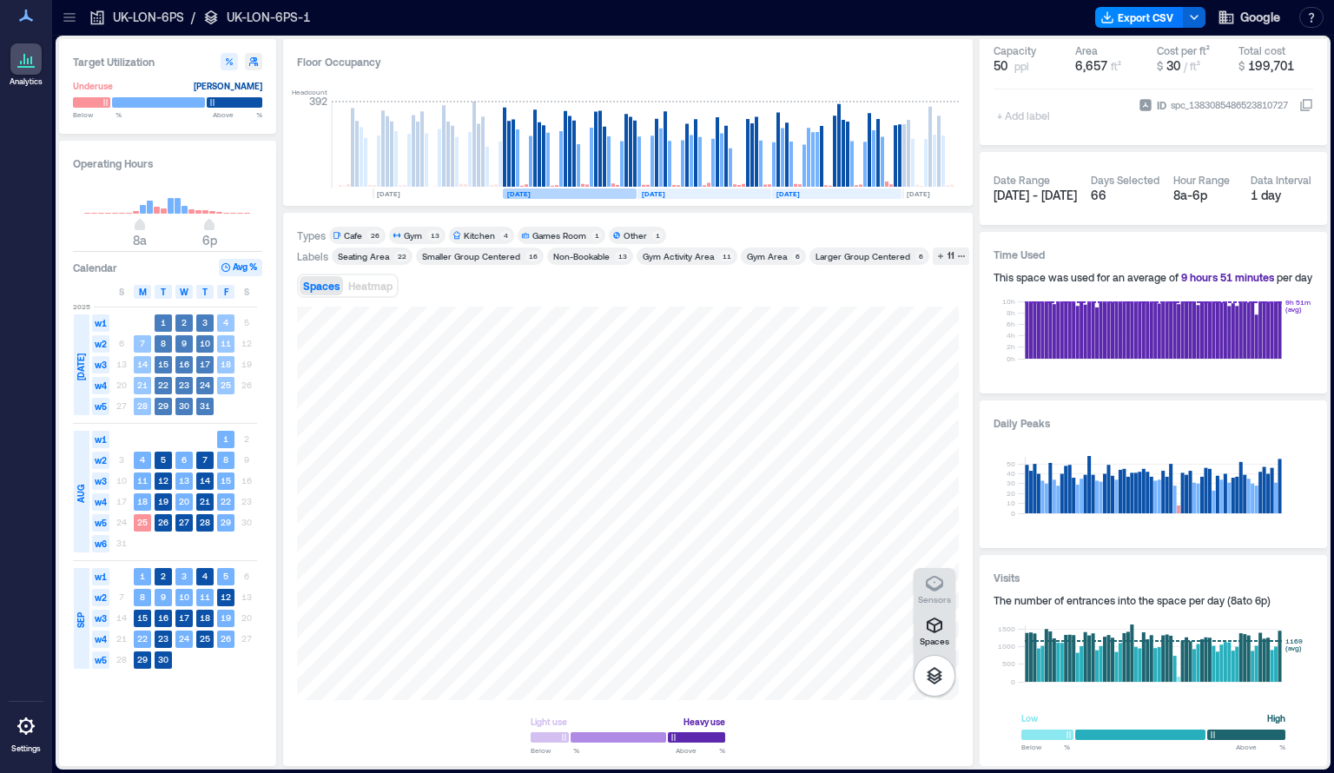
click at [80, 366] on span "[DATE]" at bounding box center [81, 366] width 14 height 27
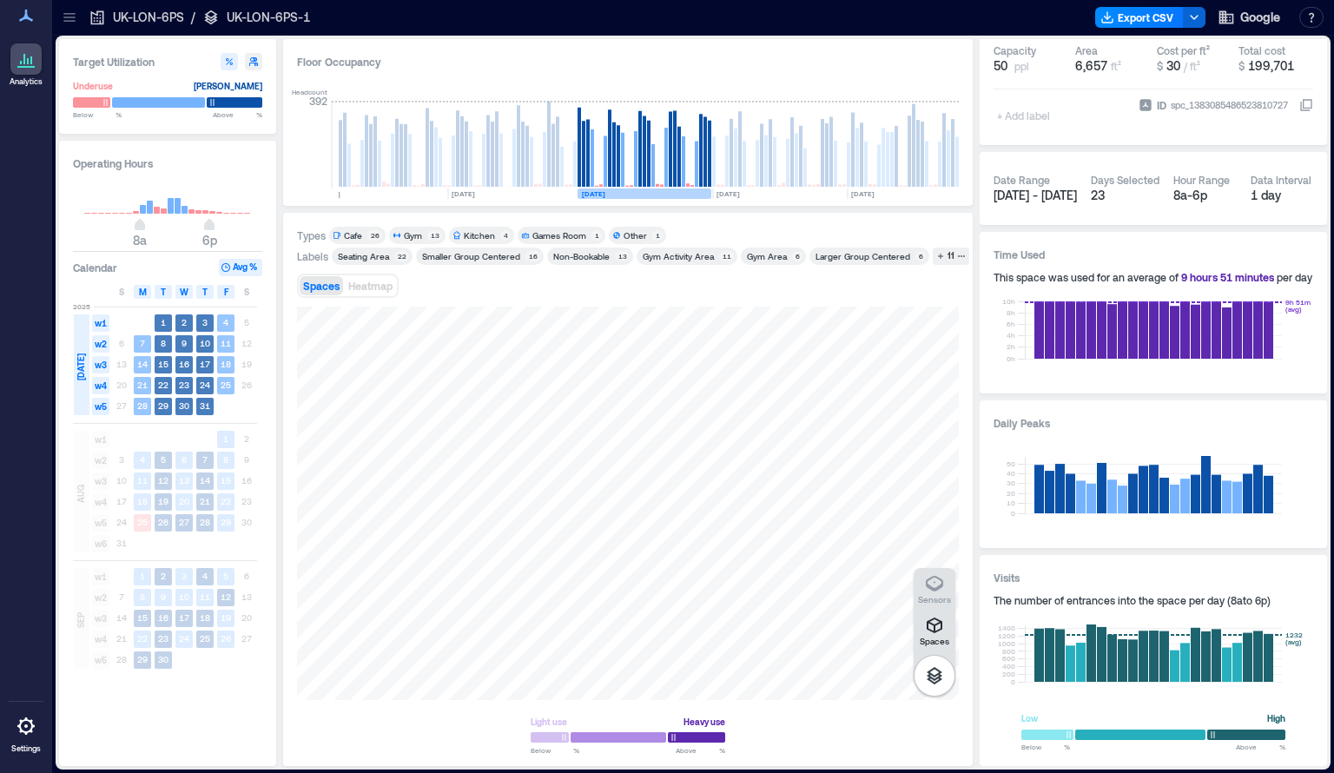
scroll to position [0, 942]
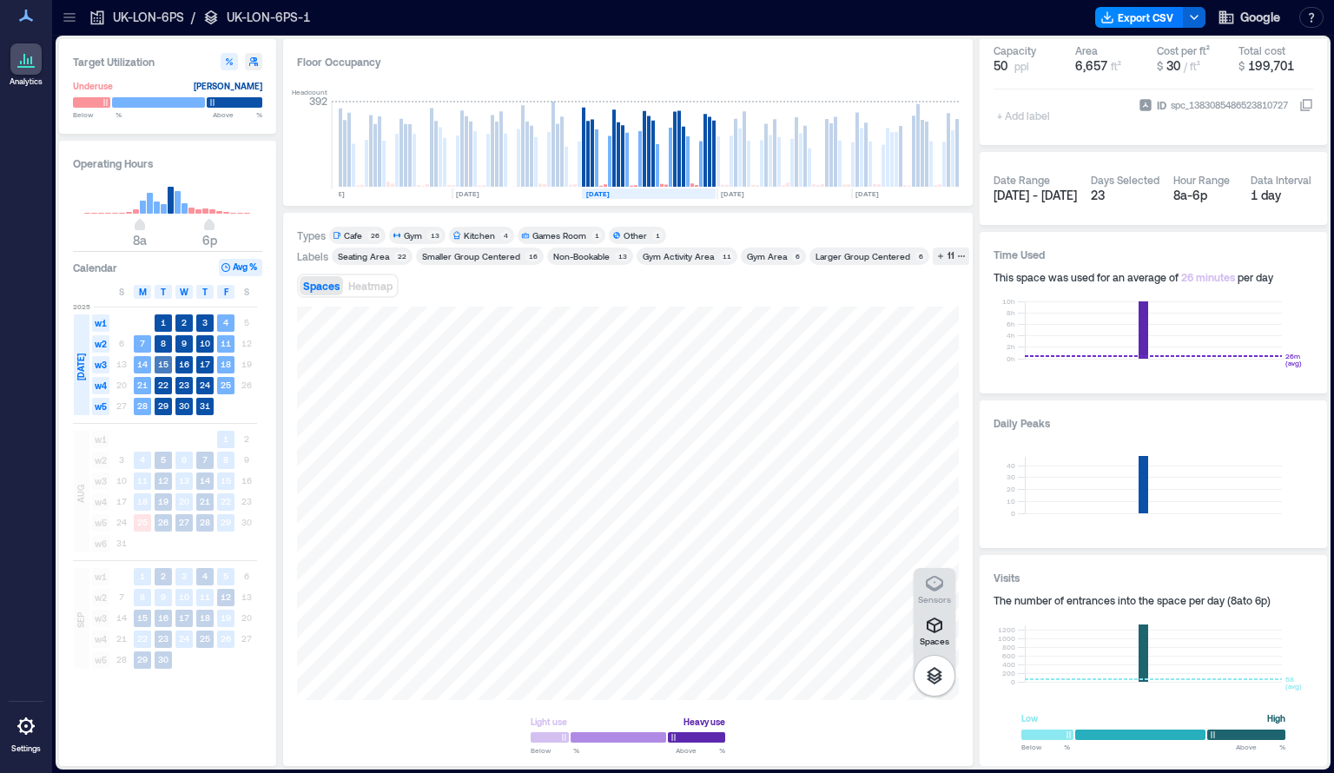
click at [166, 364] on text "15" at bounding box center [163, 364] width 10 height 10
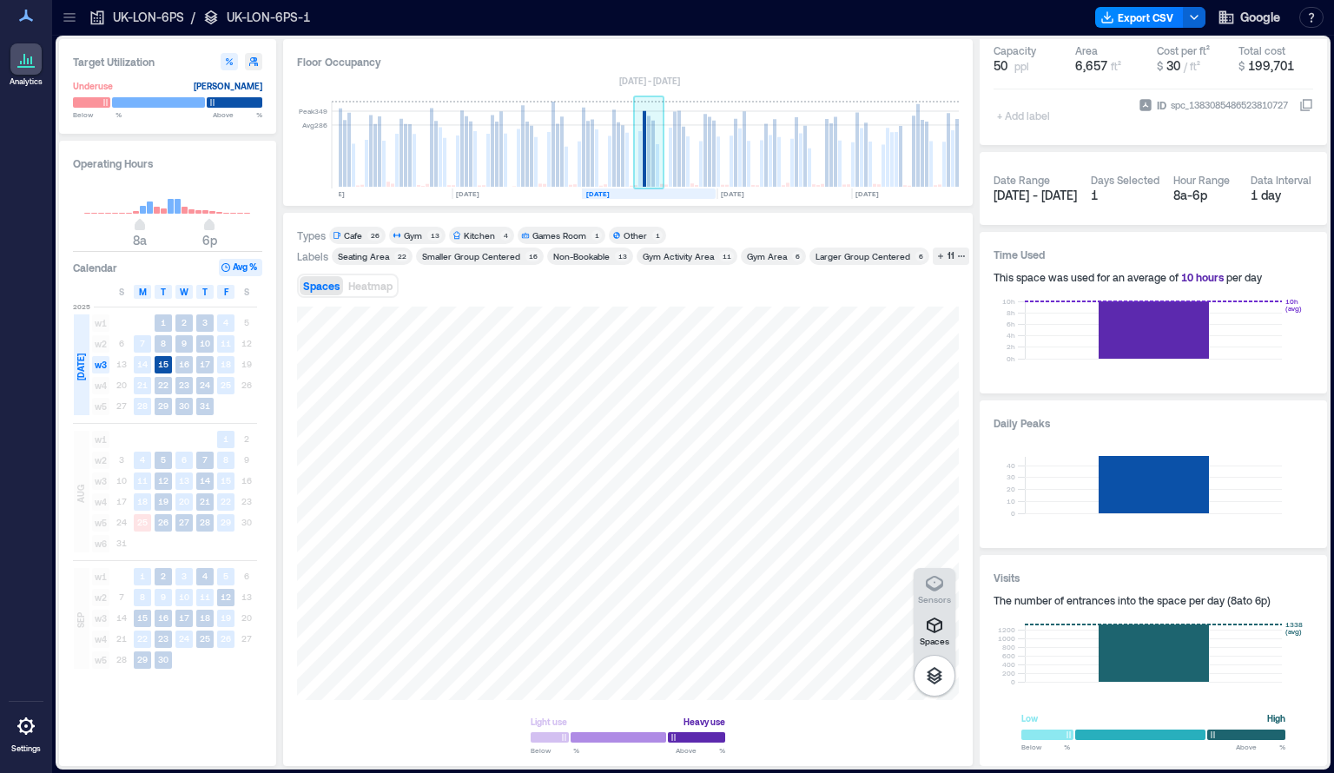
click at [649, 162] on rect at bounding box center [648, 151] width 3 height 71
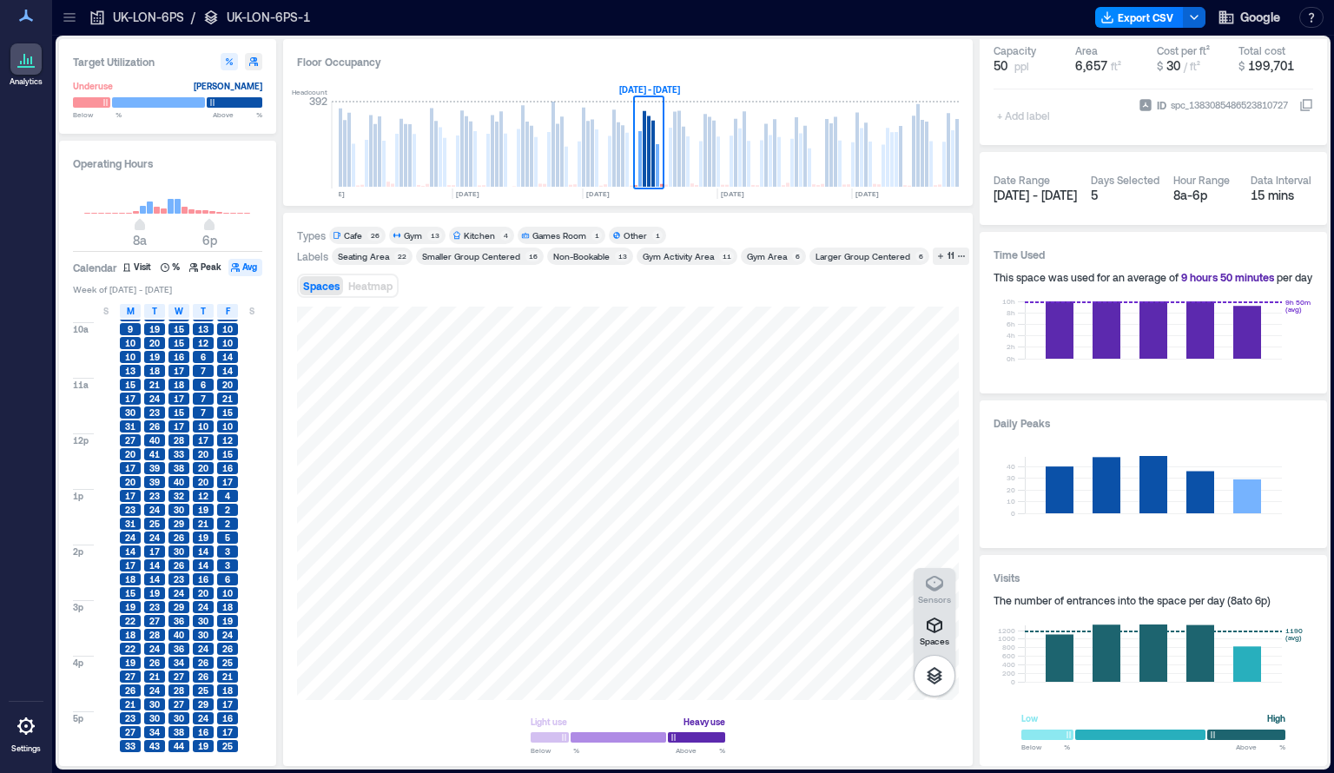
scroll to position [127, 0]
click at [127, 744] on span "37" at bounding box center [130, 745] width 10 height 12
click at [132, 732] on span "33" at bounding box center [130, 731] width 10 height 12
click at [126, 715] on span "27" at bounding box center [130, 717] width 10 height 12
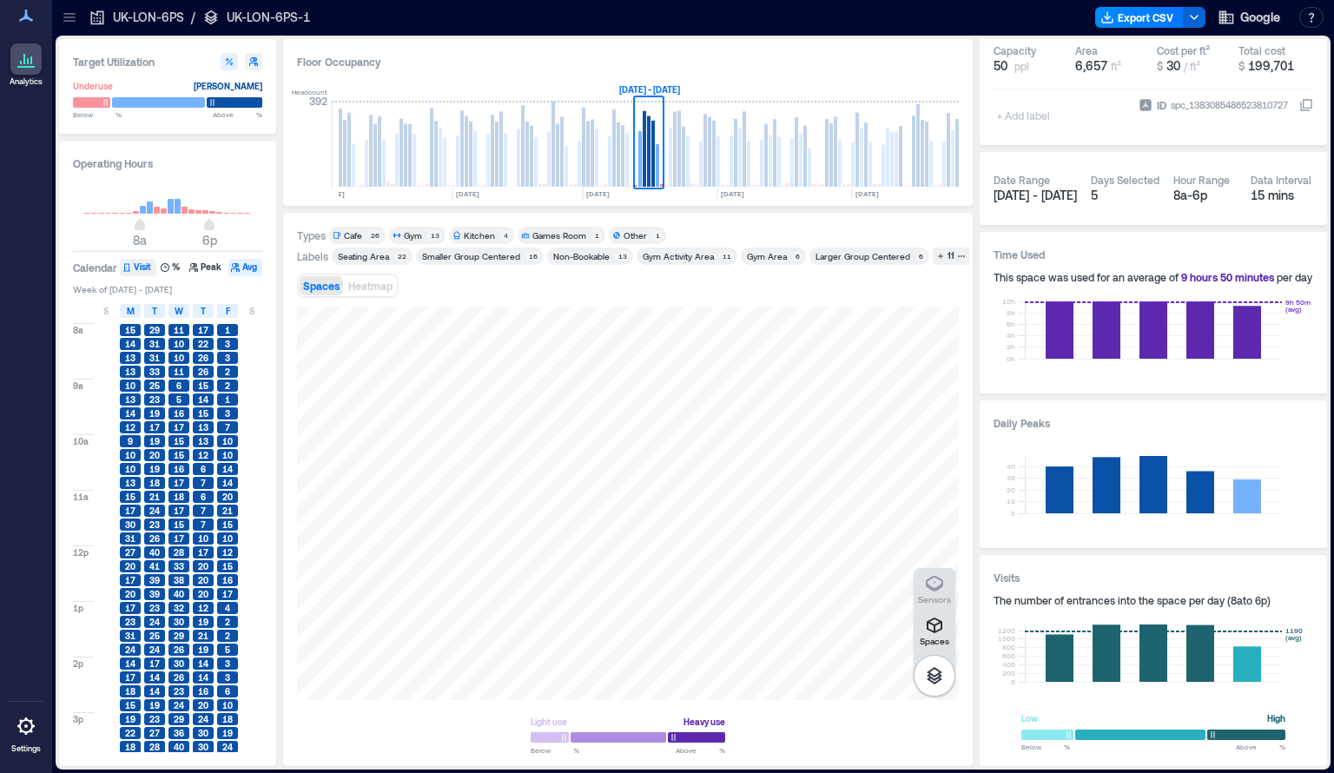
click at [136, 269] on button "Visit" at bounding box center [138, 267] width 36 height 17
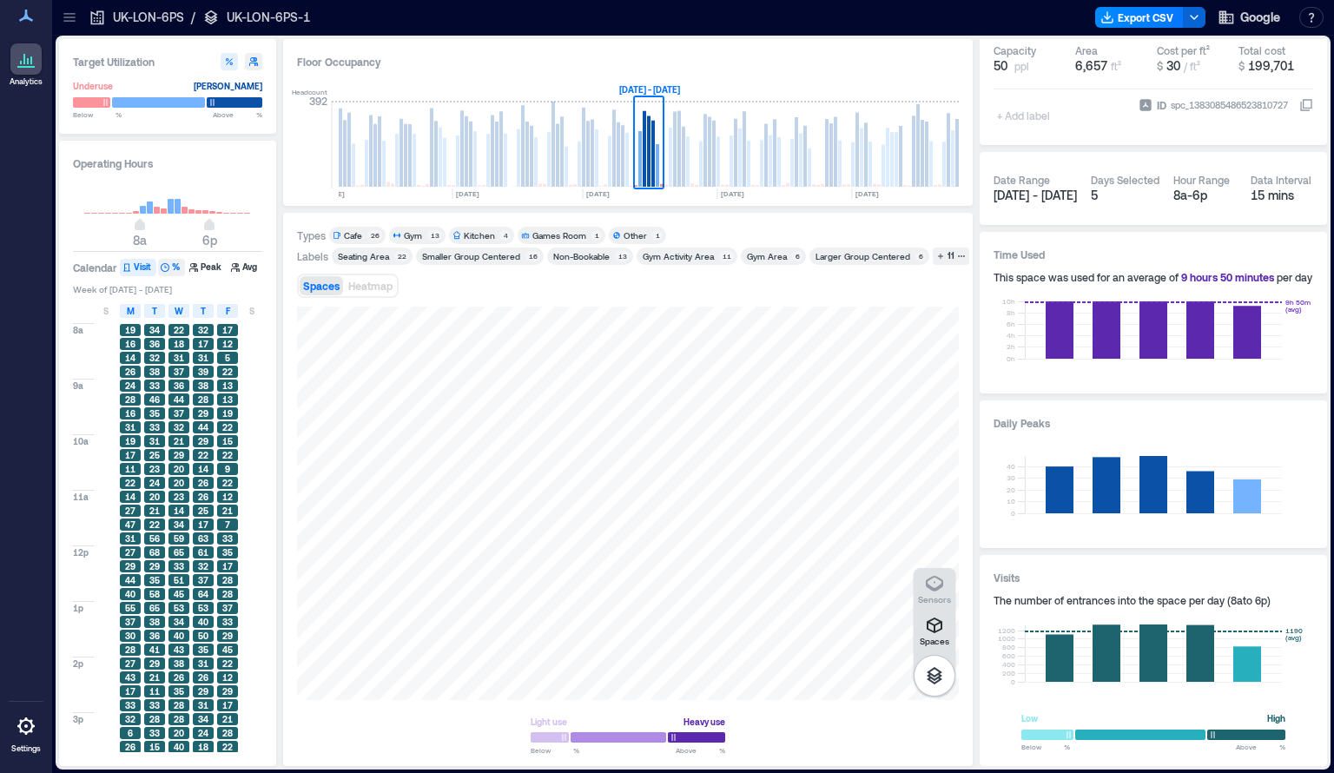
click at [177, 268] on button "%" at bounding box center [171, 267] width 27 height 17
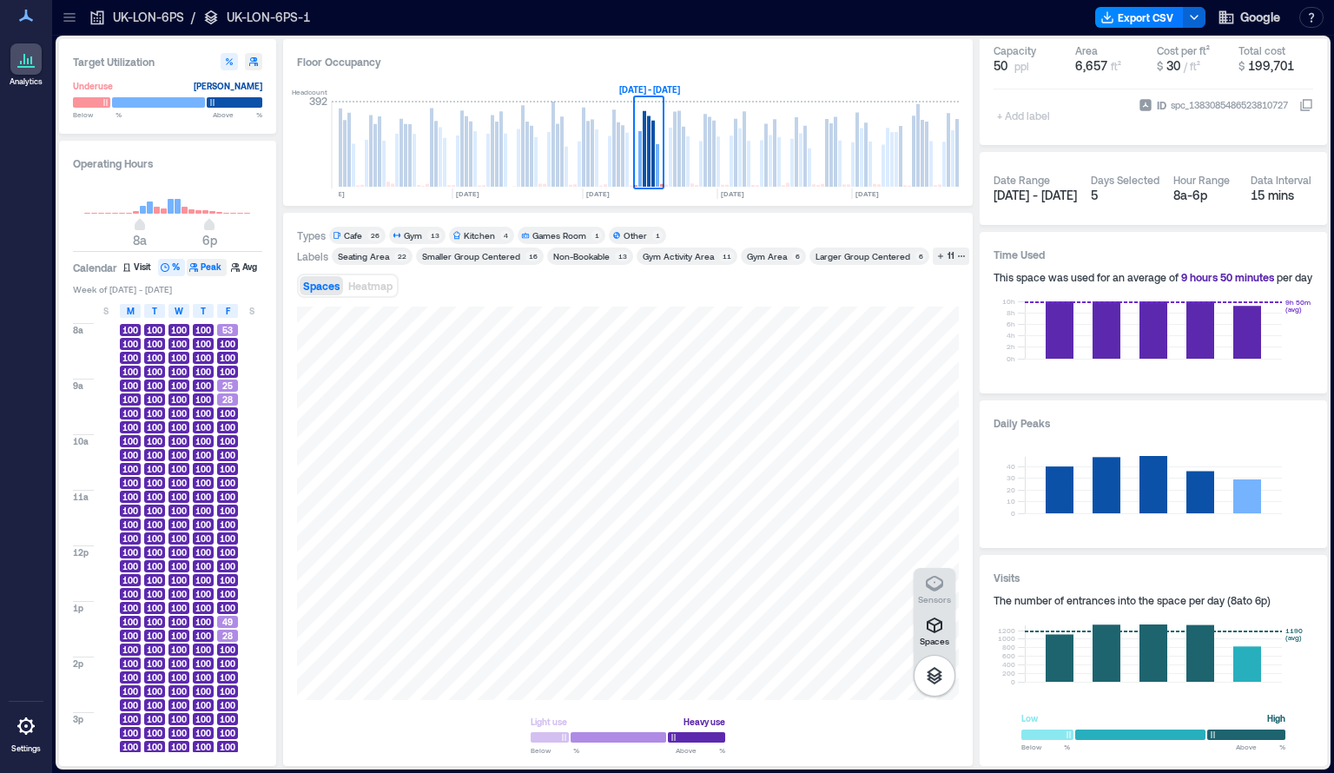
click at [204, 267] on button "Peak" at bounding box center [207, 267] width 40 height 17
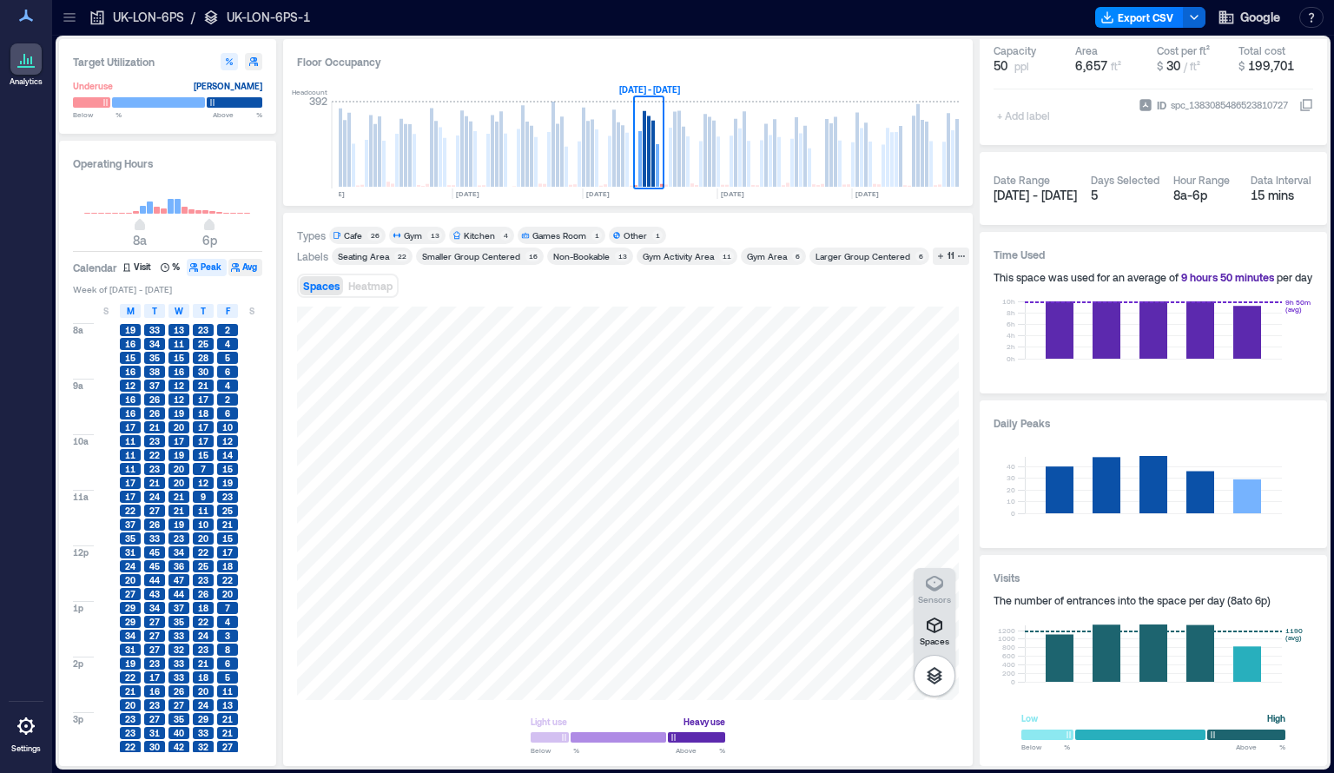
click at [242, 272] on button "Avg" at bounding box center [245, 267] width 34 height 17
click at [239, 102] on div at bounding box center [235, 102] width 56 height 12
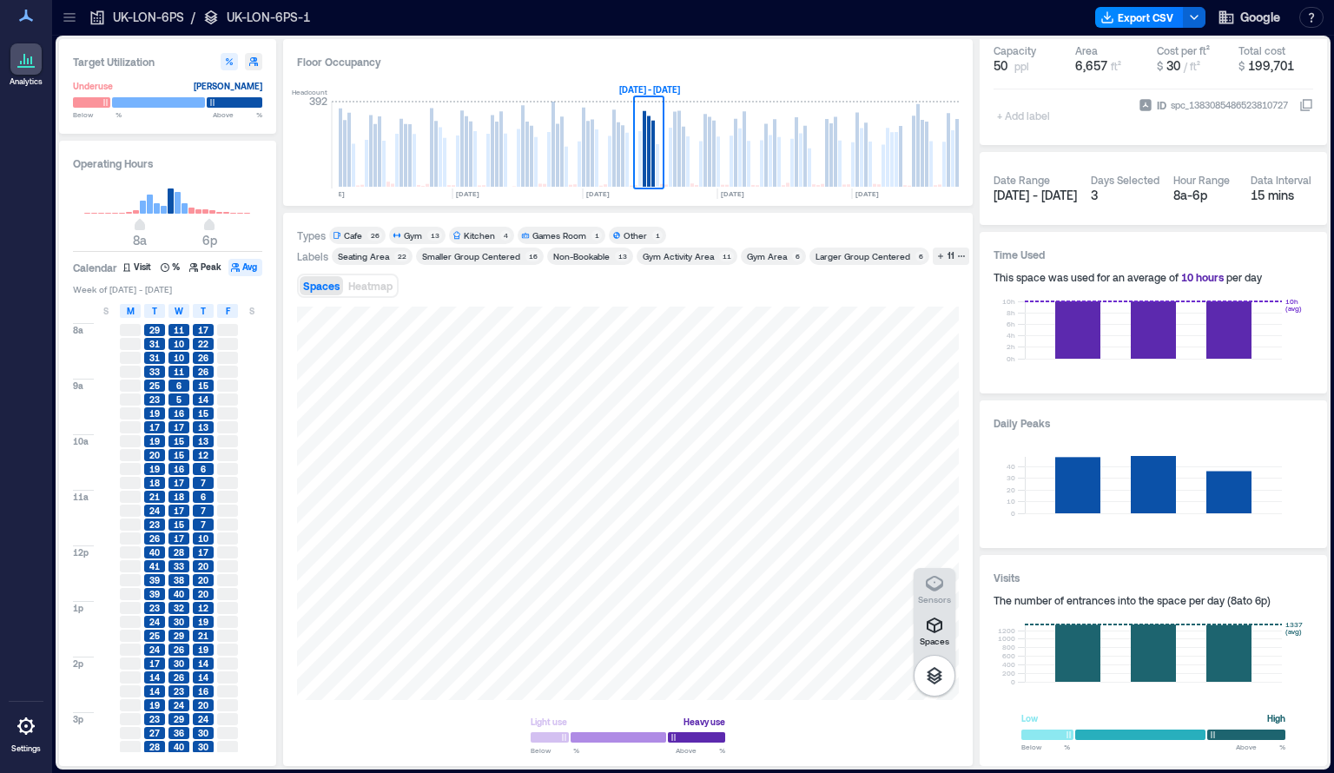
click at [357, 233] on div "Cafe" at bounding box center [353, 235] width 18 height 12
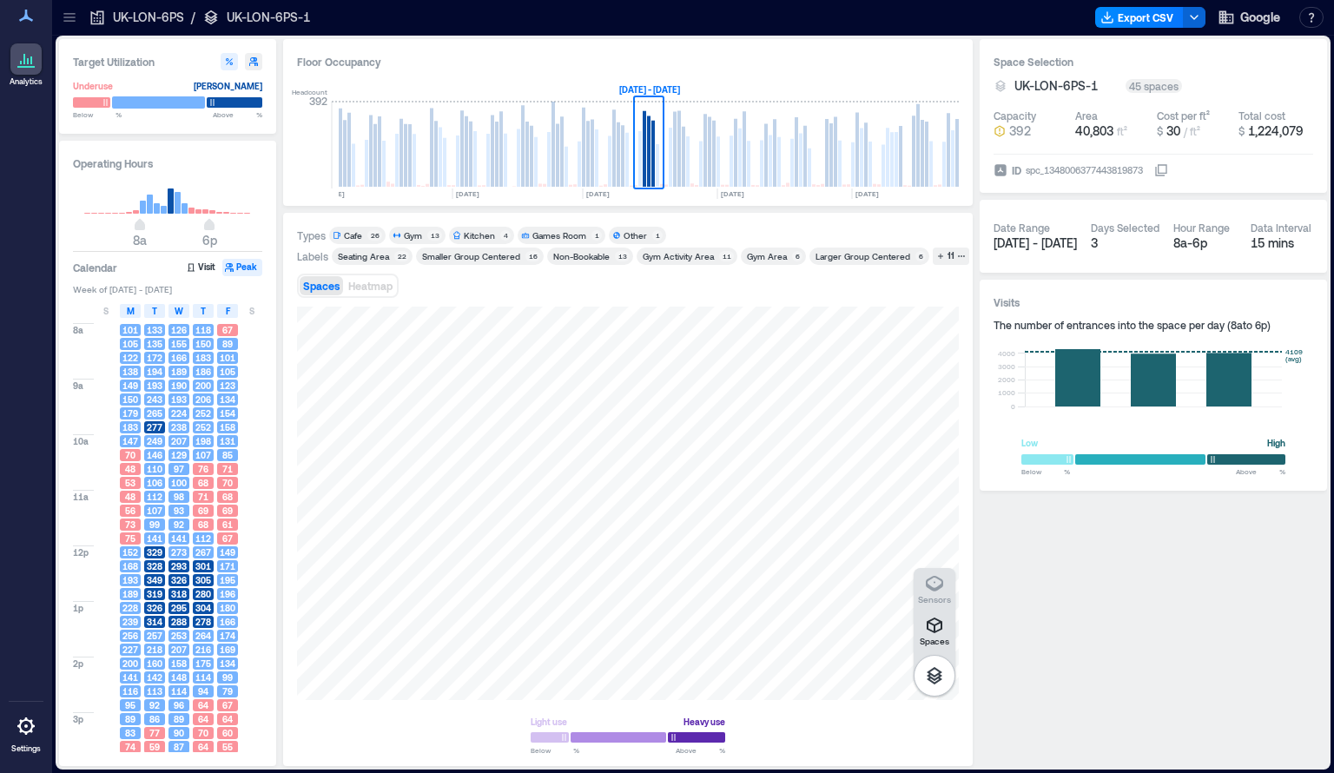
click at [142, 97] on div at bounding box center [158, 102] width 93 height 12
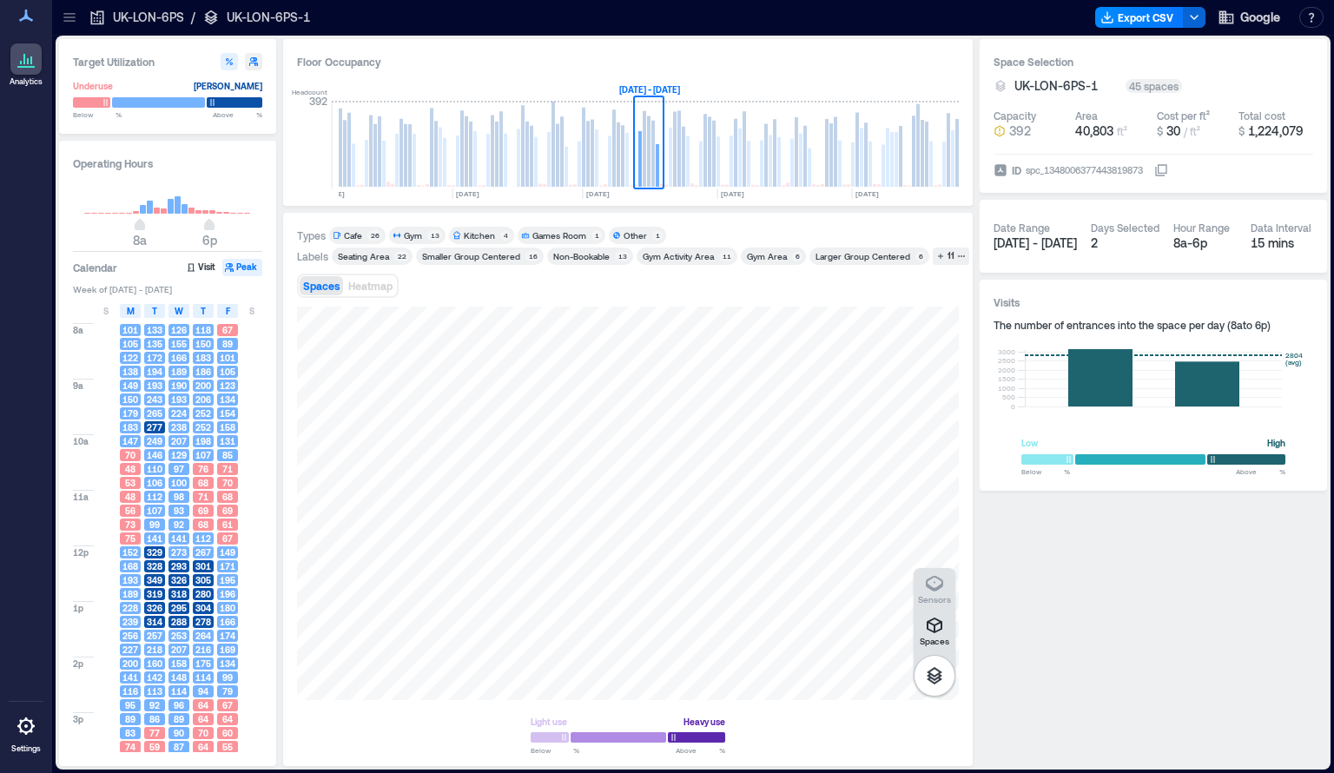
click at [255, 66] on icon "button" at bounding box center [253, 61] width 10 height 10
type input "**"
type input "***"
click at [418, 234] on div "Gym" at bounding box center [413, 235] width 18 height 12
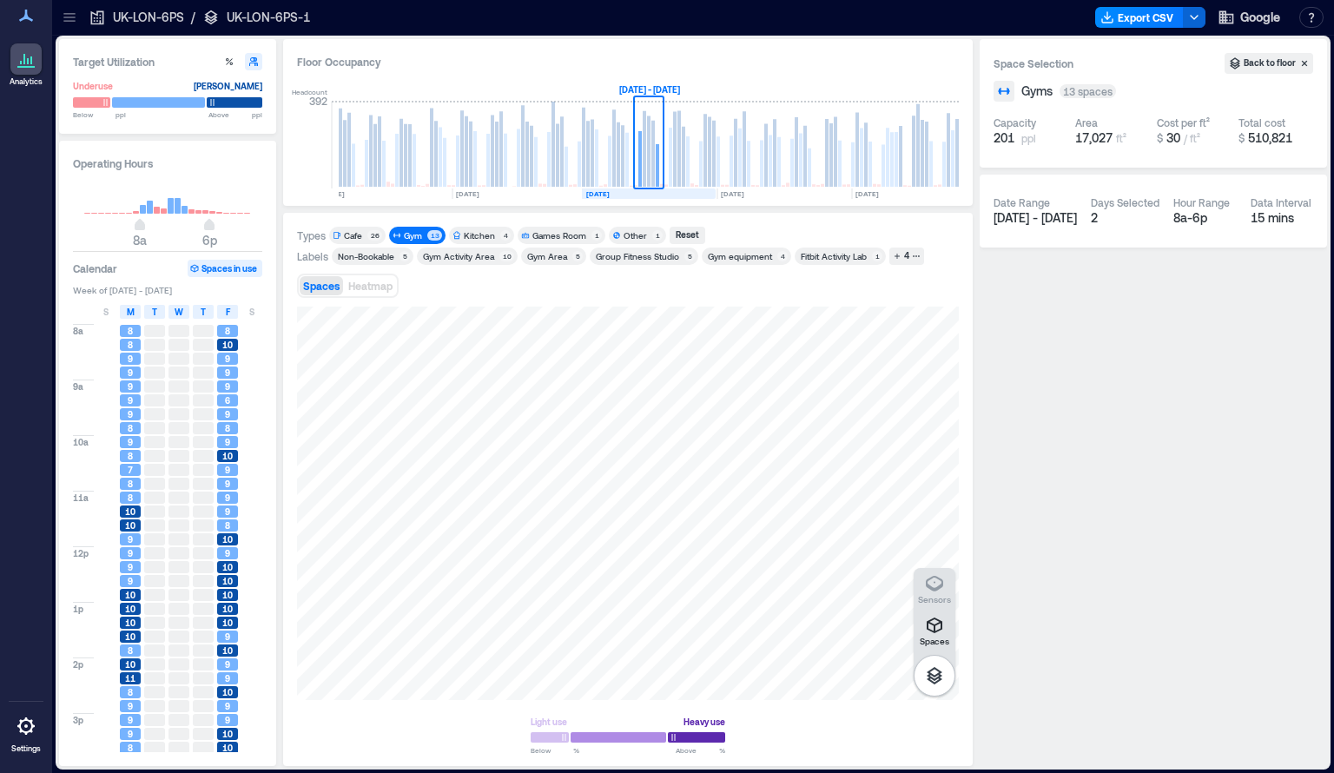
click at [608, 196] on text "[DATE]" at bounding box center [597, 193] width 23 height 9
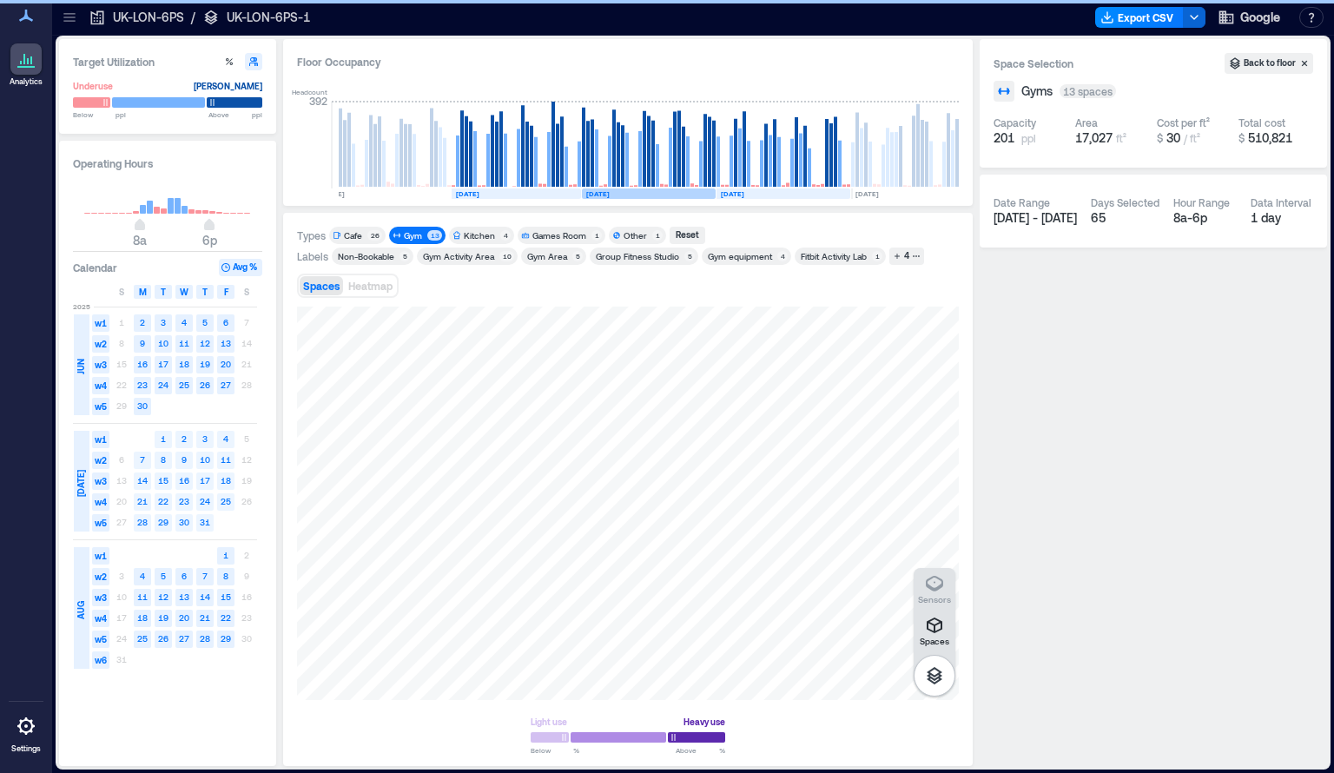
scroll to position [0, 945]
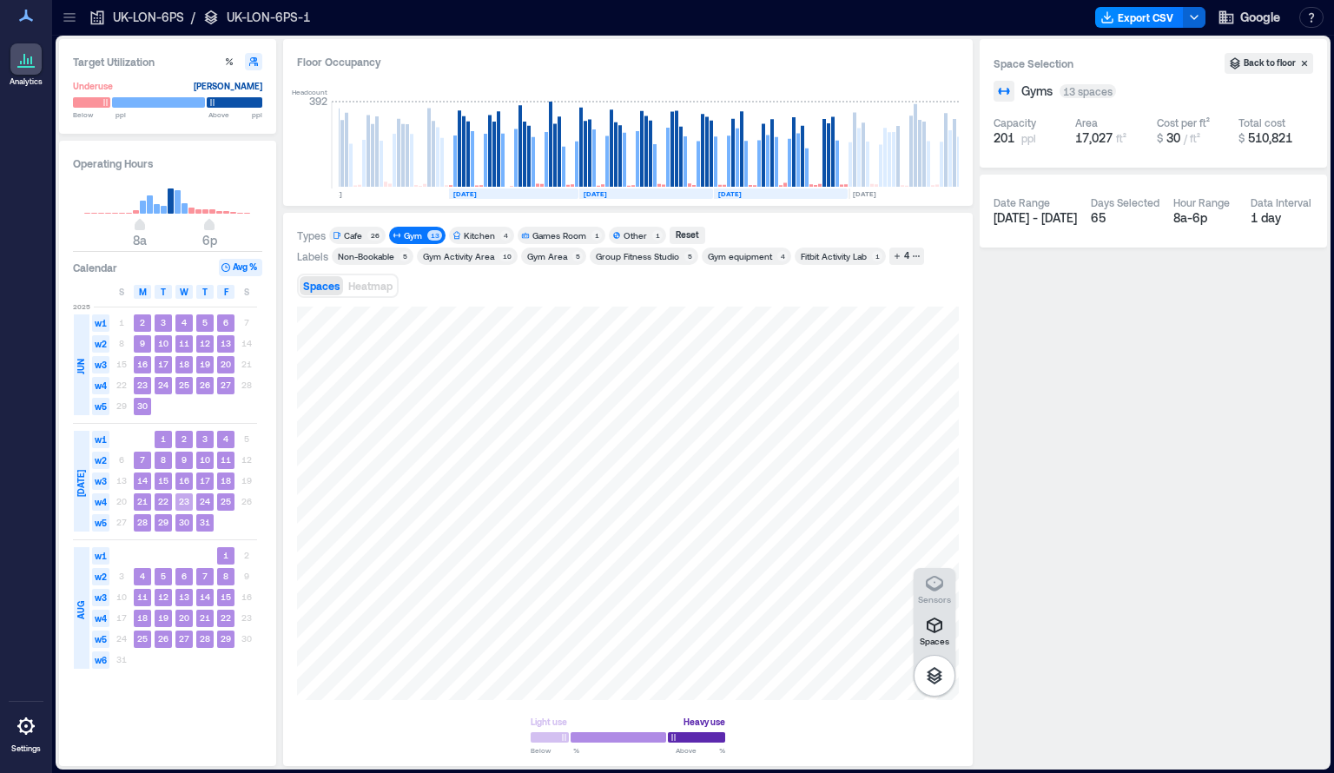
click at [186, 508] on rect at bounding box center [183, 501] width 17 height 17
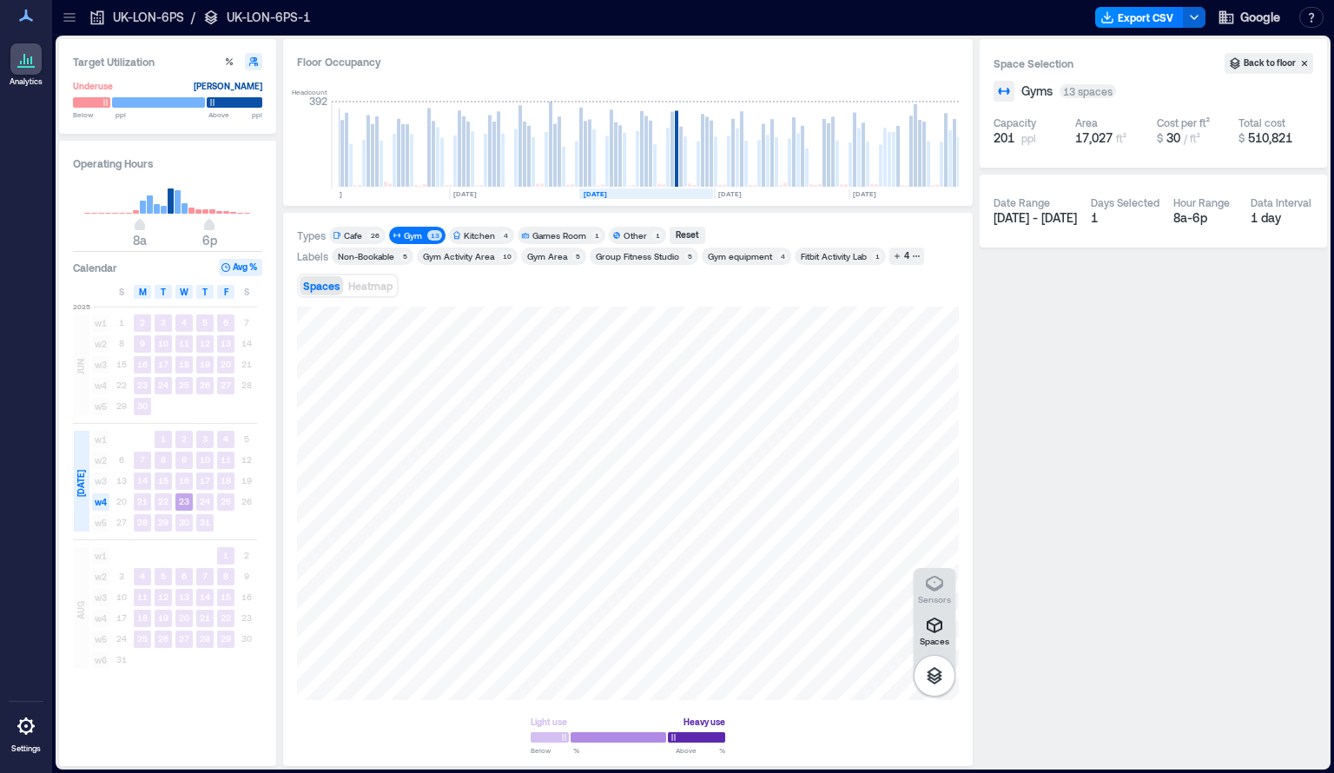
scroll to position [0, 942]
click at [171, 206] on rect at bounding box center [171, 200] width 6 height 25
click at [591, 179] on rect at bounding box center [591, 154] width 3 height 68
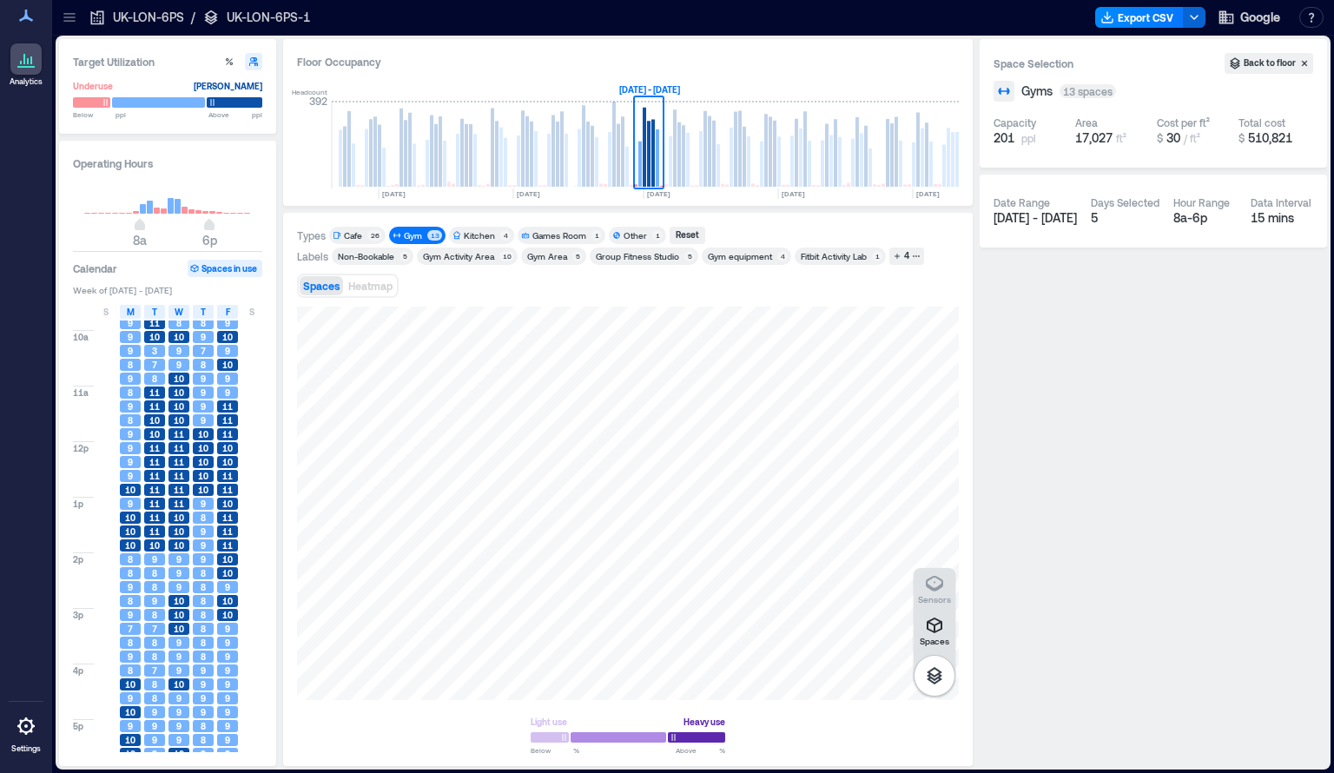
scroll to position [128, 0]
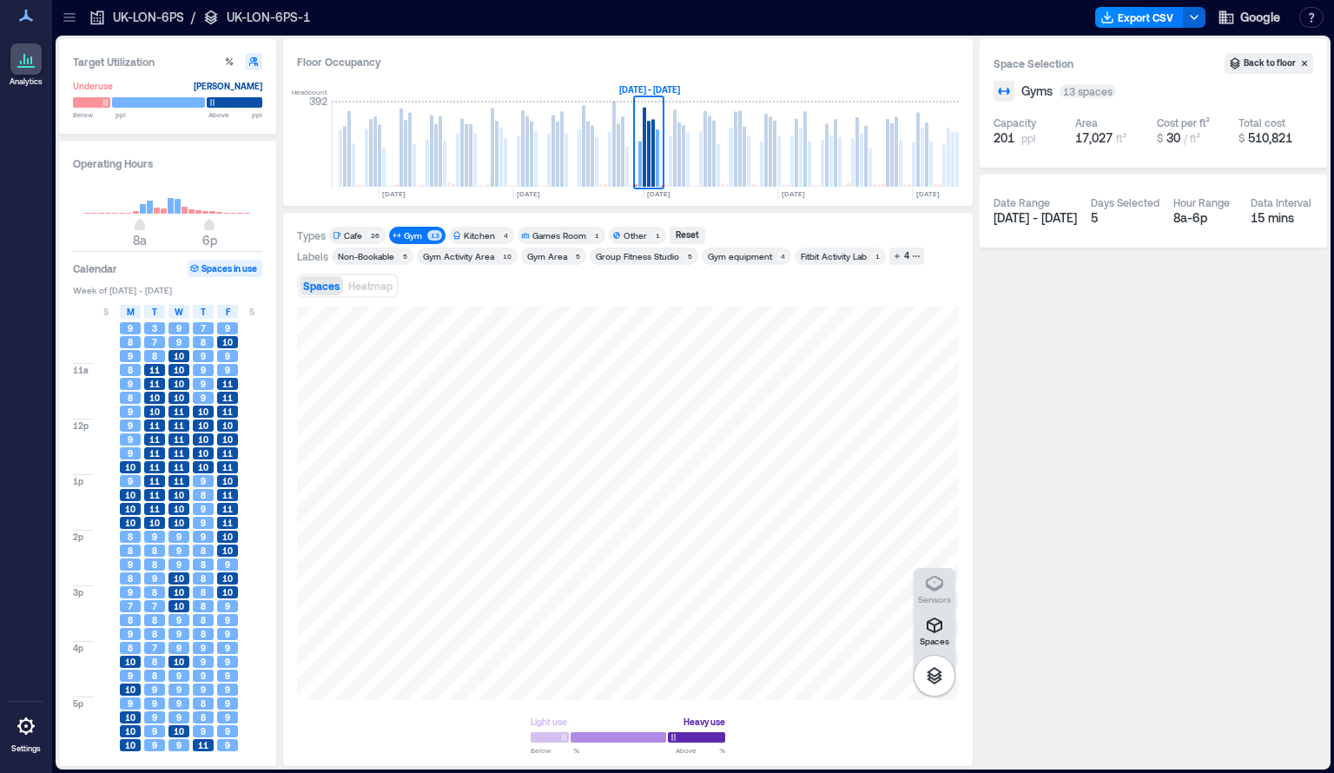
click at [240, 267] on button "Spaces in use" at bounding box center [225, 268] width 75 height 17
click at [668, 197] on rect at bounding box center [709, 193] width 134 height 10
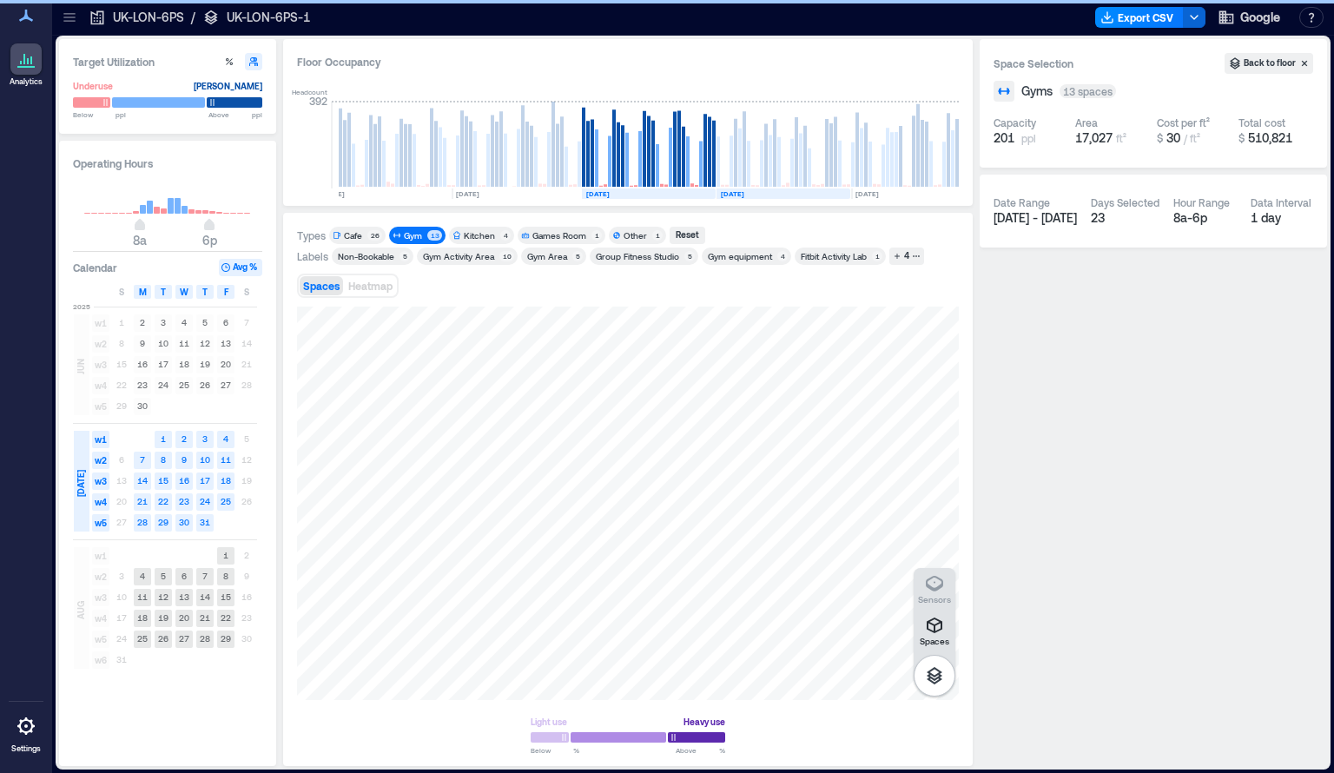
click at [782, 195] on rect at bounding box center [783, 193] width 134 height 10
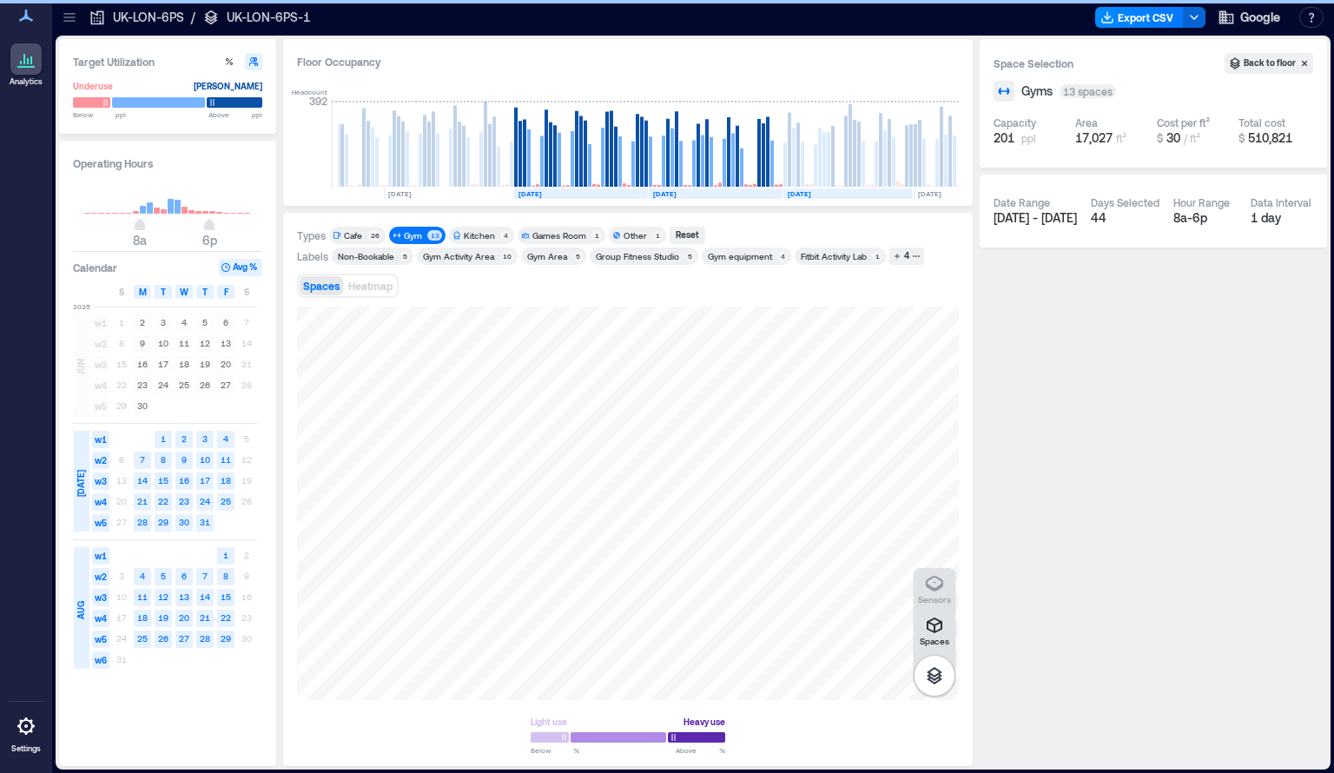
click at [846, 195] on rect at bounding box center [847, 193] width 129 height 10
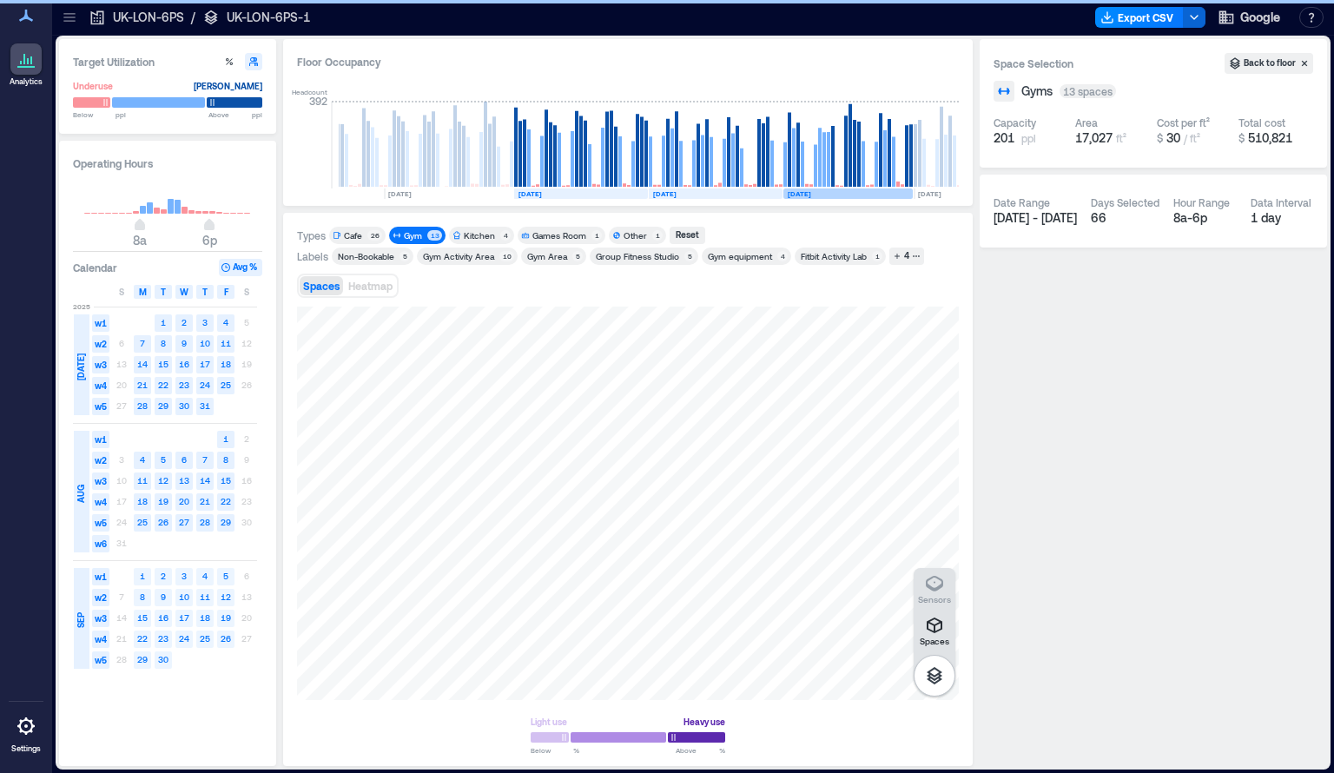
scroll to position [0, 1021]
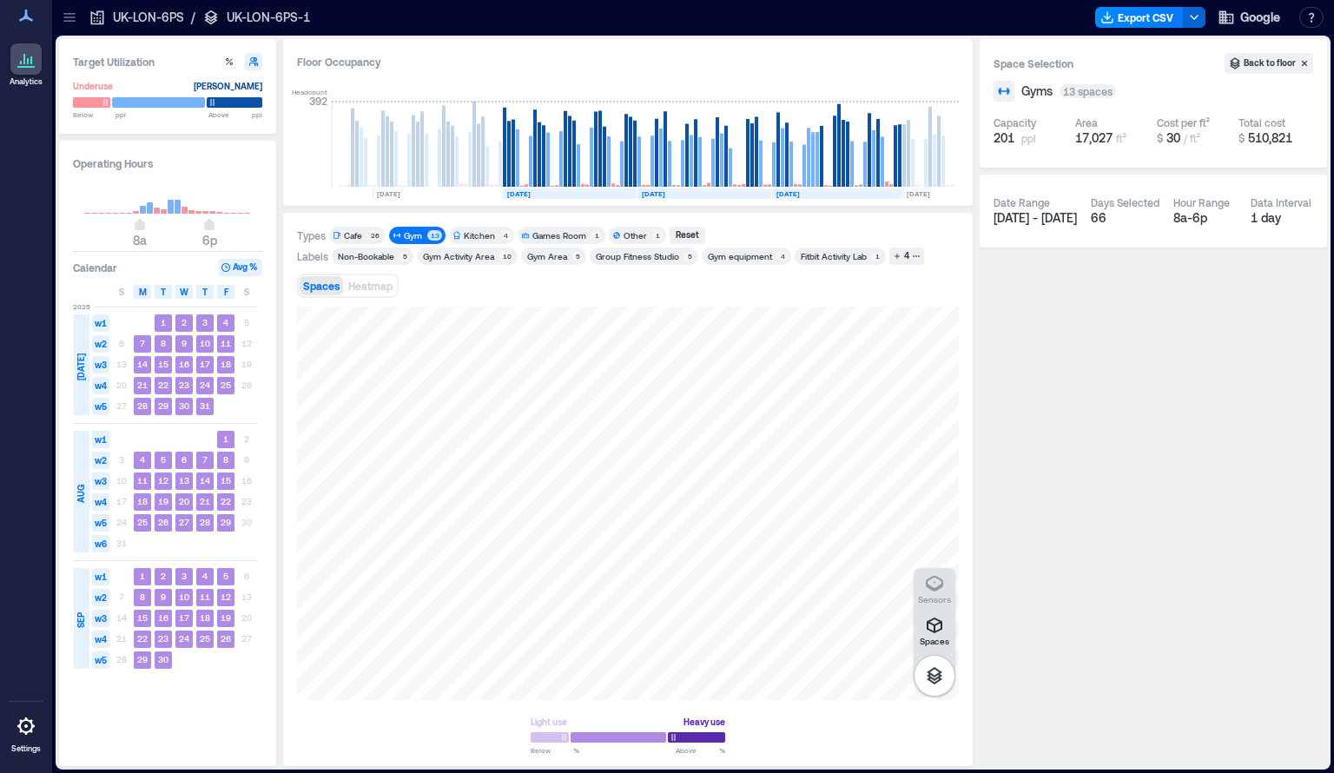
click at [703, 734] on div at bounding box center [627, 737] width 194 height 15
click at [700, 738] on div at bounding box center [627, 737] width 194 height 15
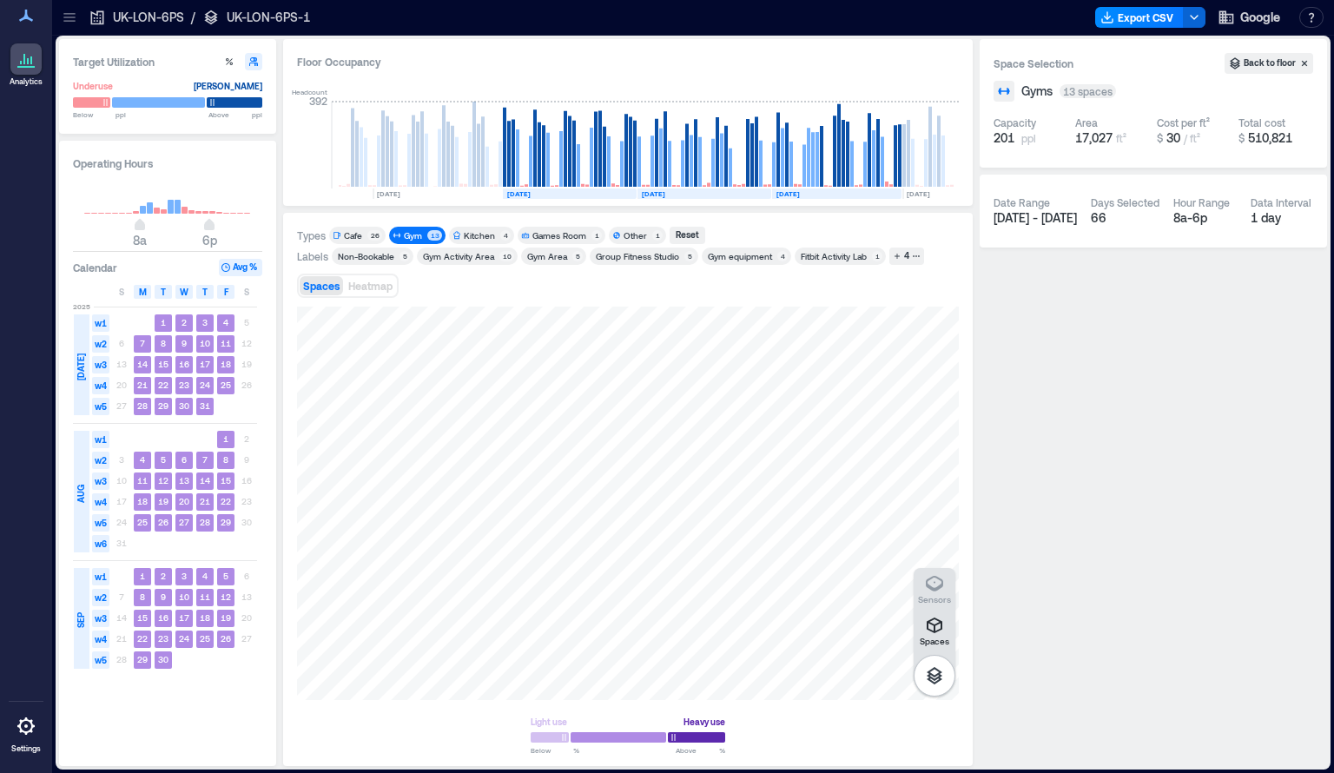
click at [700, 738] on div at bounding box center [627, 737] width 194 height 15
click at [630, 741] on div at bounding box center [627, 737] width 194 height 15
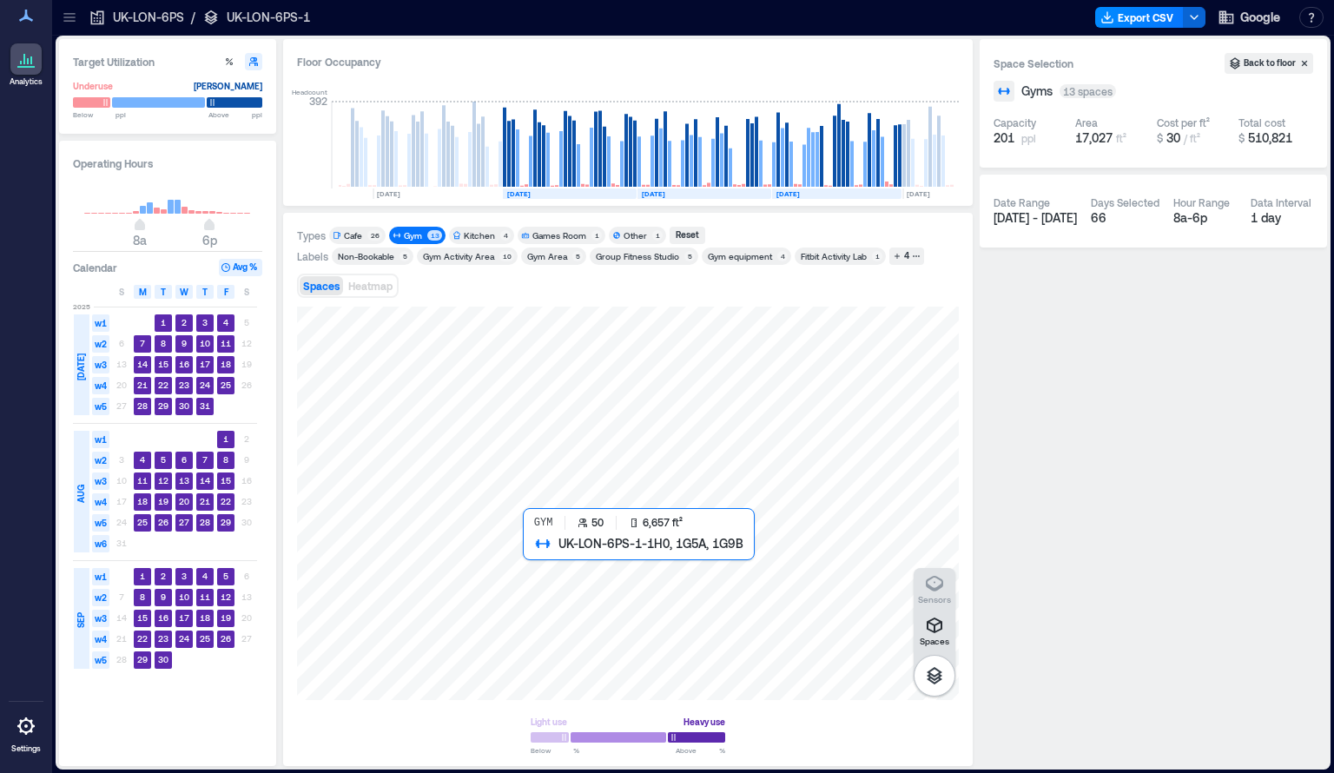
click at [741, 624] on div at bounding box center [628, 502] width 662 height 393
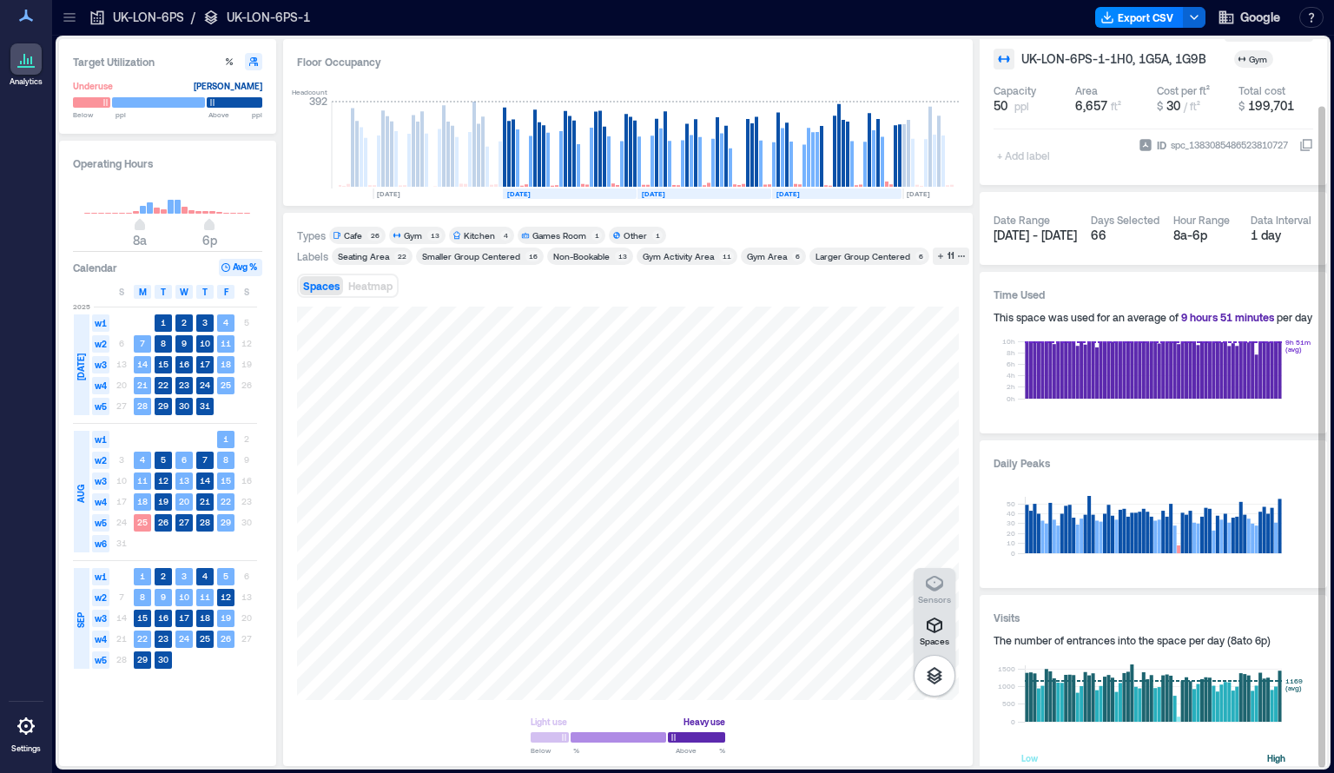
scroll to position [73, 0]
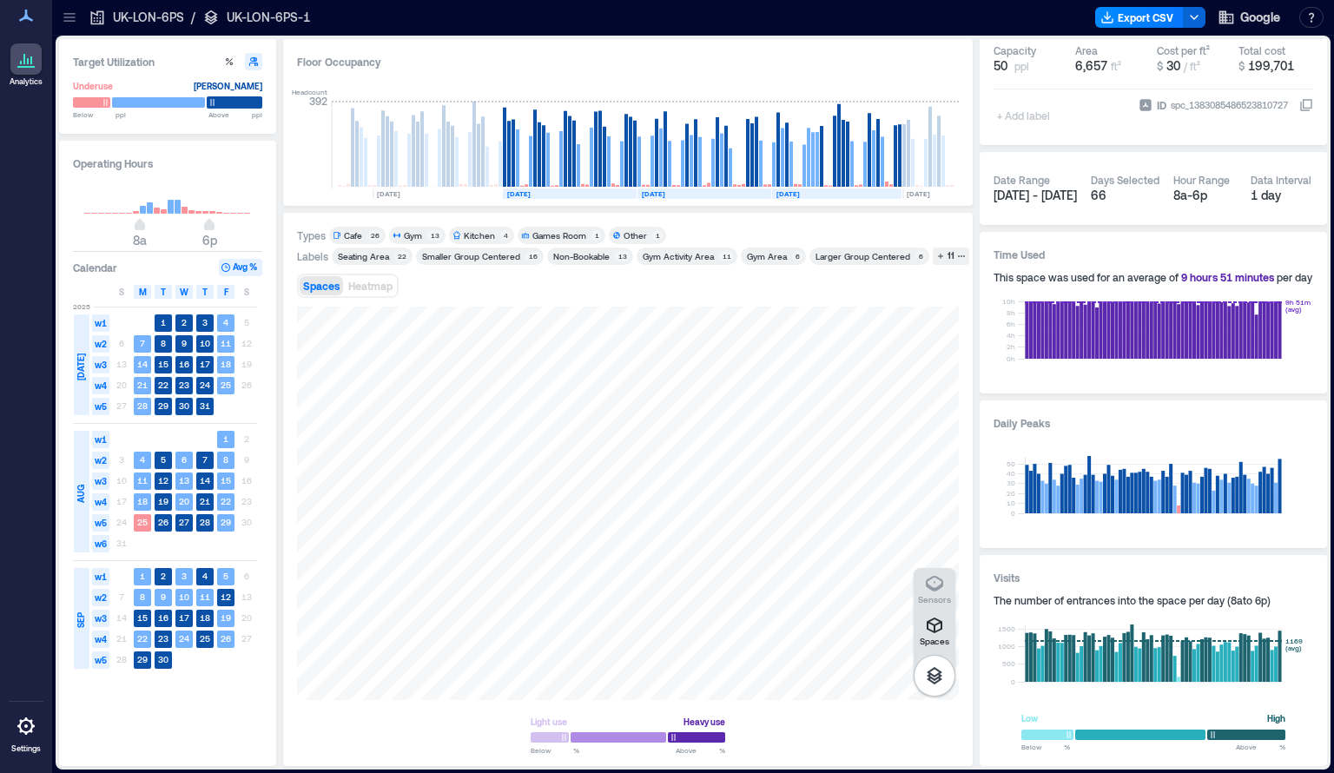
click at [234, 101] on div at bounding box center [235, 102] width 56 height 12
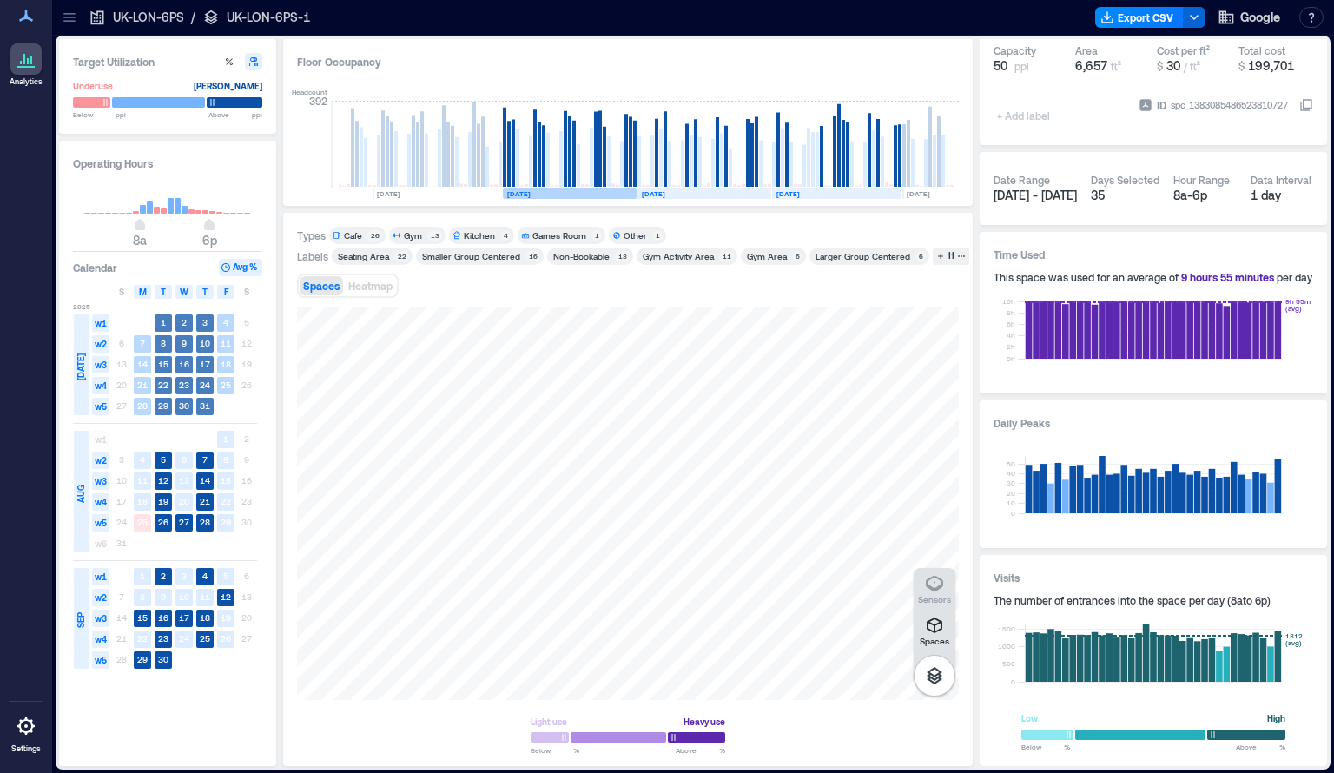
click at [544, 194] on rect at bounding box center [570, 193] width 134 height 10
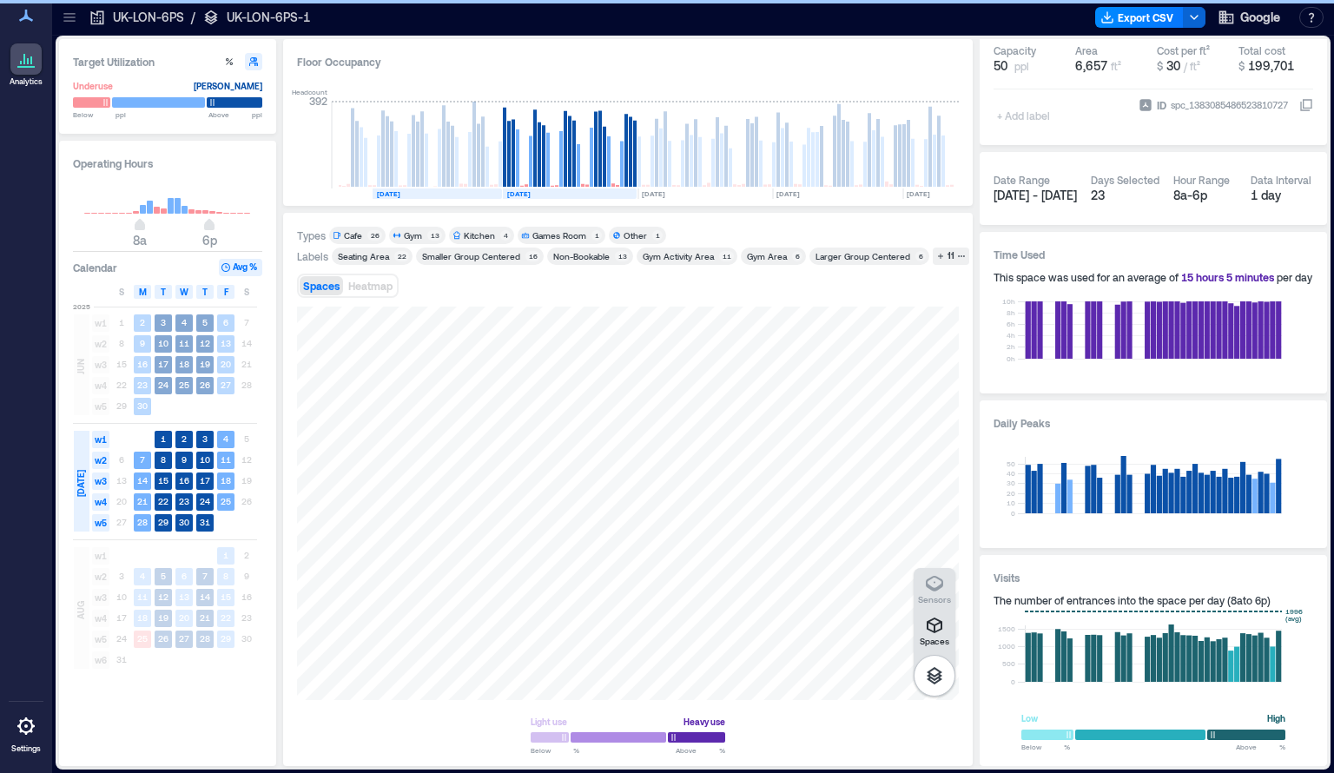
scroll to position [0, 942]
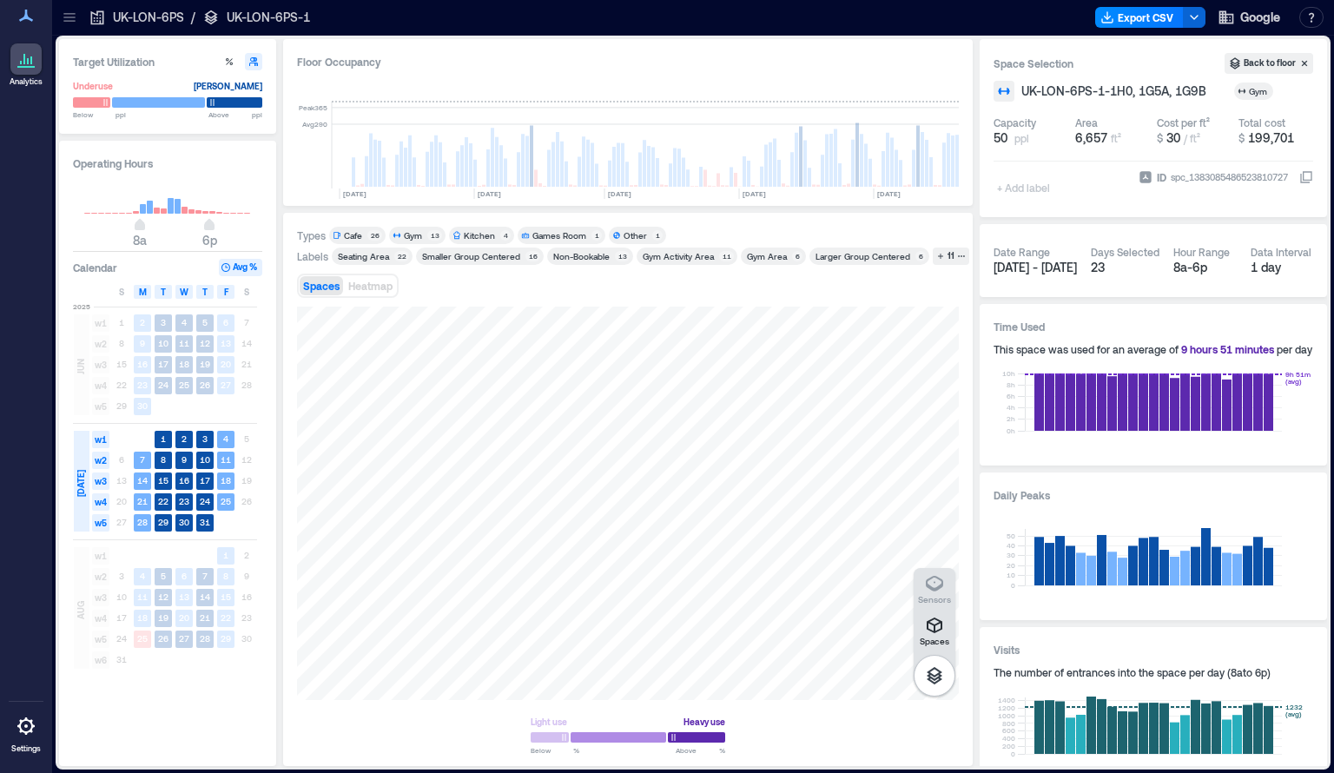
scroll to position [73, 0]
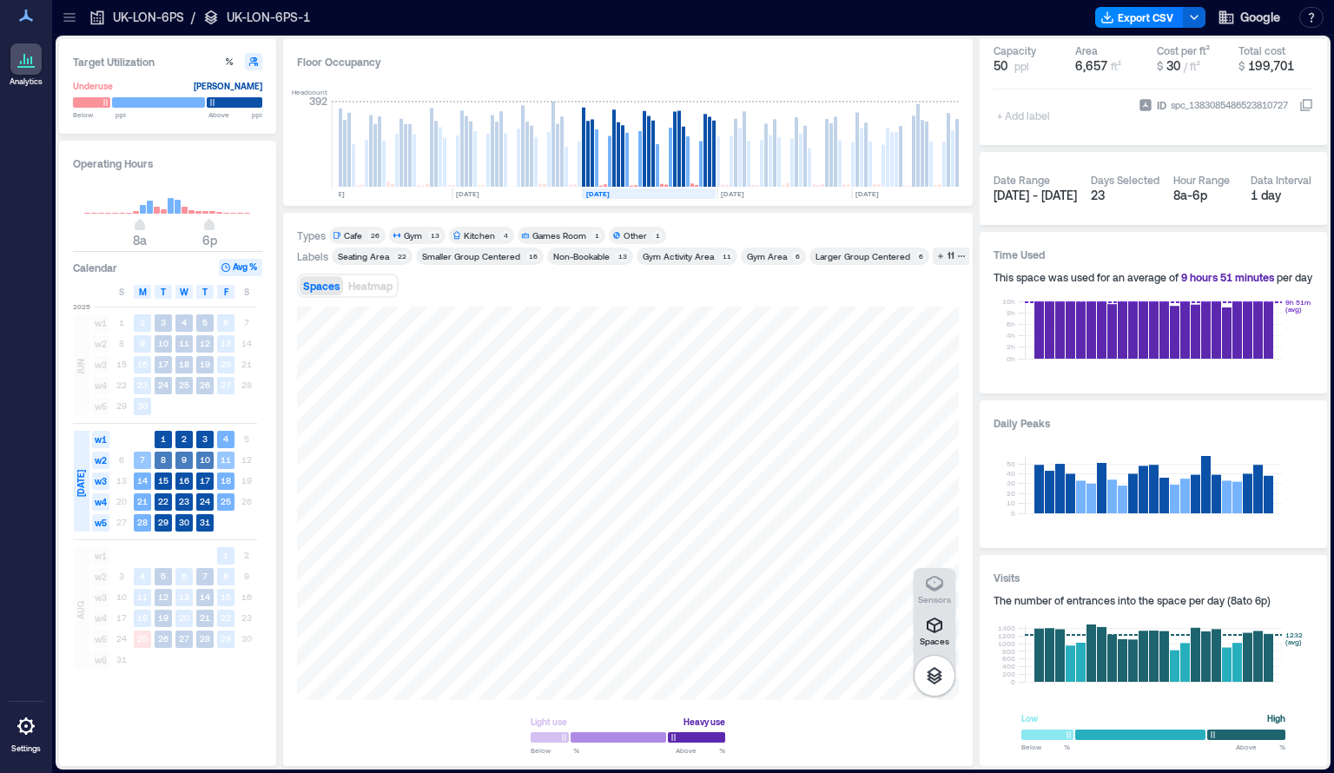
click at [98, 464] on span "w2" at bounding box center [100, 459] width 17 height 17
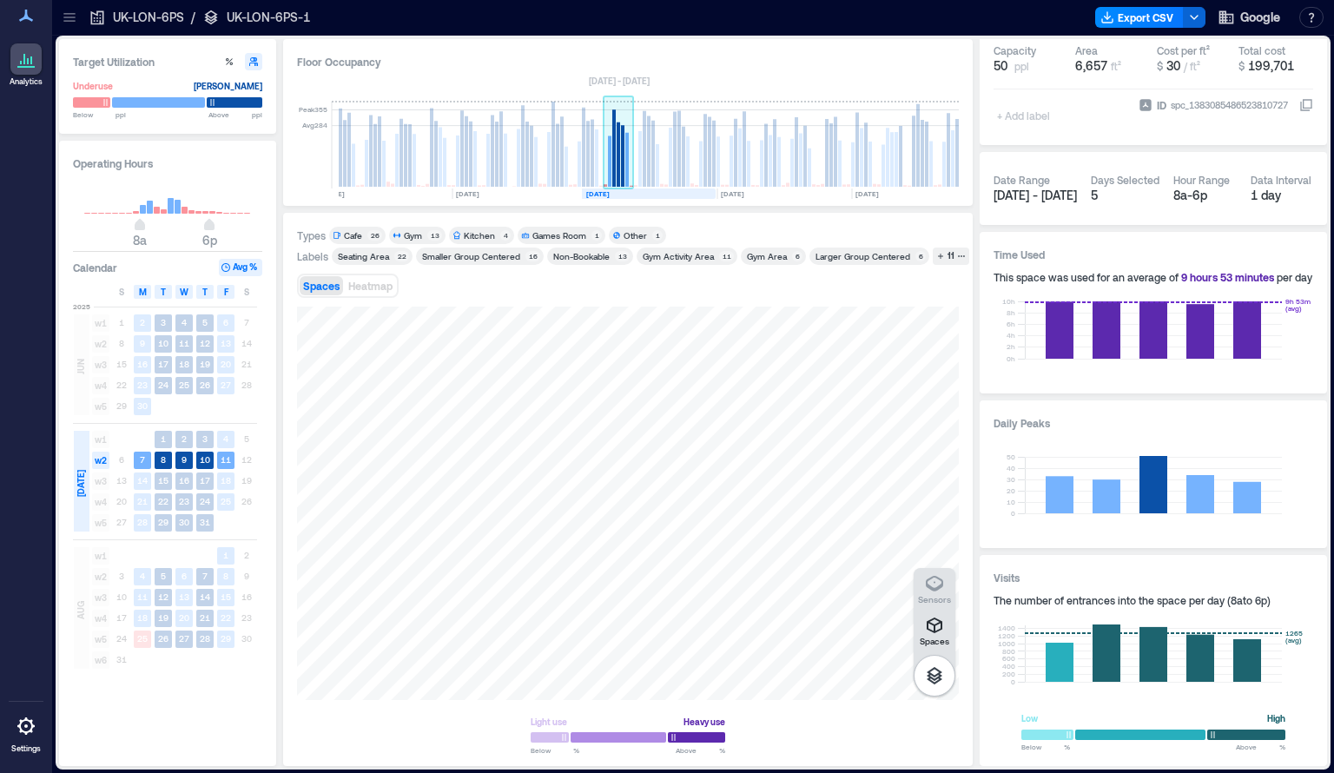
click at [607, 177] on rect at bounding box center [618, 145] width 30 height 87
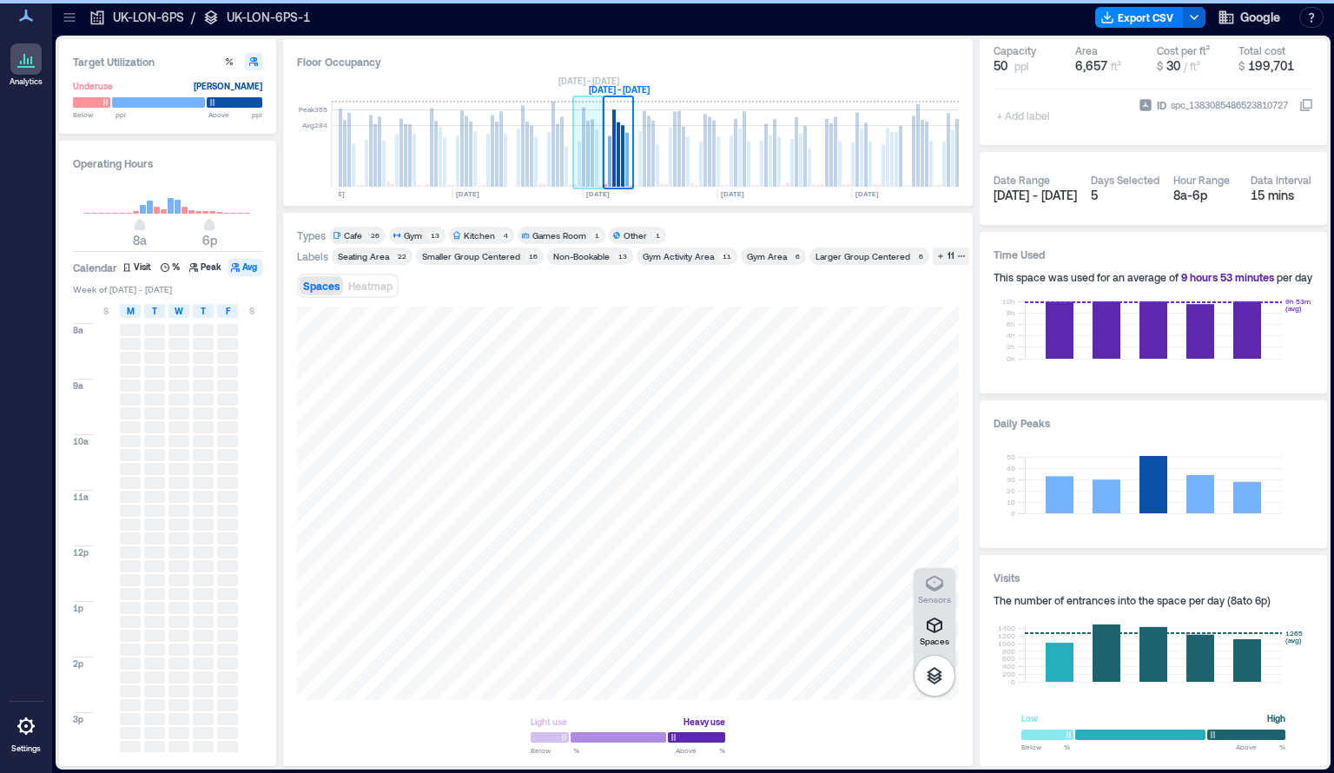
scroll to position [0, 912]
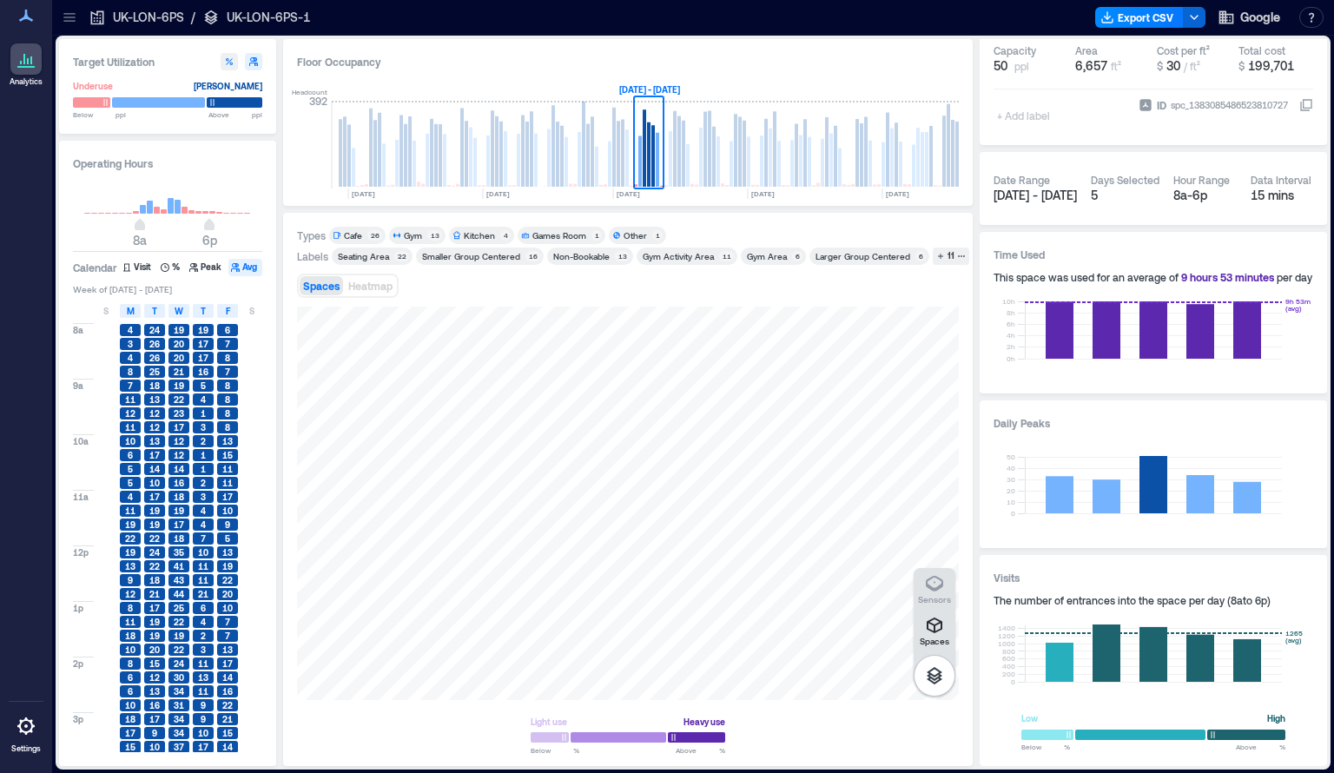
click at [227, 65] on icon "button" at bounding box center [229, 61] width 10 height 10
type input "**"
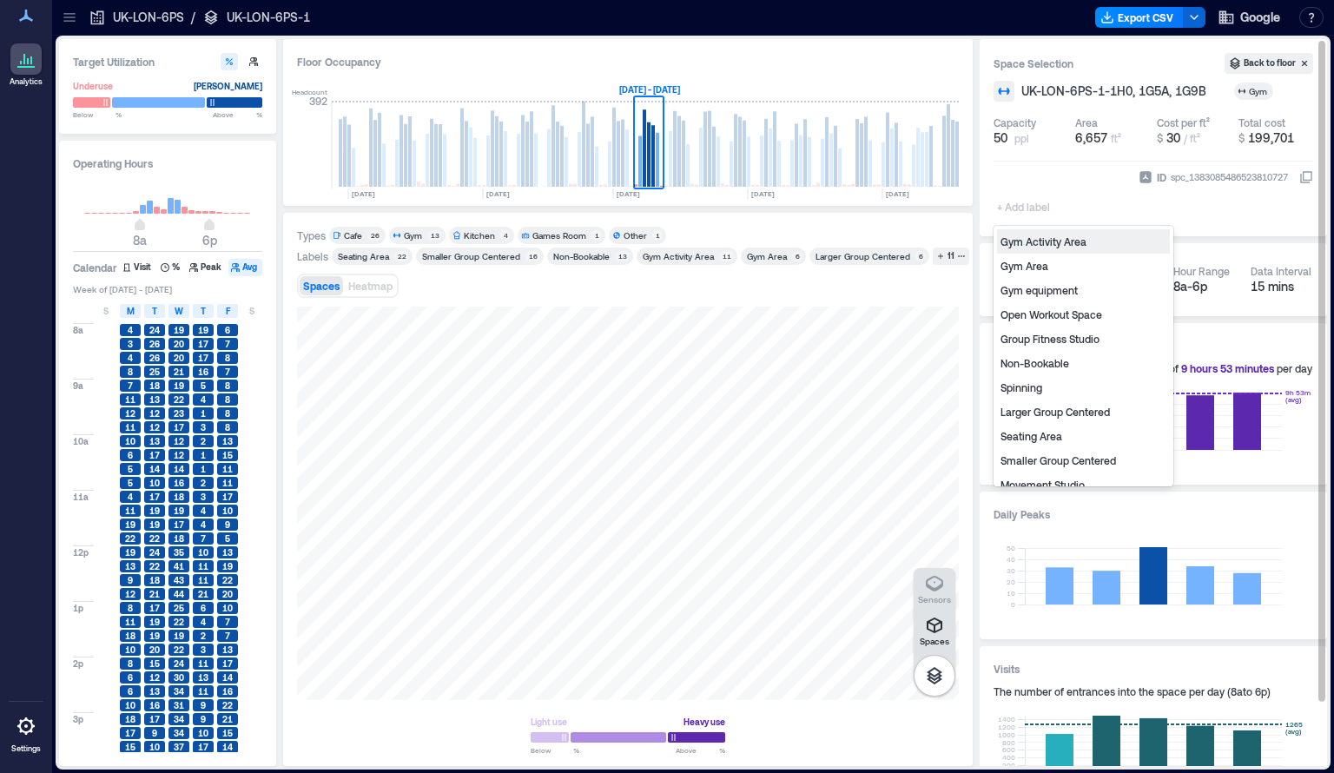
click at [1018, 191] on div "+ Add label" at bounding box center [1024, 195] width 63 height 47
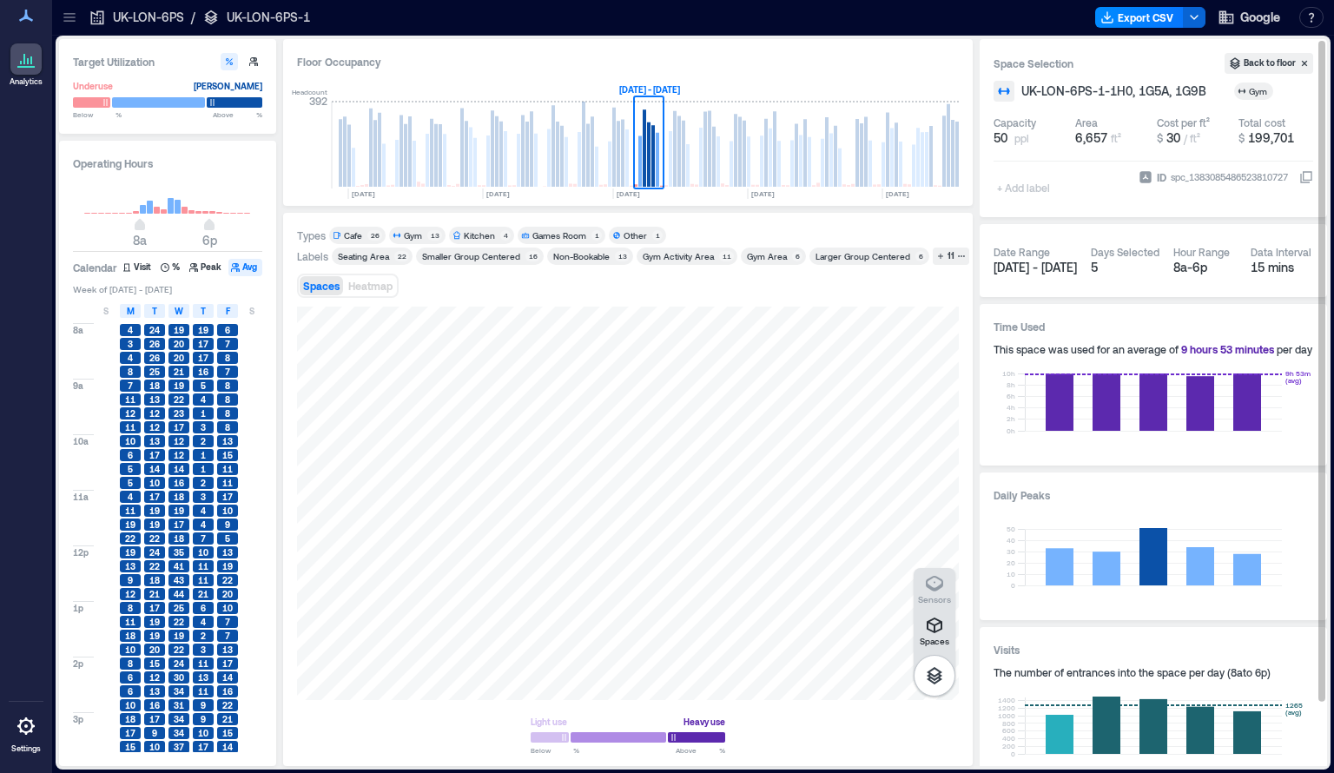
click at [1261, 212] on div "Space Selection Back to floor UK-LON-6PS-1-1H0, 1G5A, 1G9B Gym Capacity 50 ppl …" at bounding box center [1152, 128] width 347 height 178
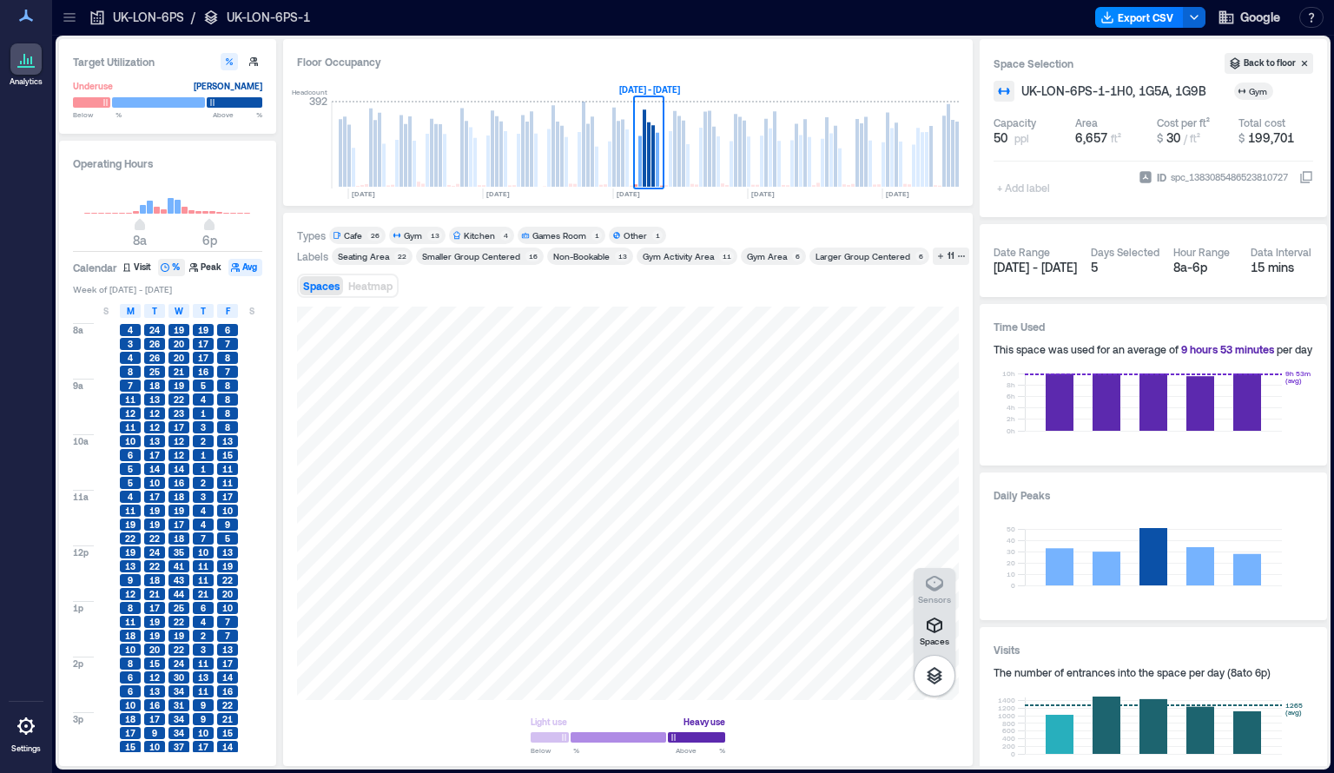
click at [175, 272] on button "%" at bounding box center [171, 267] width 27 height 17
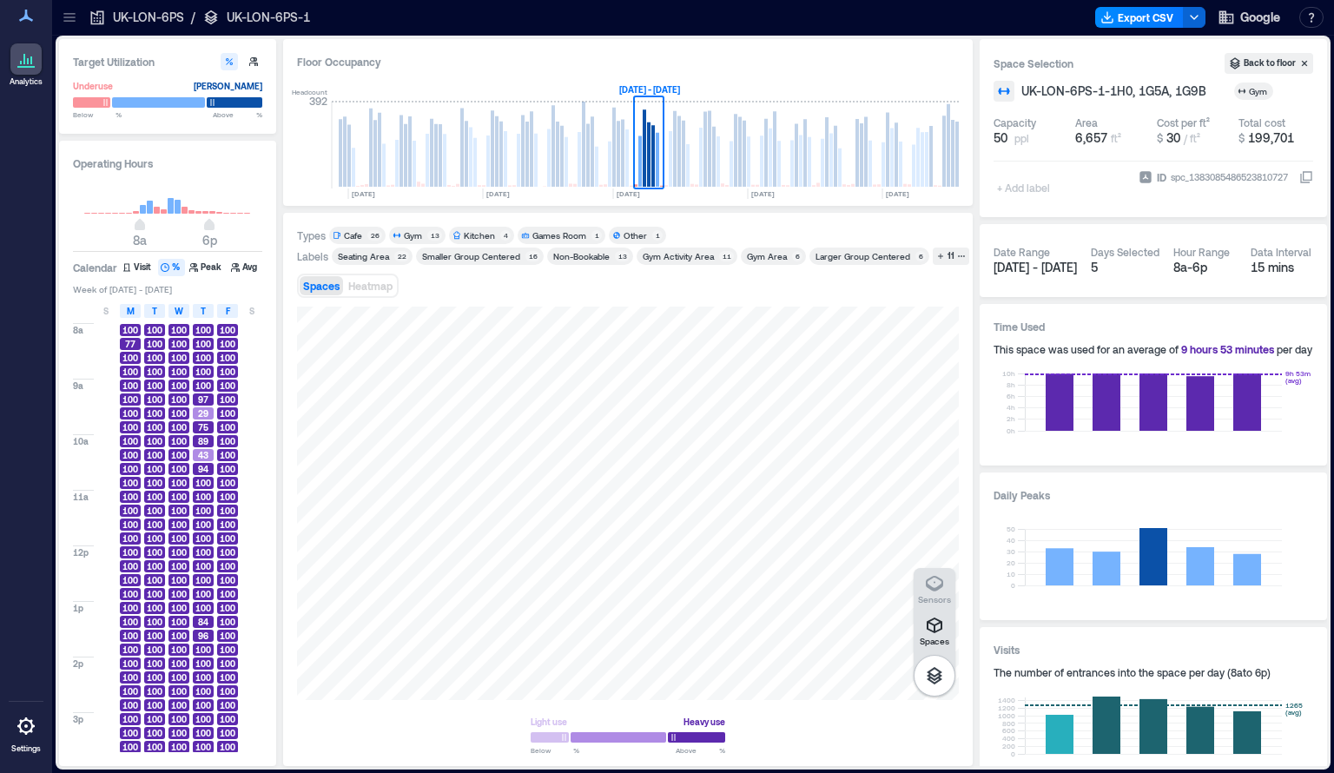
click at [227, 404] on span "100" at bounding box center [228, 399] width 16 height 12
click at [212, 266] on button "Peak" at bounding box center [207, 267] width 40 height 17
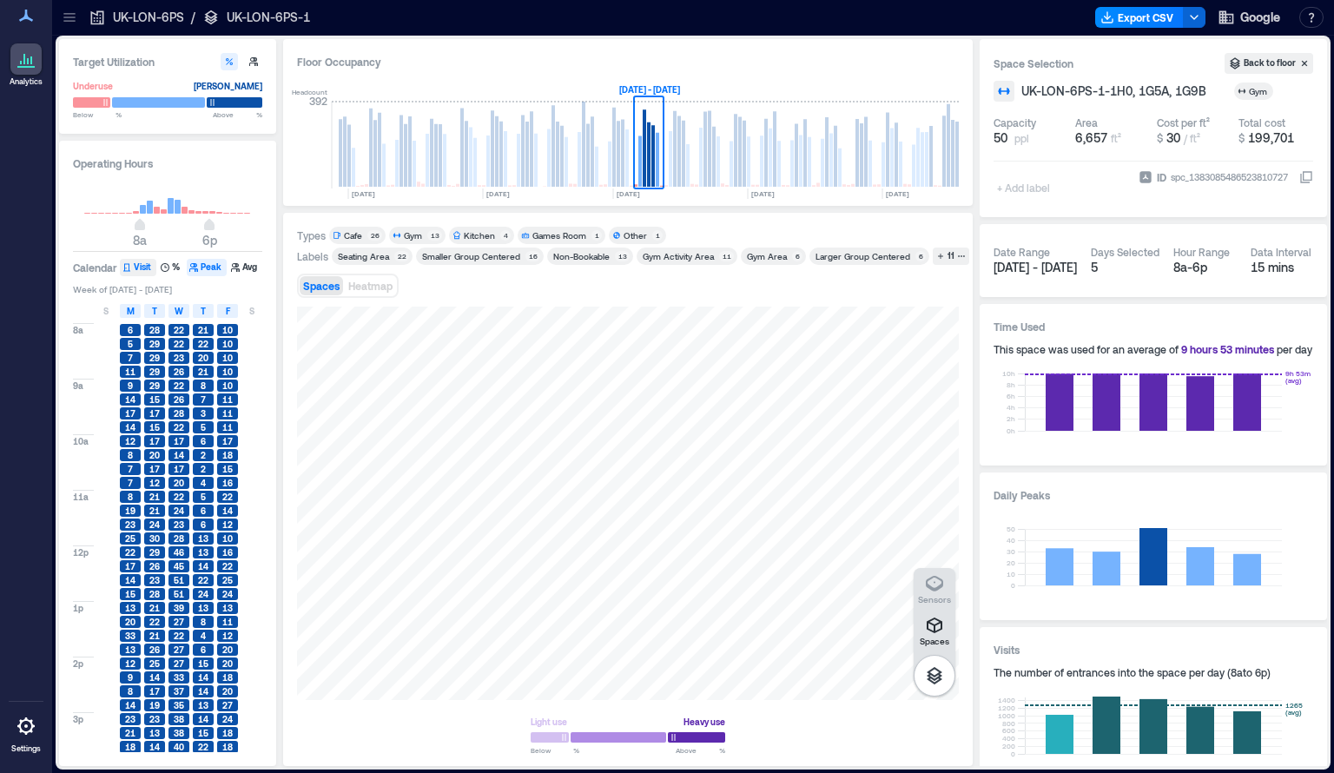
click at [134, 262] on button "Visit" at bounding box center [138, 267] width 36 height 17
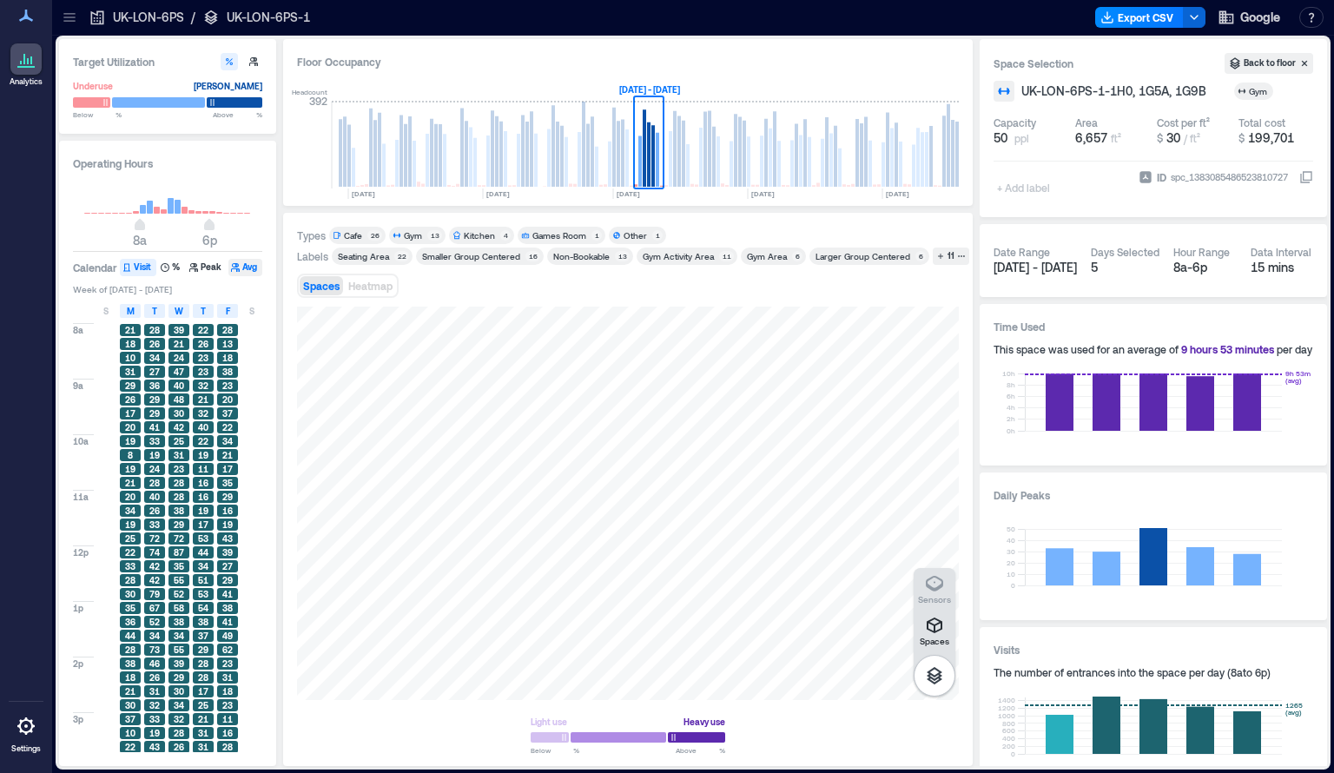
click at [247, 265] on button "Avg" at bounding box center [245, 267] width 34 height 17
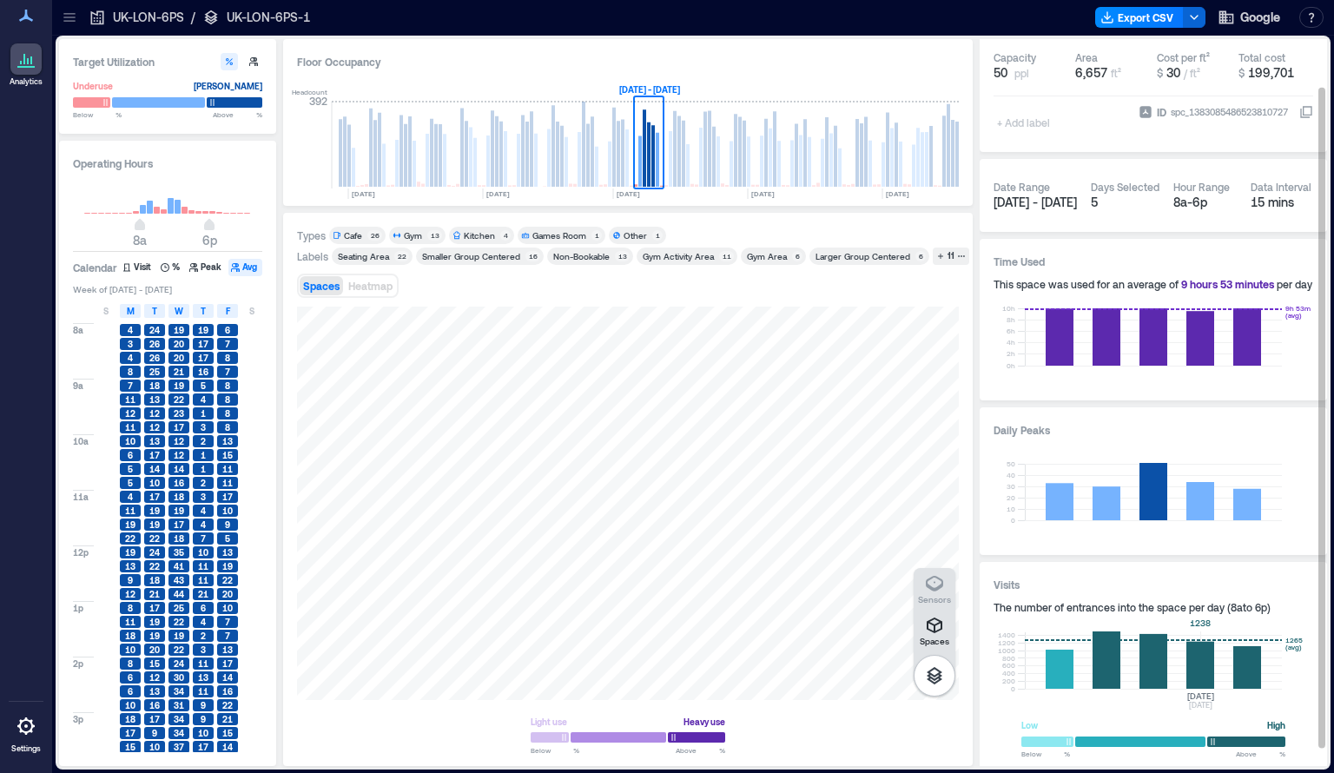
scroll to position [73, 0]
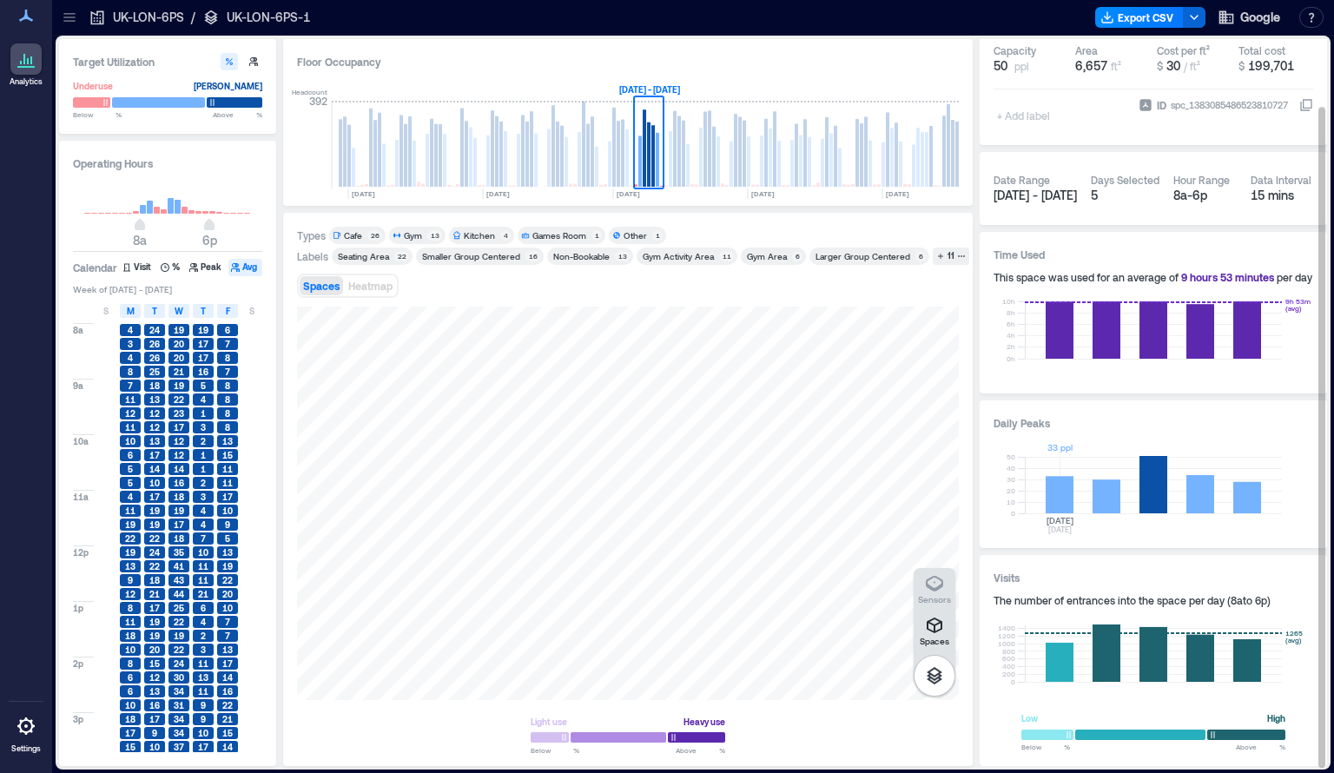
click at [1063, 494] on rect at bounding box center [1152, 484] width 257 height 57
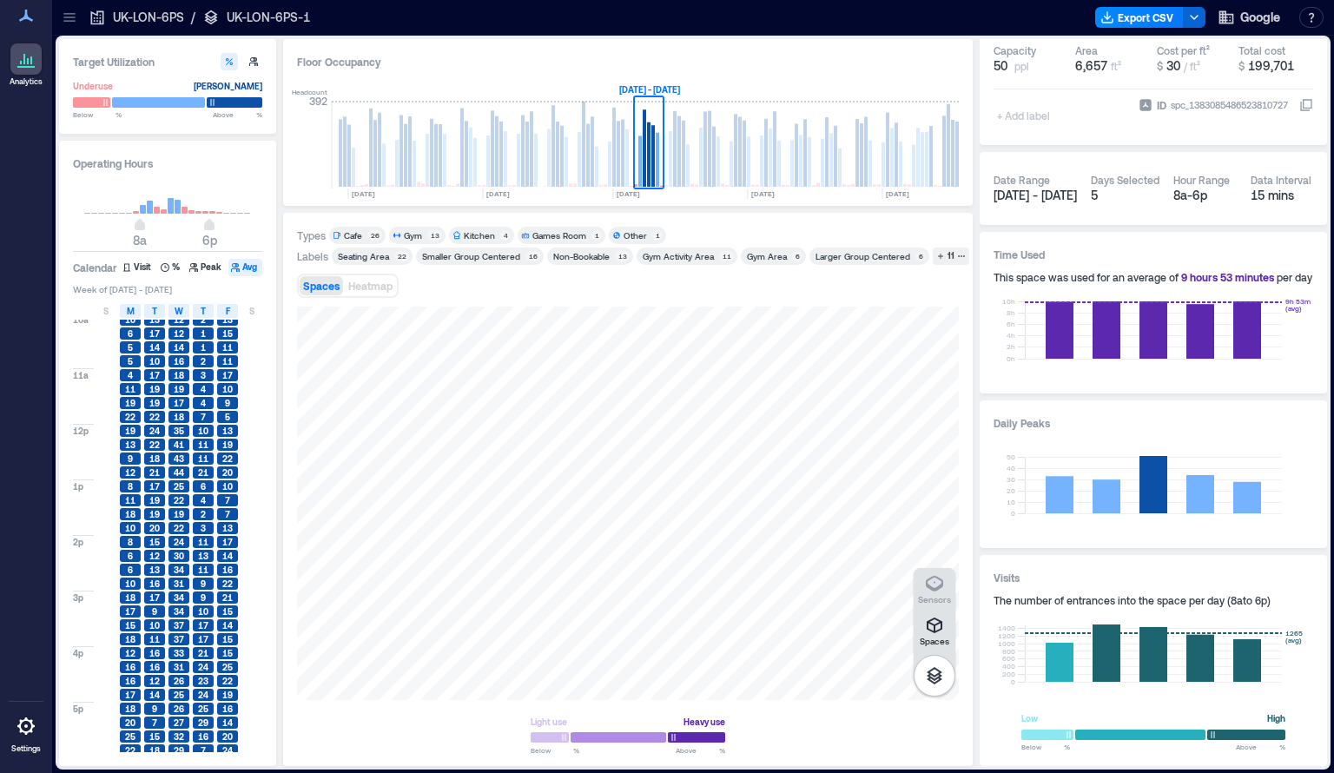
scroll to position [127, 0]
click at [139, 721] on div "20" at bounding box center [130, 717] width 21 height 12
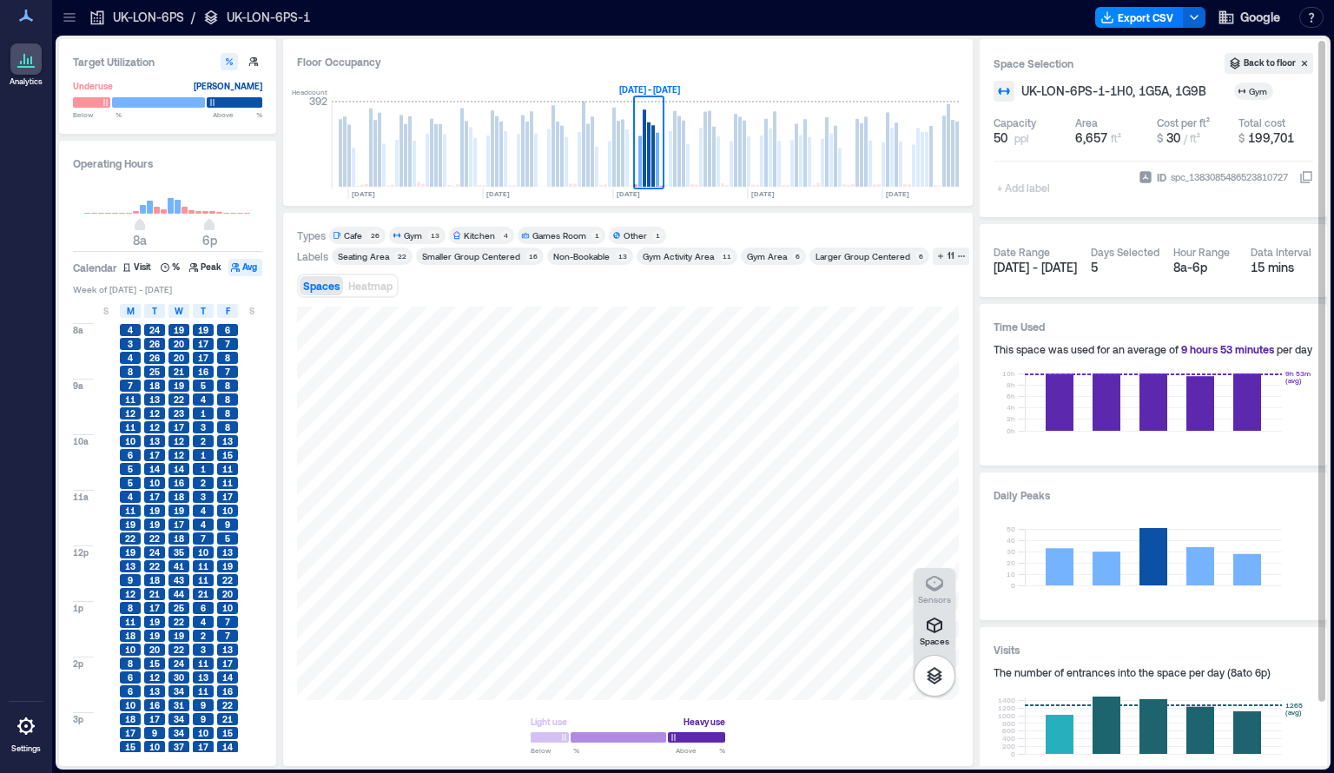
scroll to position [0, 0]
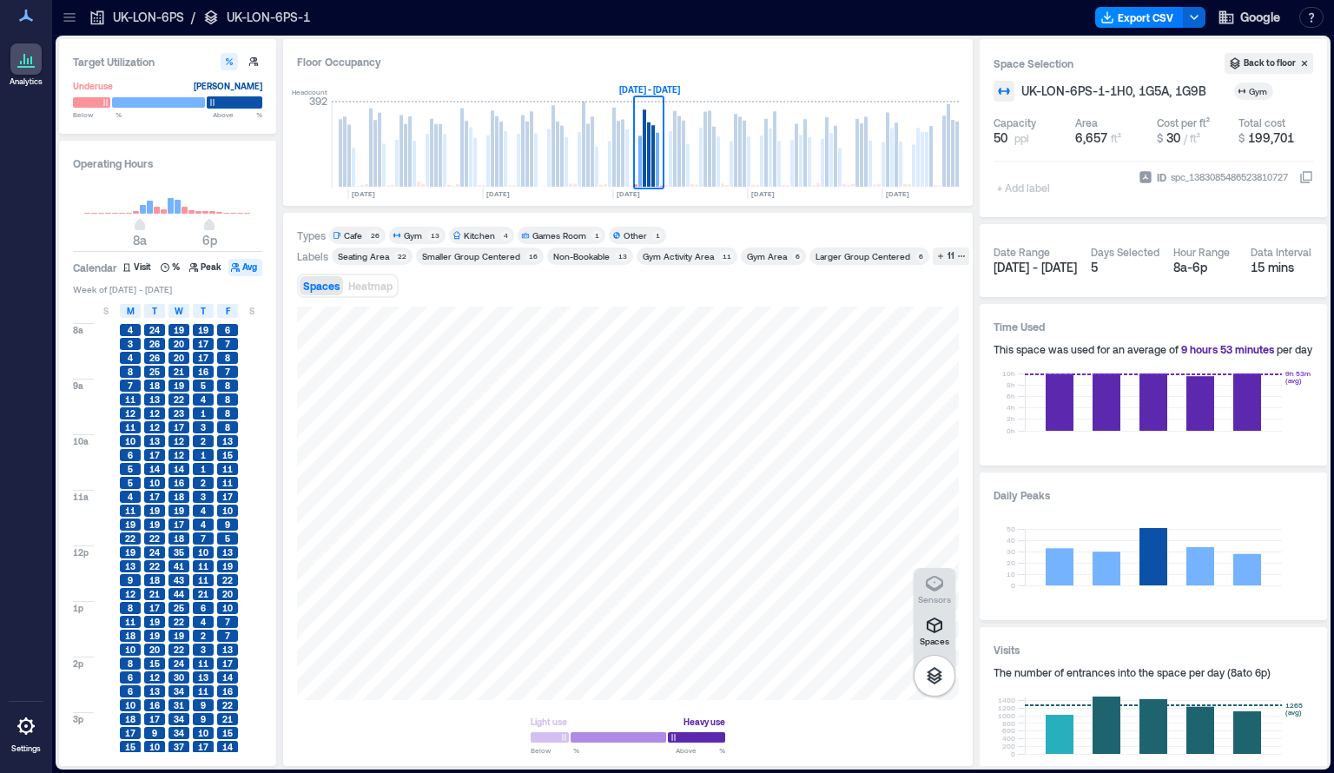
click at [240, 102] on div at bounding box center [235, 102] width 56 height 12
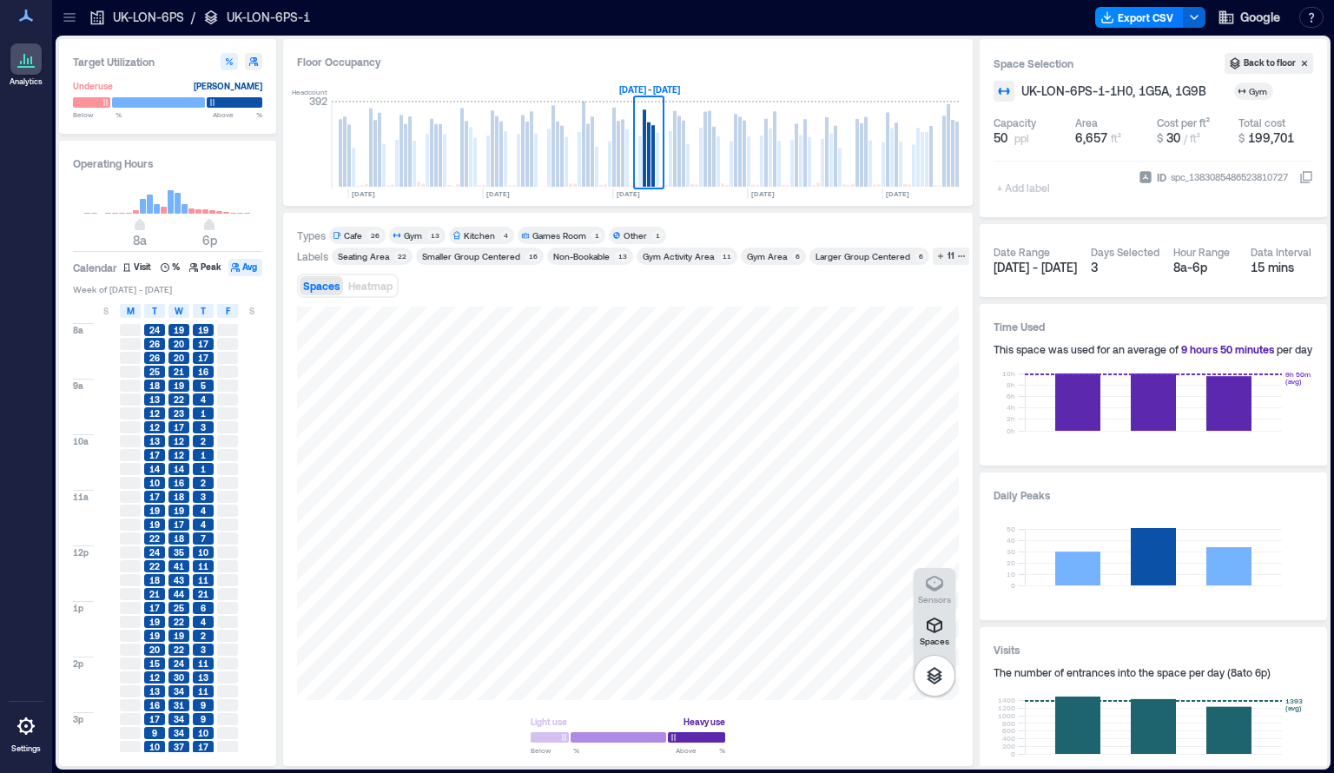
click at [253, 67] on button "button" at bounding box center [253, 61] width 17 height 17
type input "**"
type input "***"
click at [201, 267] on button "Peak" at bounding box center [207, 267] width 40 height 17
click at [225, 63] on icon "button" at bounding box center [229, 61] width 10 height 10
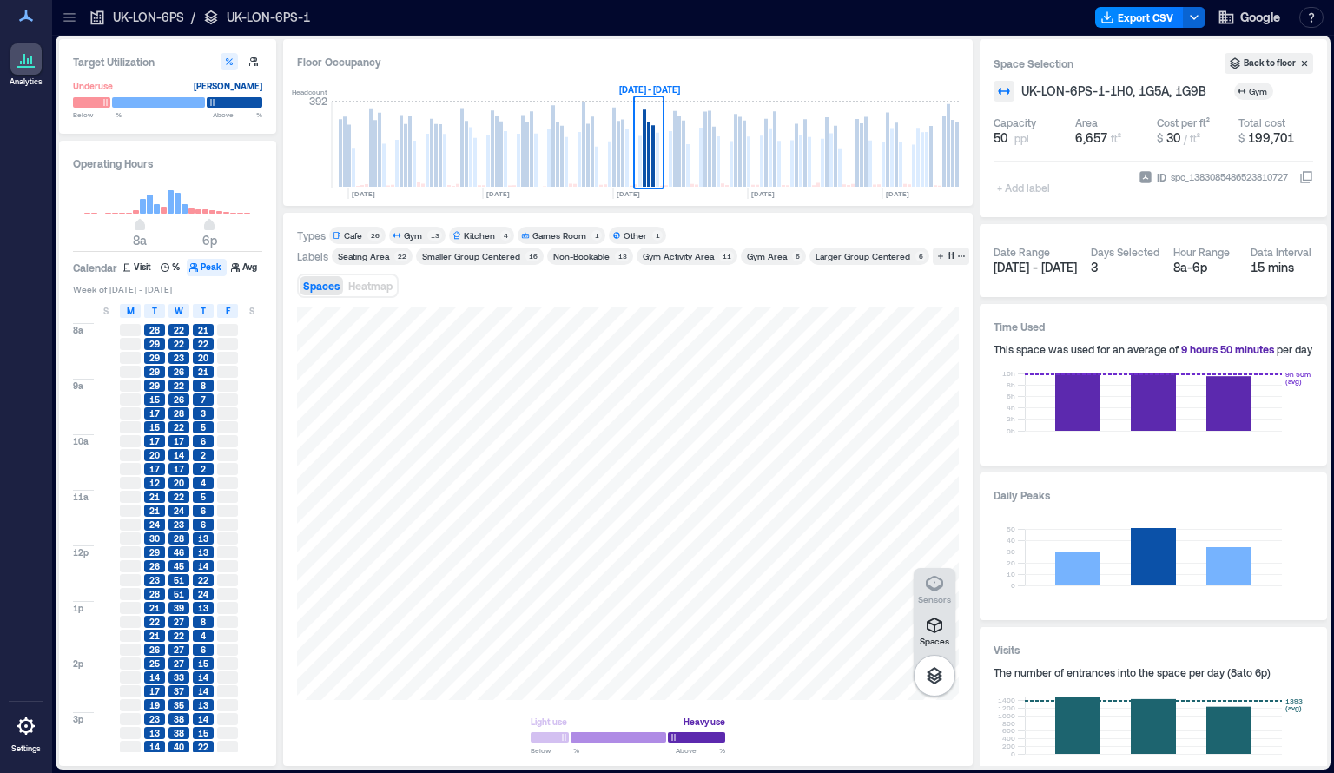
type input "**"
click at [82, 104] on div at bounding box center [91, 102] width 37 height 12
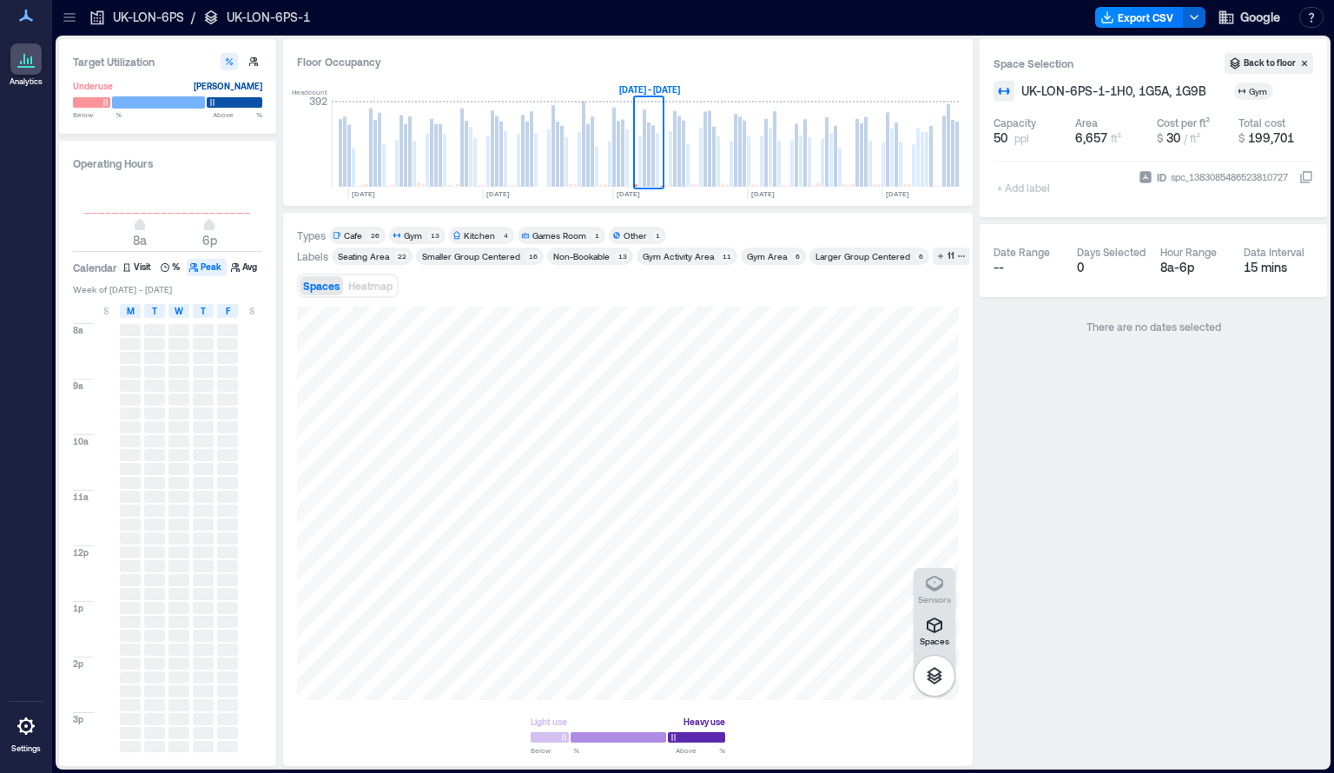
click at [147, 102] on div at bounding box center [158, 102] width 93 height 12
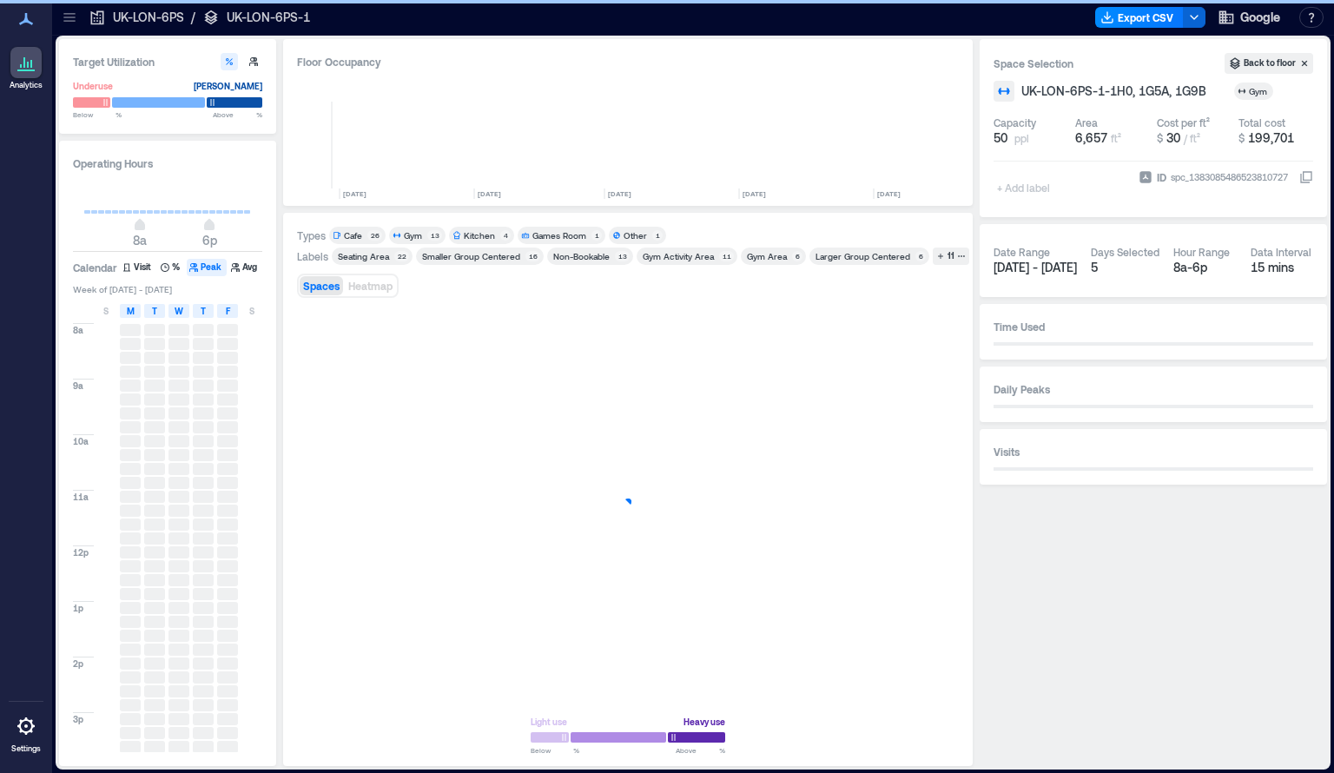
scroll to position [0, 912]
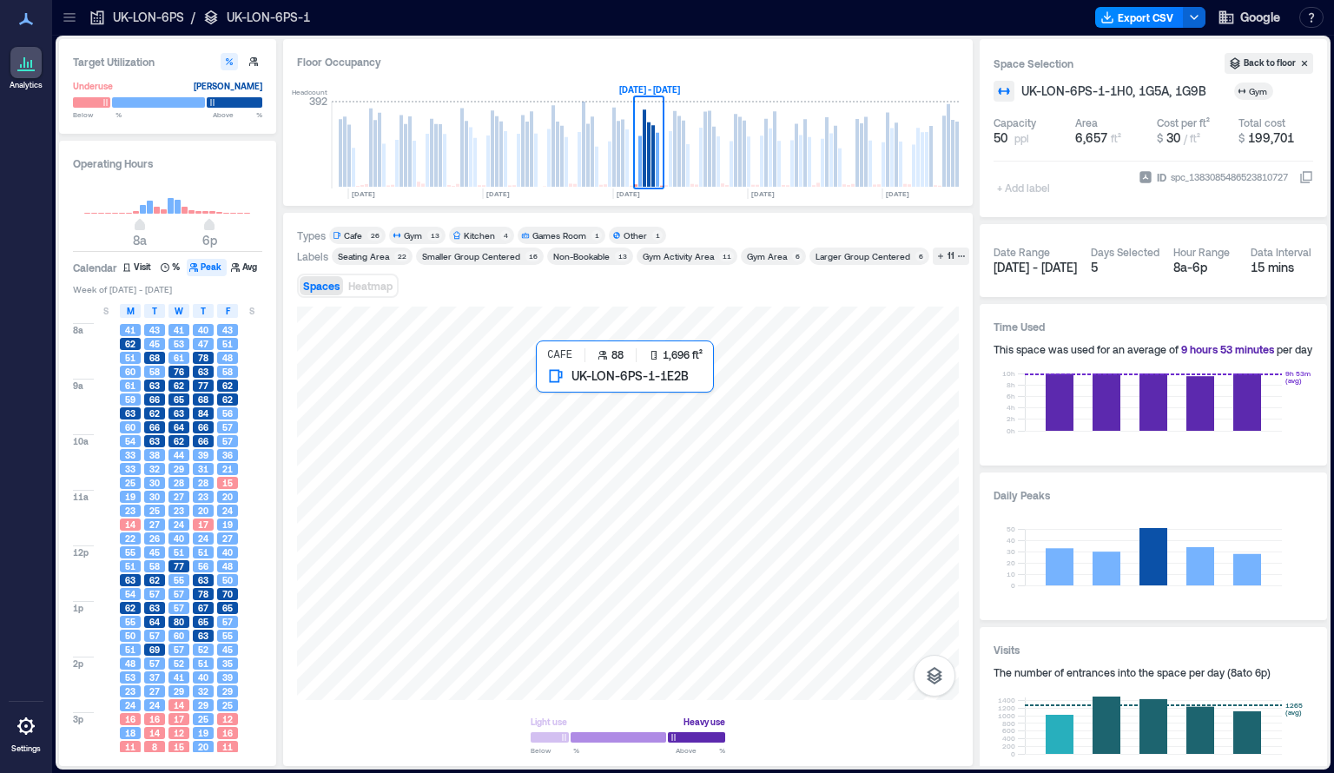
click at [593, 450] on div at bounding box center [628, 502] width 662 height 393
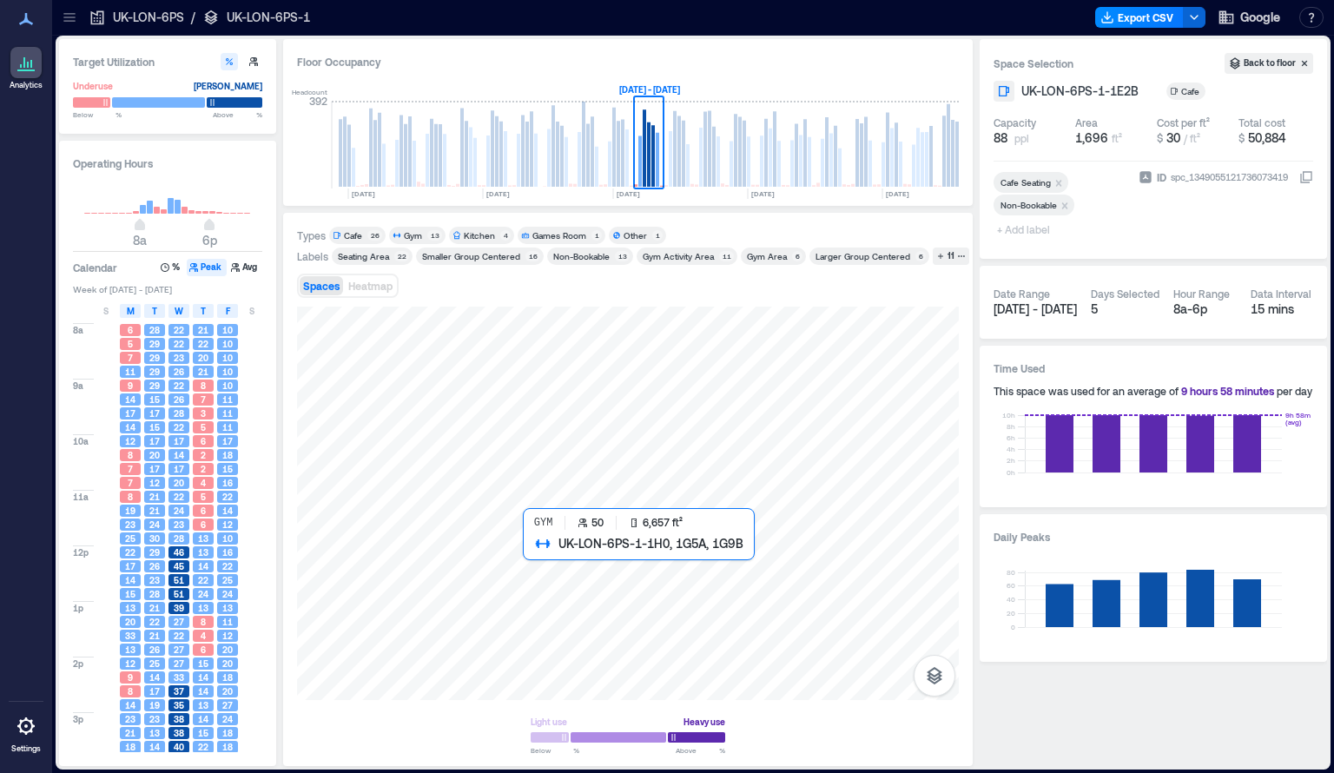
click at [748, 609] on div at bounding box center [628, 502] width 662 height 393
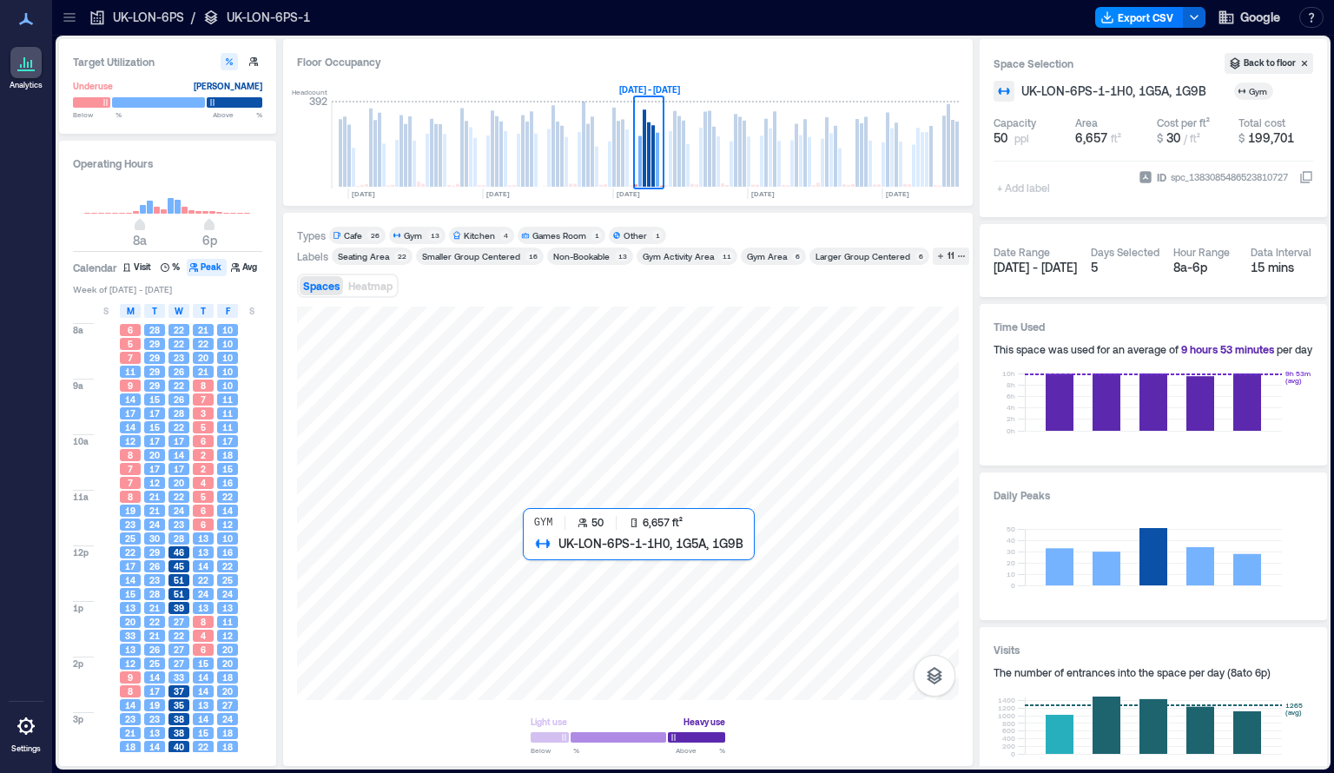
click at [755, 622] on div at bounding box center [628, 502] width 662 height 393
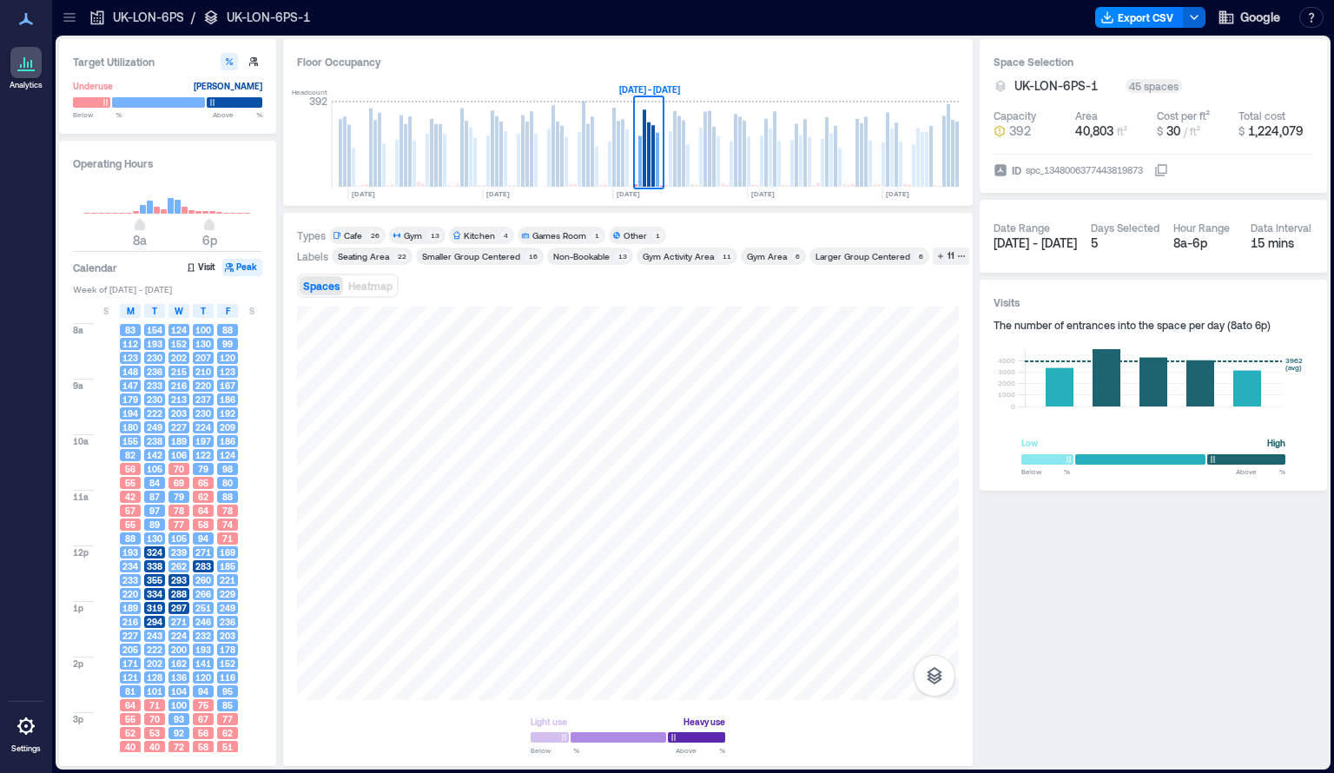
click at [423, 236] on div "Gym" at bounding box center [414, 235] width 21 height 12
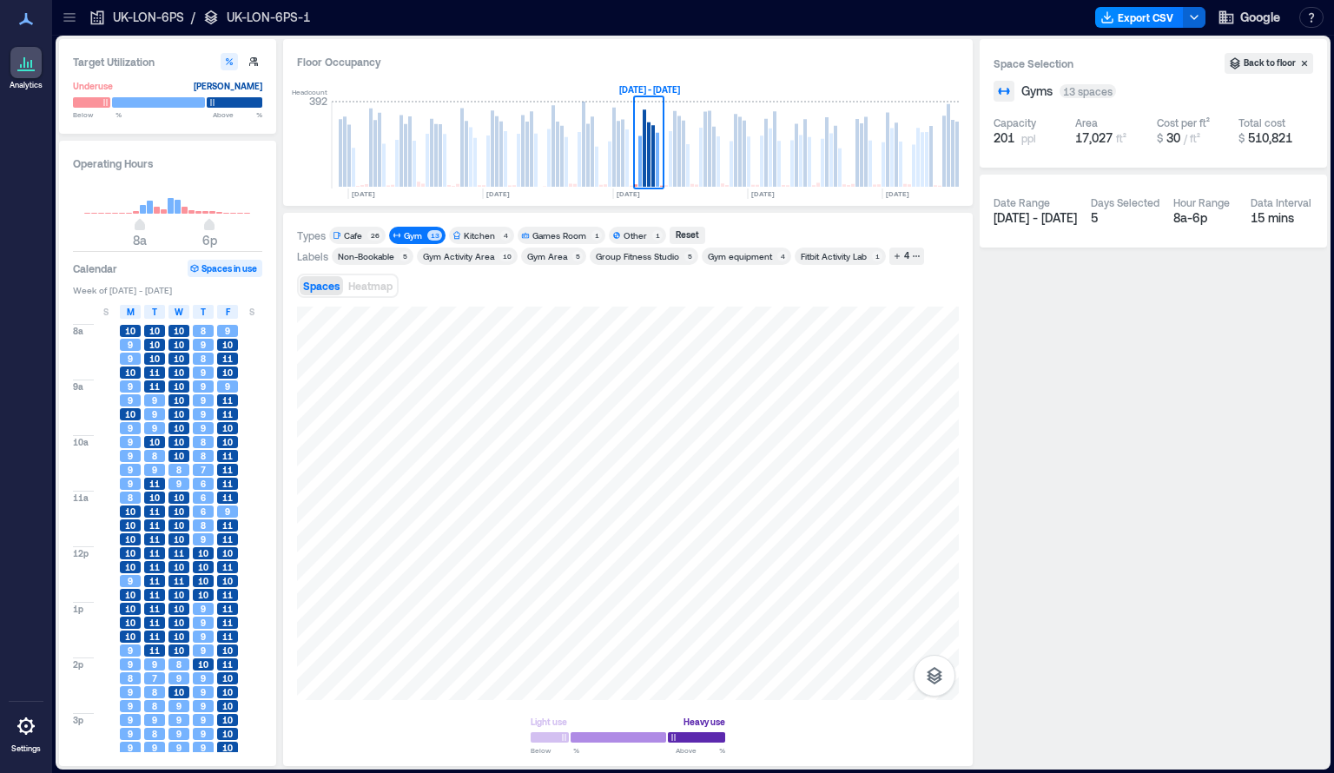
click at [361, 239] on div "Cafe" at bounding box center [353, 235] width 18 height 12
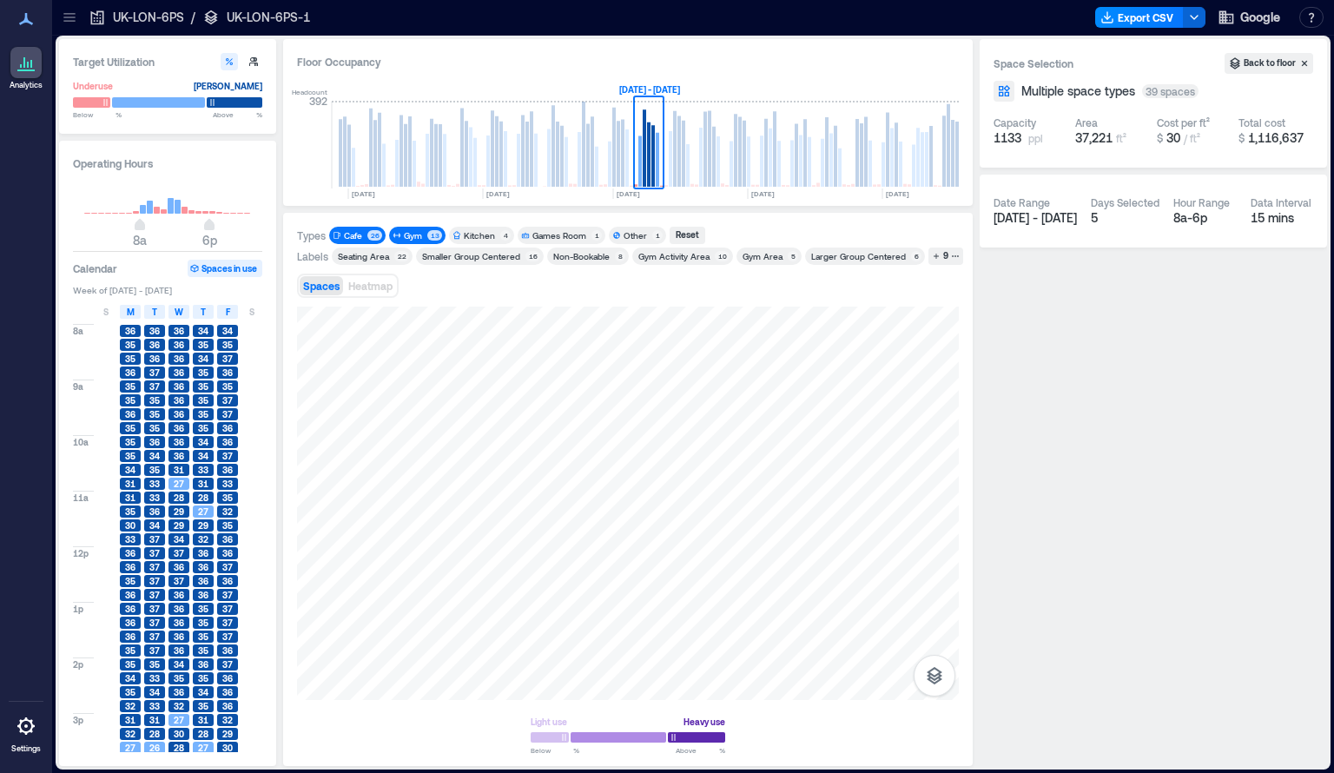
click at [421, 230] on div "Gym" at bounding box center [413, 235] width 18 height 12
click at [352, 239] on div "Cafe" at bounding box center [353, 235] width 18 height 12
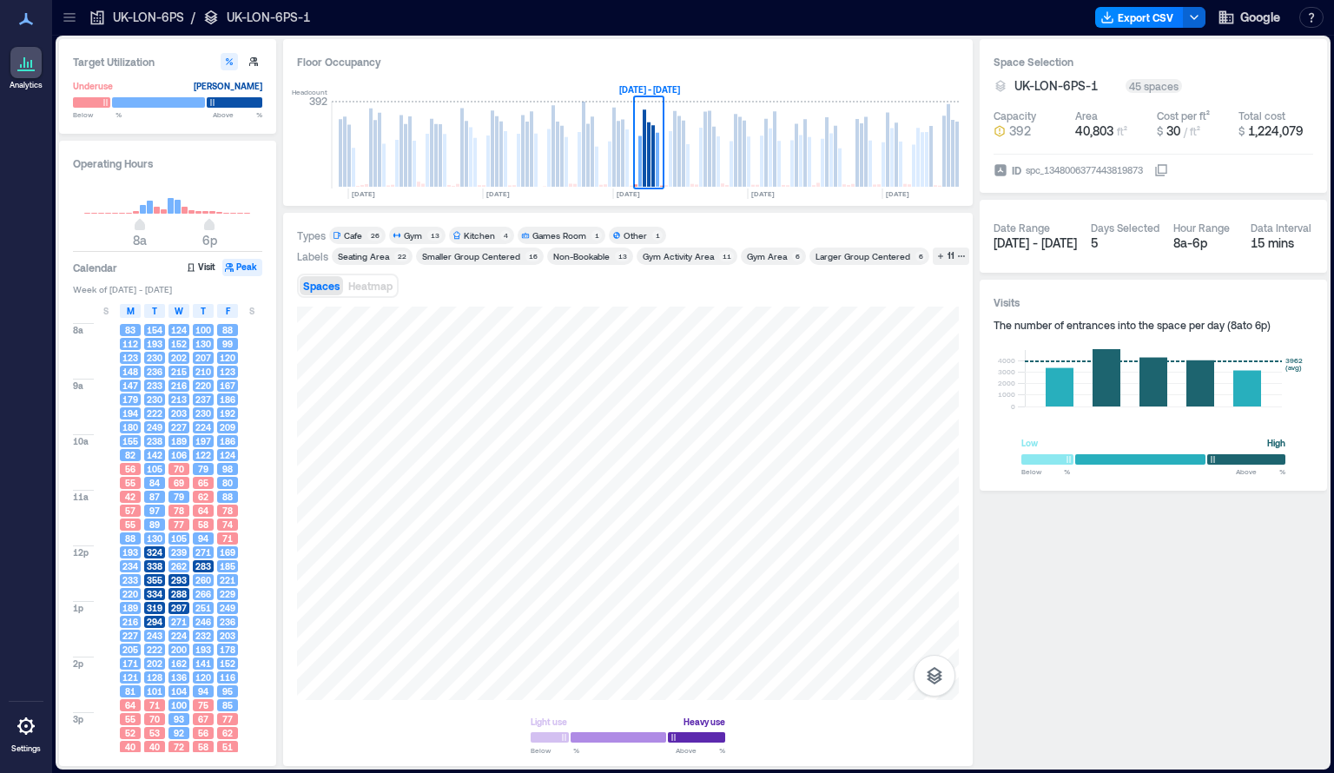
click at [434, 241] on div "Gym 13" at bounding box center [417, 235] width 56 height 17
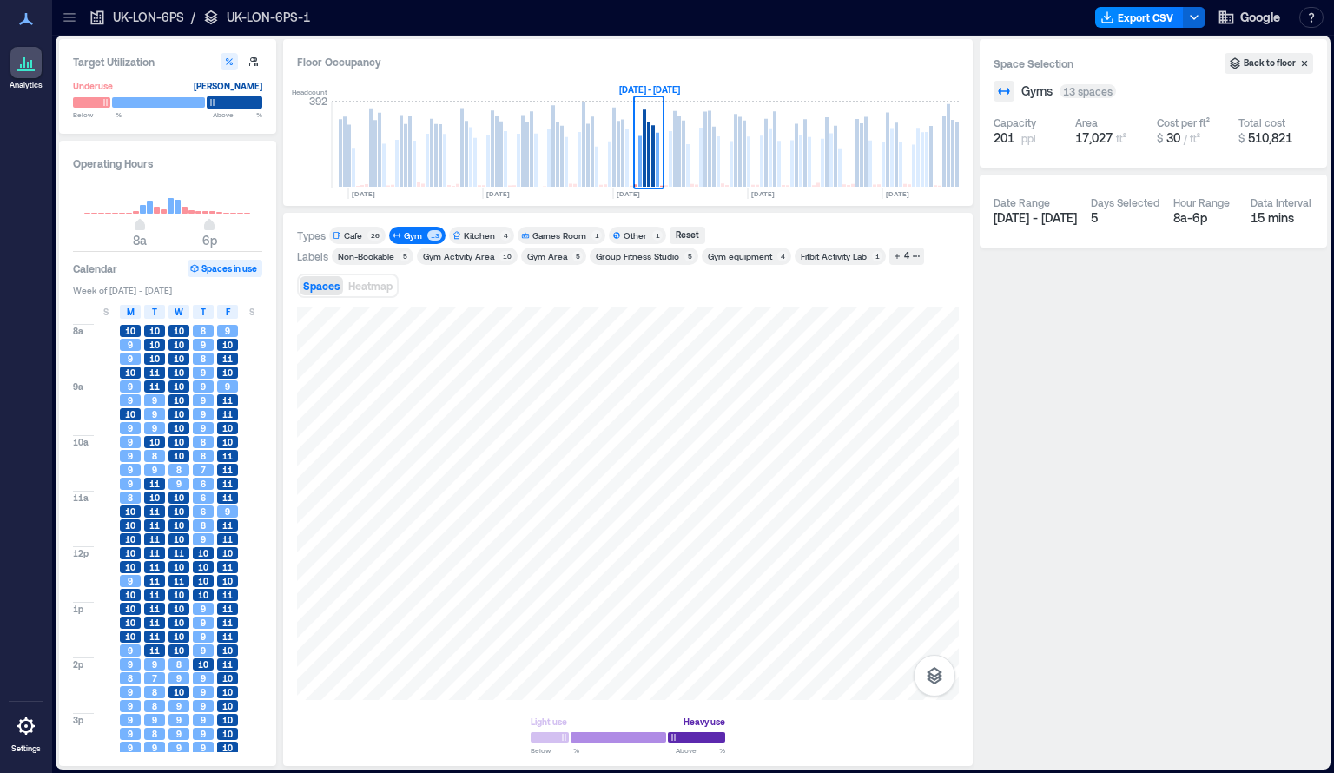
click at [242, 102] on div at bounding box center [235, 102] width 56 height 12
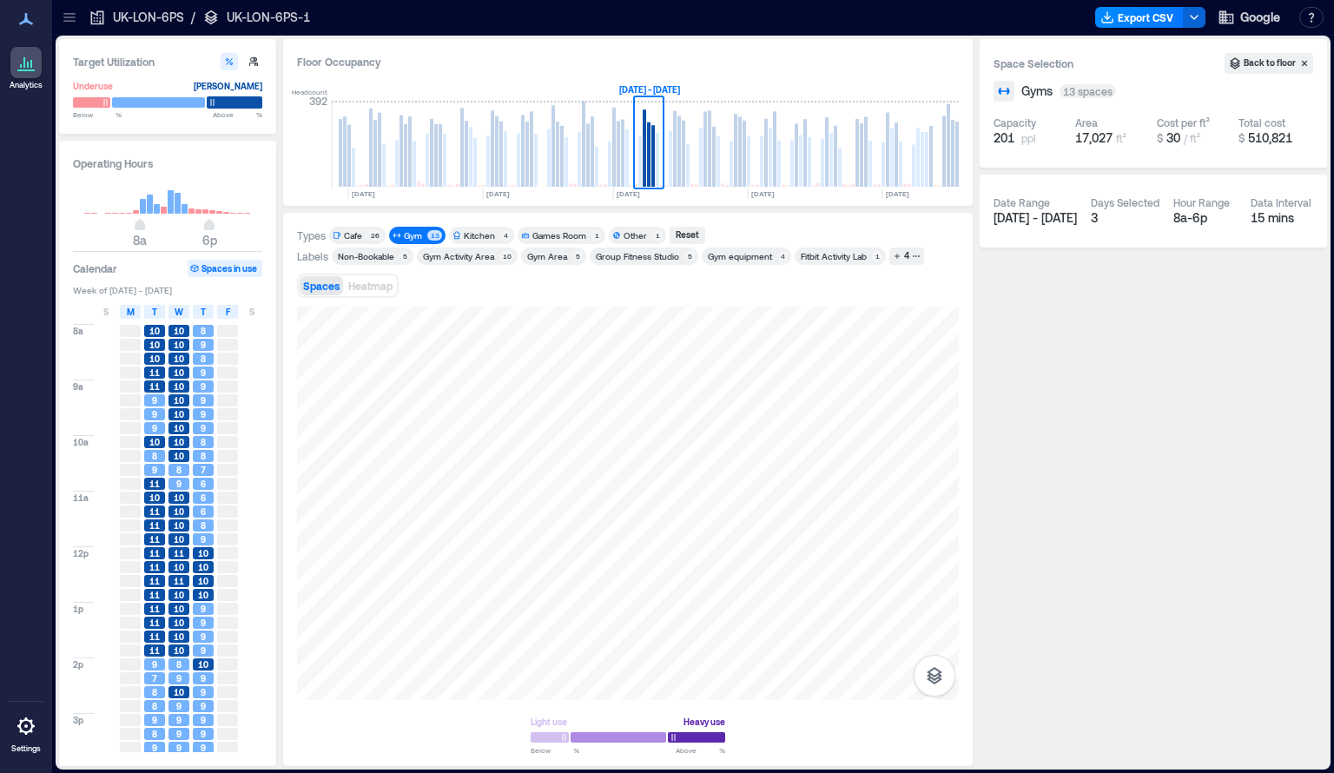
click at [229, 100] on div at bounding box center [235, 102] width 56 height 12
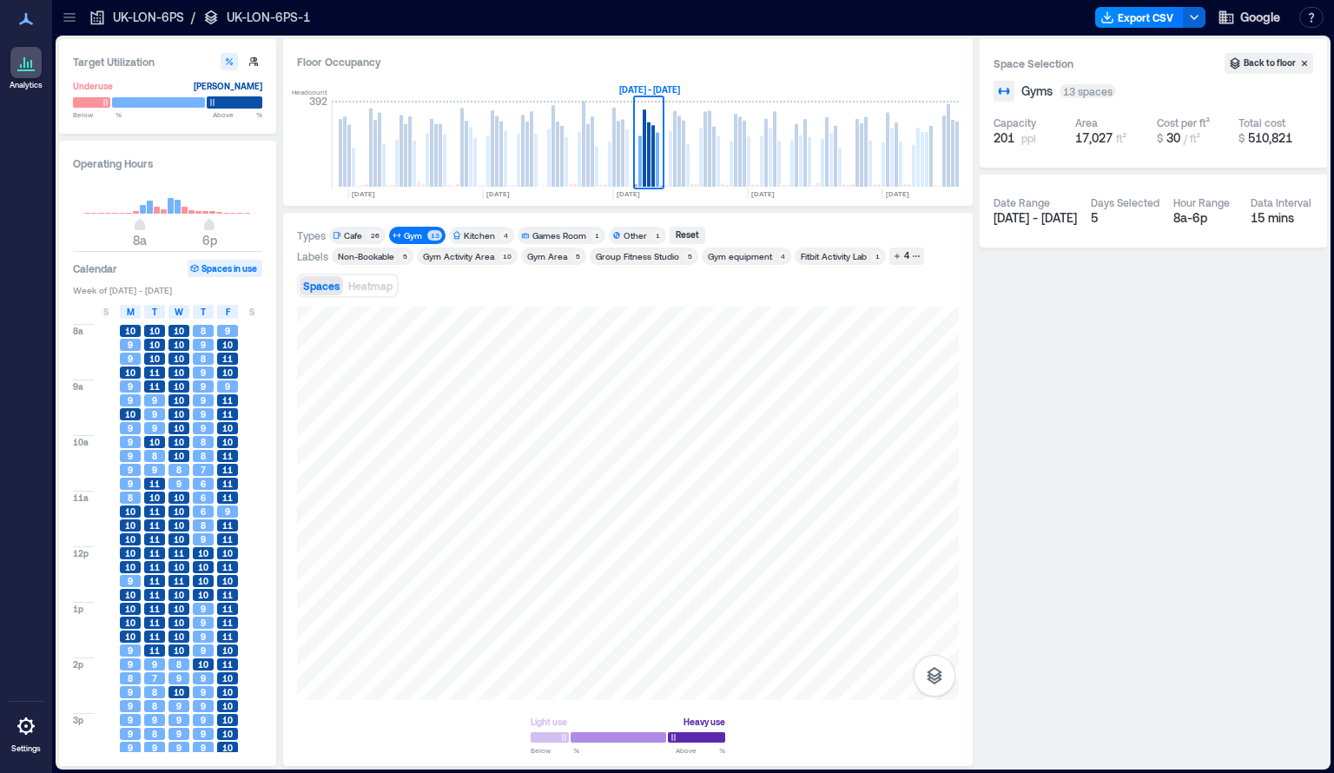
click at [229, 100] on div at bounding box center [235, 102] width 56 height 12
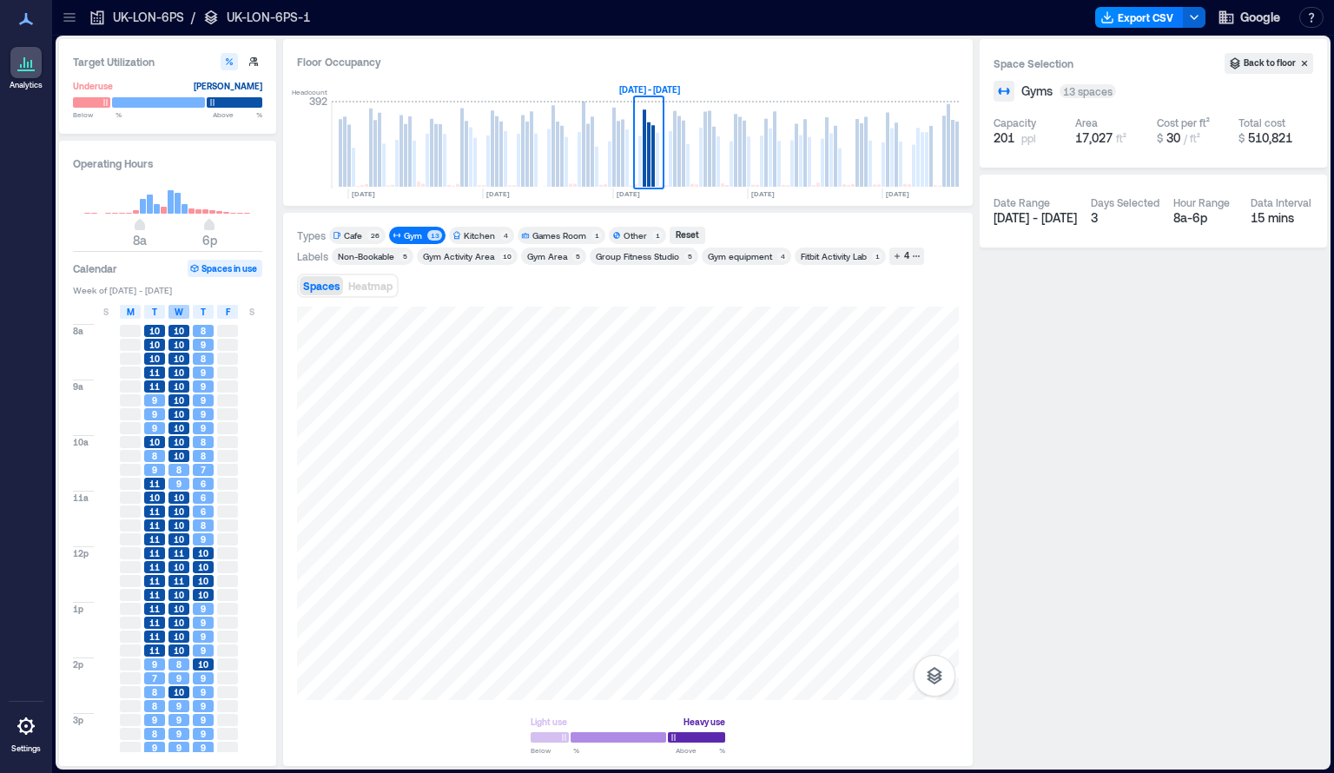
click at [181, 314] on span "W" at bounding box center [179, 312] width 9 height 14
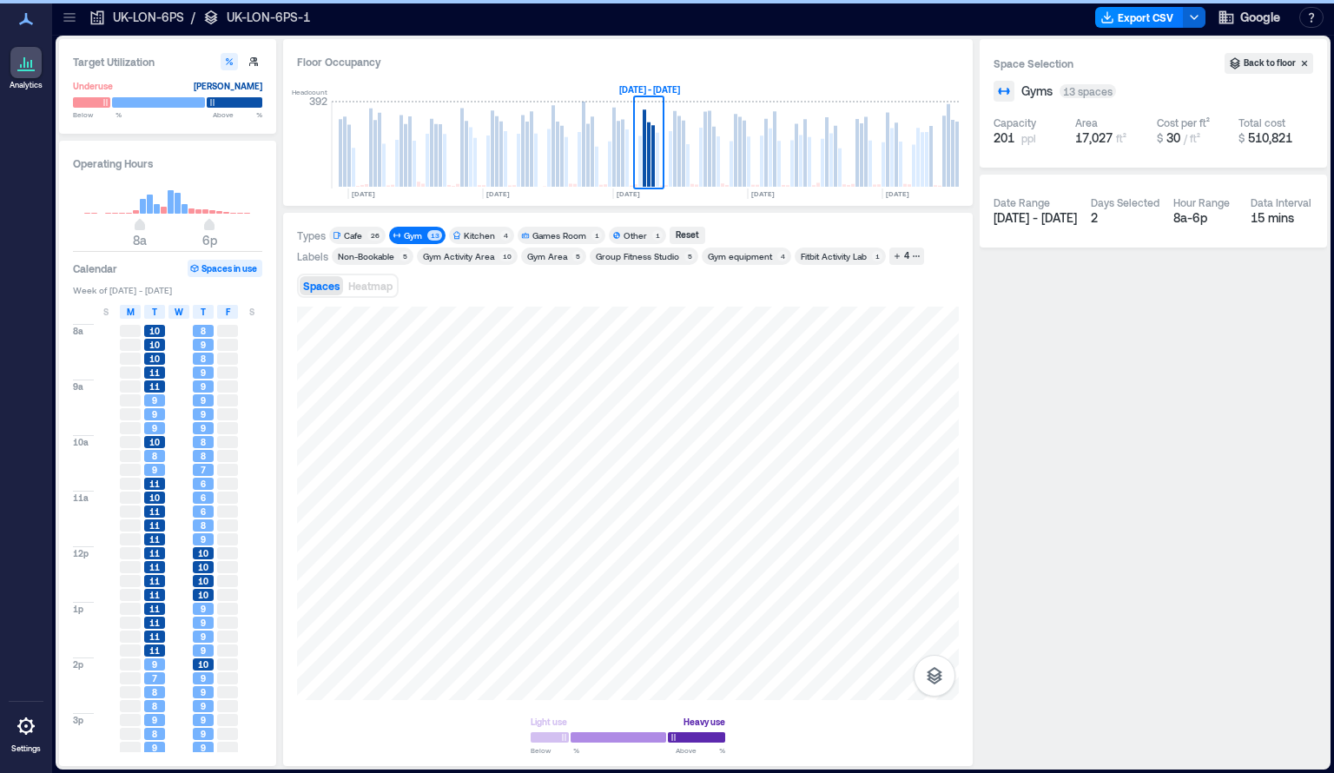
click at [181, 314] on span "W" at bounding box center [179, 312] width 9 height 14
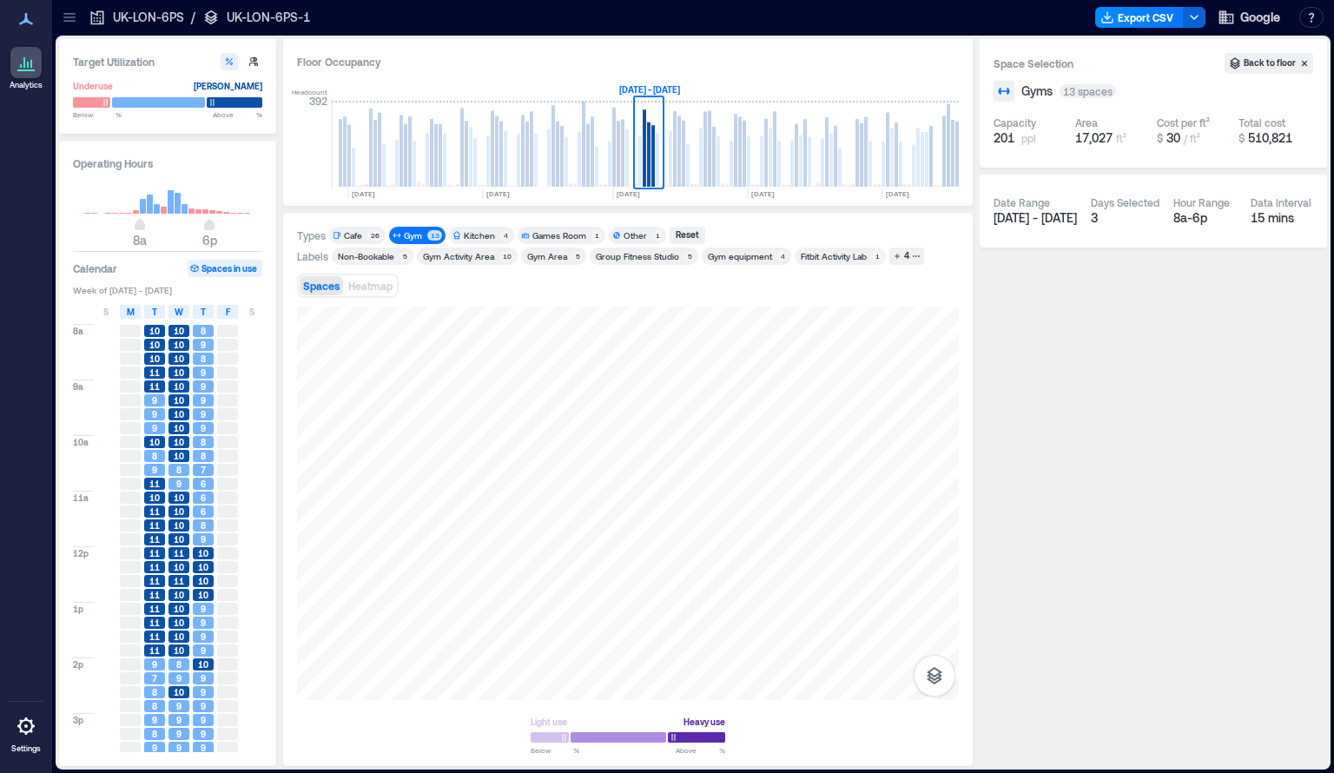
click at [149, 333] on span "10" at bounding box center [154, 331] width 10 height 12
click at [251, 65] on icon "button" at bounding box center [253, 61] width 10 height 10
type input "**"
type input "***"
click at [225, 102] on div at bounding box center [235, 102] width 56 height 12
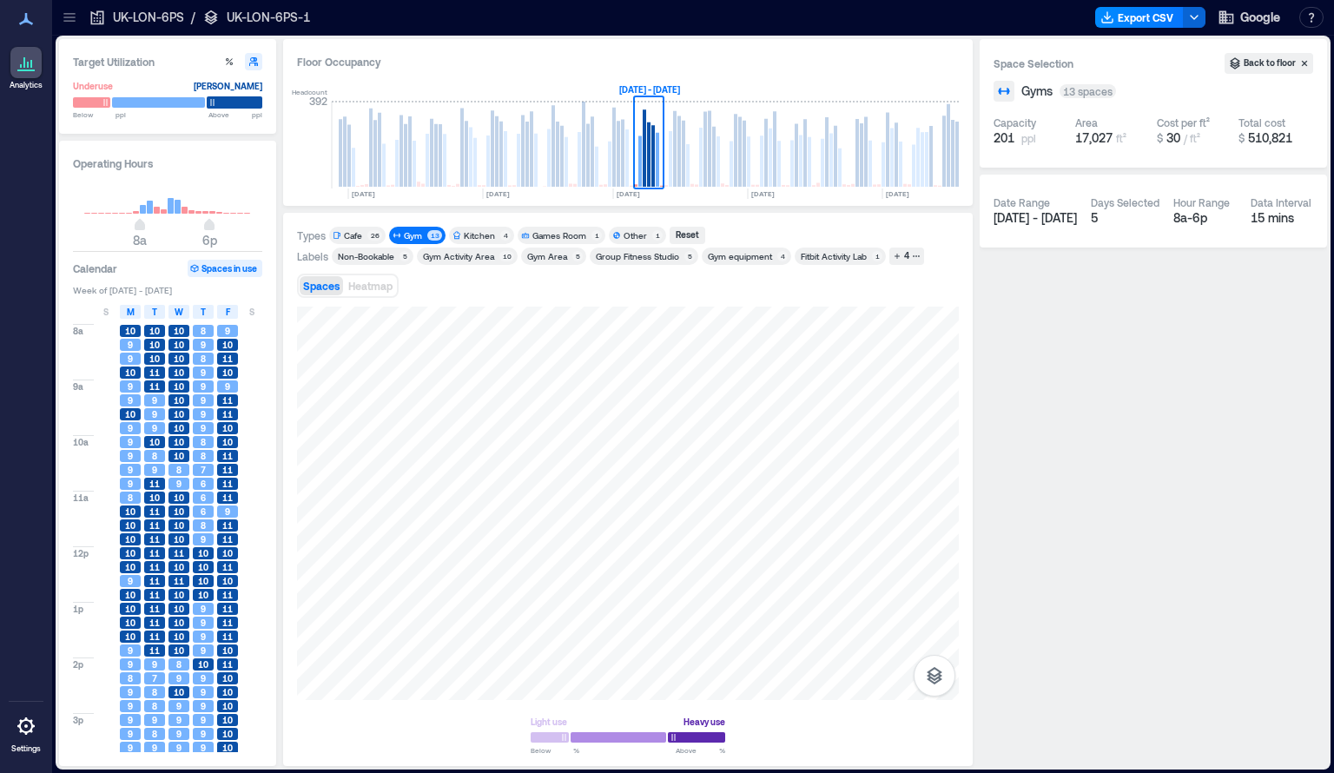
click at [225, 102] on div at bounding box center [235, 102] width 56 height 12
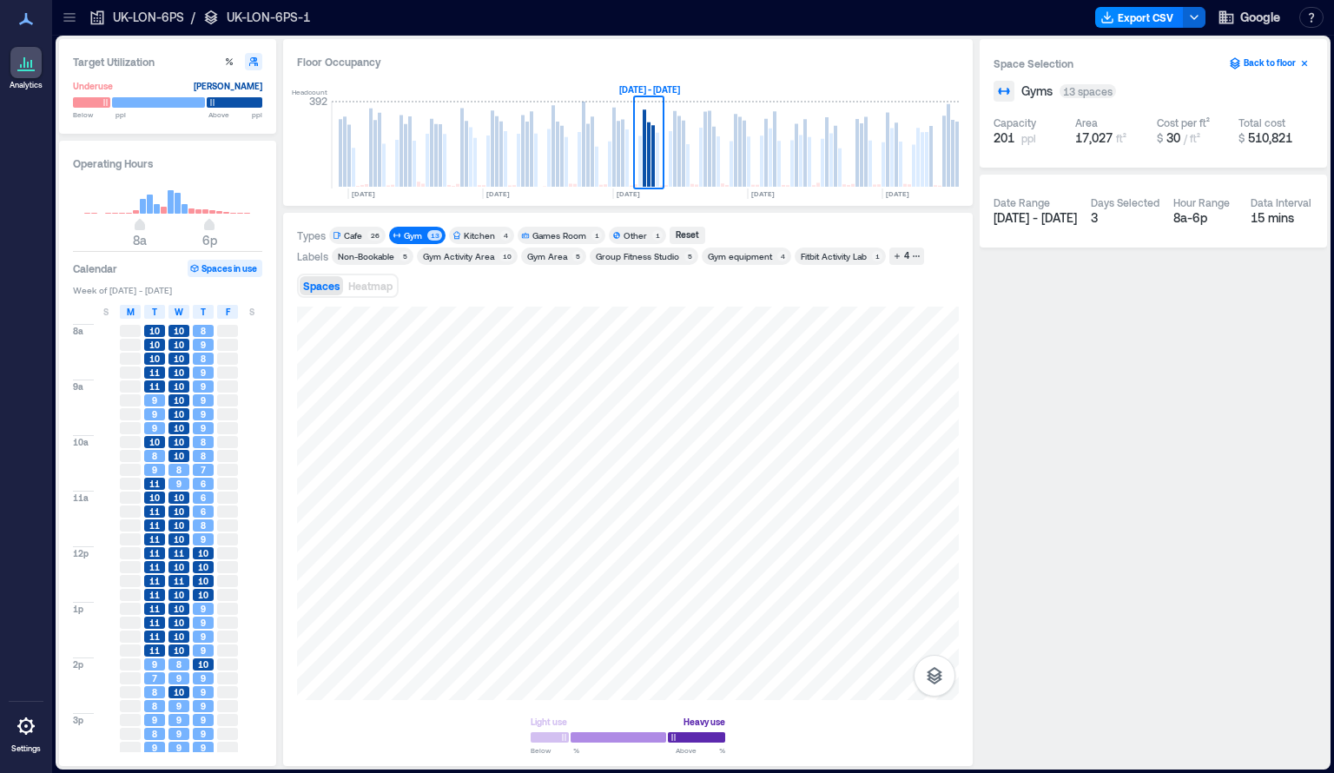
click at [1255, 63] on button "Back to floor" at bounding box center [1268, 63] width 89 height 21
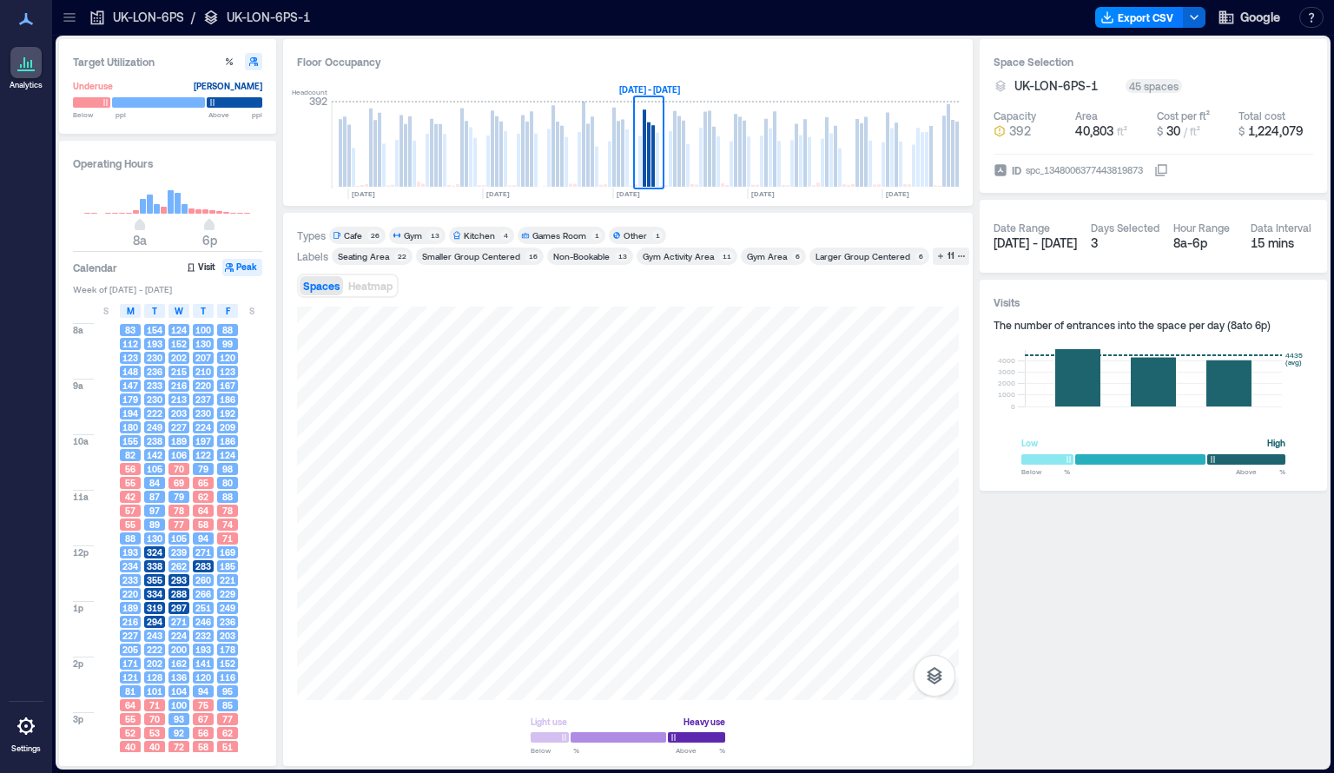
click at [79, 15] on div at bounding box center [70, 17] width 28 height 28
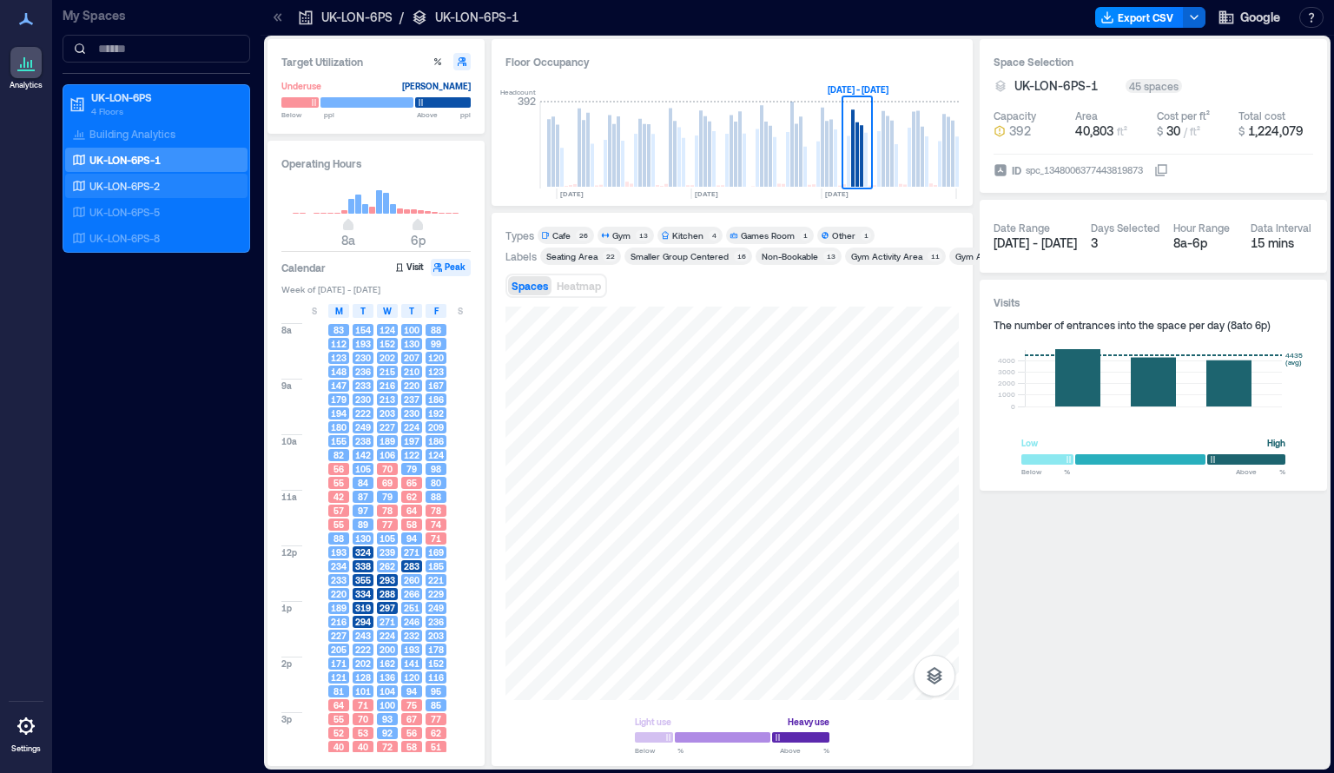
click at [150, 188] on p "UK-LON-6PS-2" at bounding box center [124, 186] width 70 height 14
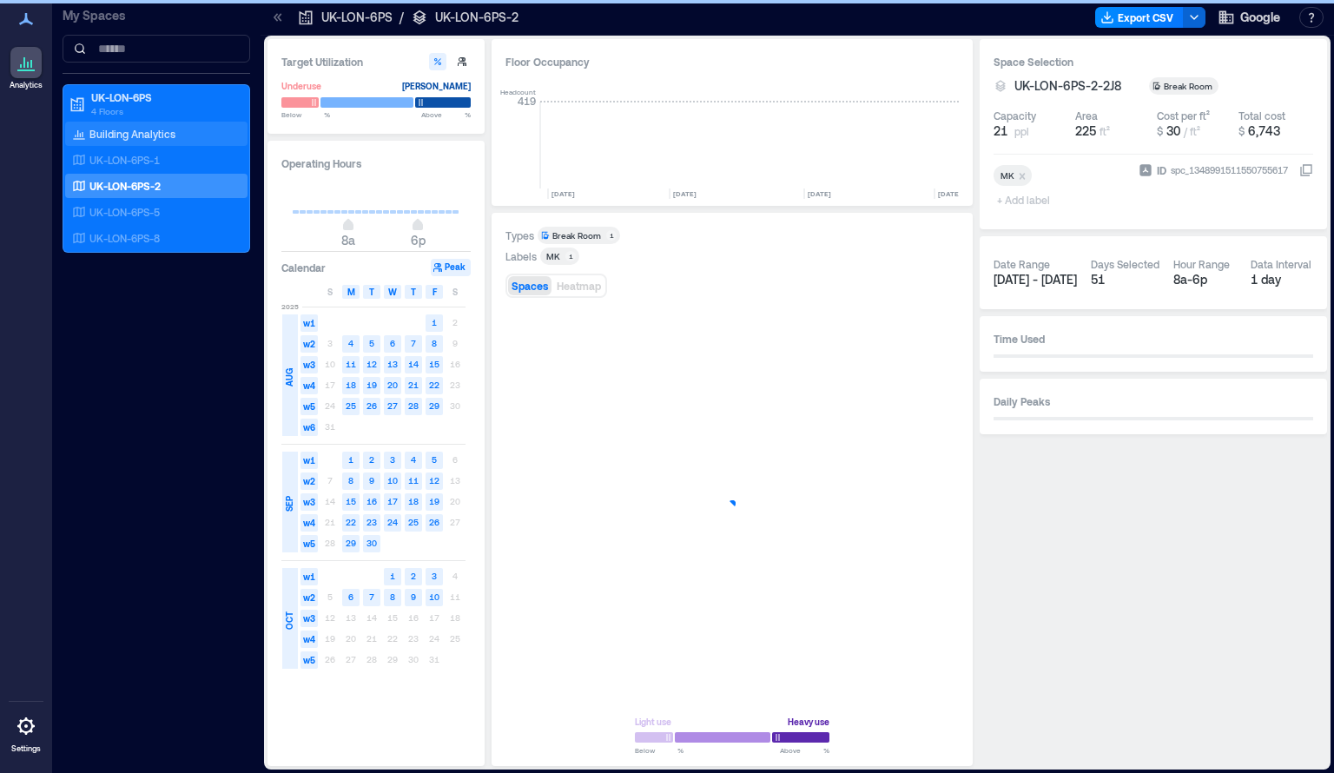
scroll to position [0, 1351]
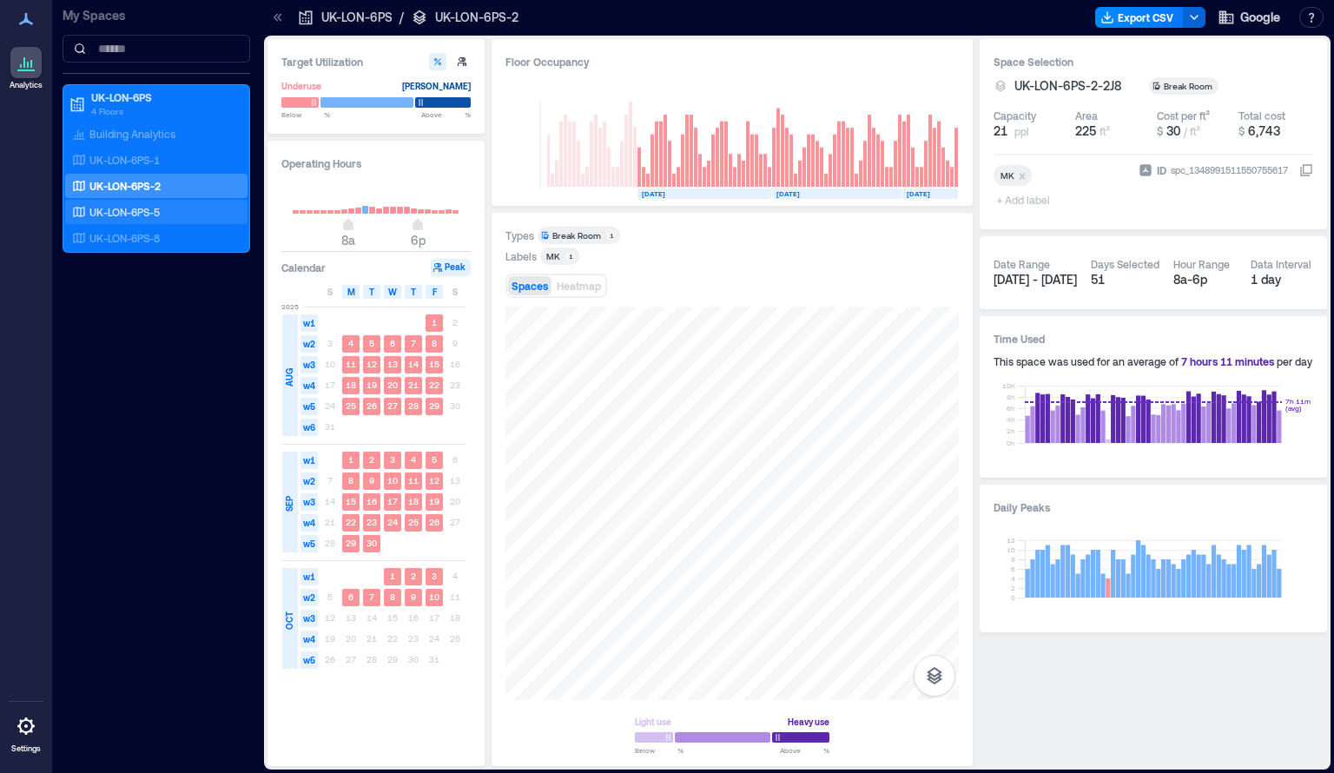
click at [154, 209] on p "UK-LON-6PS-5" at bounding box center [124, 212] width 70 height 14
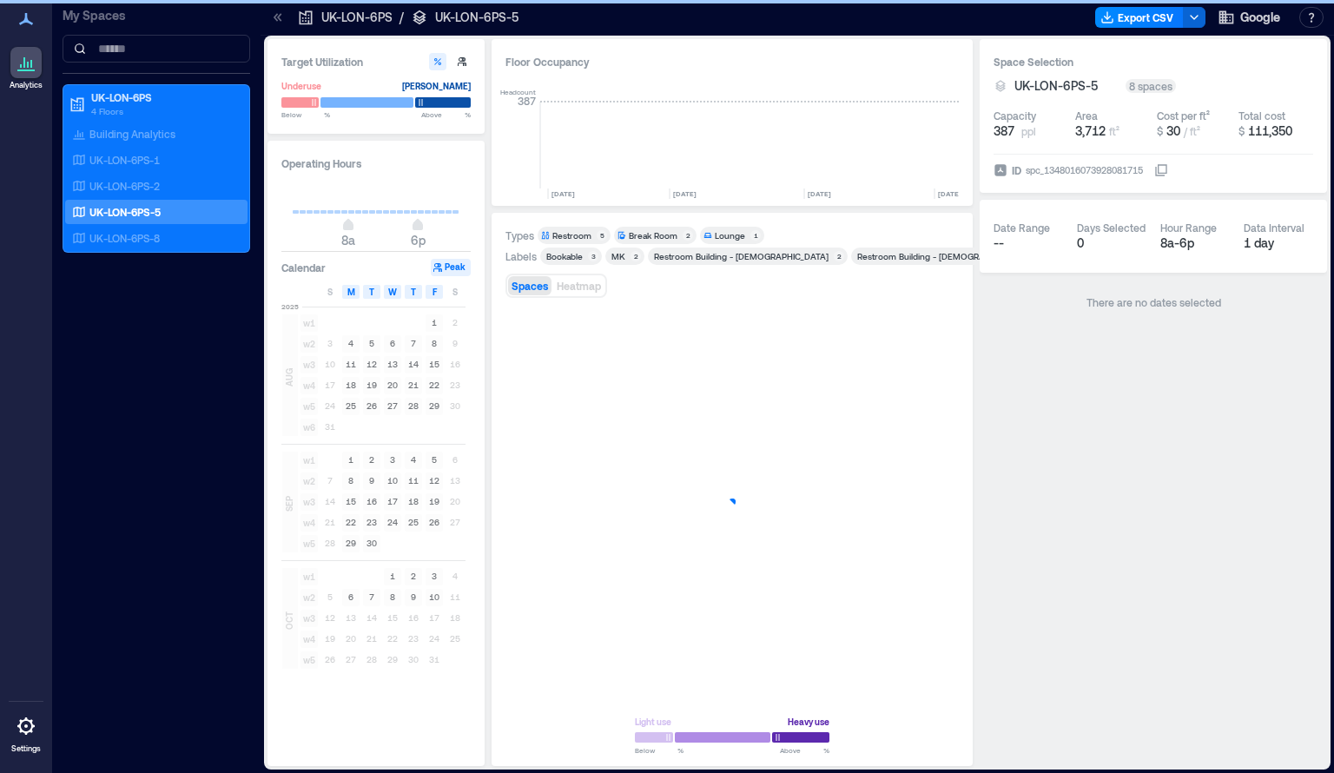
scroll to position [0, 1351]
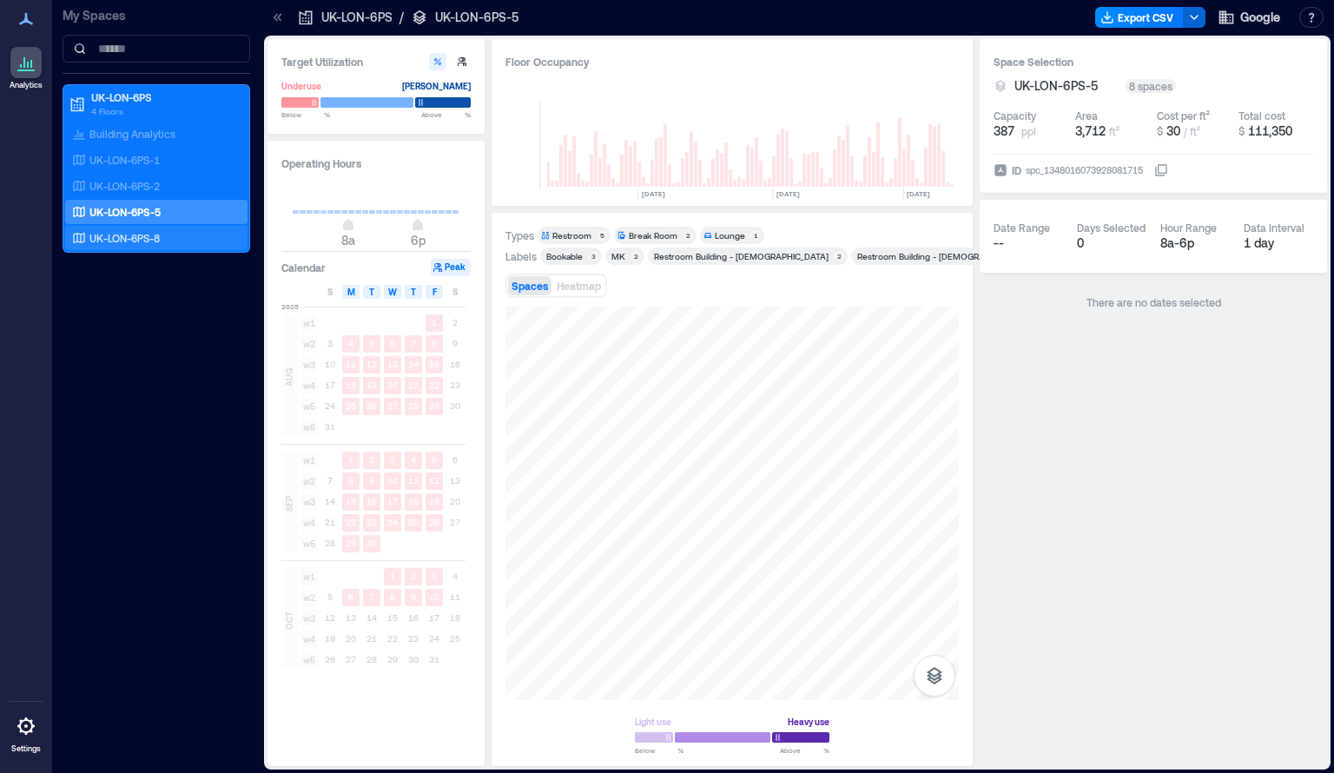
click at [177, 241] on div "UK-LON-6PS-8" at bounding box center [153, 237] width 168 height 17
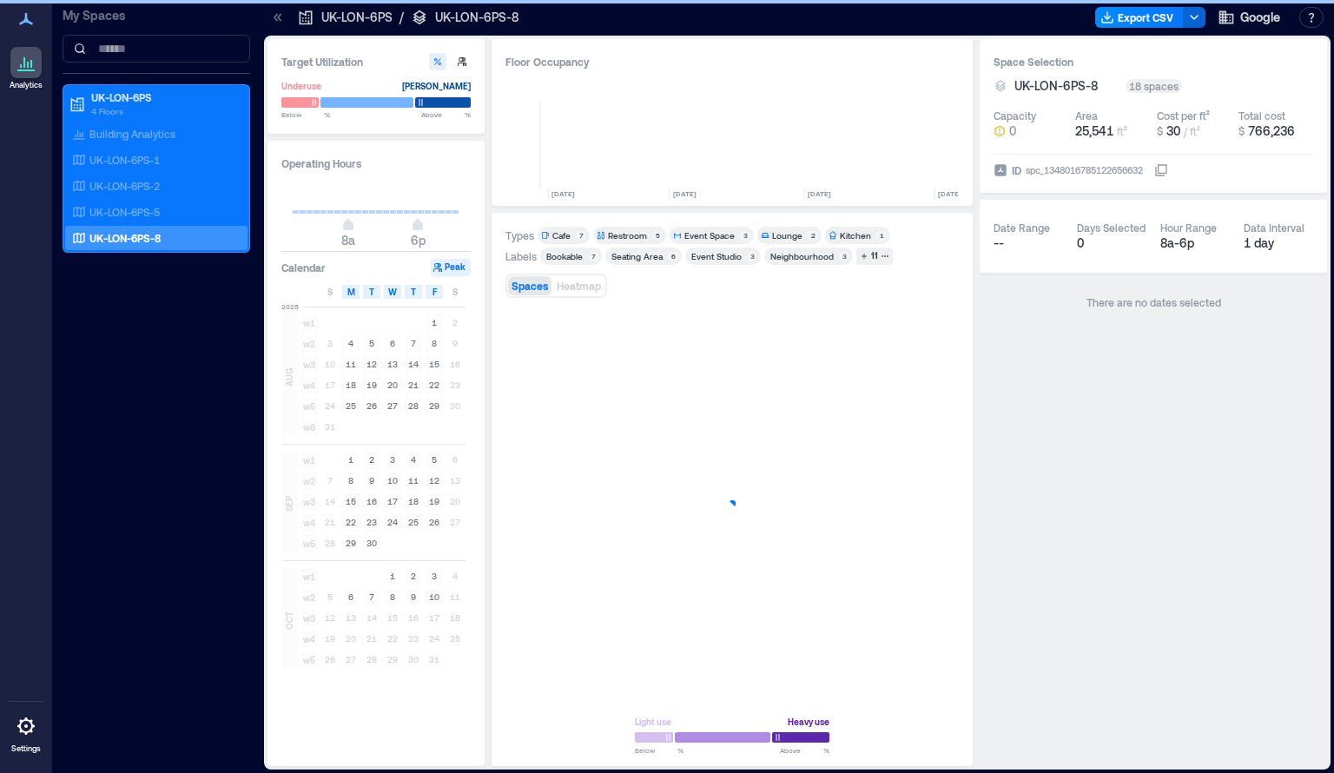
scroll to position [0, 1351]
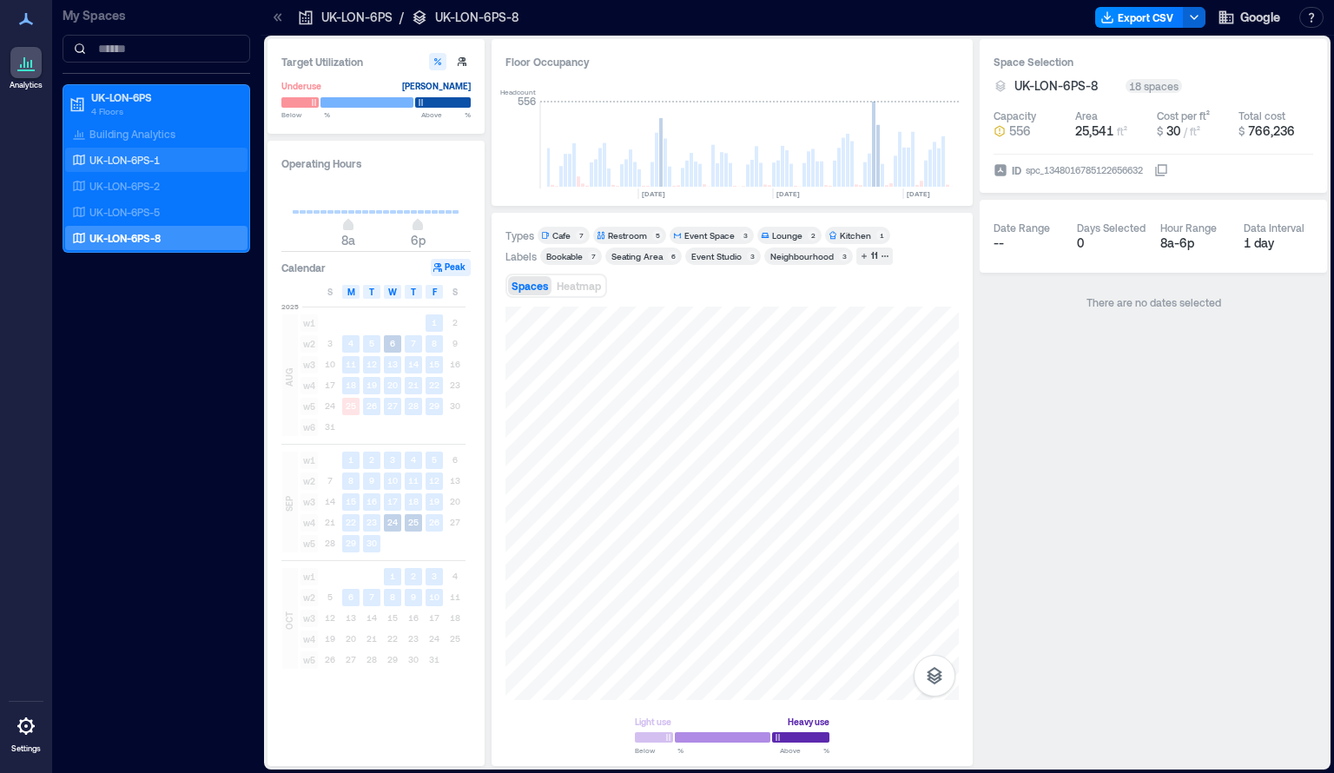
click at [160, 154] on p "UK-LON-6PS-1" at bounding box center [124, 160] width 70 height 14
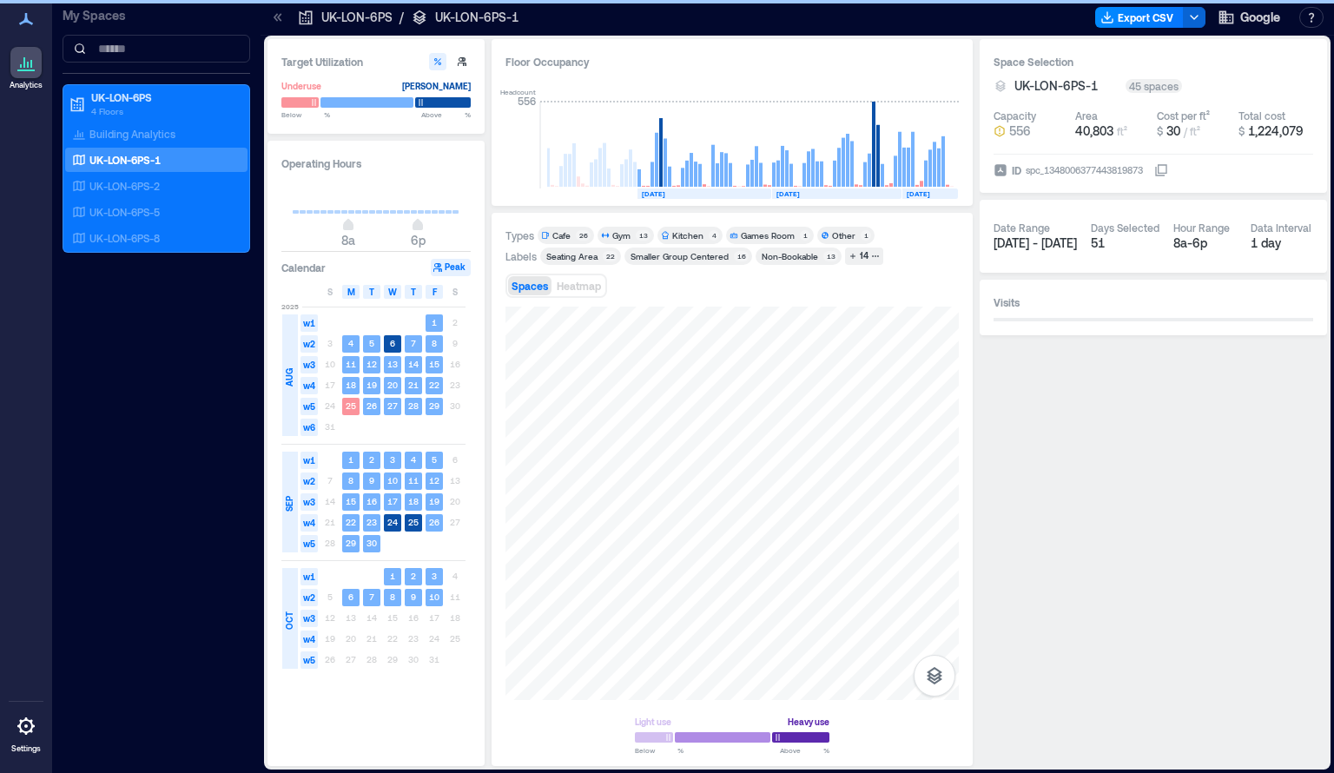
scroll to position [0, 1229]
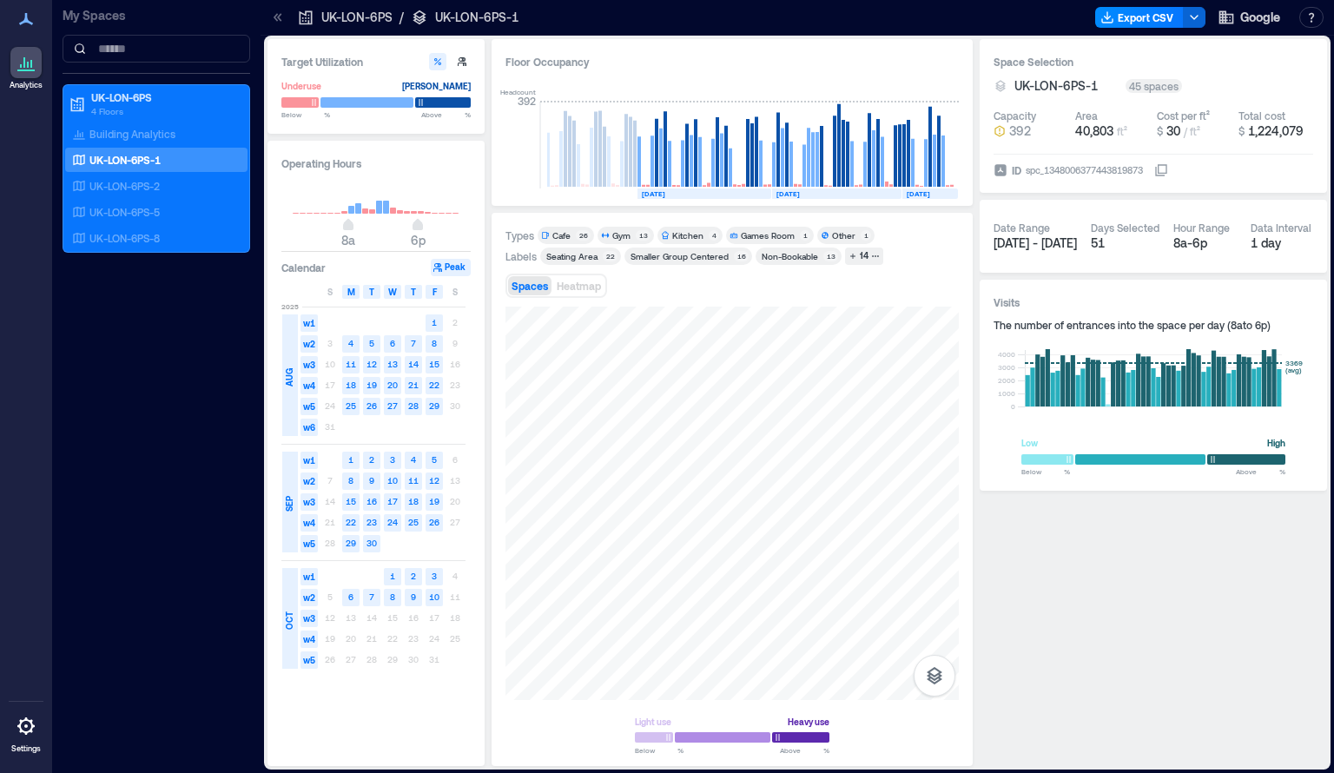
click at [639, 235] on div "13" at bounding box center [643, 235] width 15 height 10
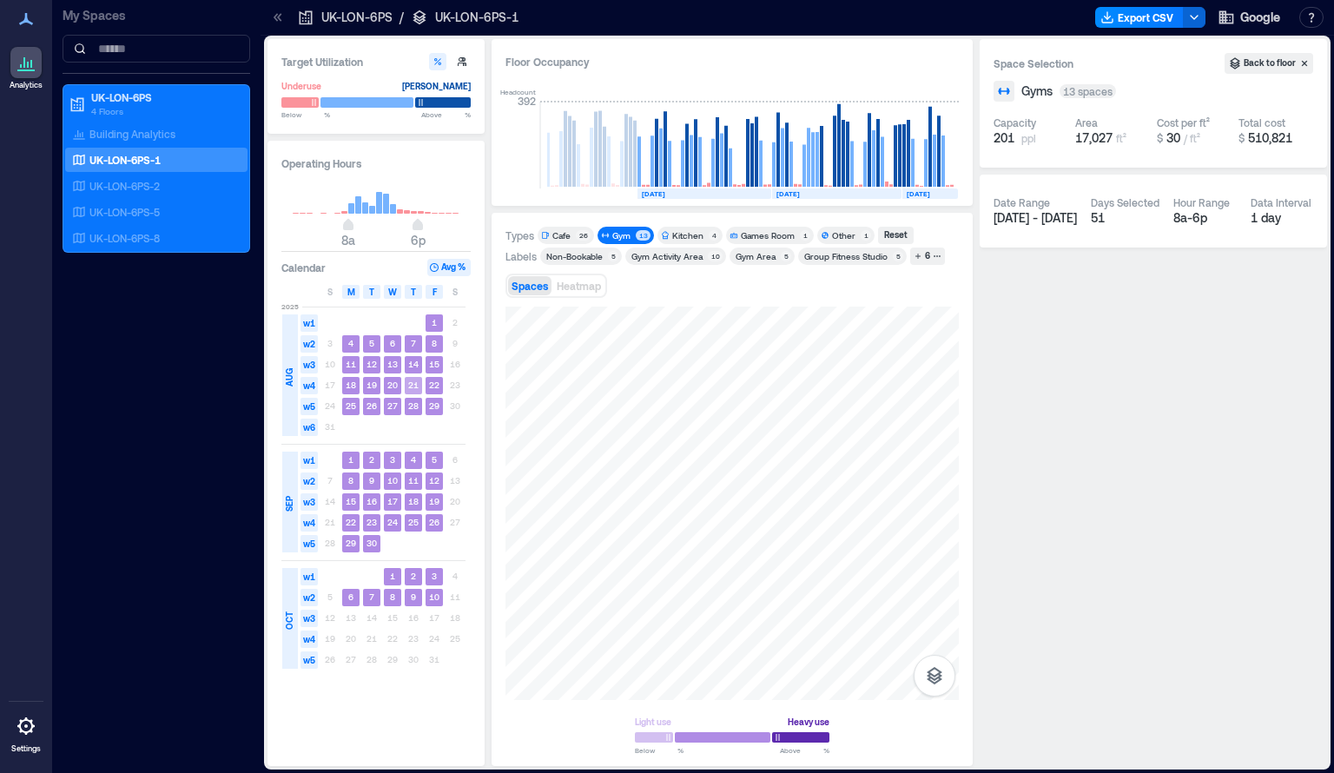
click at [416, 386] on text "21" at bounding box center [413, 384] width 10 height 10
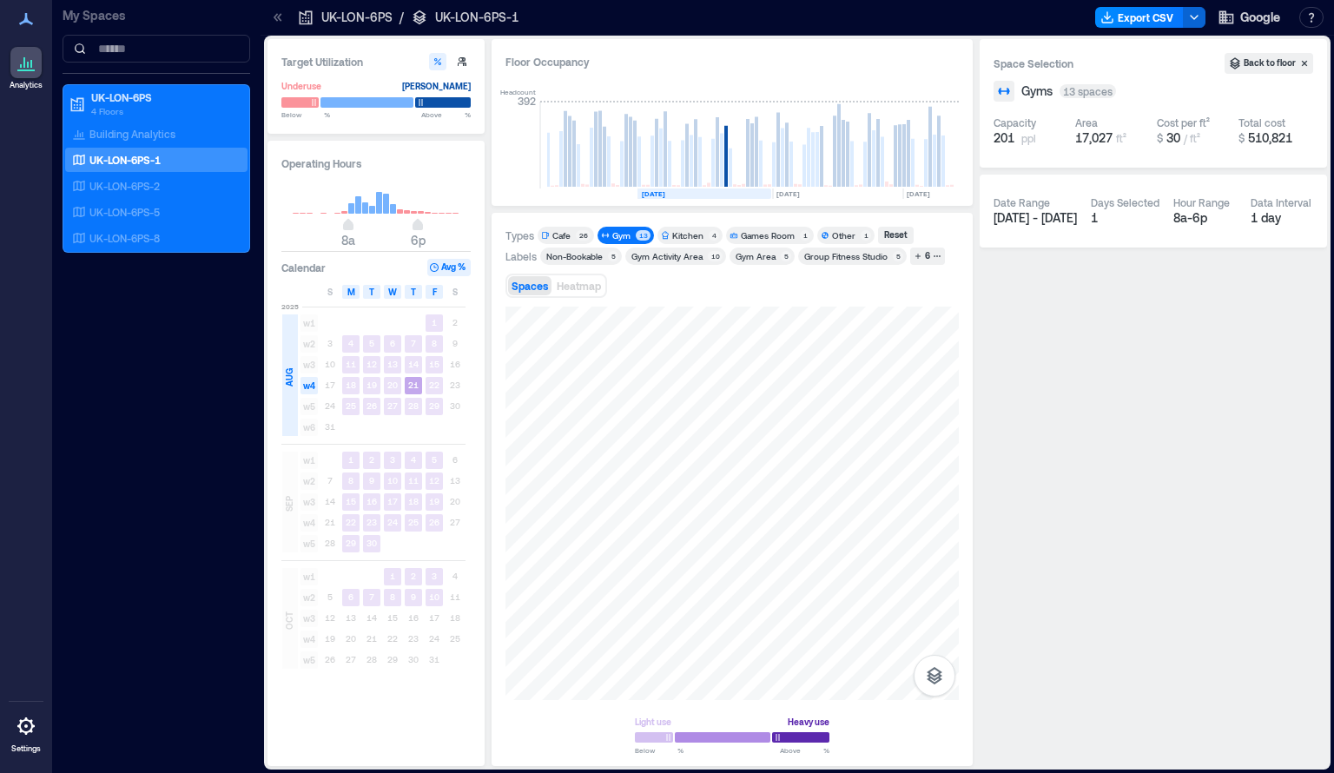
scroll to position [0, 1181]
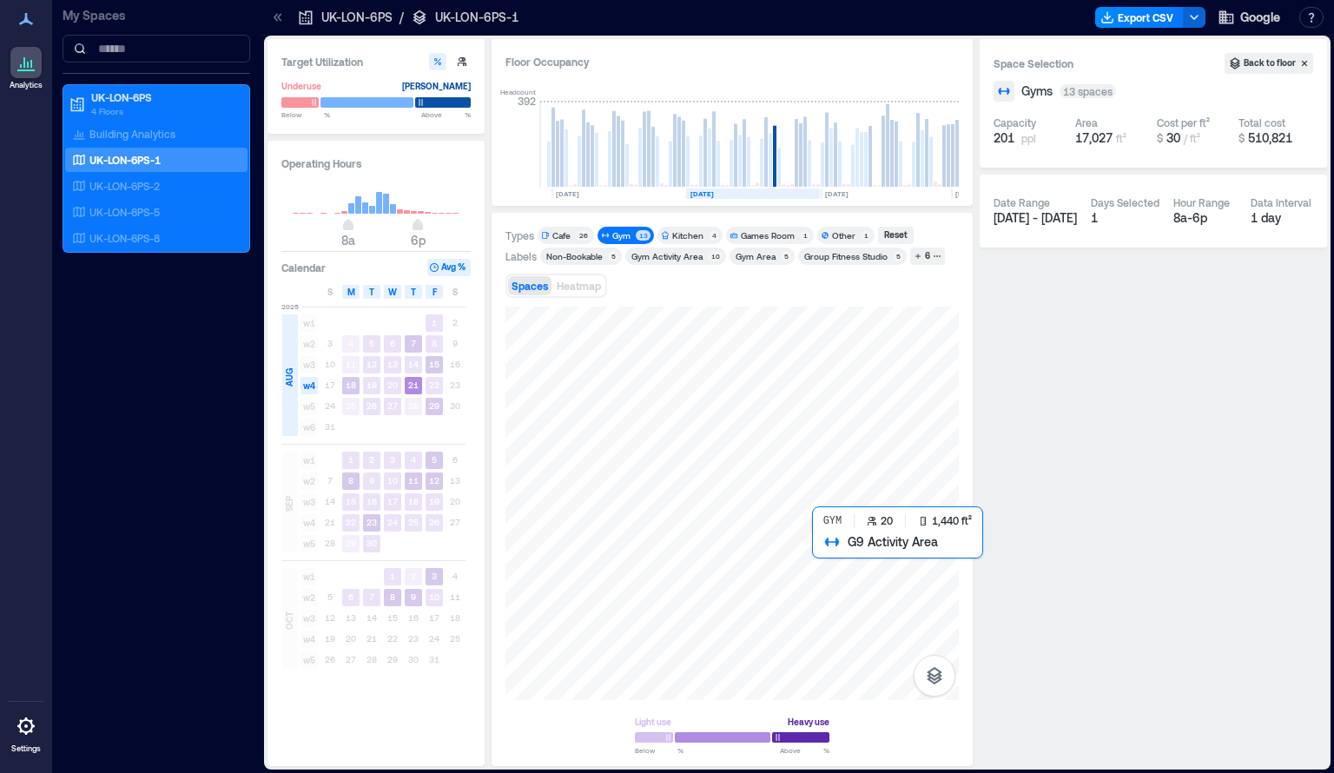
click at [840, 567] on div at bounding box center [731, 502] width 453 height 393
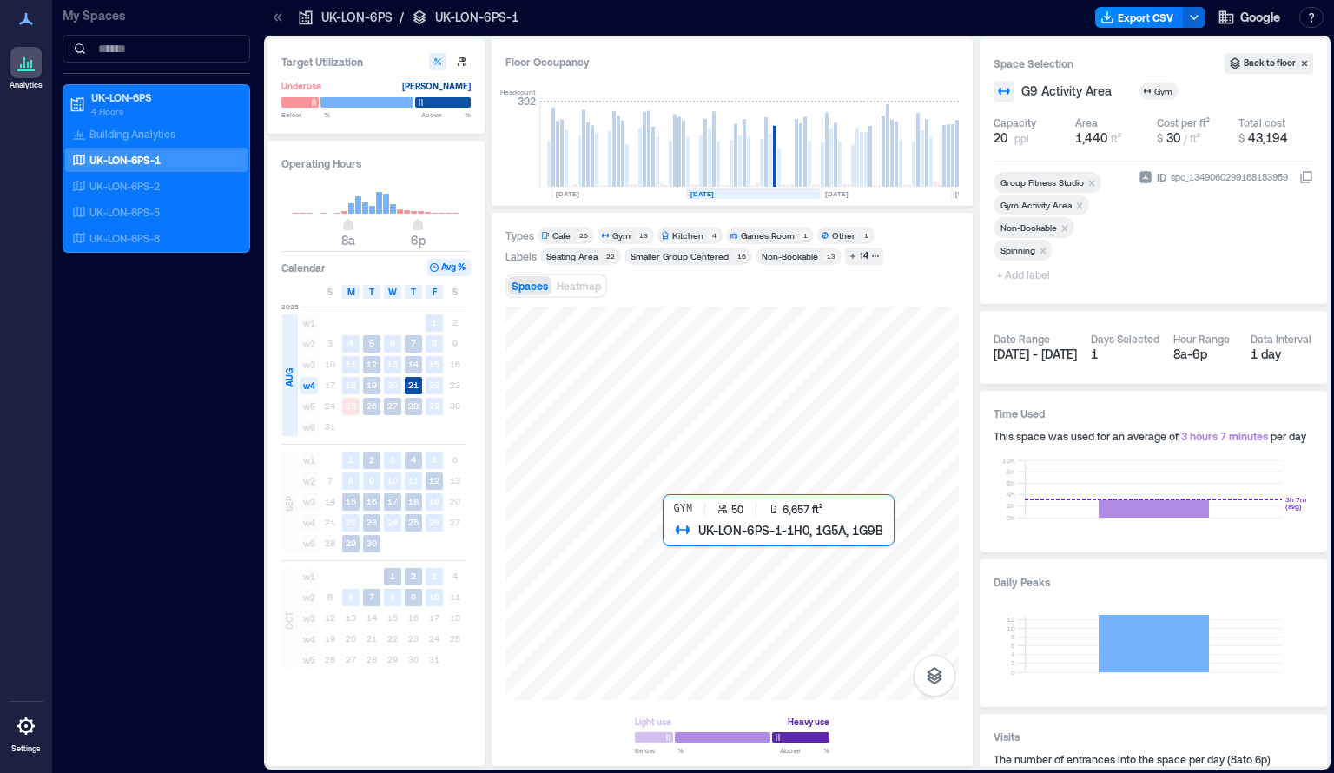
click at [810, 589] on div at bounding box center [731, 502] width 453 height 393
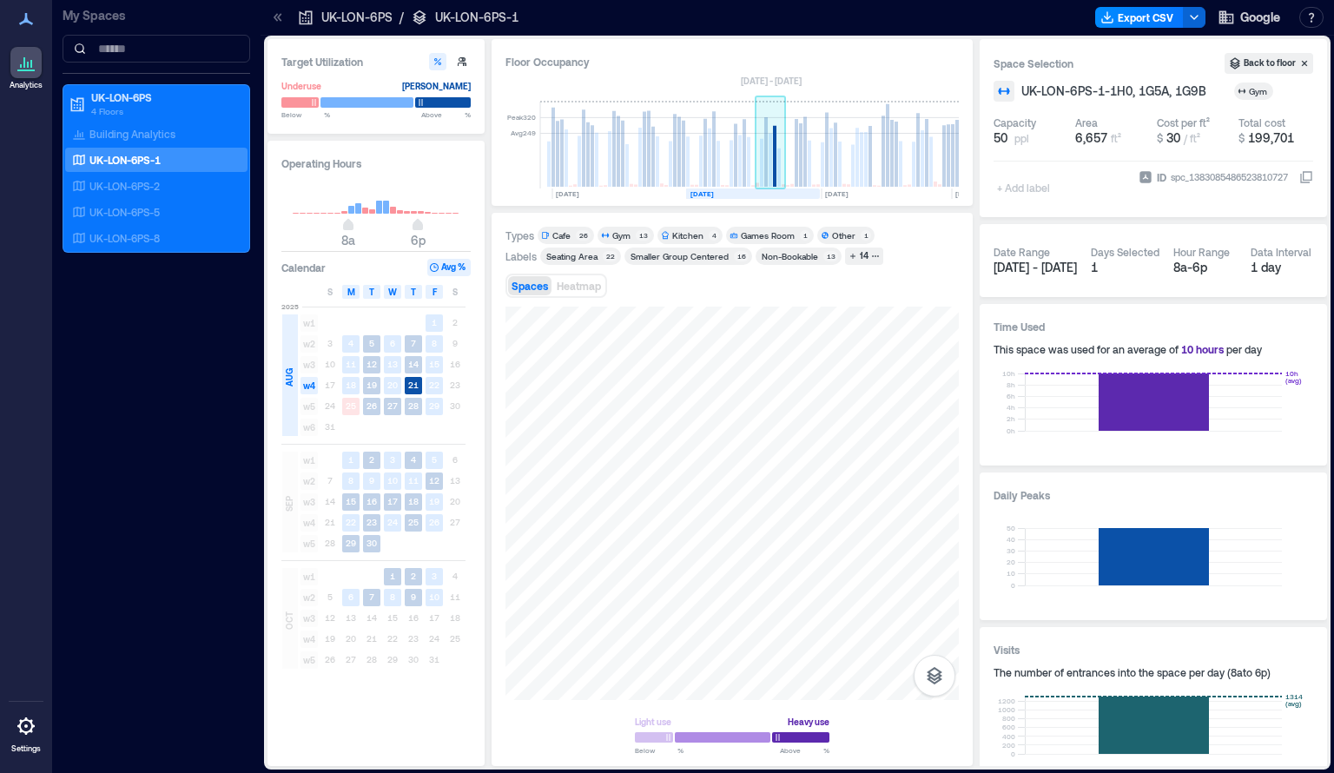
click at [771, 181] on rect at bounding box center [770, 145] width 30 height 87
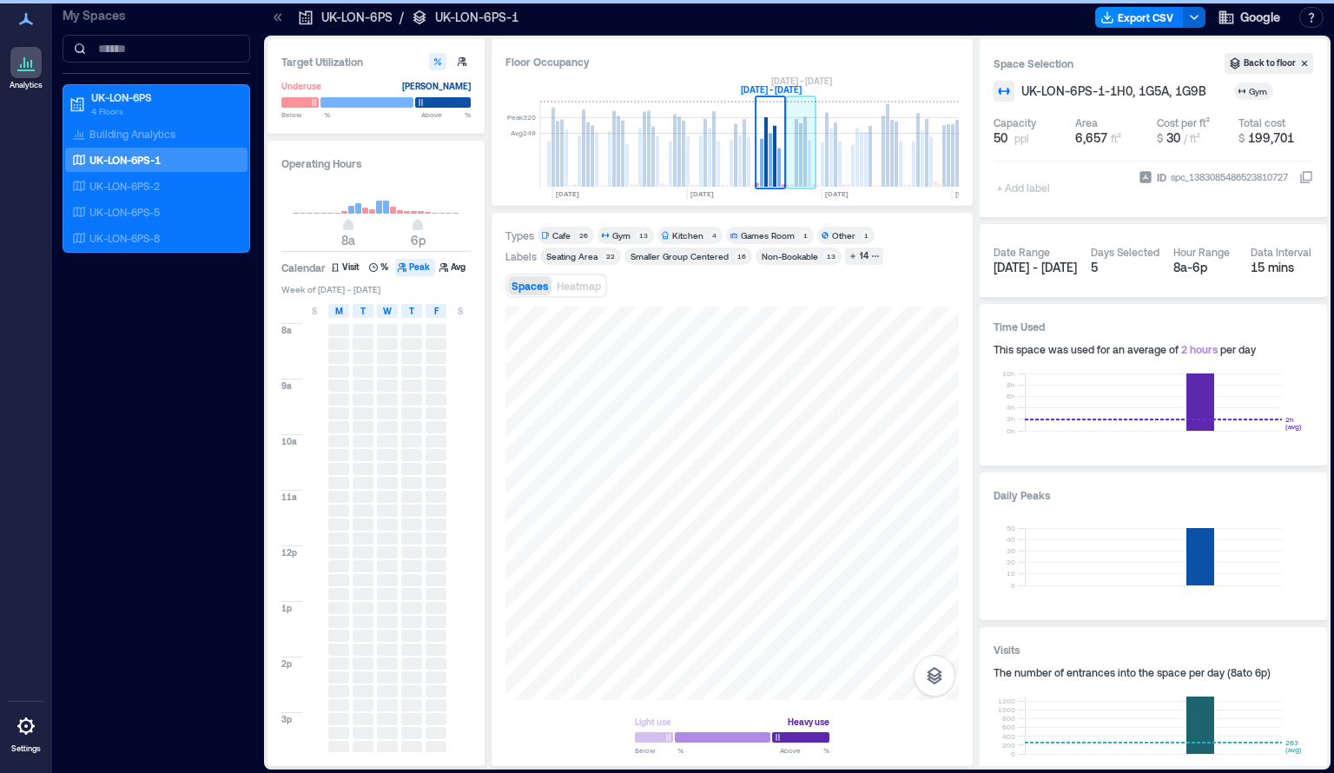
scroll to position [0, 1198]
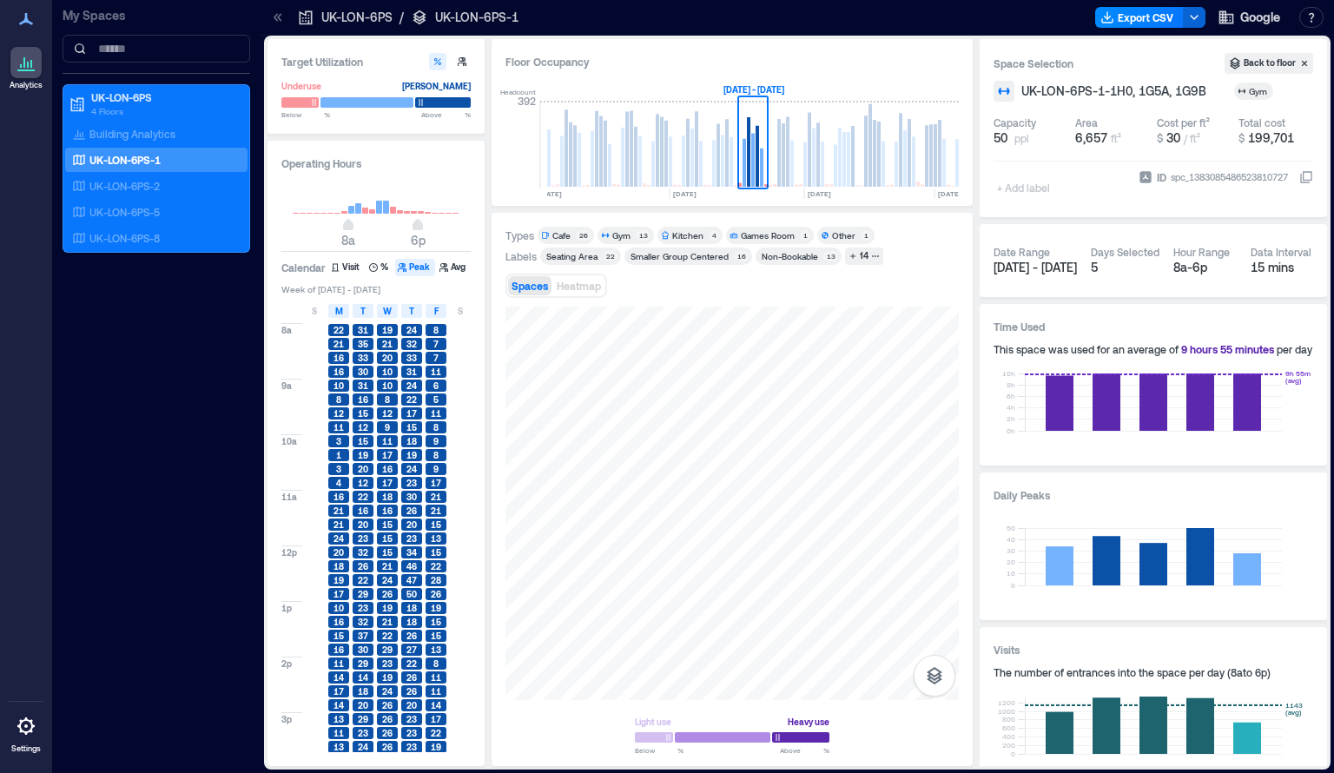
click at [444, 113] on input "**" at bounding box center [454, 114] width 21 height 10
click at [440, 102] on div at bounding box center [443, 102] width 56 height 12
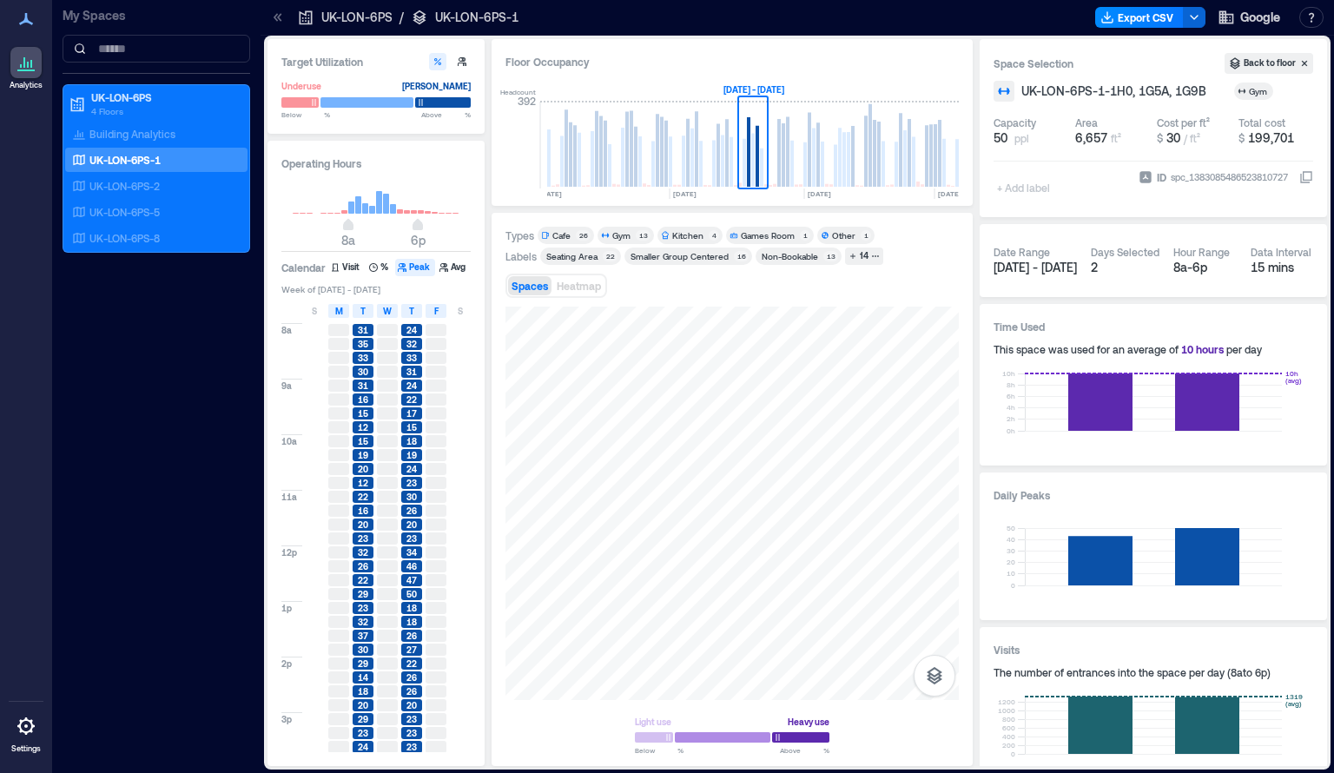
click at [612, 234] on div "Gym" at bounding box center [621, 235] width 18 height 12
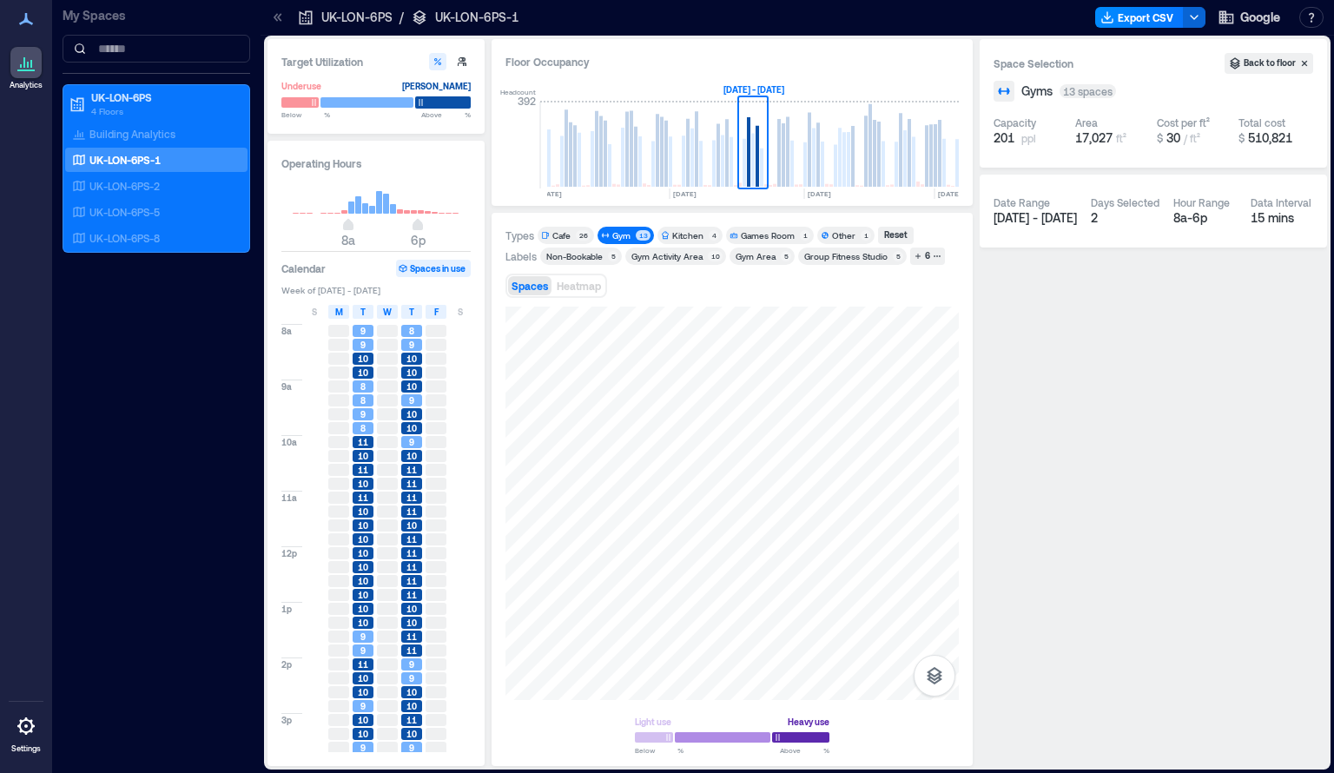
click at [441, 103] on div at bounding box center [443, 102] width 56 height 12
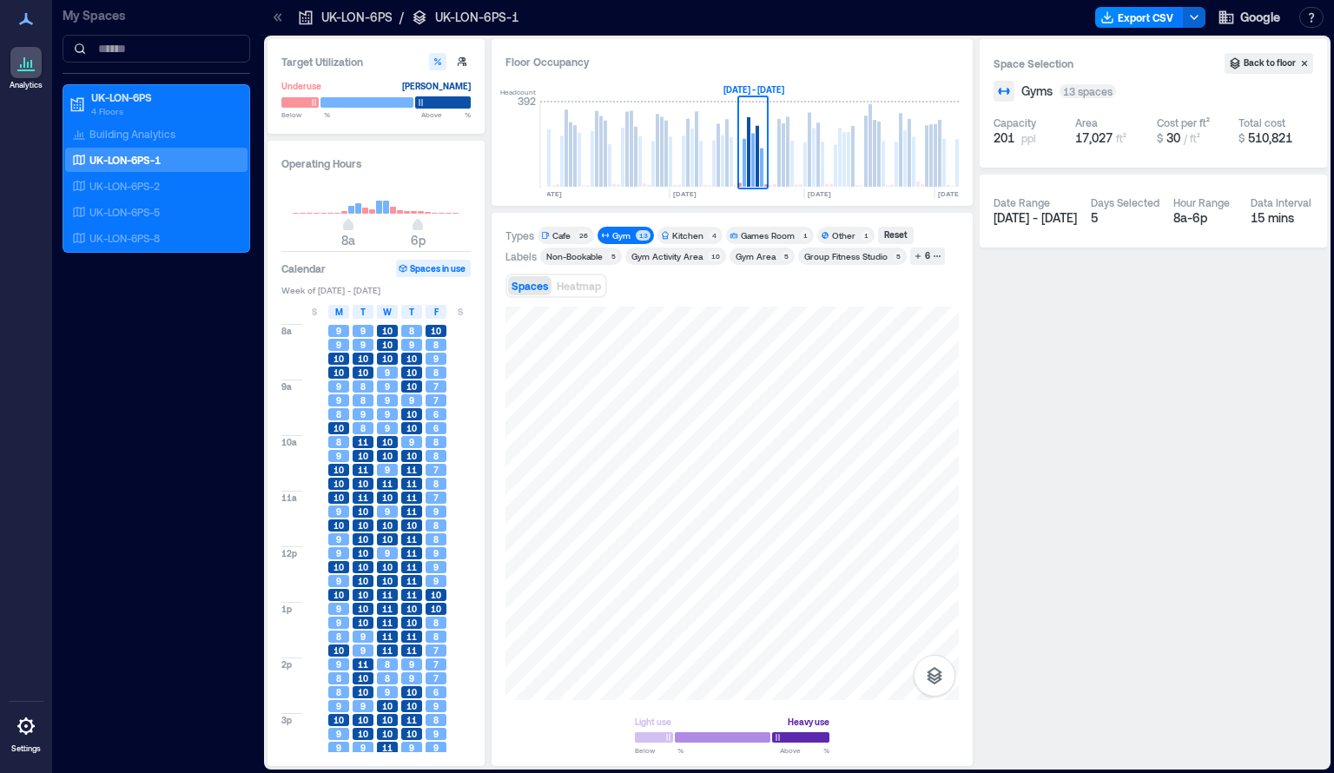
click at [441, 103] on div at bounding box center [443, 102] width 56 height 12
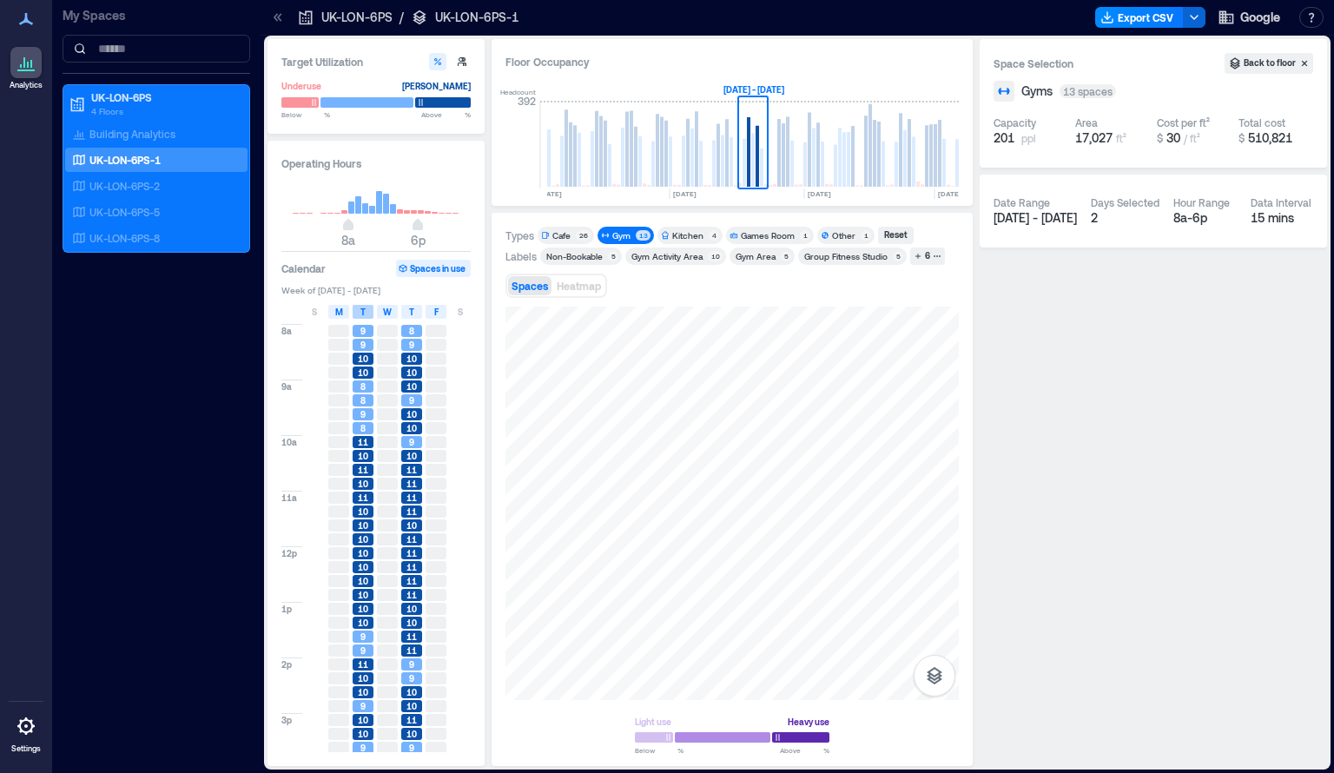
click at [360, 312] on span "T" at bounding box center [362, 312] width 5 height 14
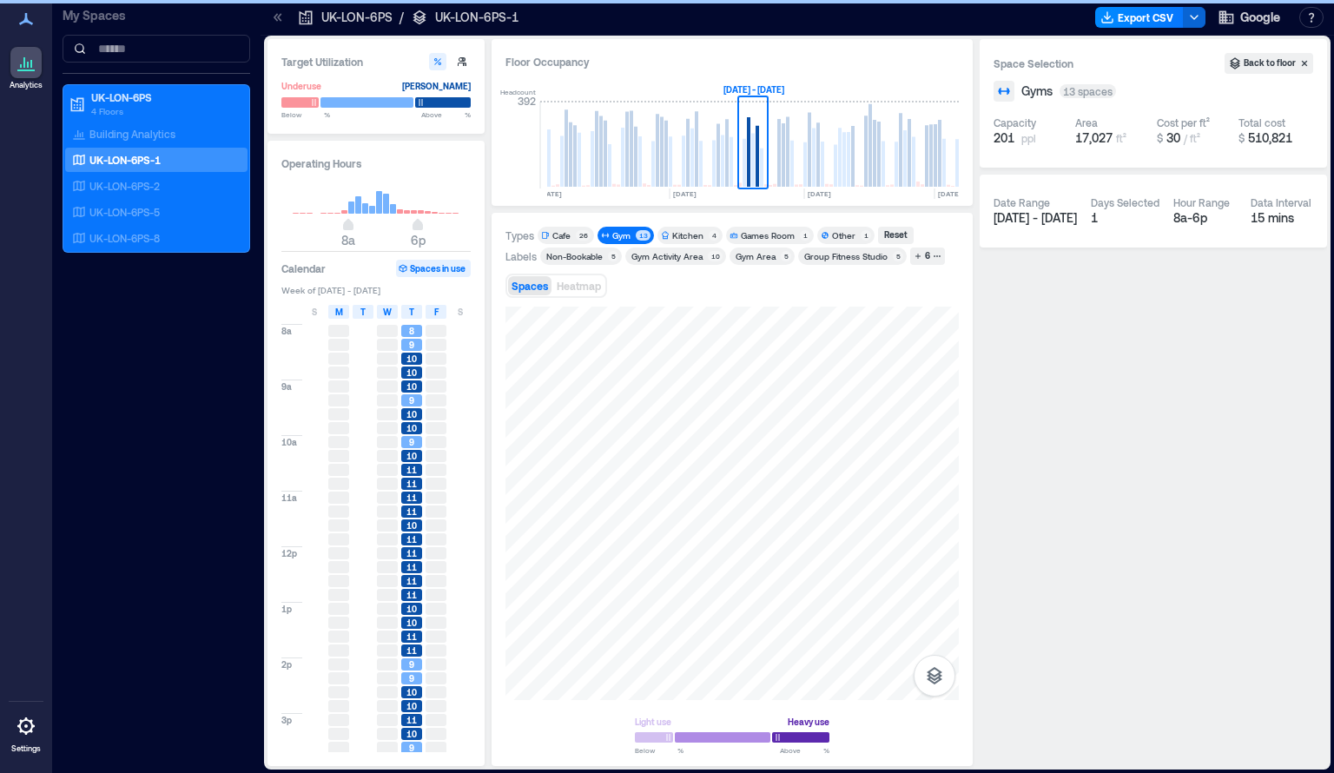
click at [360, 312] on span "T" at bounding box center [362, 312] width 5 height 14
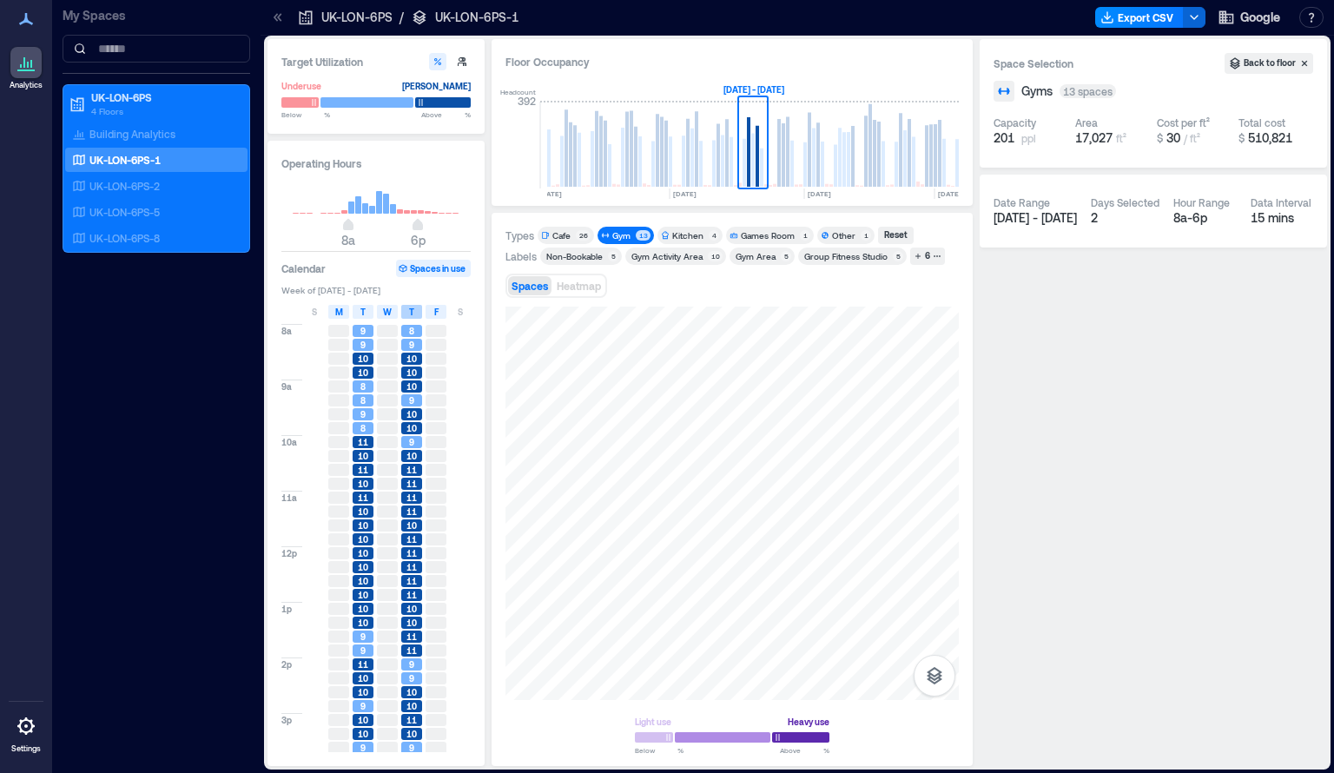
click at [416, 313] on div "T" at bounding box center [411, 312] width 21 height 14
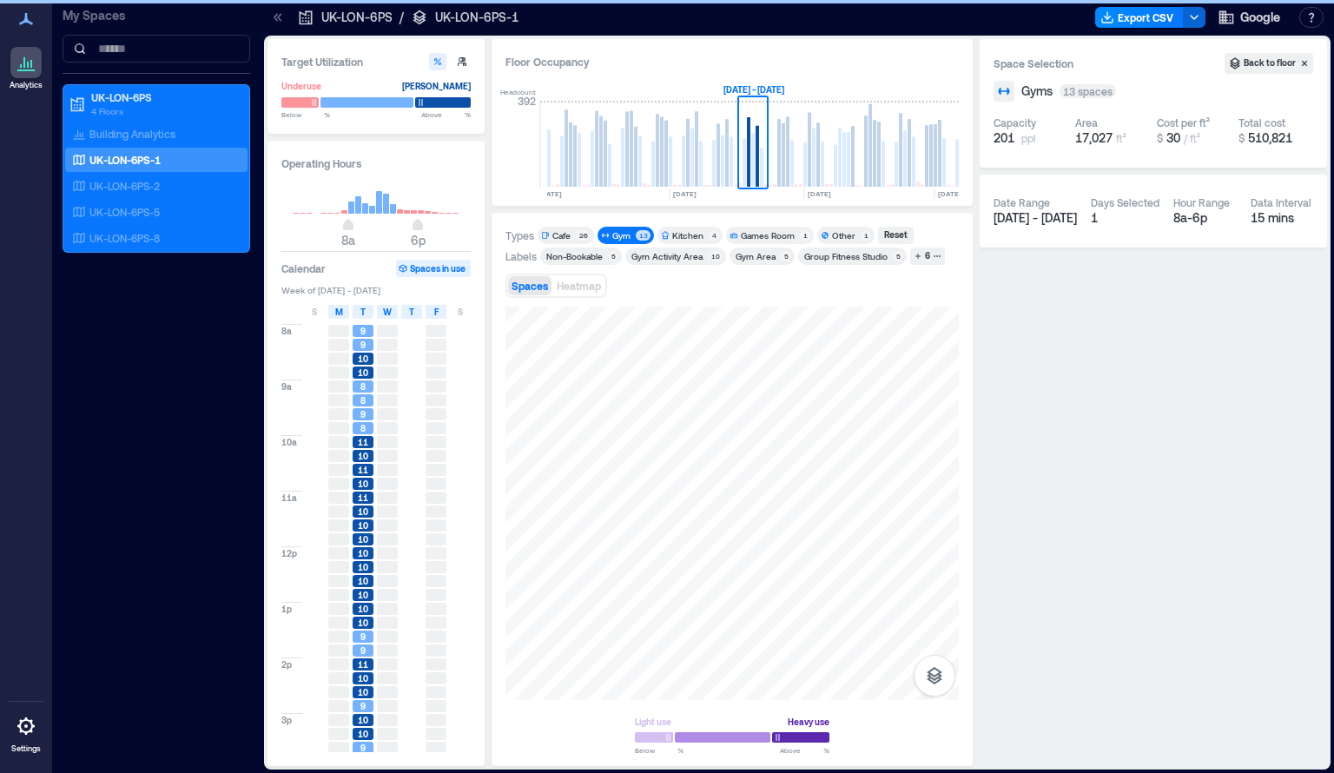
click at [416, 313] on div "T" at bounding box center [411, 312] width 21 height 14
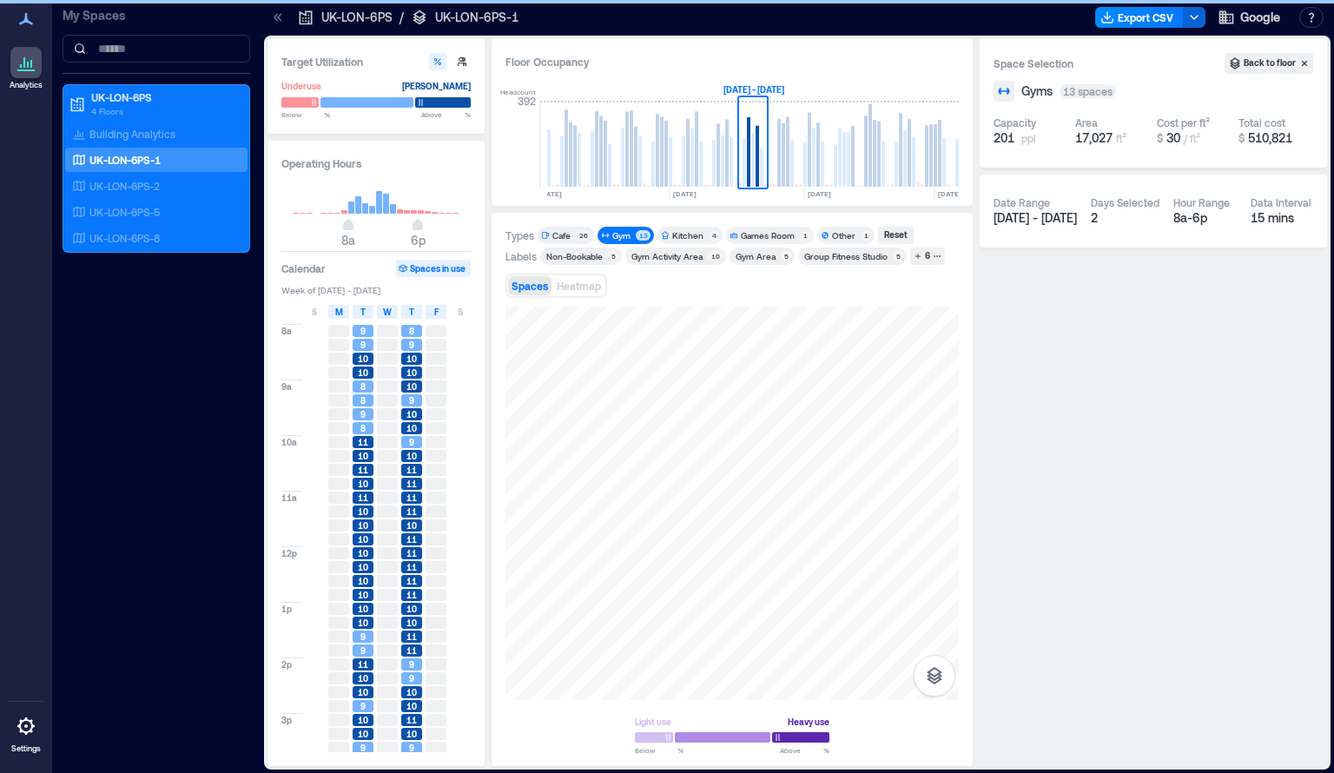
click at [425, 273] on button "Spaces in use" at bounding box center [433, 268] width 75 height 17
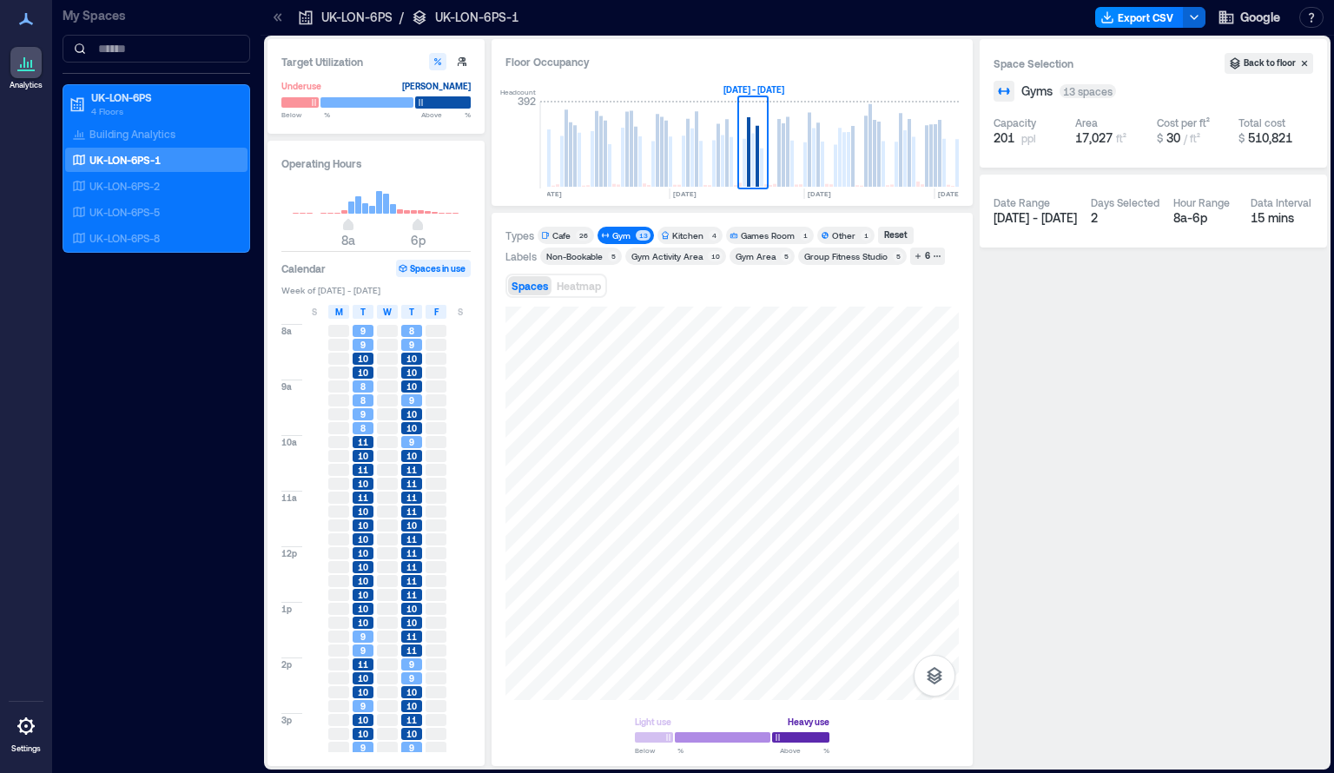
click at [449, 104] on div at bounding box center [443, 102] width 56 height 12
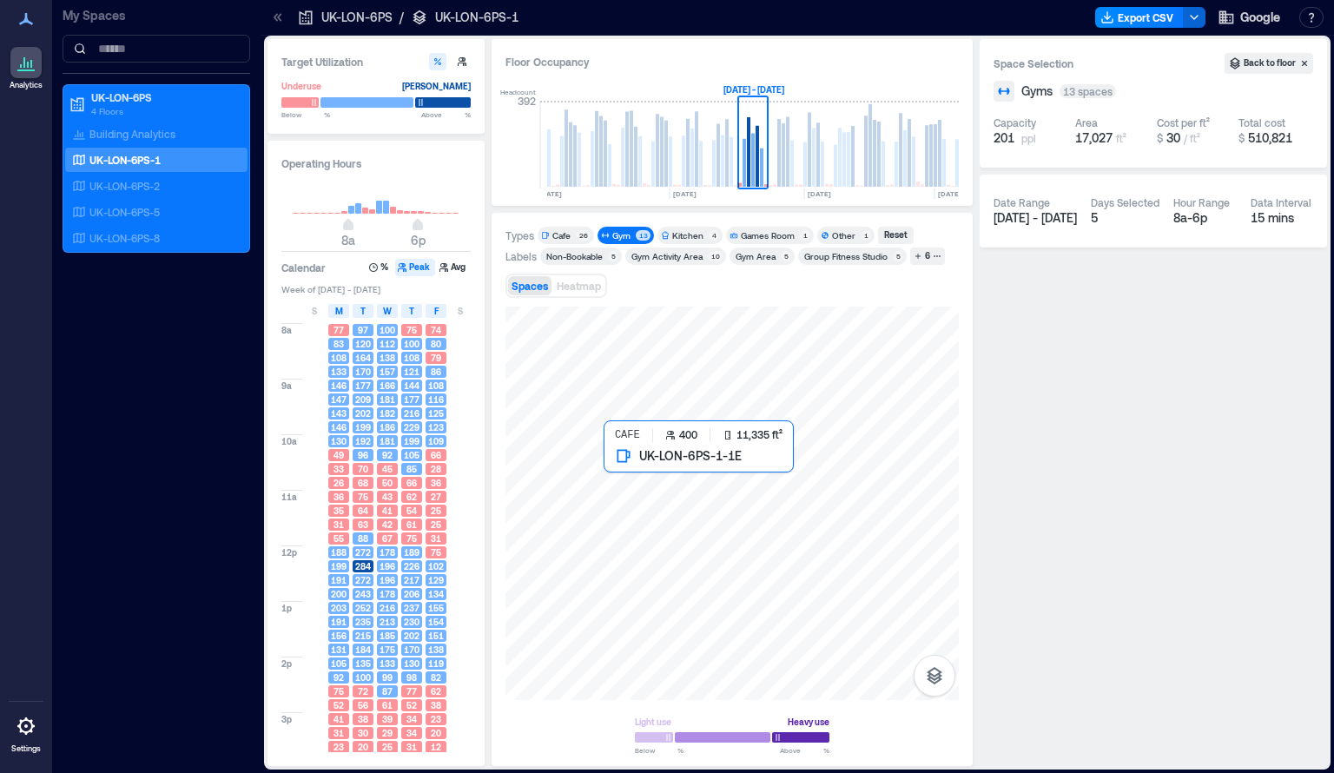
click at [934, 543] on div at bounding box center [731, 502] width 453 height 393
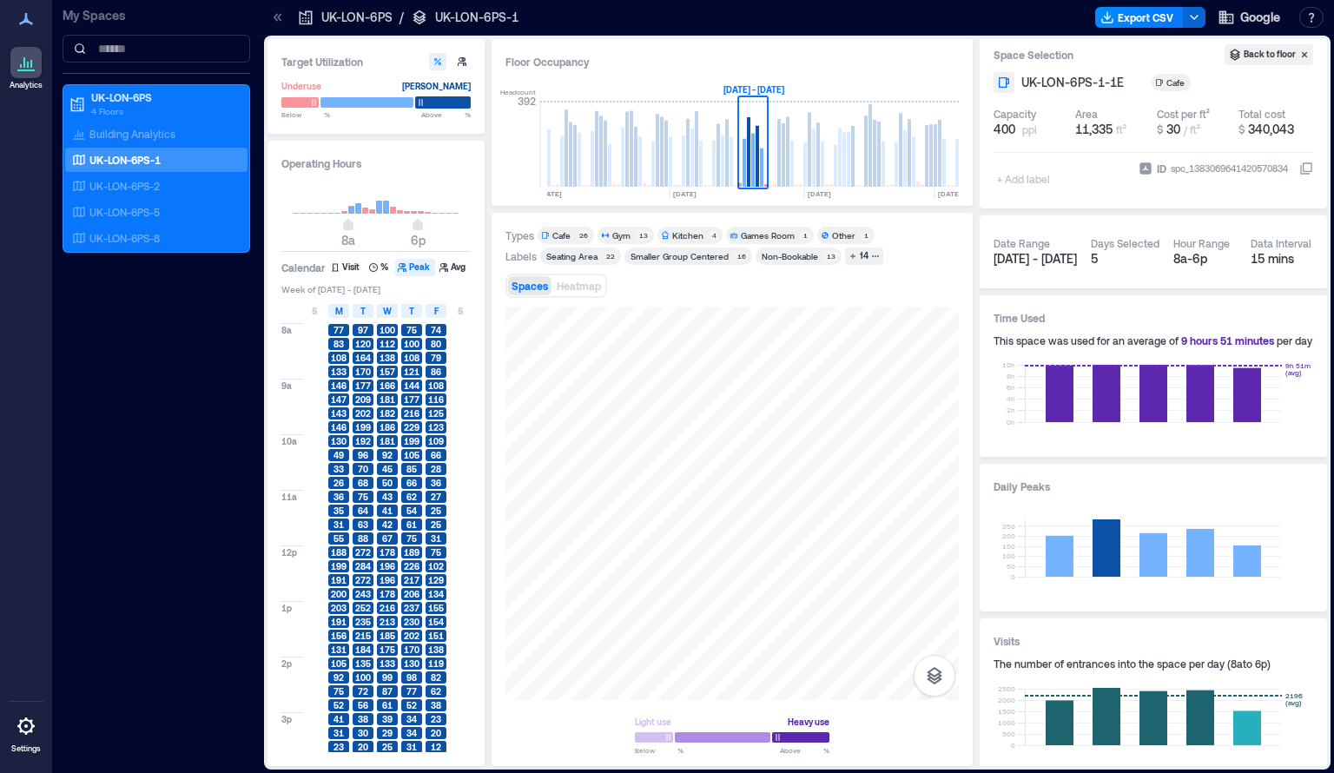
click at [451, 99] on div at bounding box center [443, 102] width 56 height 12
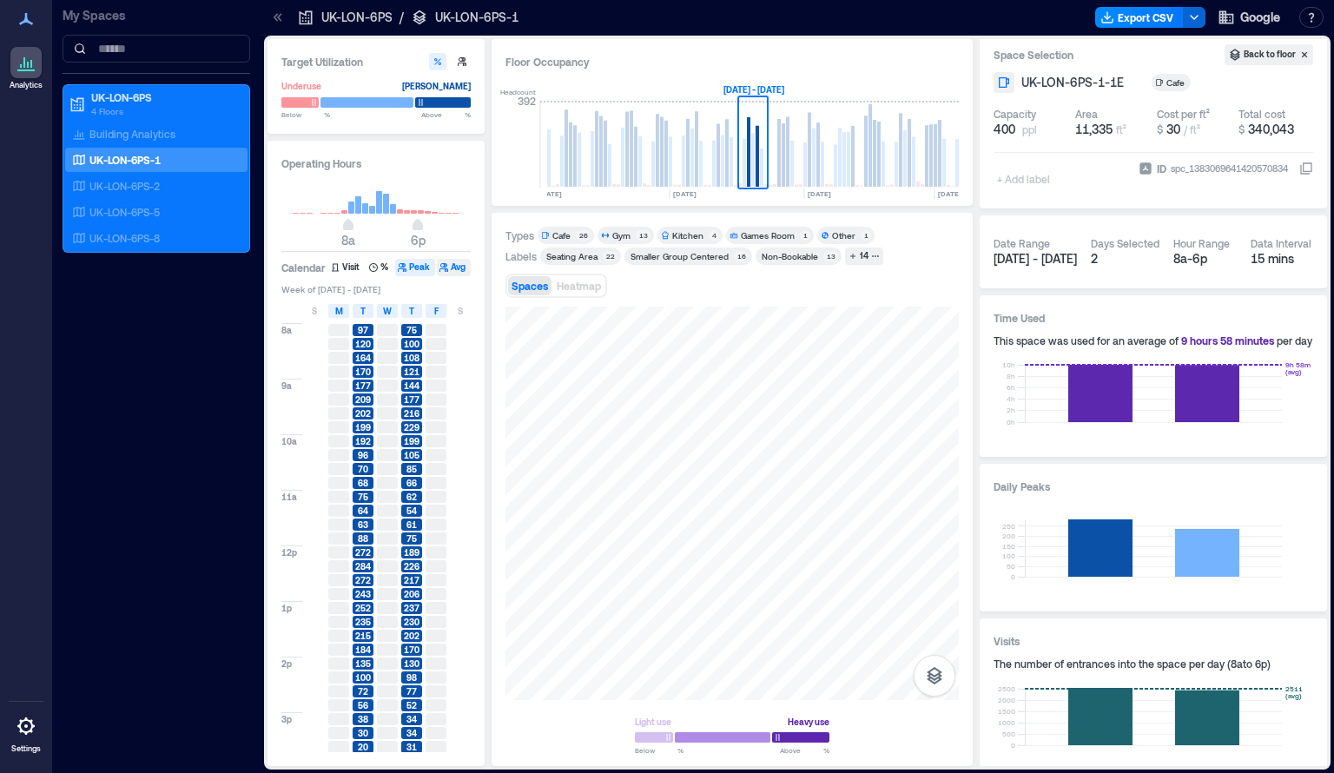
click at [446, 268] on icon "button" at bounding box center [443, 267] width 9 height 9
click at [466, 270] on button "Avg" at bounding box center [454, 267] width 34 height 17
click at [425, 266] on button "Peak" at bounding box center [415, 267] width 40 height 17
click at [451, 267] on button "Avg" at bounding box center [454, 267] width 34 height 17
click at [433, 106] on div at bounding box center [443, 102] width 56 height 12
